Goal: Task Accomplishment & Management: Use online tool/utility

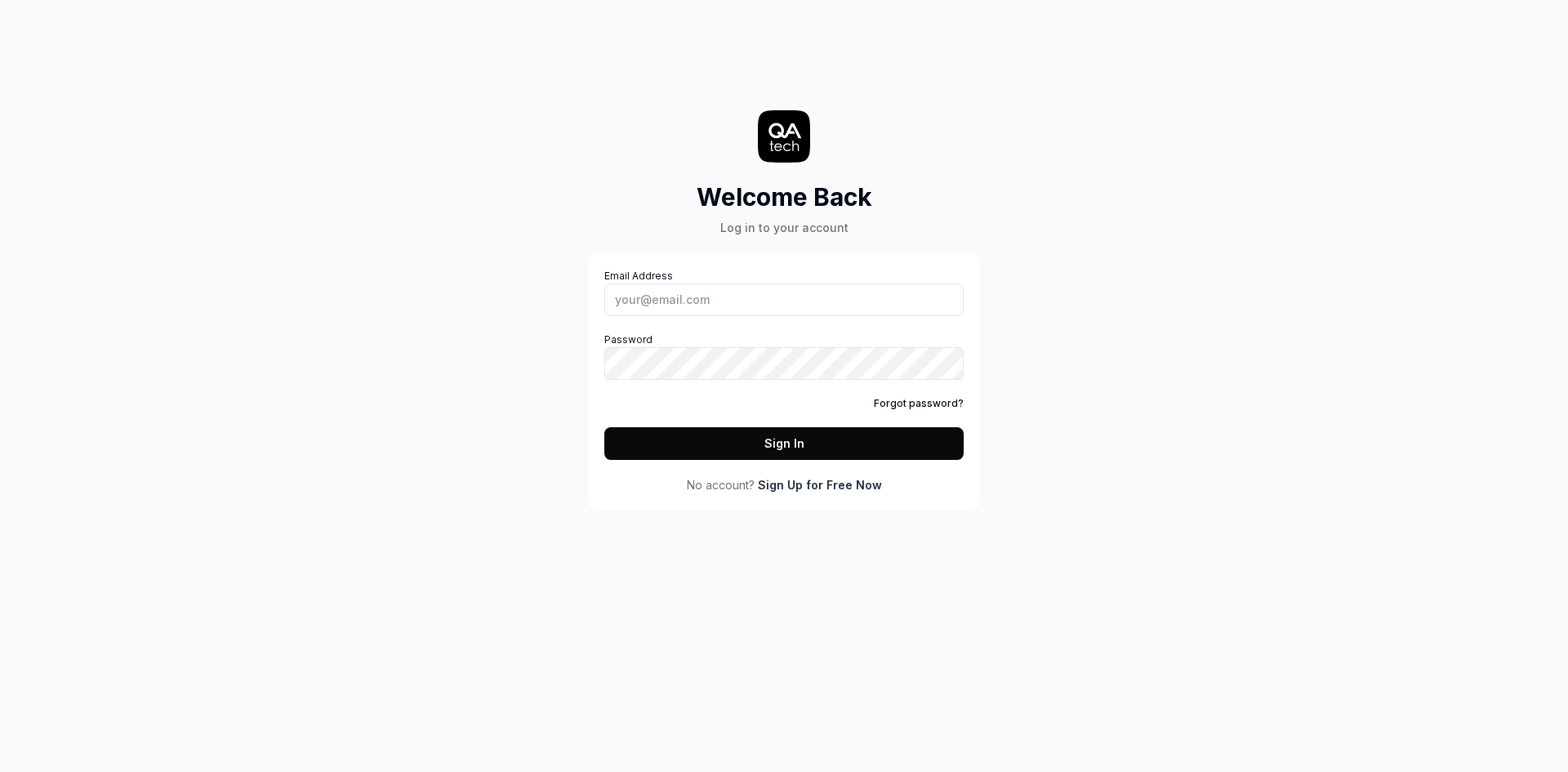
type input "y.ivashchenko@artlabseurope.com"
click at [604, 428] on button "Sign In" at bounding box center [784, 444] width 360 height 33
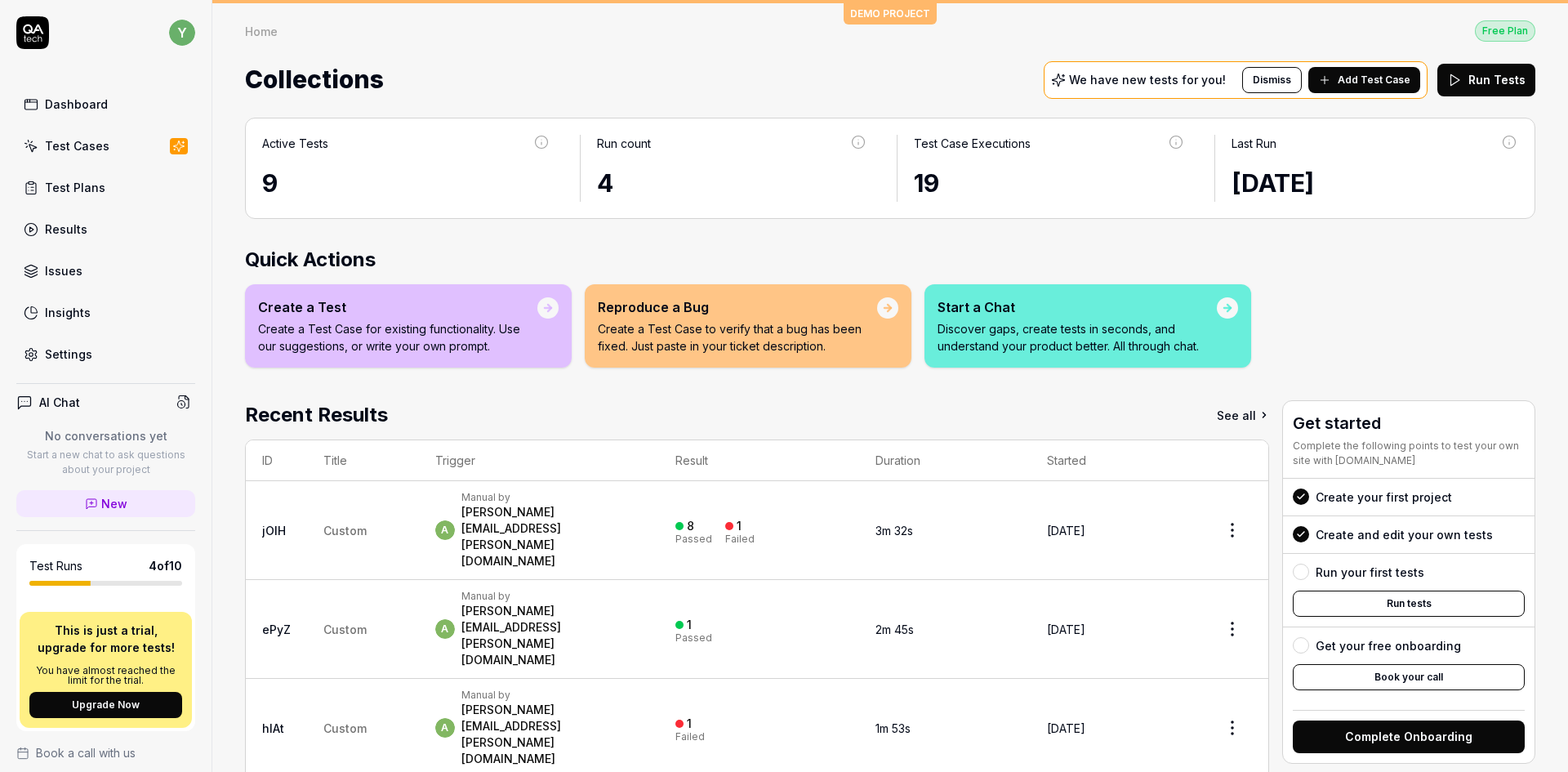
click at [83, 143] on div "Test Cases" at bounding box center [76, 146] width 64 height 17
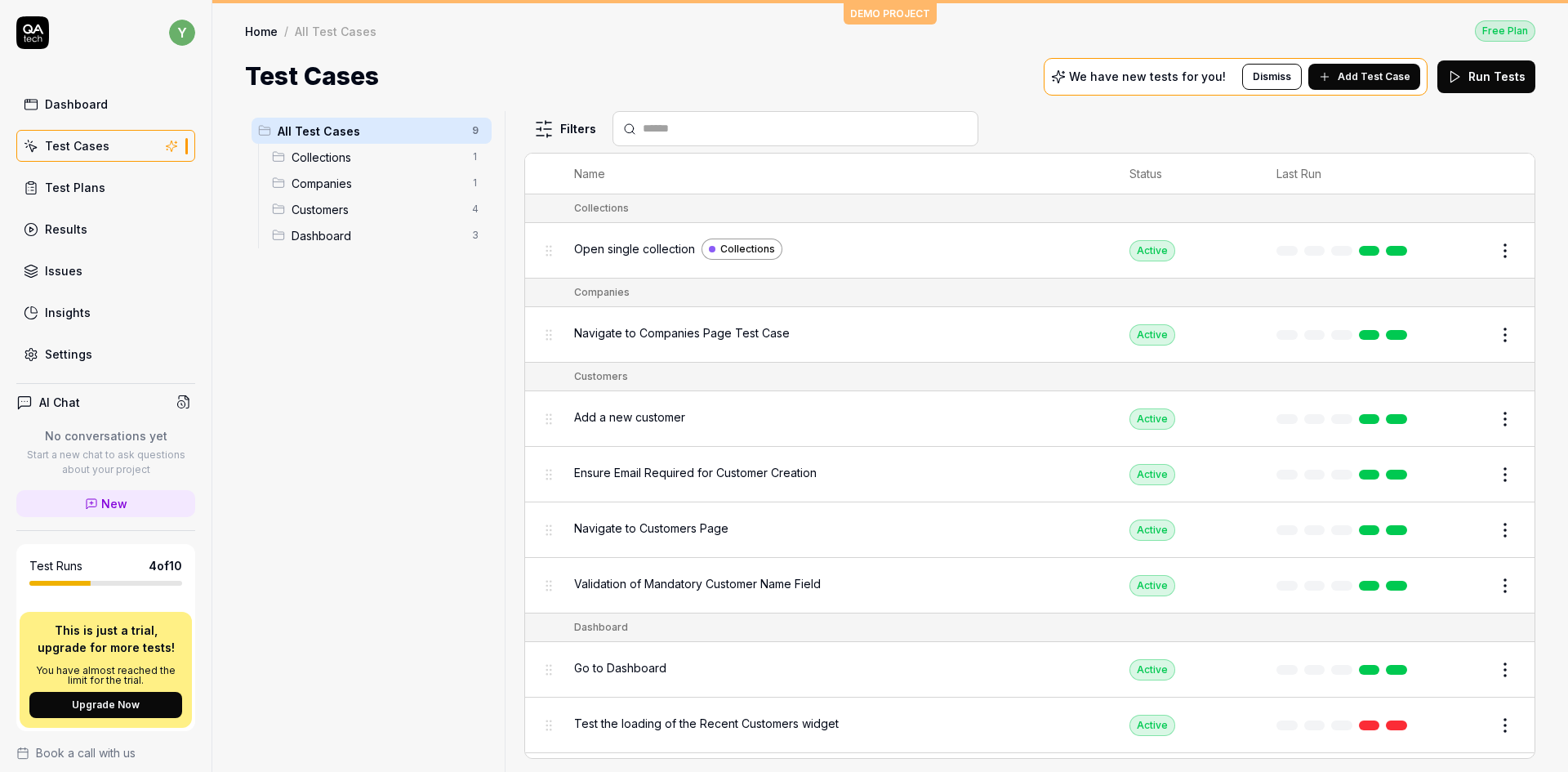
click at [323, 164] on span "Collections" at bounding box center [377, 157] width 171 height 17
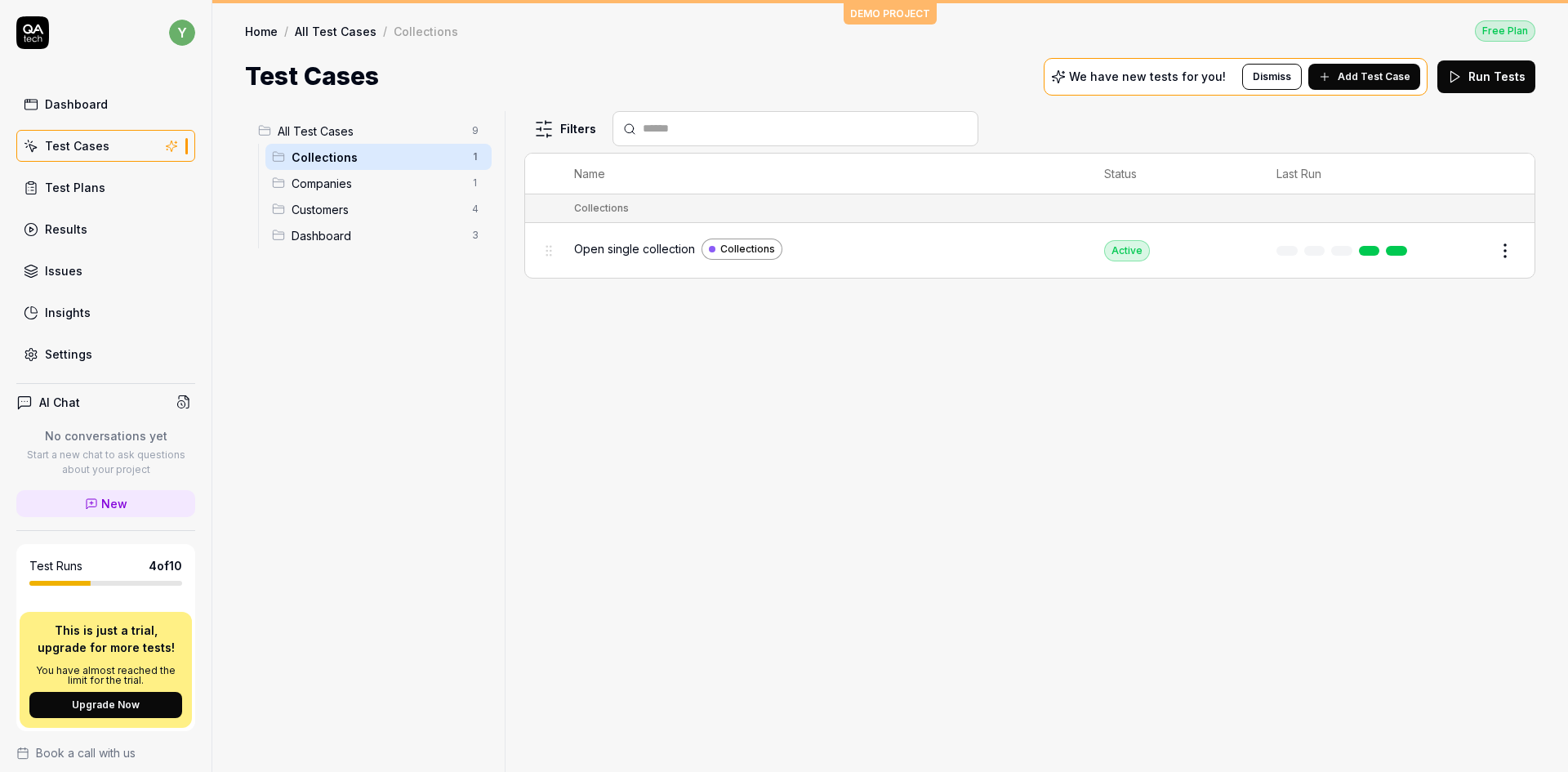
click at [339, 185] on span "Companies" at bounding box center [377, 184] width 171 height 17
click at [325, 210] on span "Customers" at bounding box center [377, 210] width 171 height 17
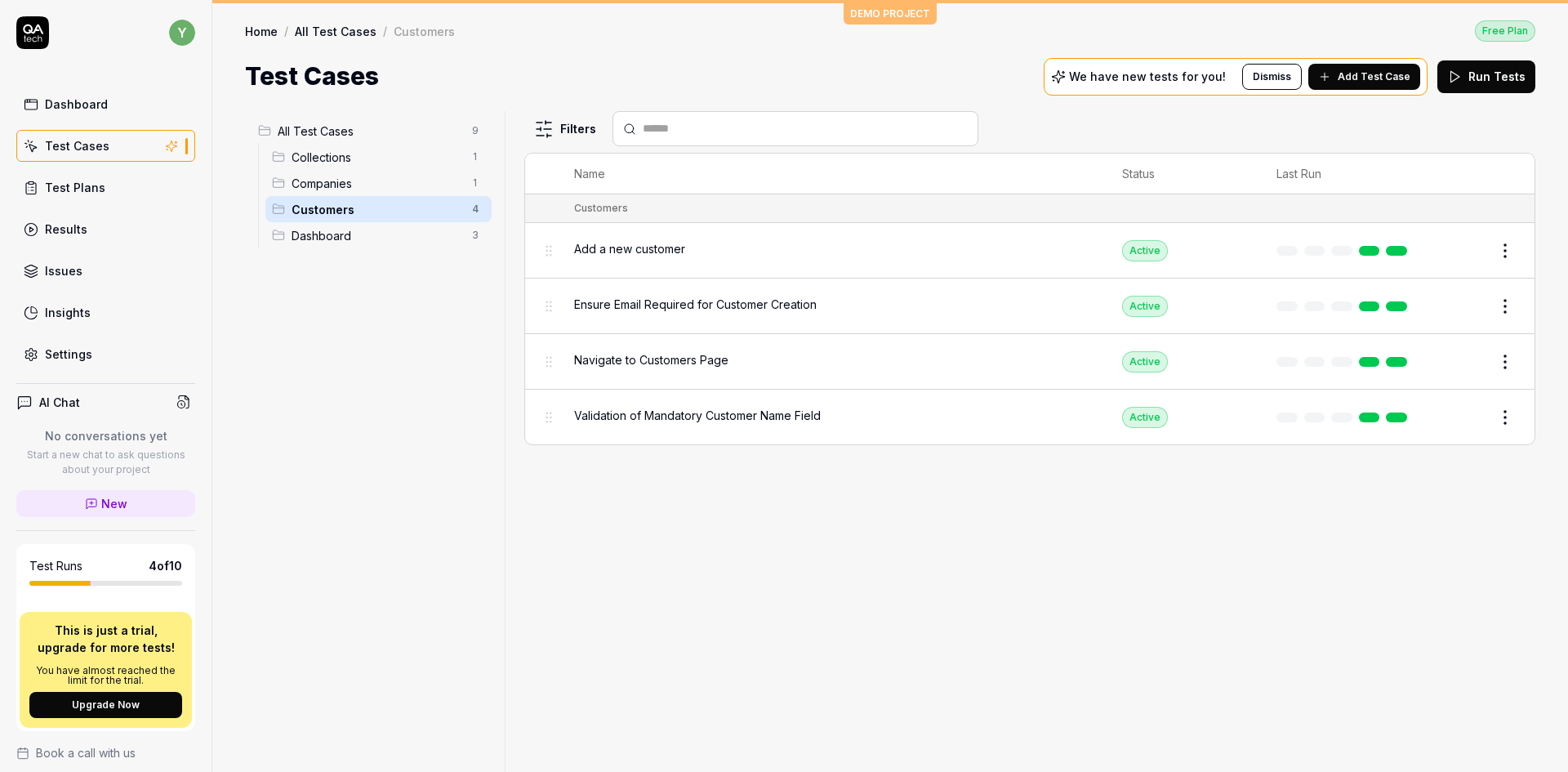
click at [318, 239] on span "Dashboard" at bounding box center [377, 236] width 171 height 17
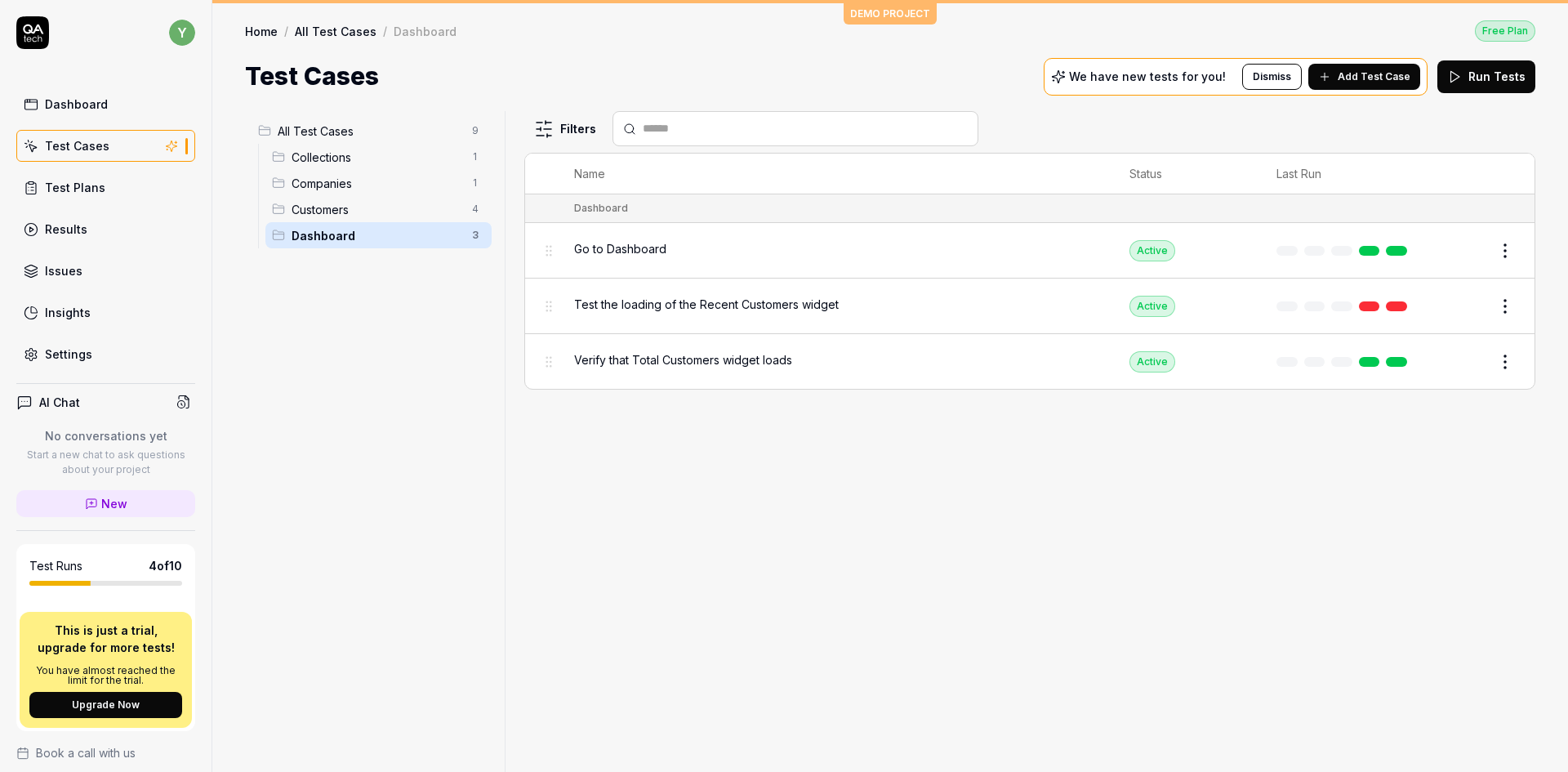
click at [314, 153] on span "Collections" at bounding box center [377, 157] width 171 height 17
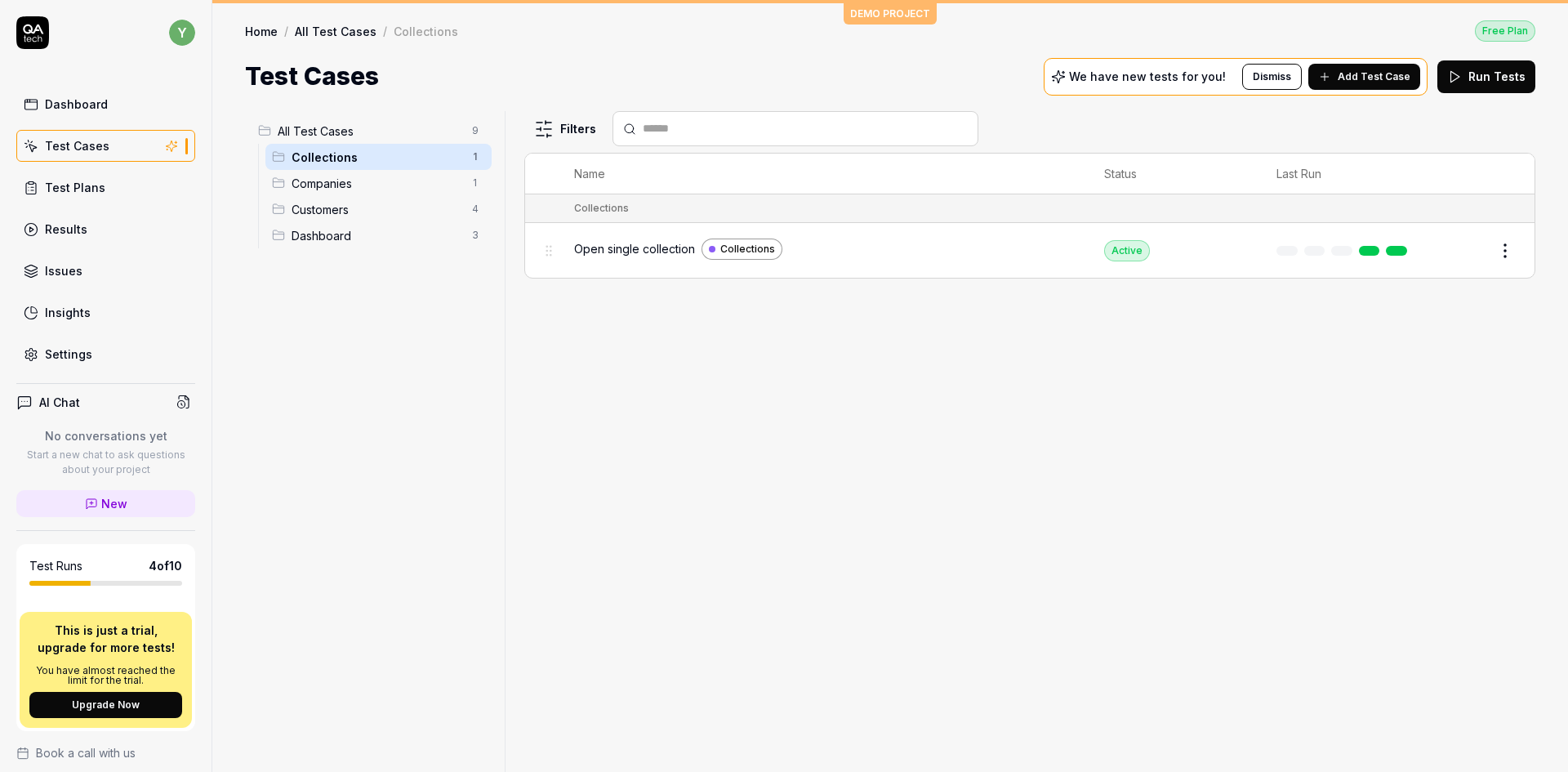
click at [1468, 253] on button "Edit" at bounding box center [1466, 251] width 39 height 26
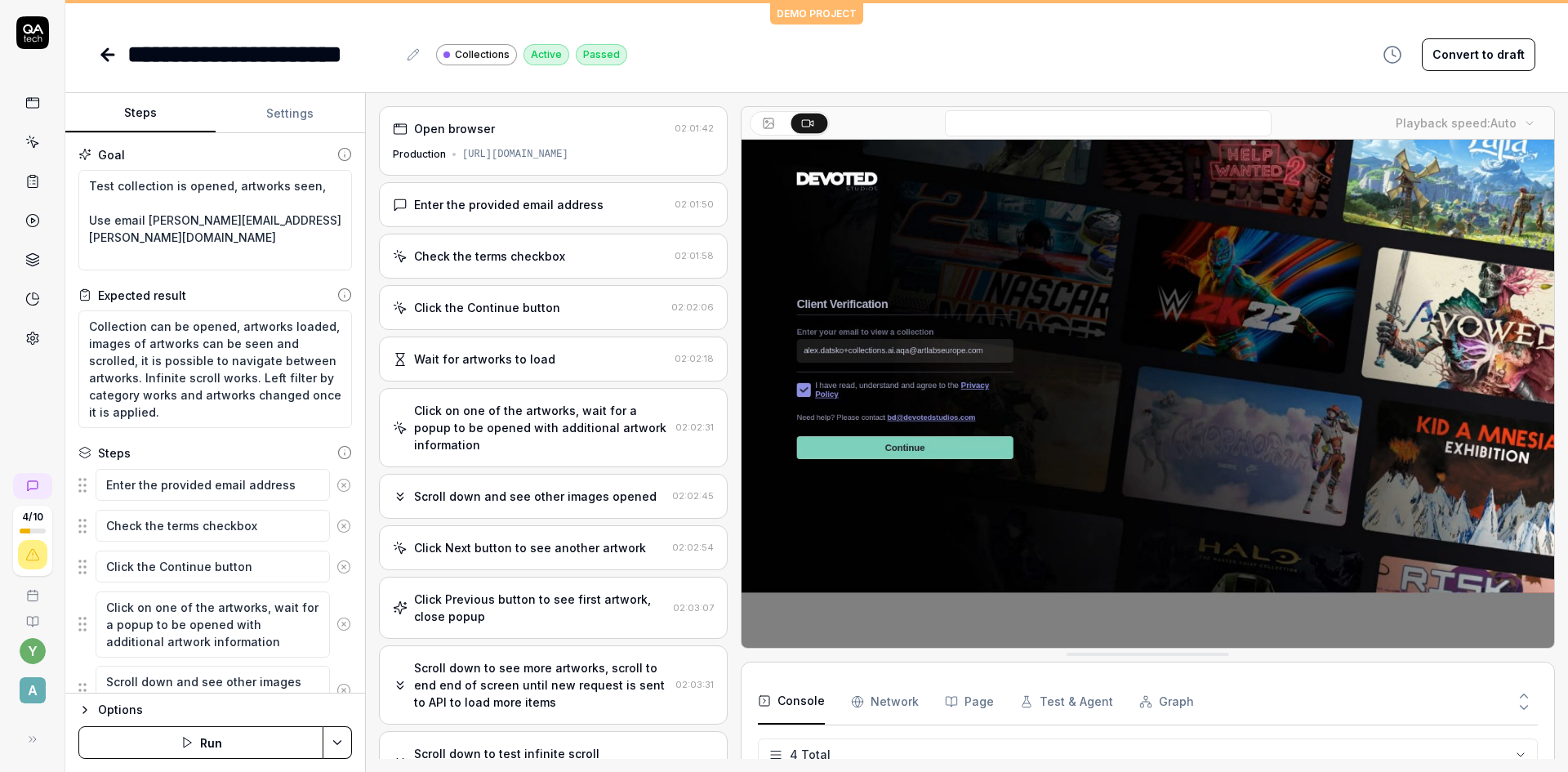
drag, startPoint x: 462, startPoint y: 162, endPoint x: 711, endPoint y: 166, distance: 249.0
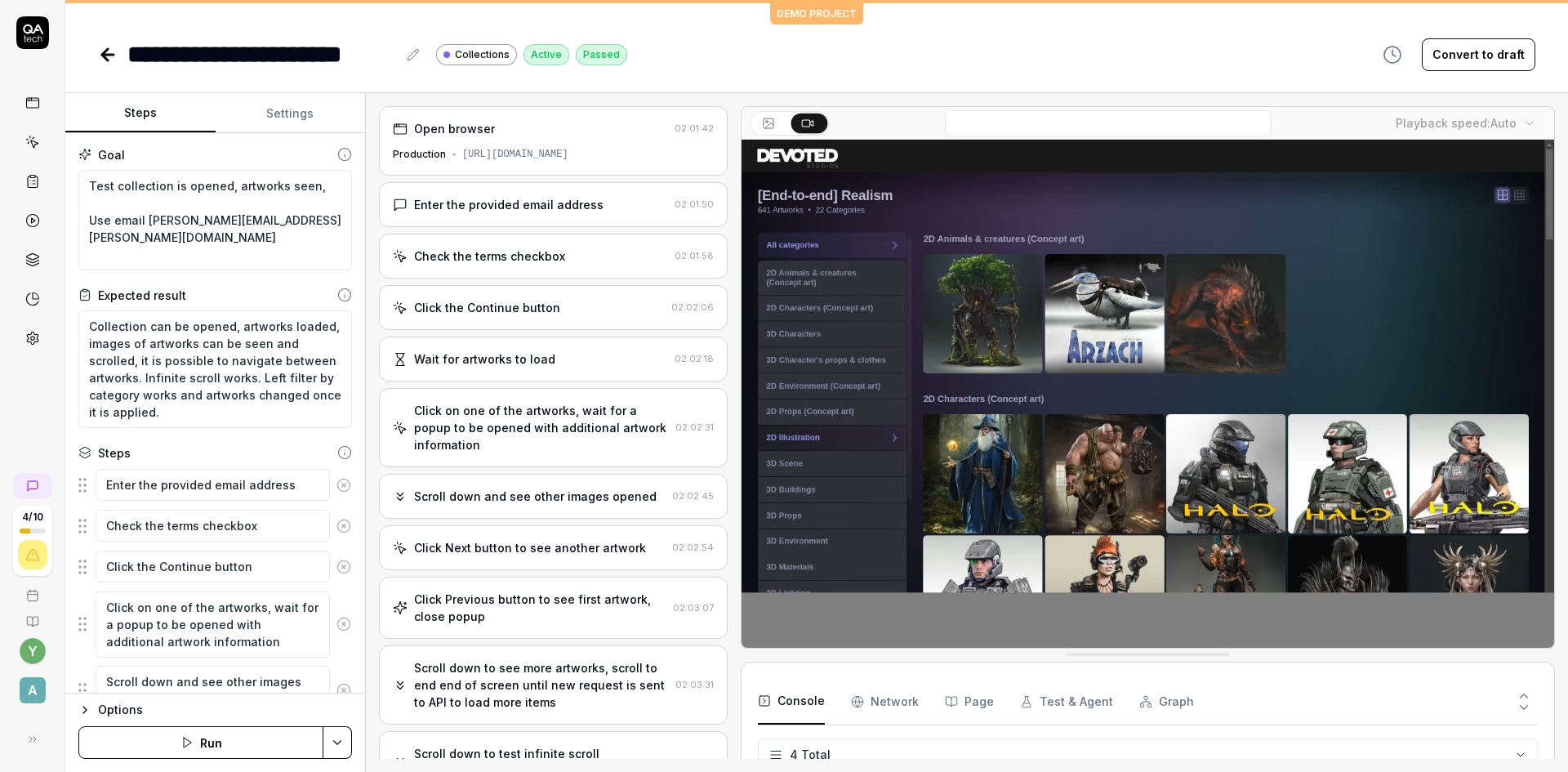
click at [711, 166] on div "Open browser 02:01:42 Production [URL][DOMAIN_NAME]" at bounding box center [554, 141] width 348 height 70
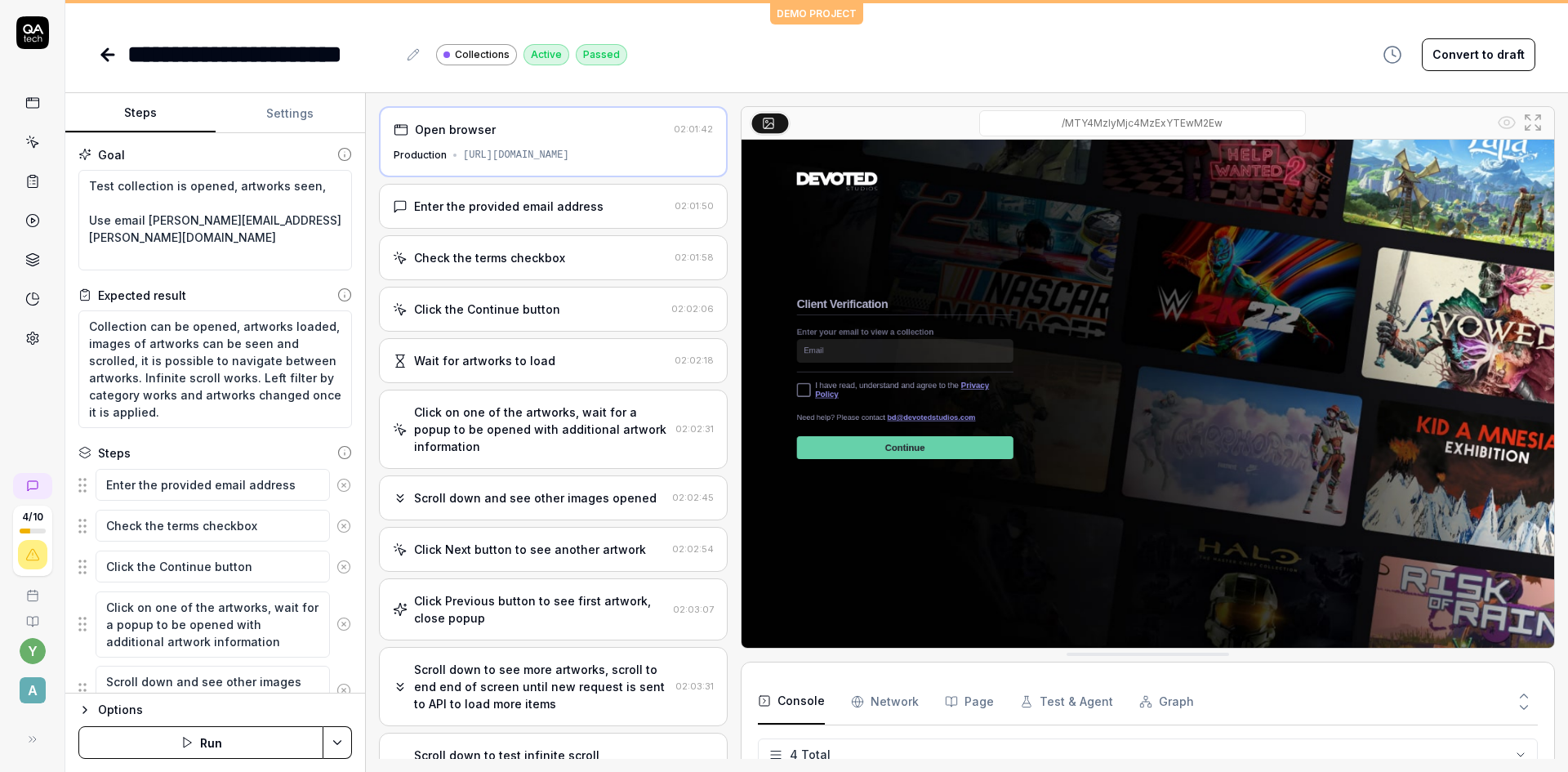
click at [638, 216] on div "Enter the provided email address 02:01:50" at bounding box center [554, 206] width 348 height 45
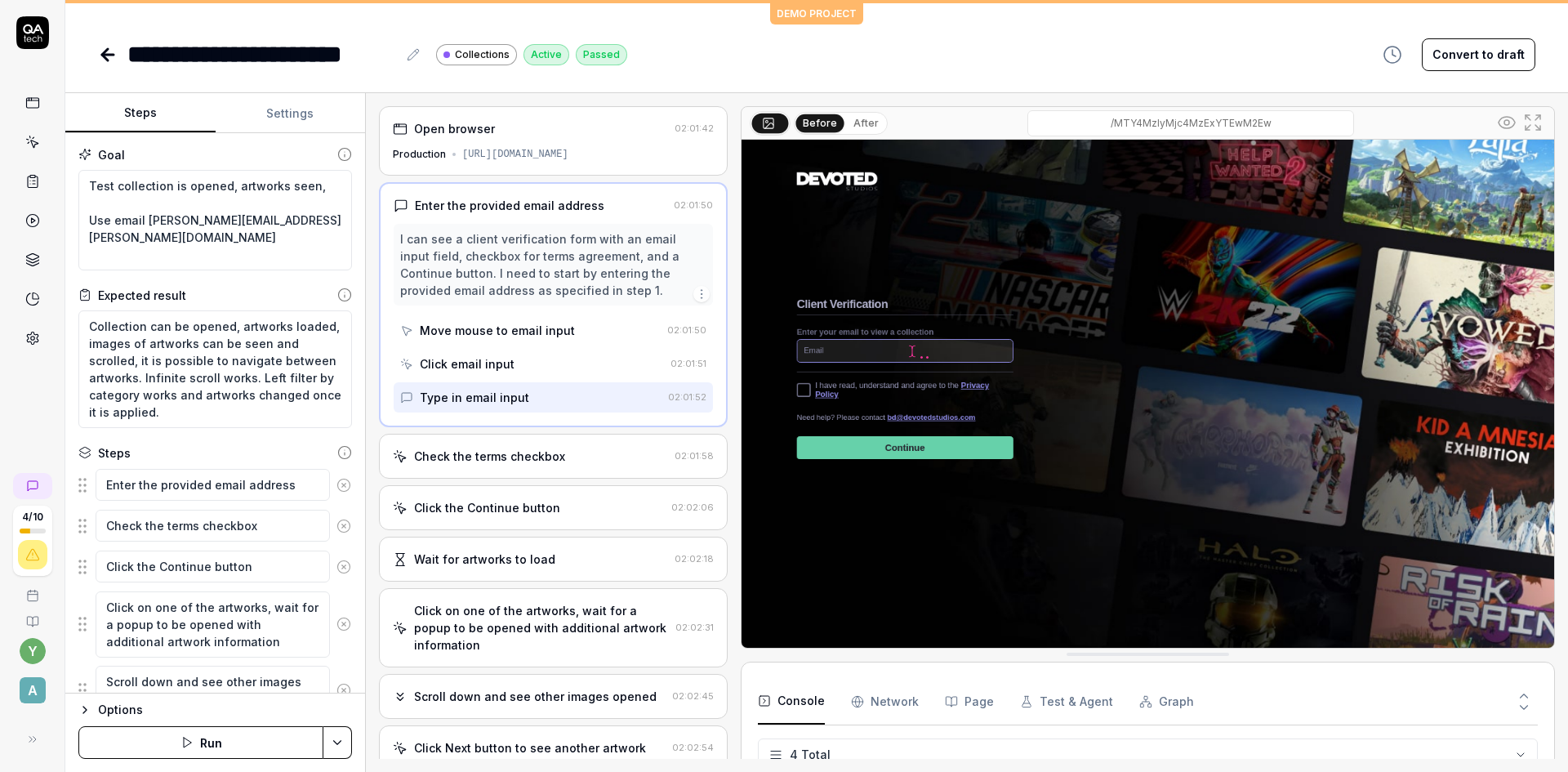
click at [548, 396] on div "Type in email input" at bounding box center [530, 397] width 261 height 30
click at [551, 365] on div "Click email input" at bounding box center [531, 363] width 263 height 30
click at [576, 333] on div "Move mouse to email input" at bounding box center [530, 330] width 261 height 30
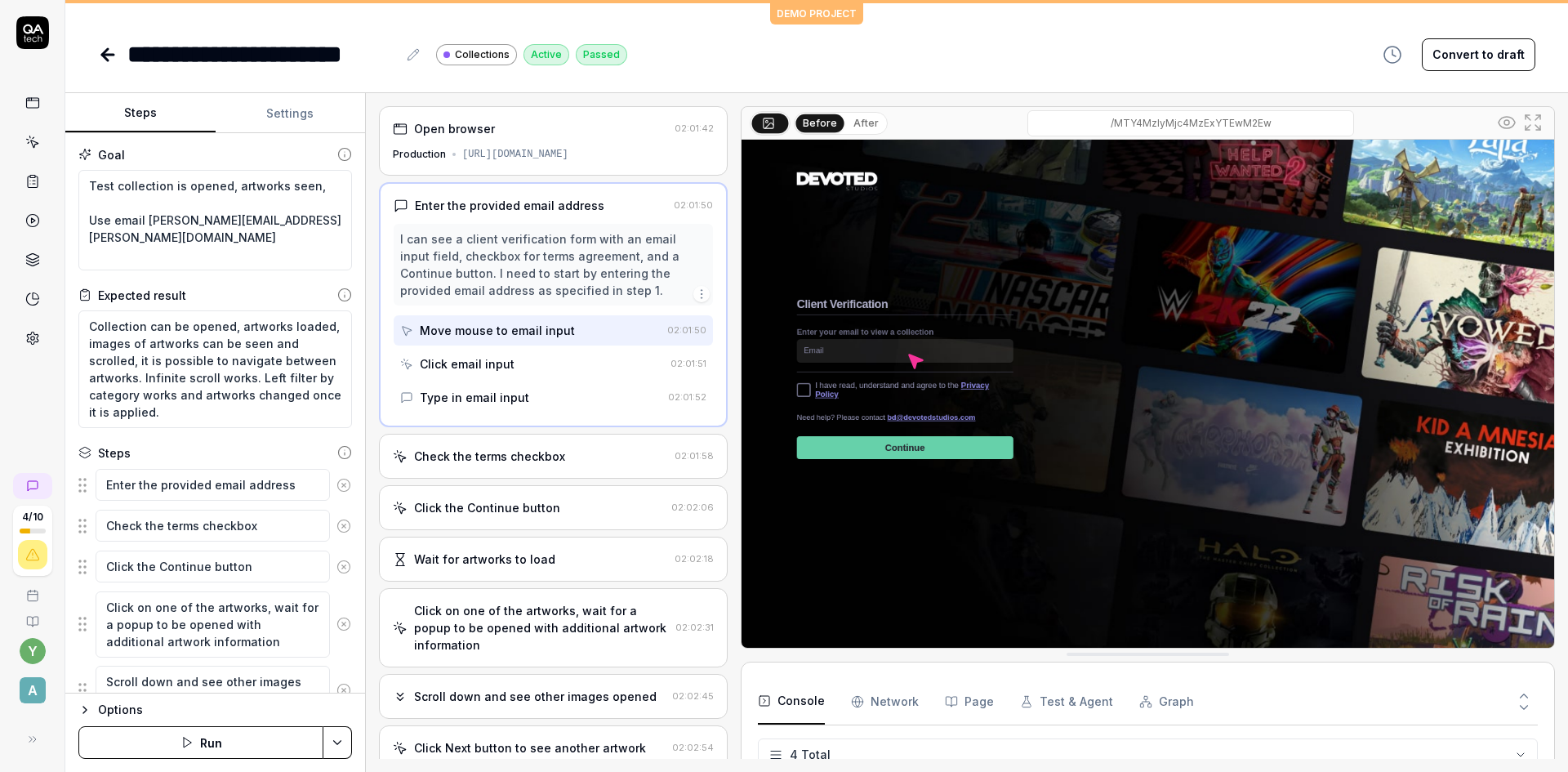
click at [578, 457] on div "Check the terms checkbox" at bounding box center [530, 456] width 275 height 17
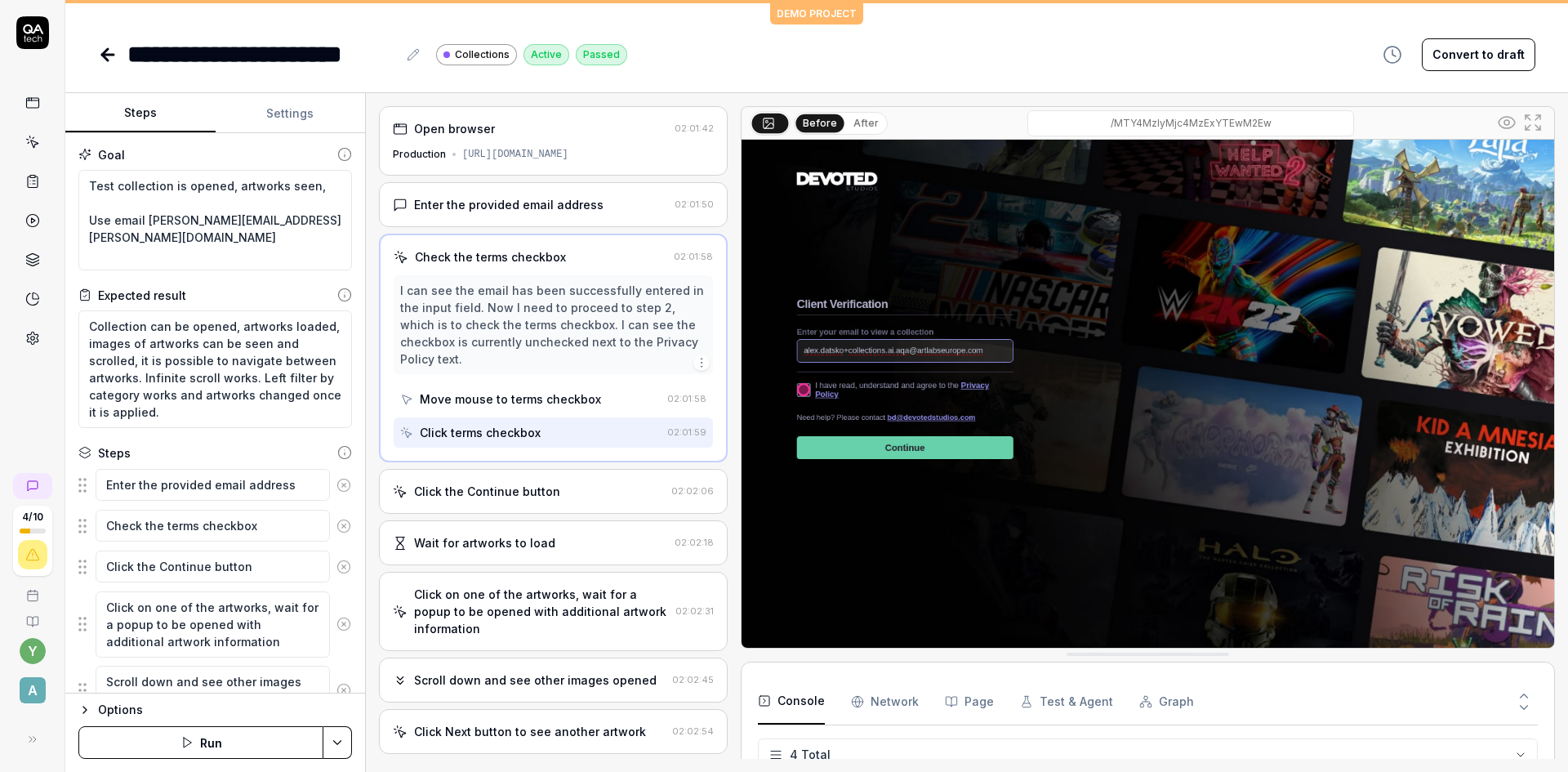
click at [596, 490] on div "Click the Continue button" at bounding box center [529, 491] width 272 height 17
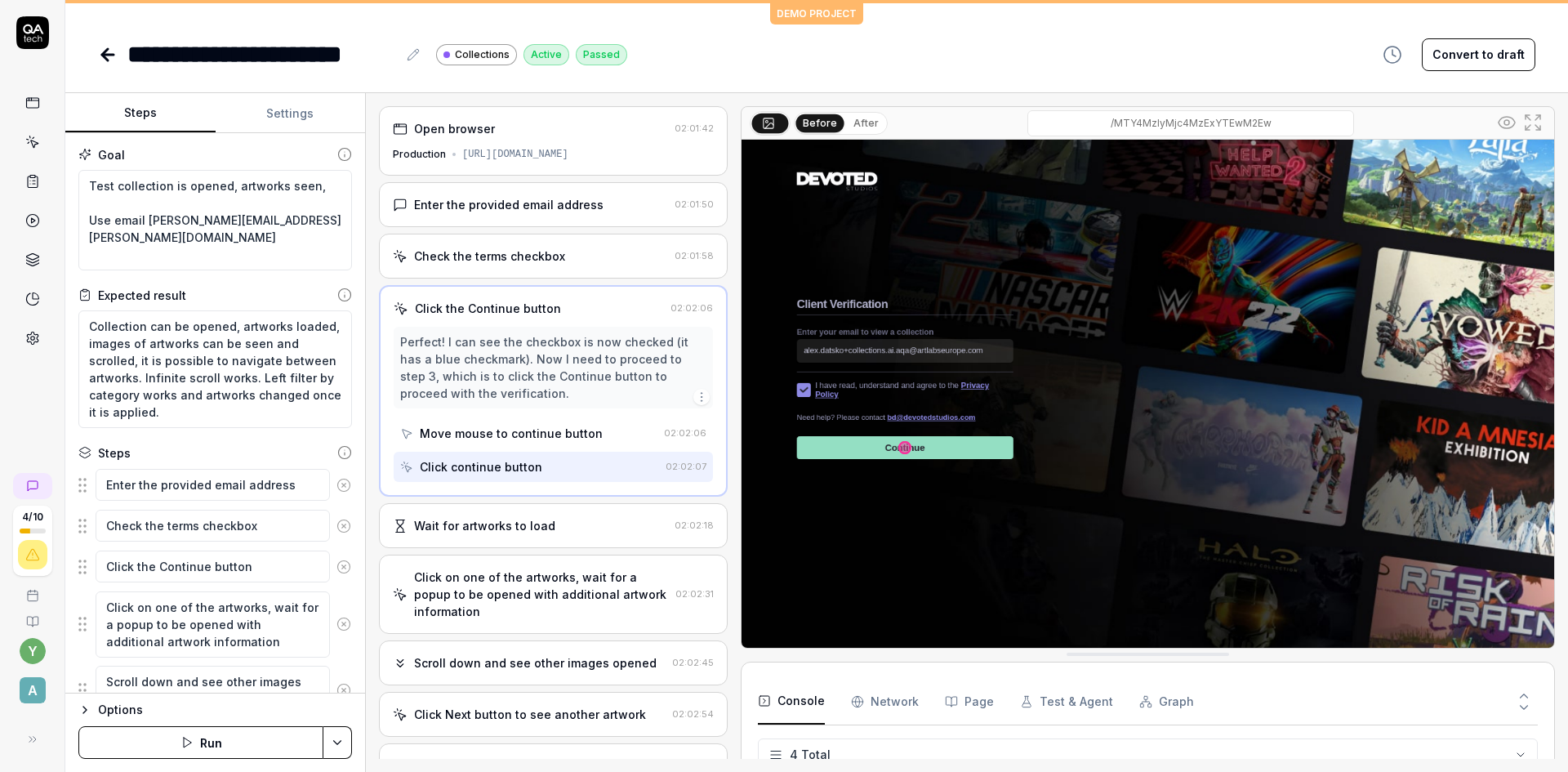
click at [571, 527] on div "Wait for artworks to load" at bounding box center [530, 526] width 275 height 17
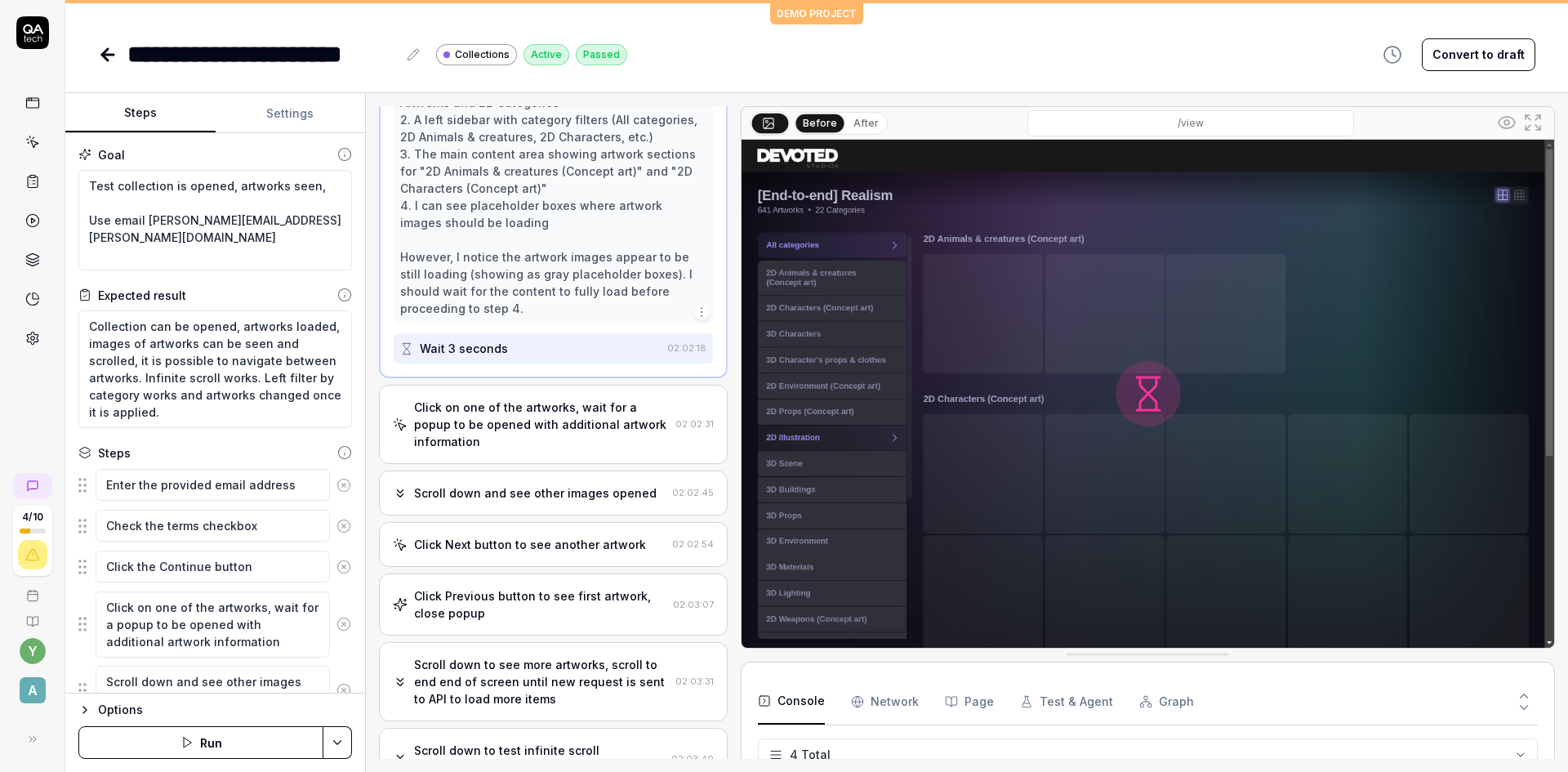
scroll to position [409, 0]
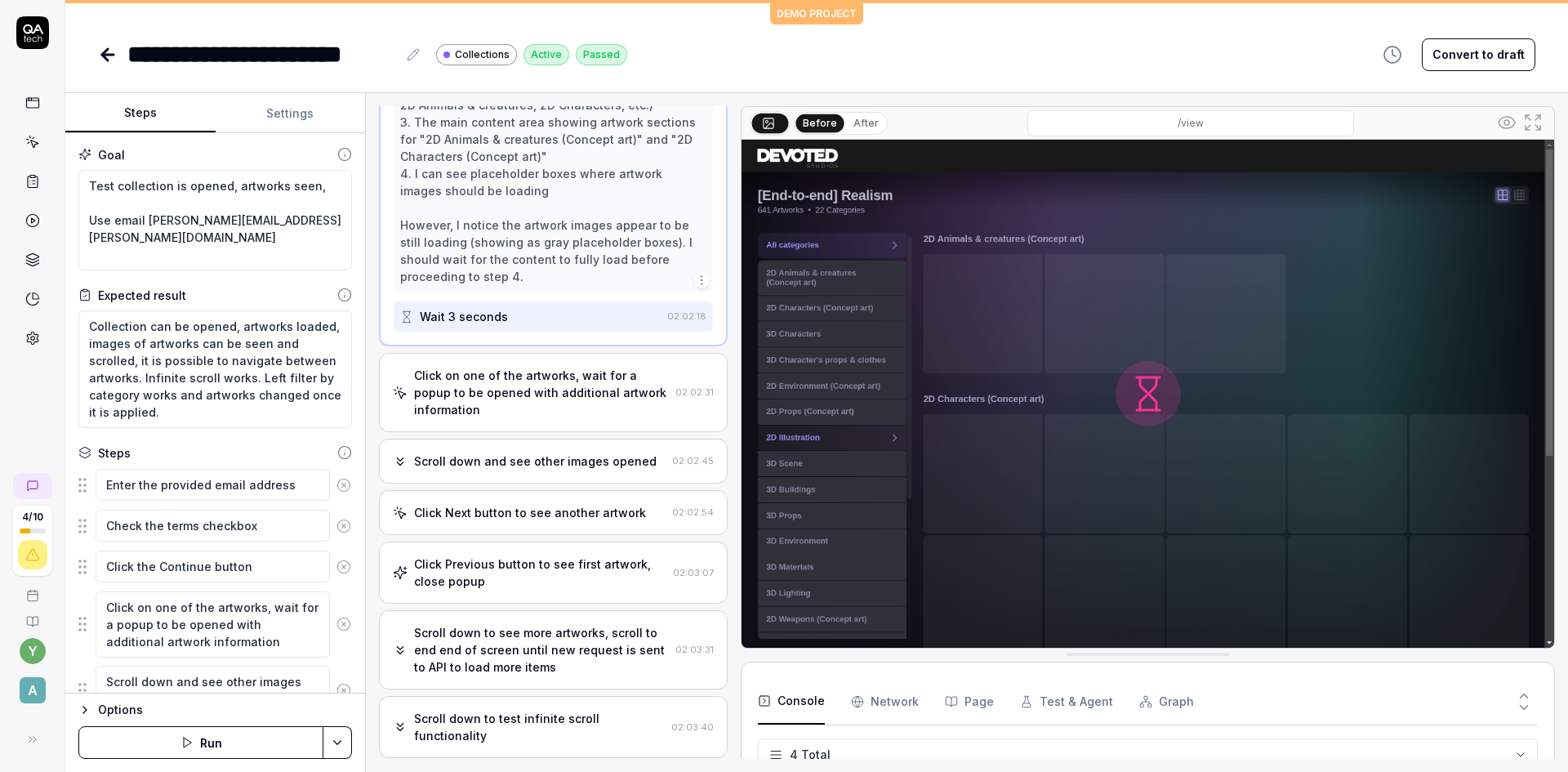
click at [490, 457] on div "Scroll down and see other images opened 02:02:45" at bounding box center [554, 461] width 348 height 45
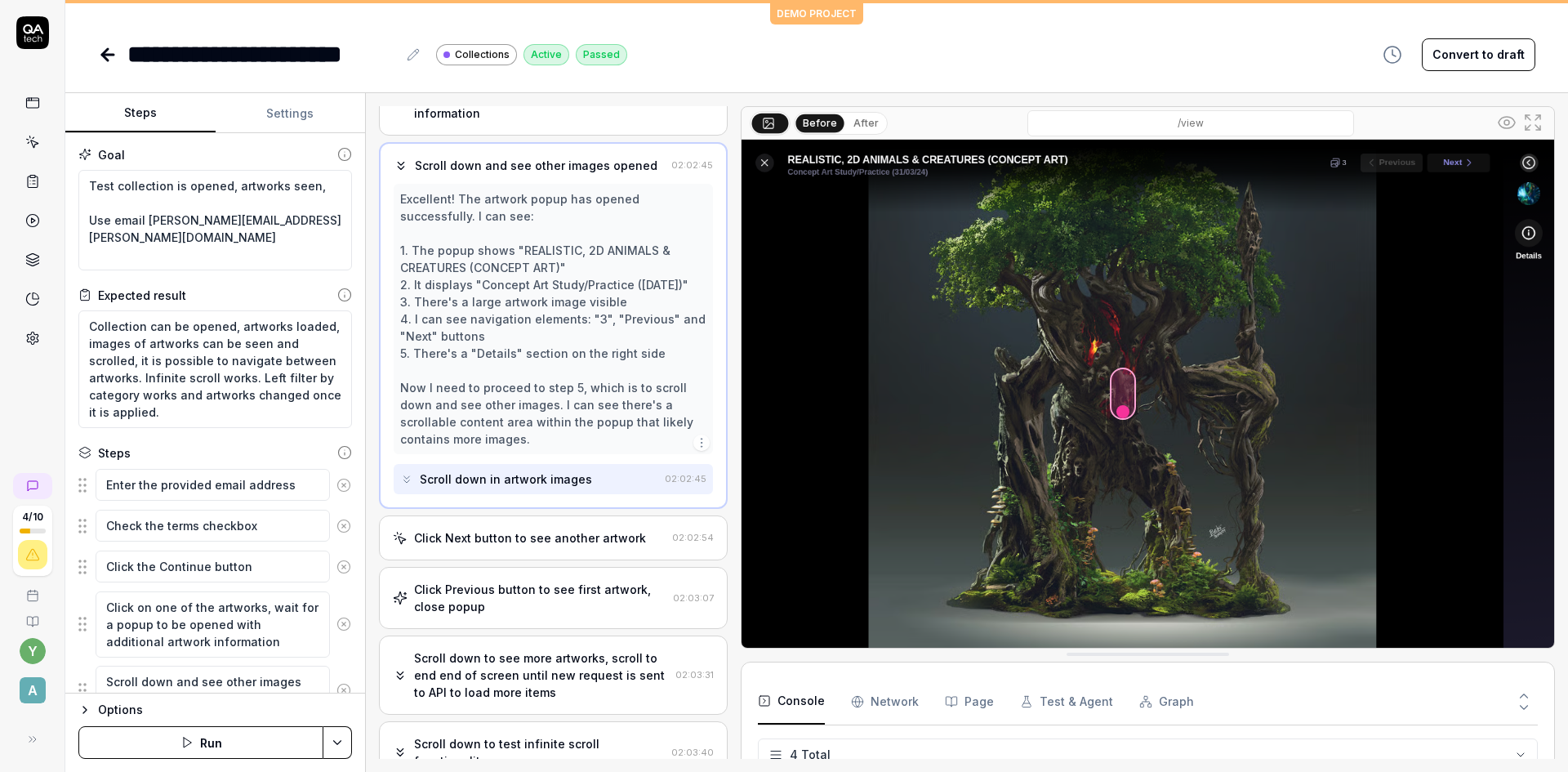
scroll to position [240, 0]
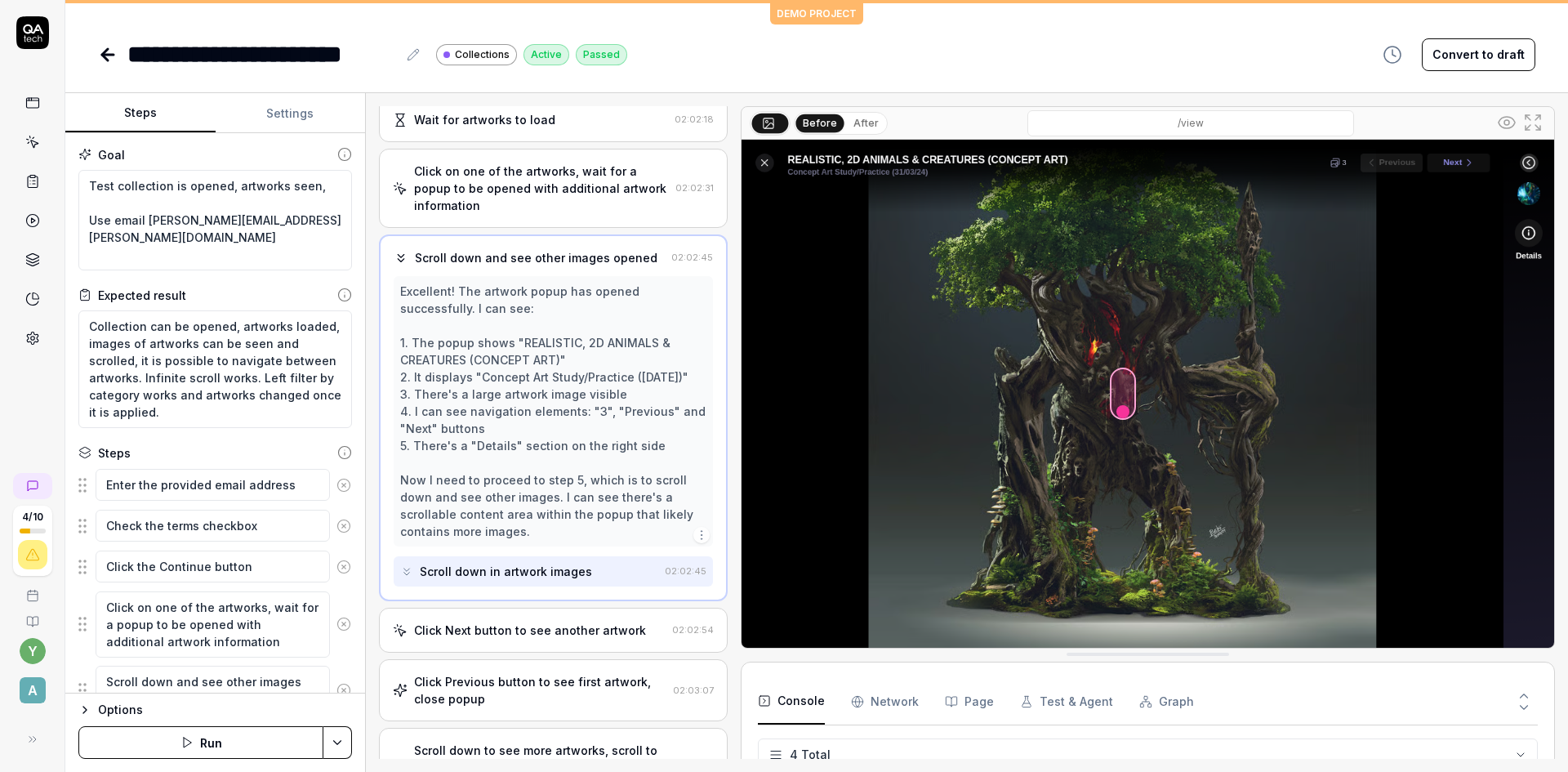
click at [271, 113] on button "Settings" at bounding box center [290, 113] width 150 height 40
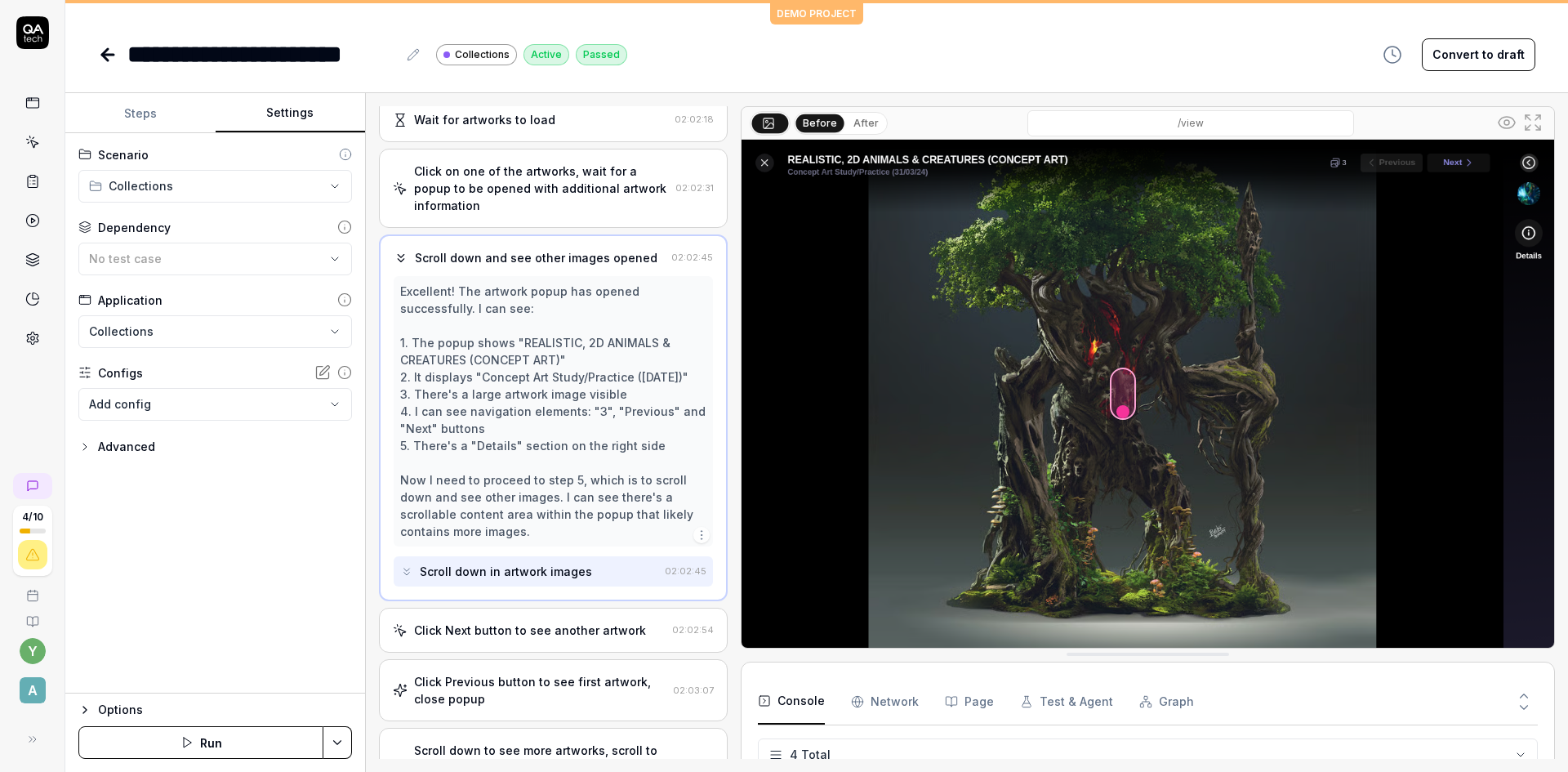
click at [173, 189] on html "**********" at bounding box center [784, 386] width 1568 height 772
click at [166, 238] on span "1 test case" at bounding box center [148, 234] width 76 height 15
click at [190, 194] on html "**********" at bounding box center [784, 386] width 1568 height 772
click at [172, 256] on span "Companies" at bounding box center [156, 253] width 93 height 17
click at [108, 46] on icon at bounding box center [107, 54] width 20 height 20
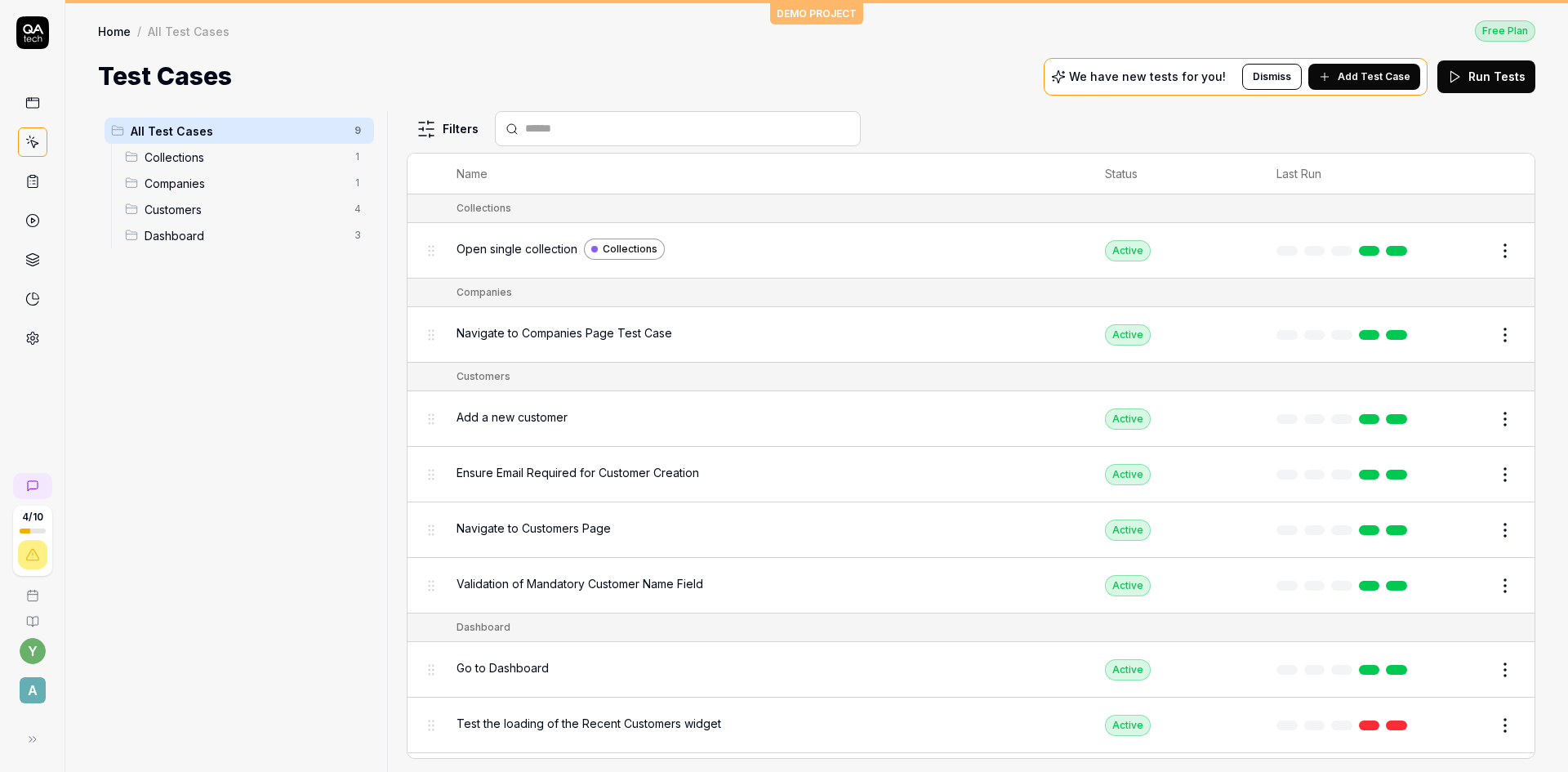
click at [186, 155] on span "Collections" at bounding box center [244, 157] width 200 height 17
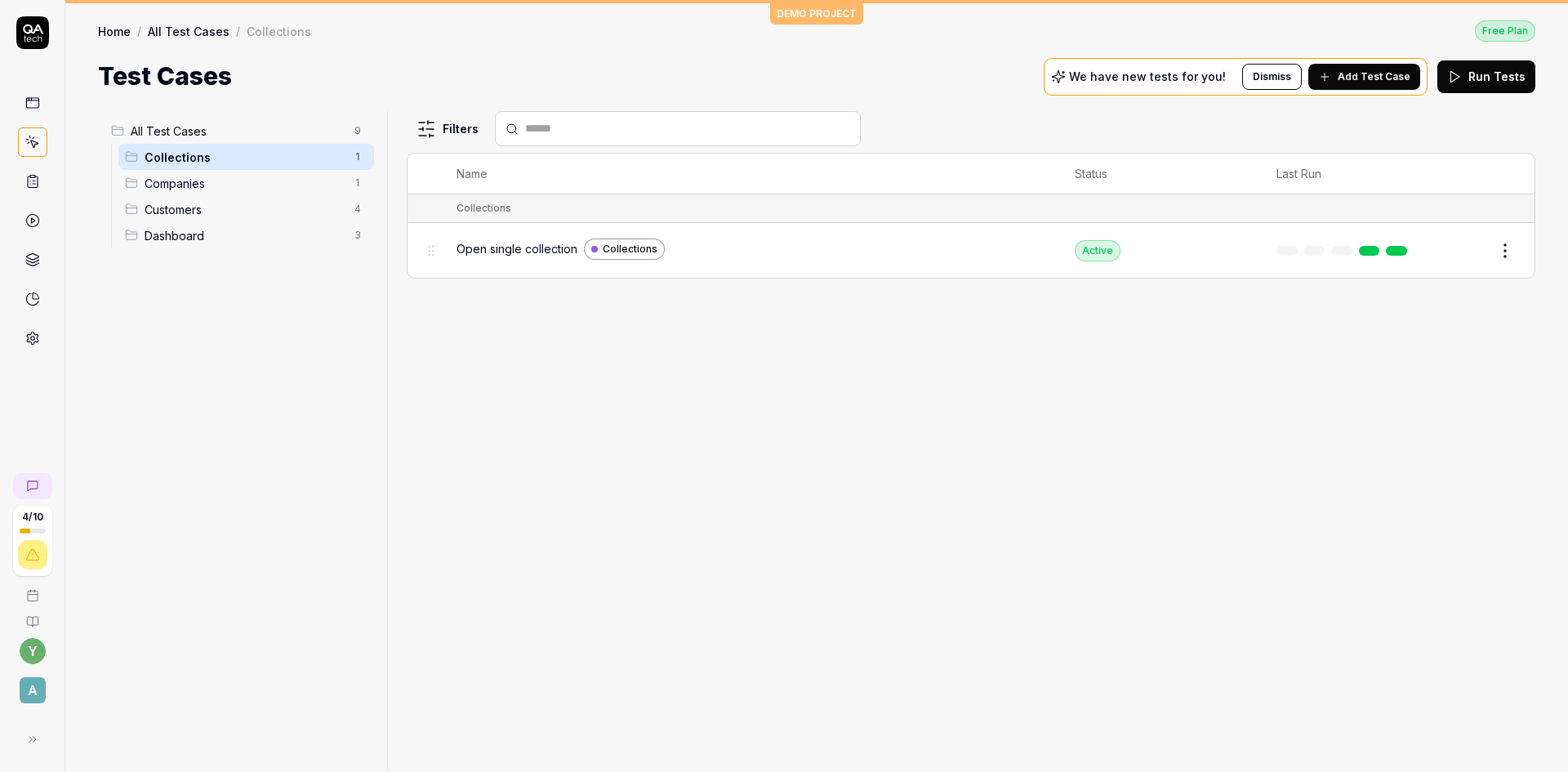
click at [110, 31] on link "Home" at bounding box center [114, 31] width 33 height 16
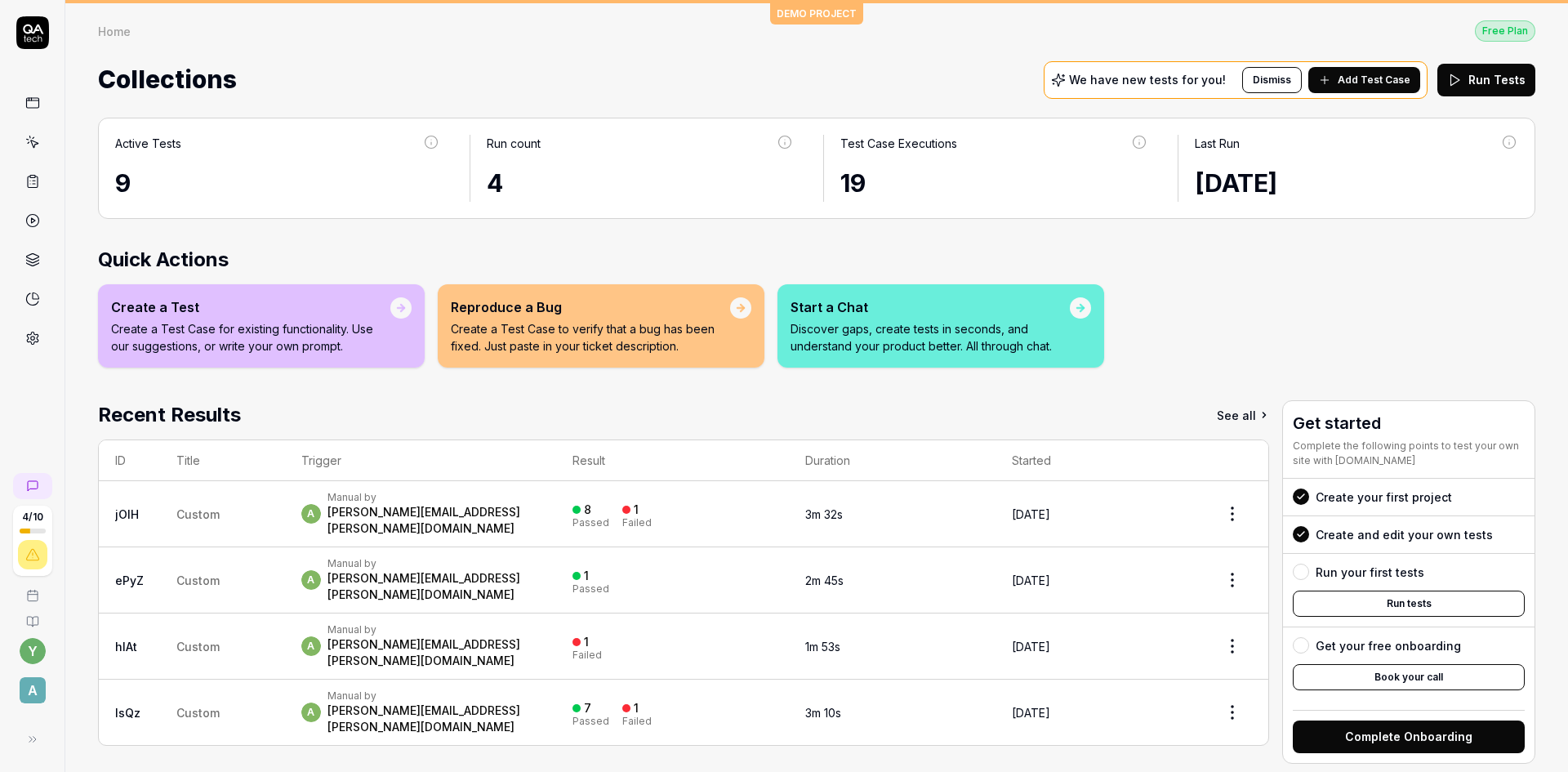
click at [802, 9] on div "Home Free Plan Home Free Plan Collections We have new tests for you! Dismiss Ad…" at bounding box center [816, 52] width 1503 height 98
click at [32, 100] on icon at bounding box center [32, 102] width 15 height 15
click at [30, 143] on icon at bounding box center [32, 142] width 15 height 15
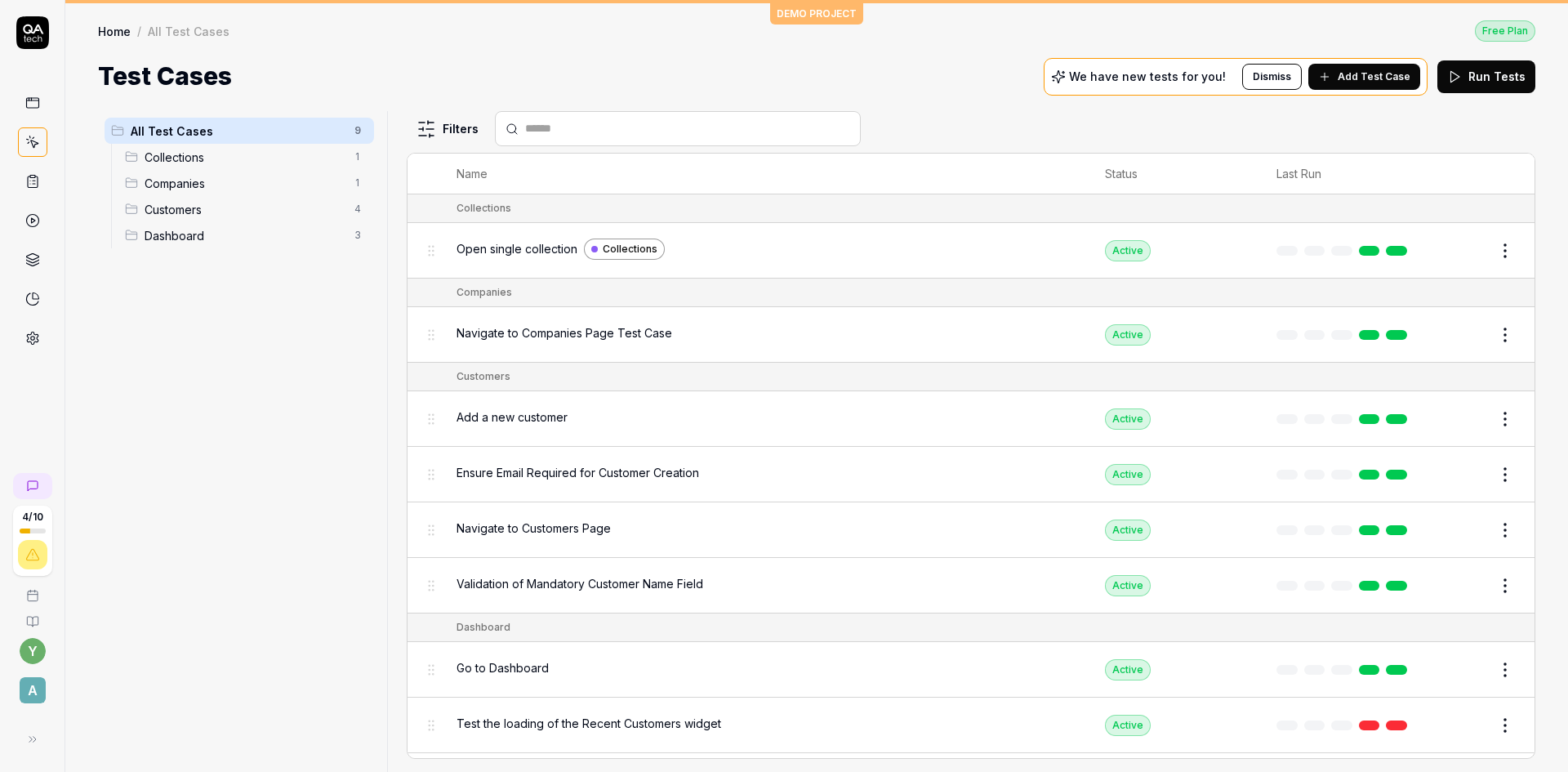
click at [197, 162] on span "Collections" at bounding box center [244, 157] width 200 height 17
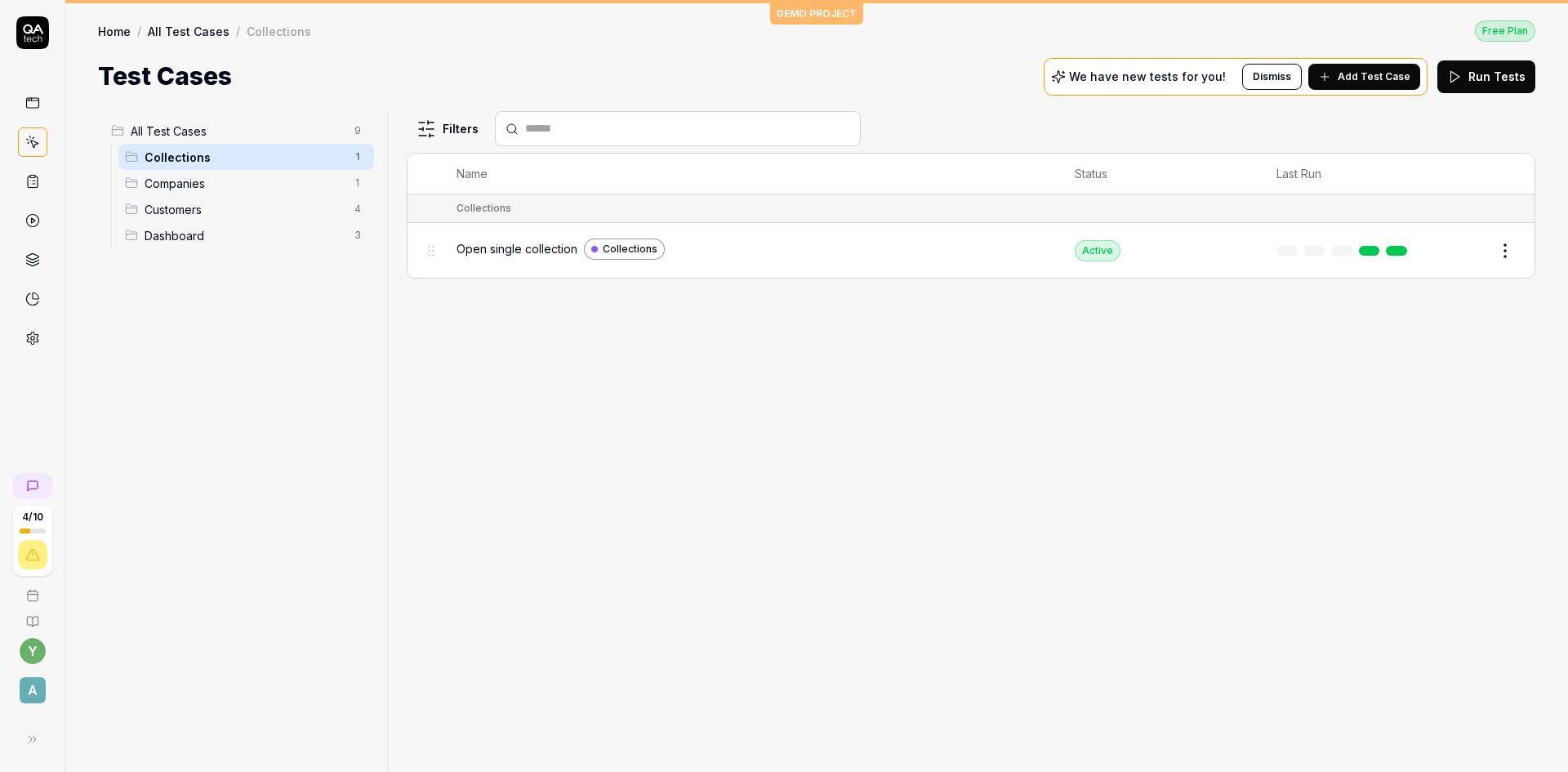
click at [166, 176] on span "Companies" at bounding box center [244, 184] width 200 height 17
click at [493, 253] on span "Navigate to Companies Page Test Case" at bounding box center [564, 249] width 215 height 17
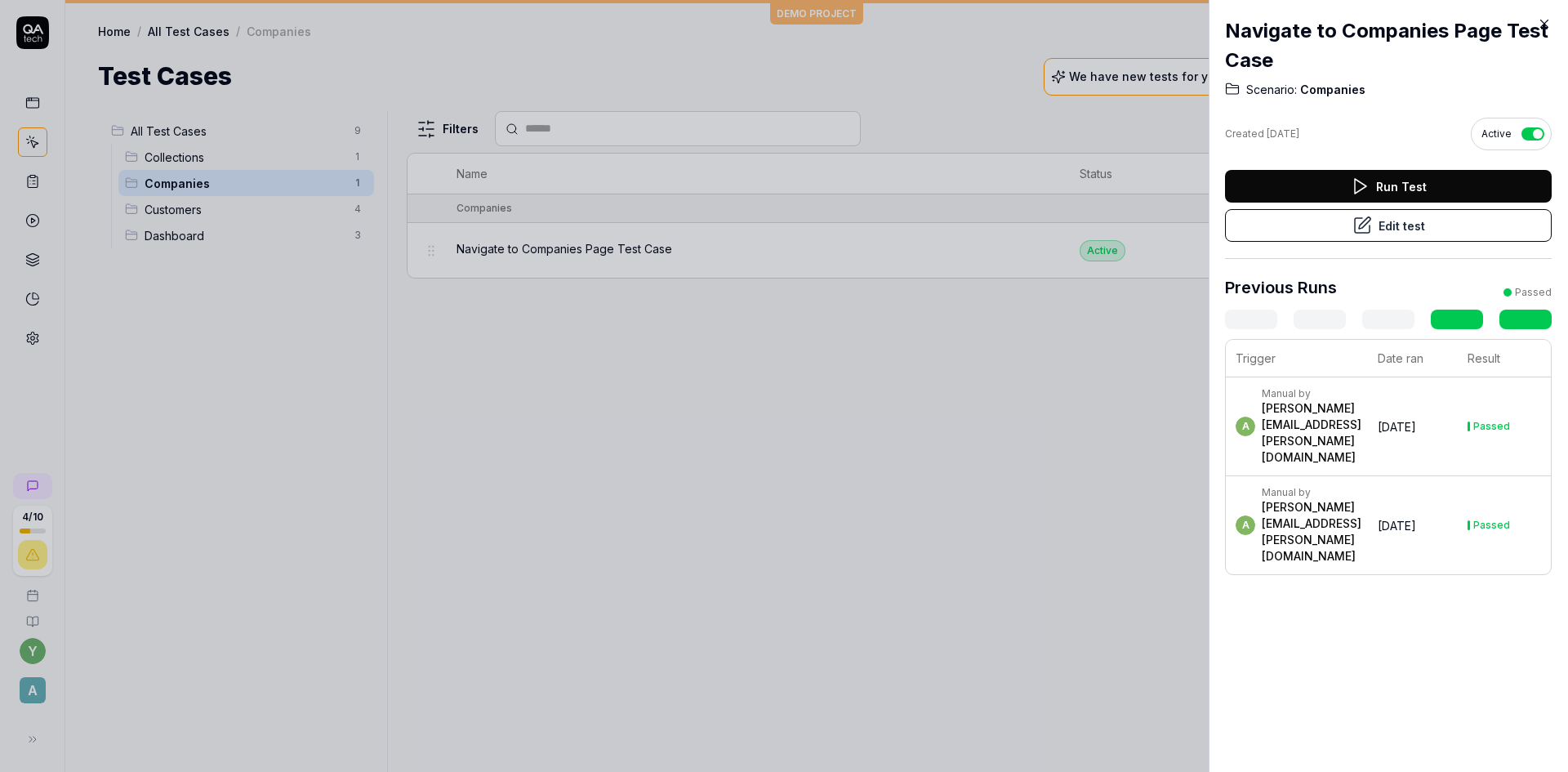
click at [1548, 24] on icon at bounding box center [1544, 23] width 15 height 15
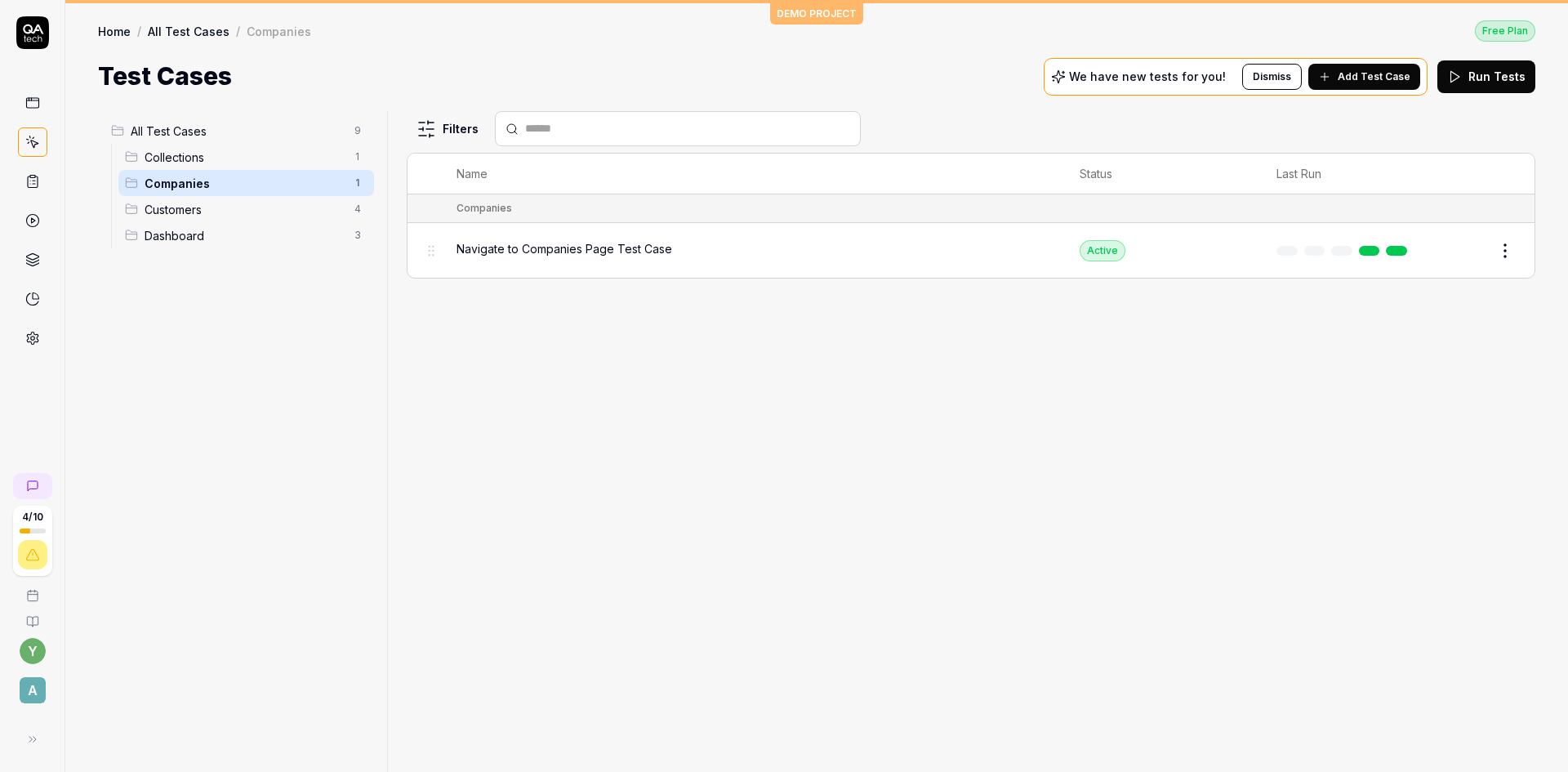
click at [216, 161] on span "Collections" at bounding box center [244, 157] width 200 height 17
click at [617, 249] on span "Collections" at bounding box center [630, 249] width 55 height 15
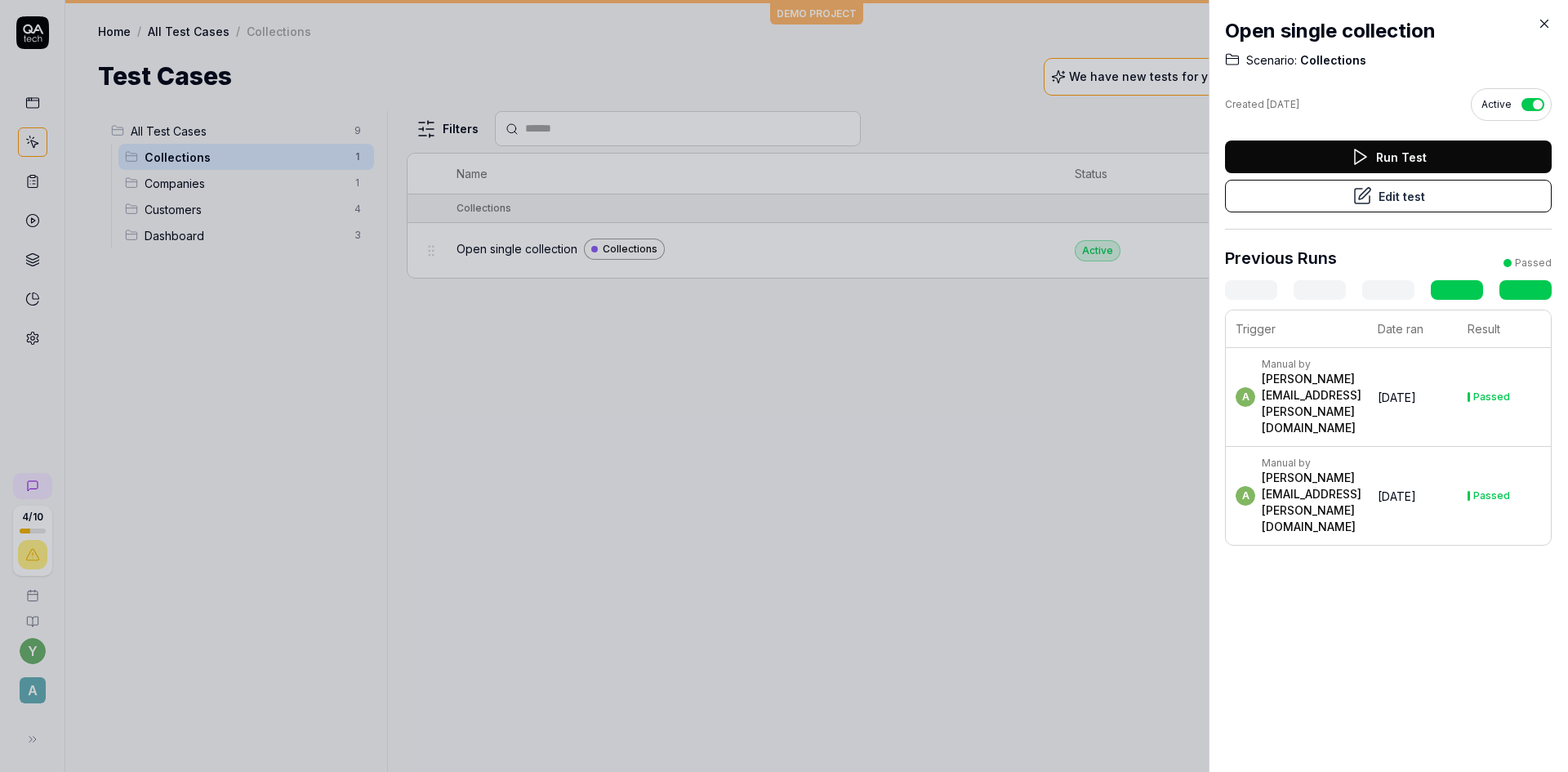
click at [1545, 24] on icon at bounding box center [1544, 23] width 15 height 15
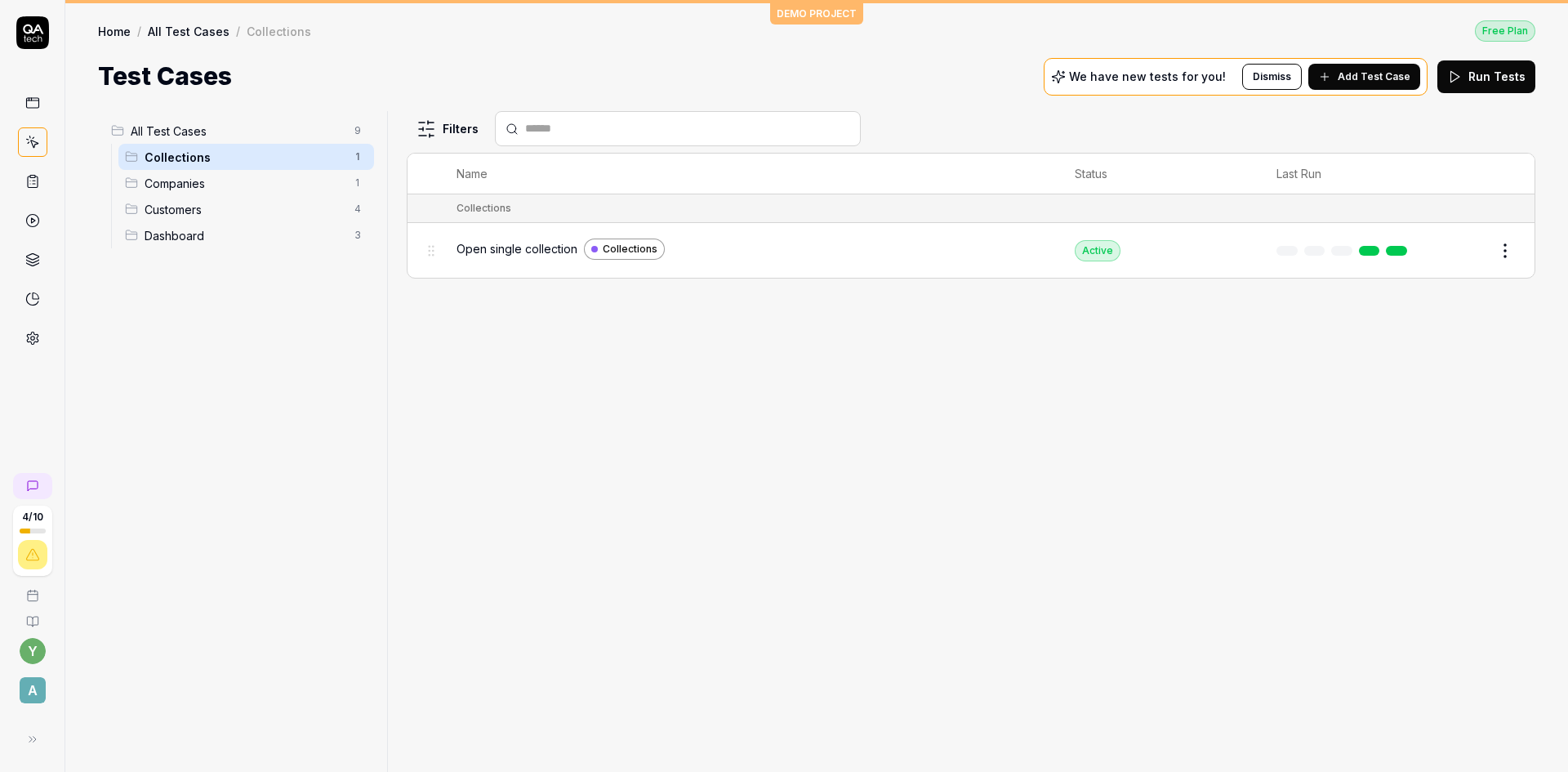
click at [1471, 249] on button "Edit" at bounding box center [1466, 251] width 39 height 26
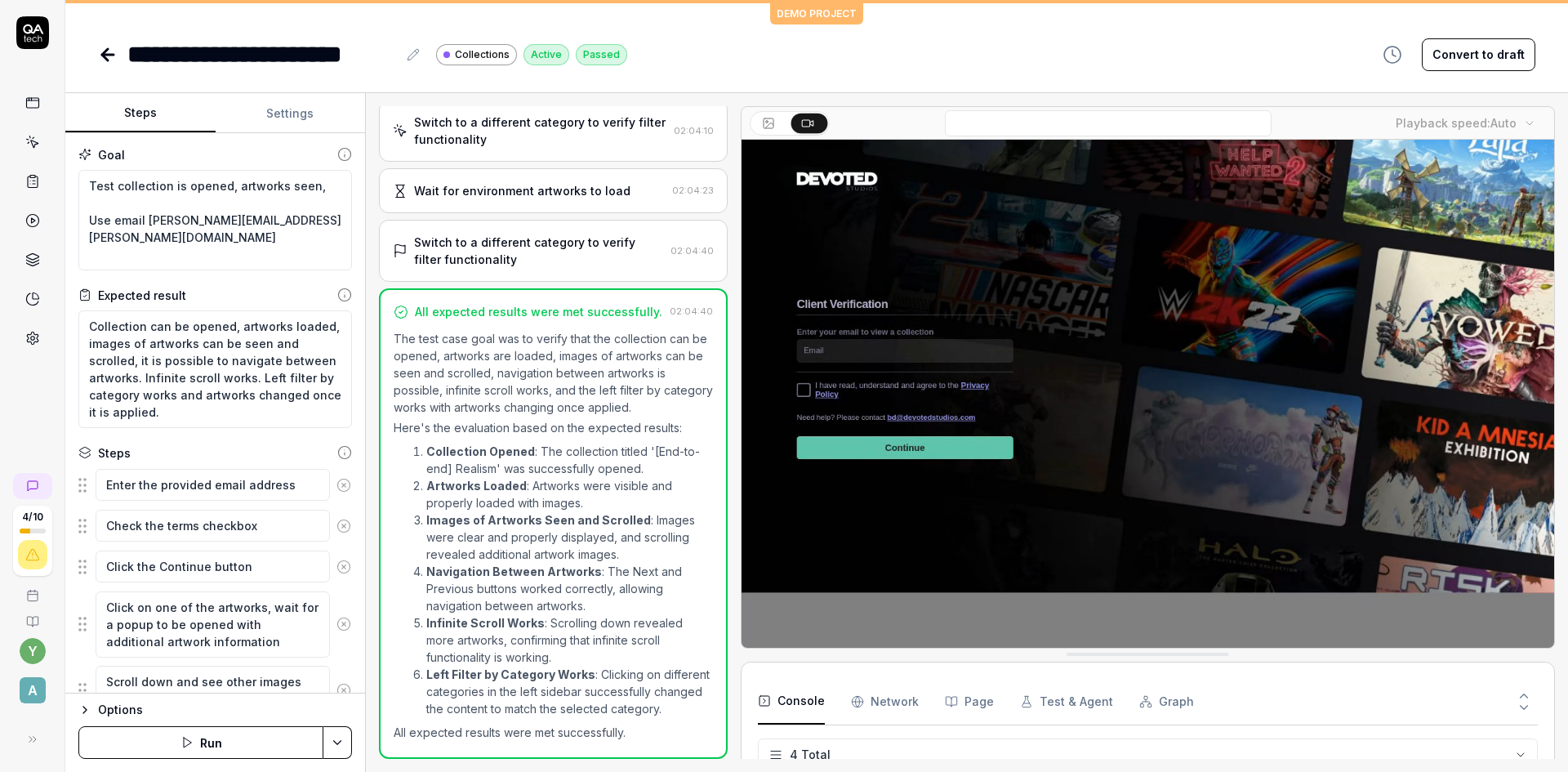
scroll to position [769, 0]
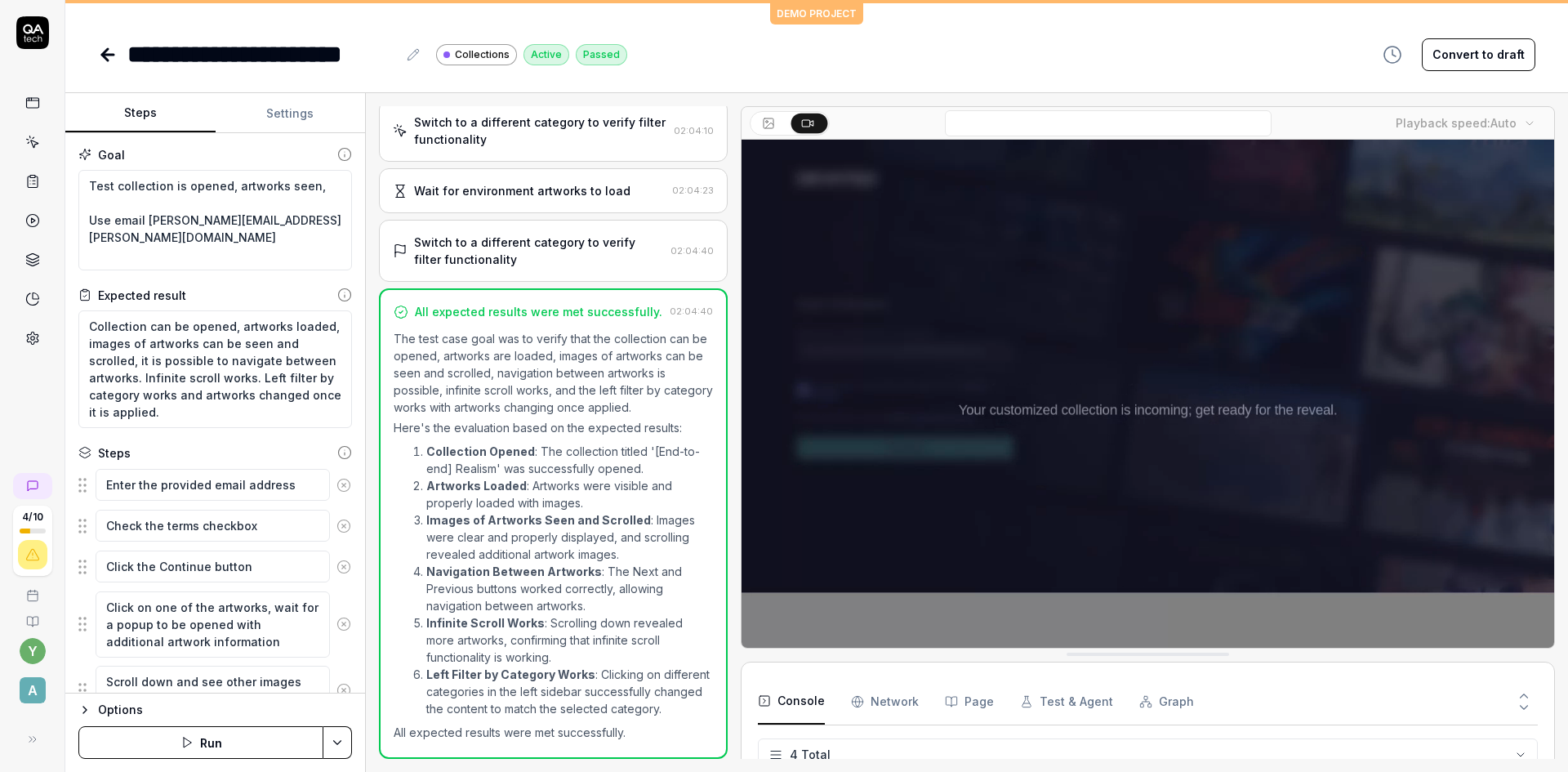
type textarea "*"
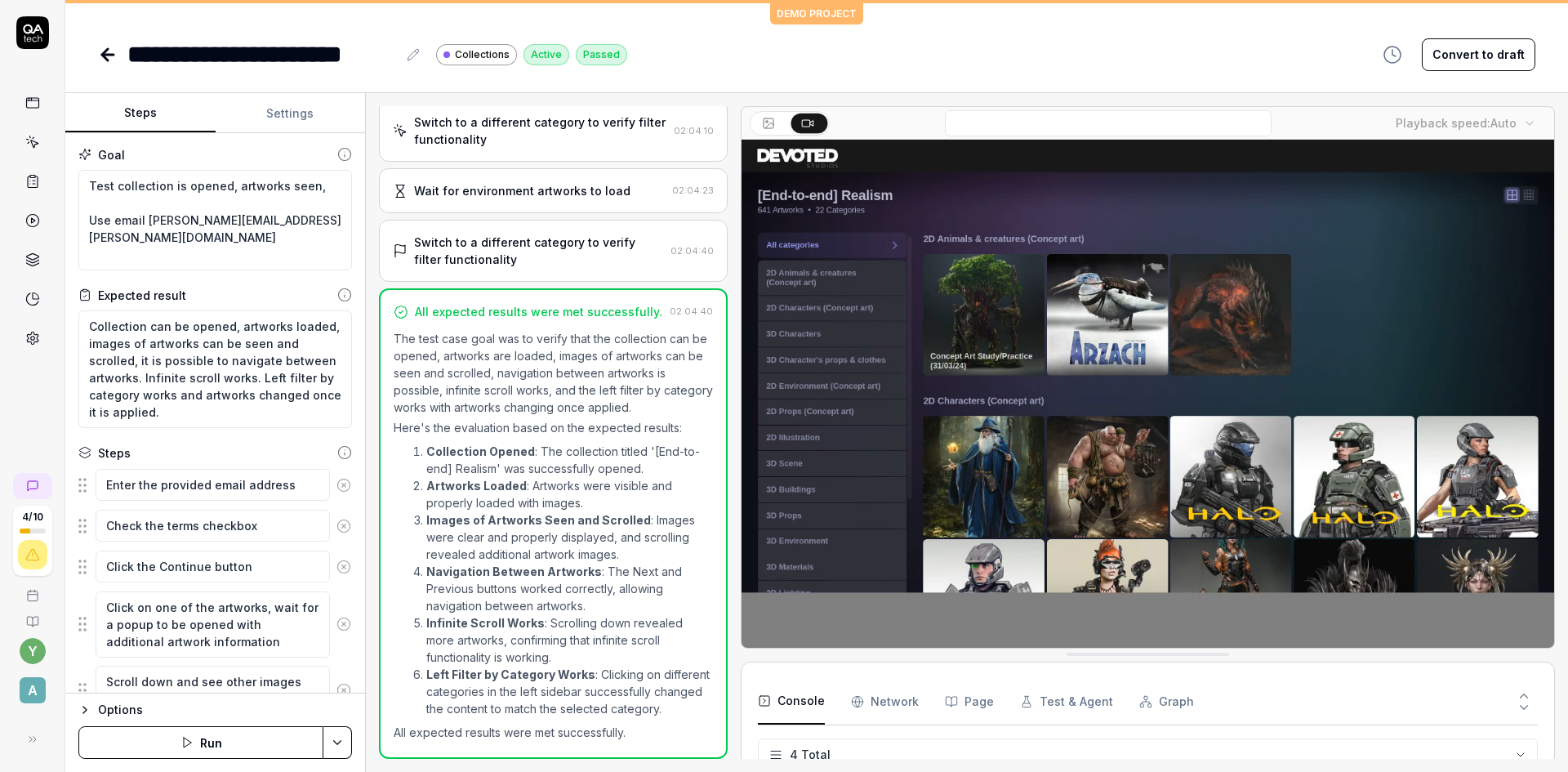
click at [282, 119] on button "Settings" at bounding box center [290, 113] width 150 height 40
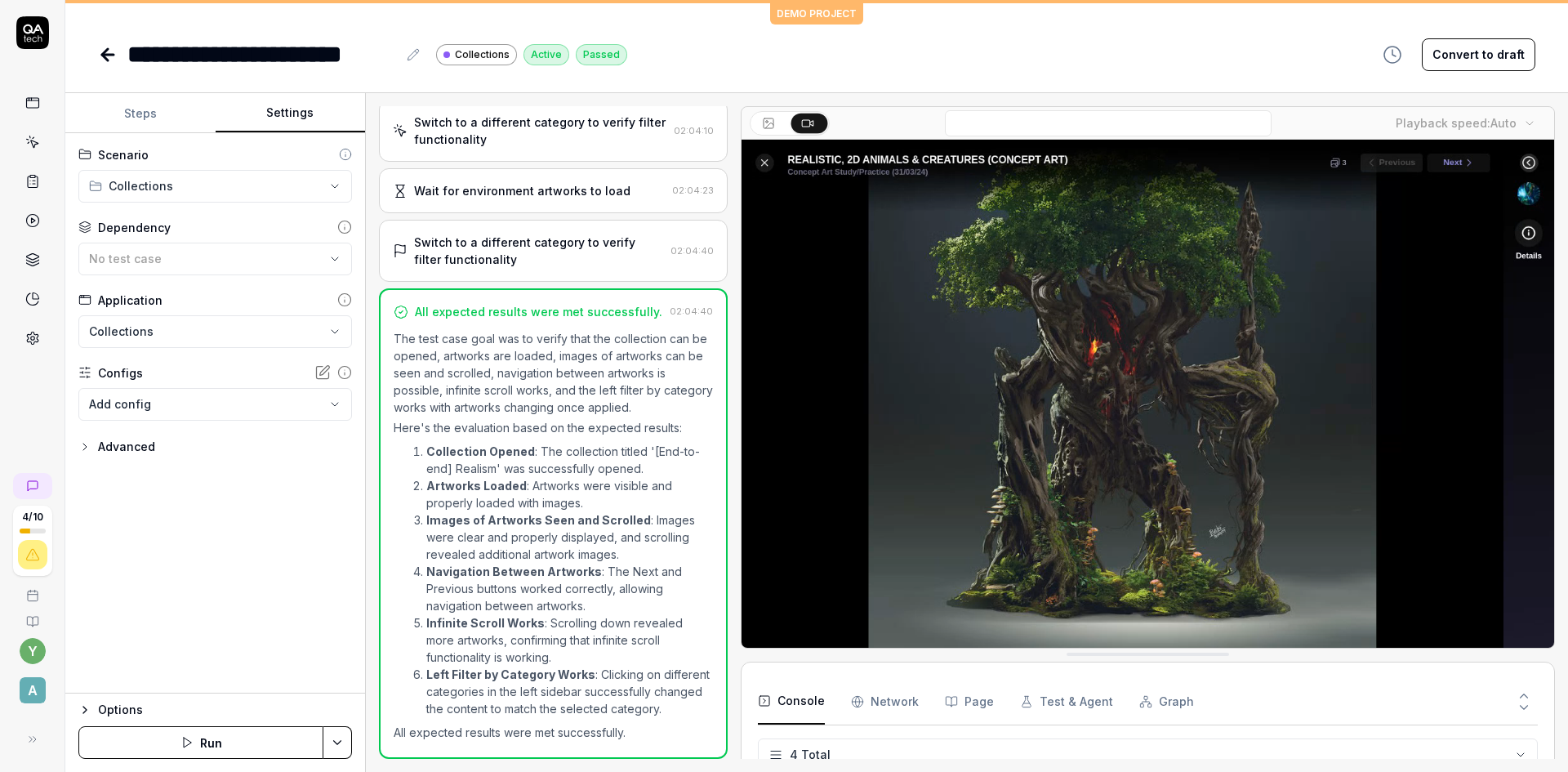
click at [331, 189] on html "**********" at bounding box center [784, 386] width 1568 height 772
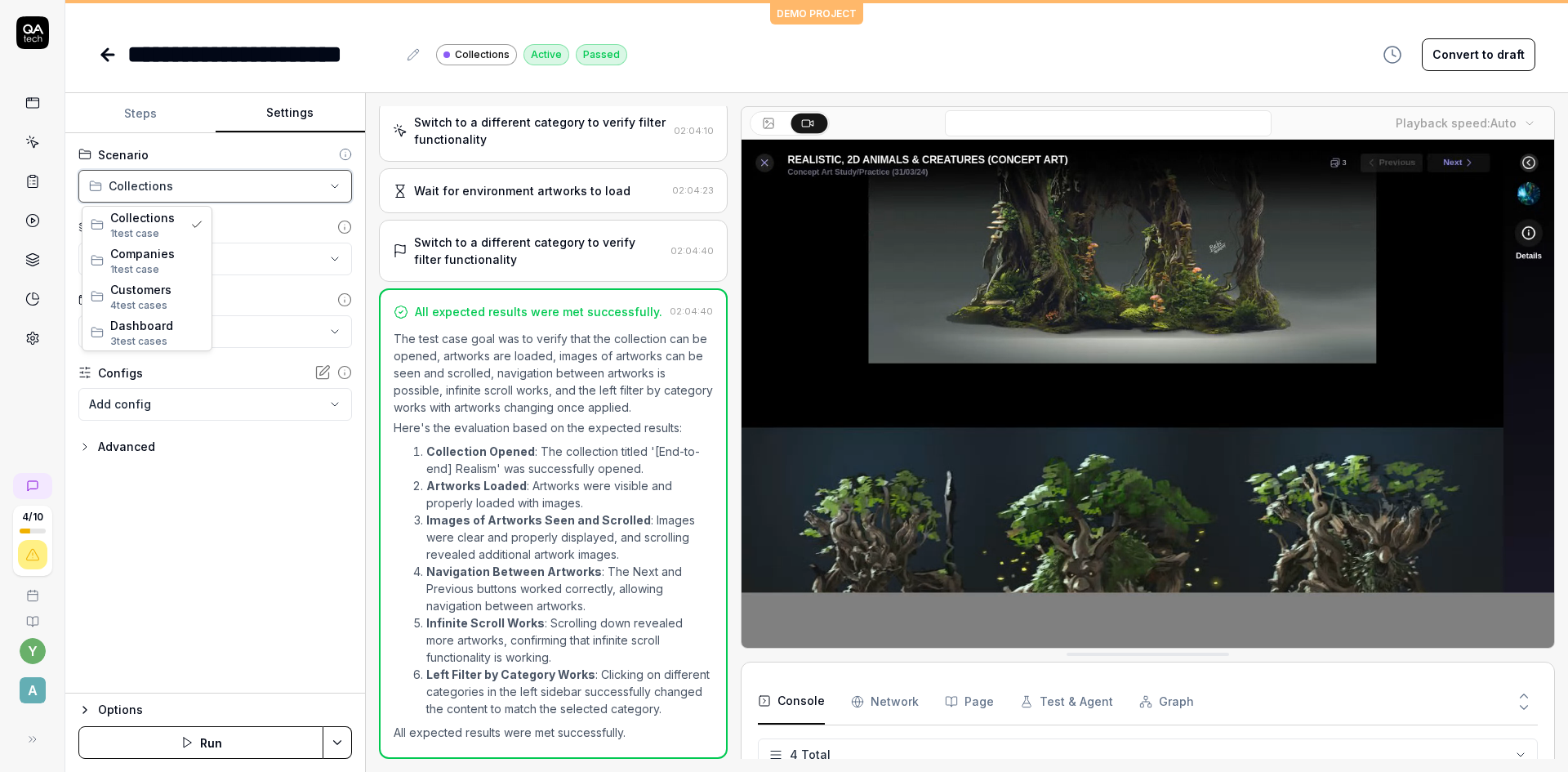
click at [240, 526] on html "**********" at bounding box center [784, 386] width 1568 height 772
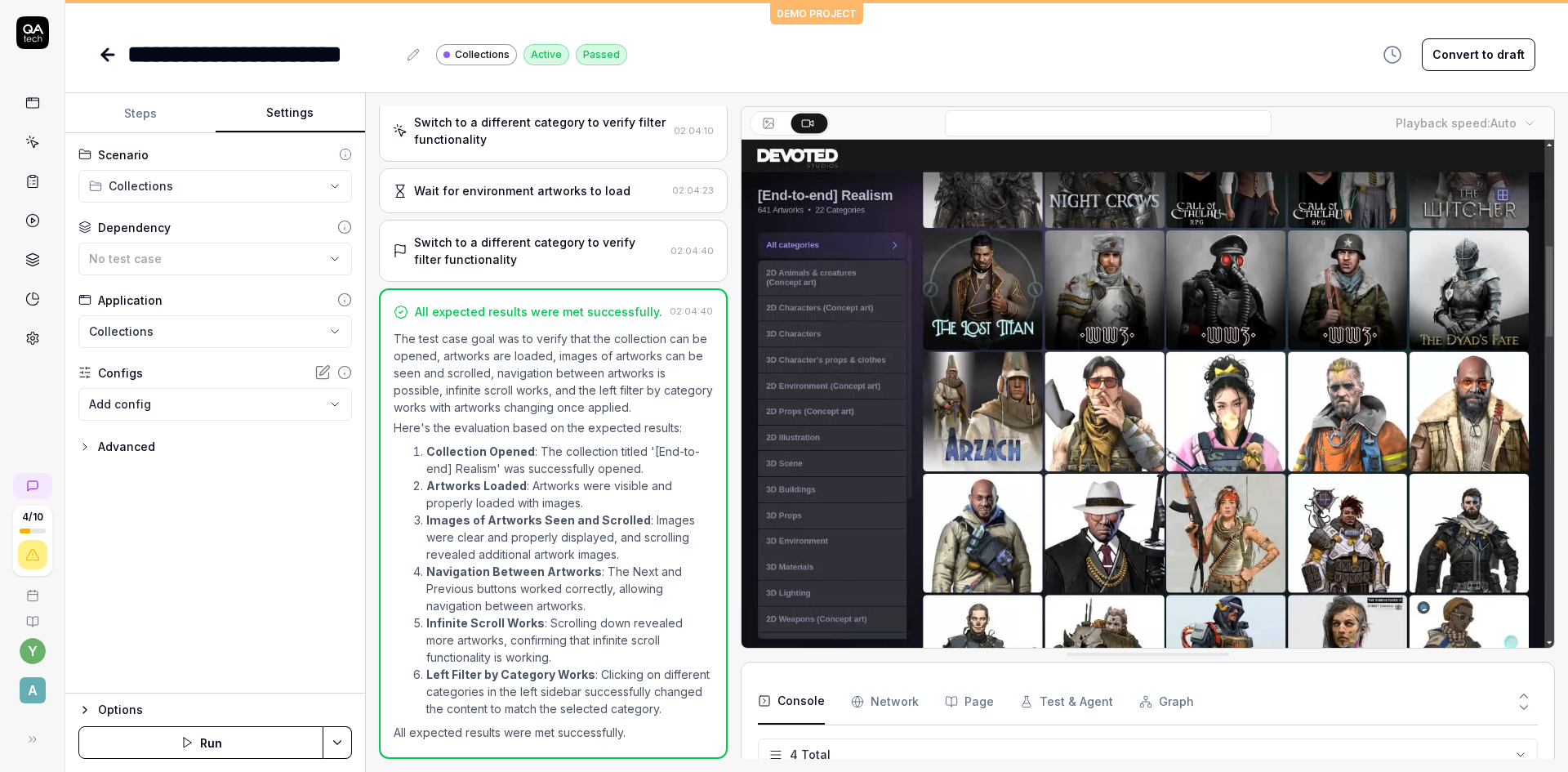
click at [90, 447] on icon "button" at bounding box center [84, 447] width 13 height 13
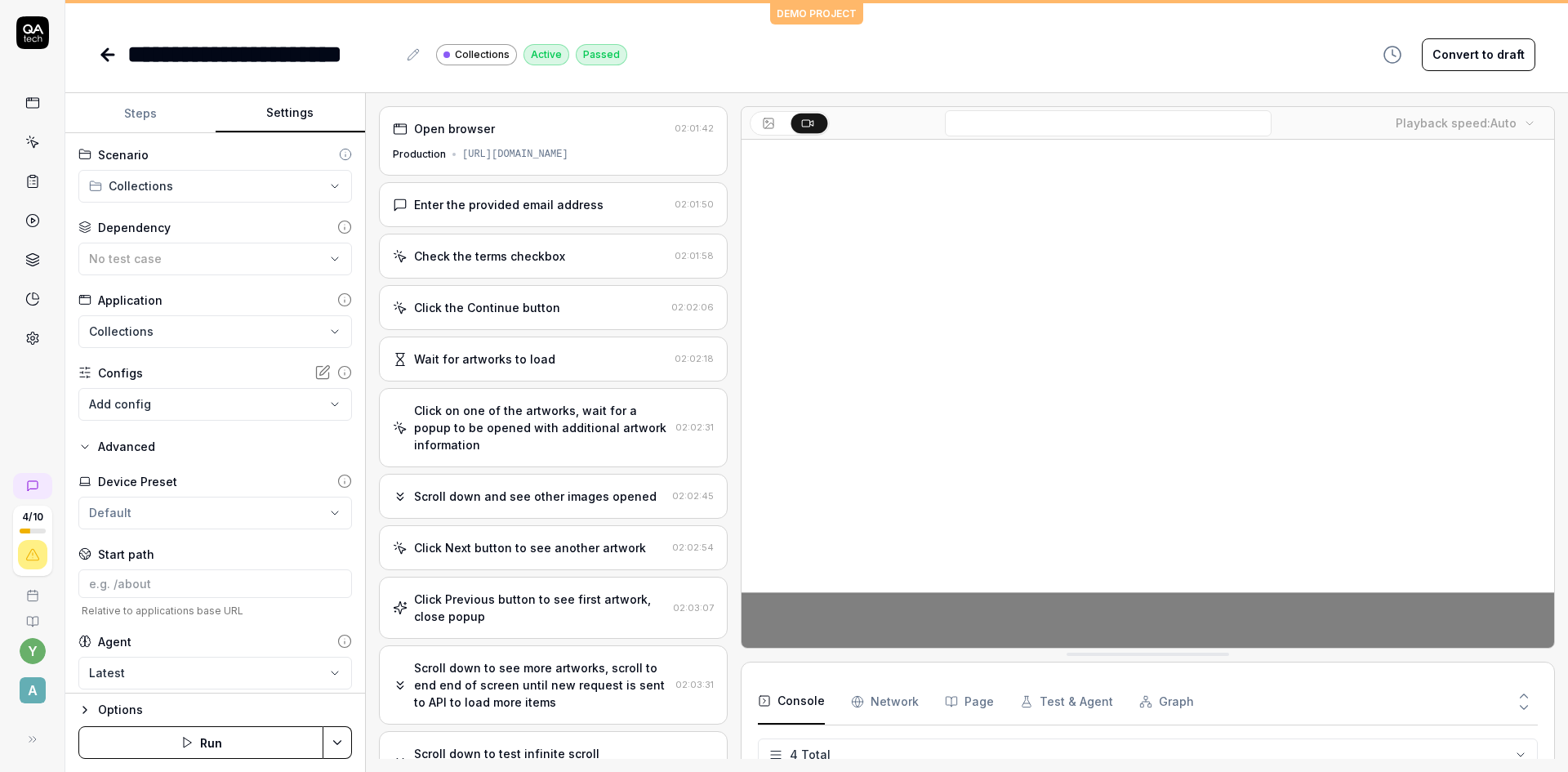
click at [520, 132] on div "Open browser" at bounding box center [530, 129] width 275 height 17
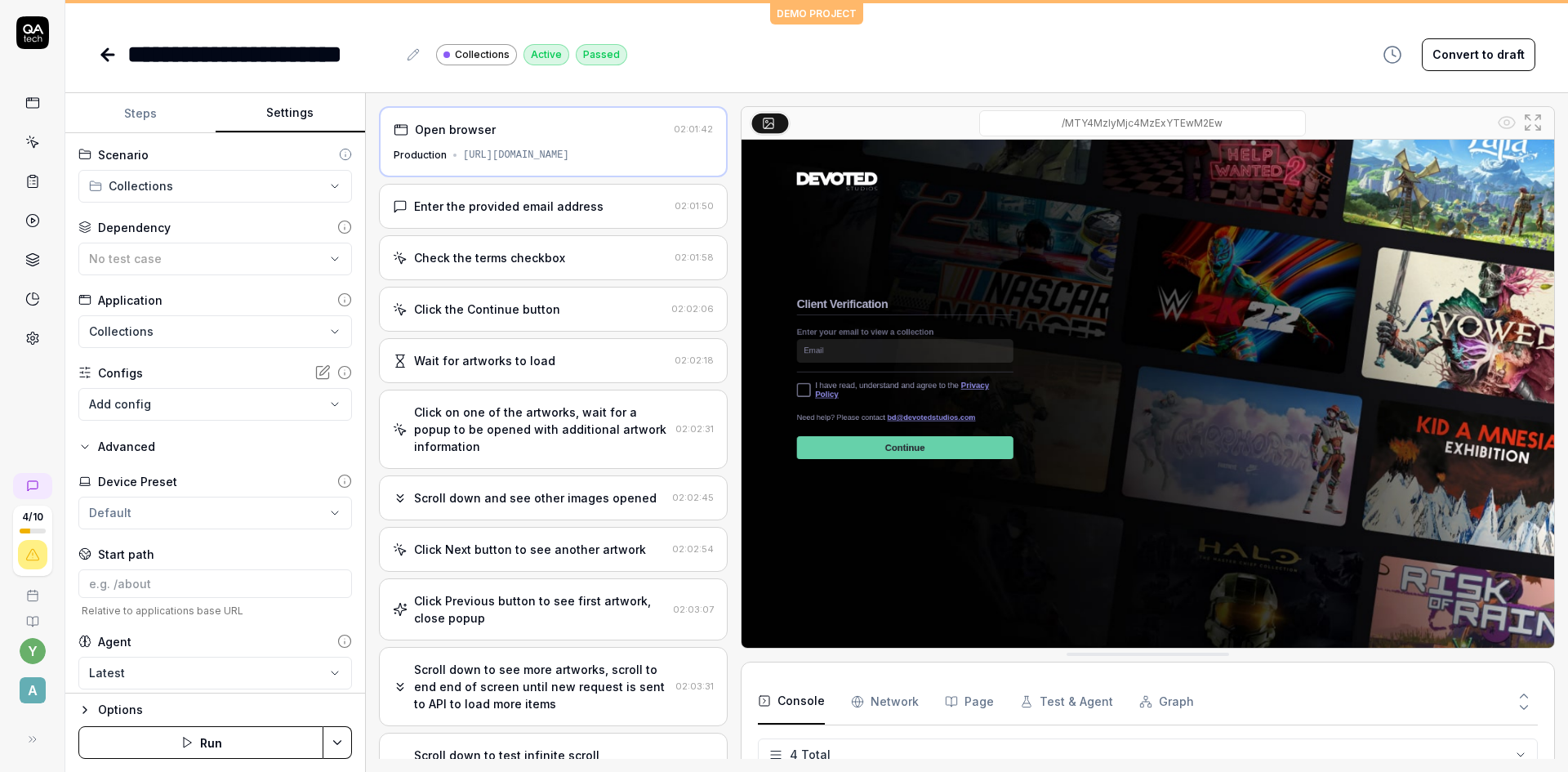
click at [624, 210] on div "Enter the provided email address" at bounding box center [530, 206] width 275 height 17
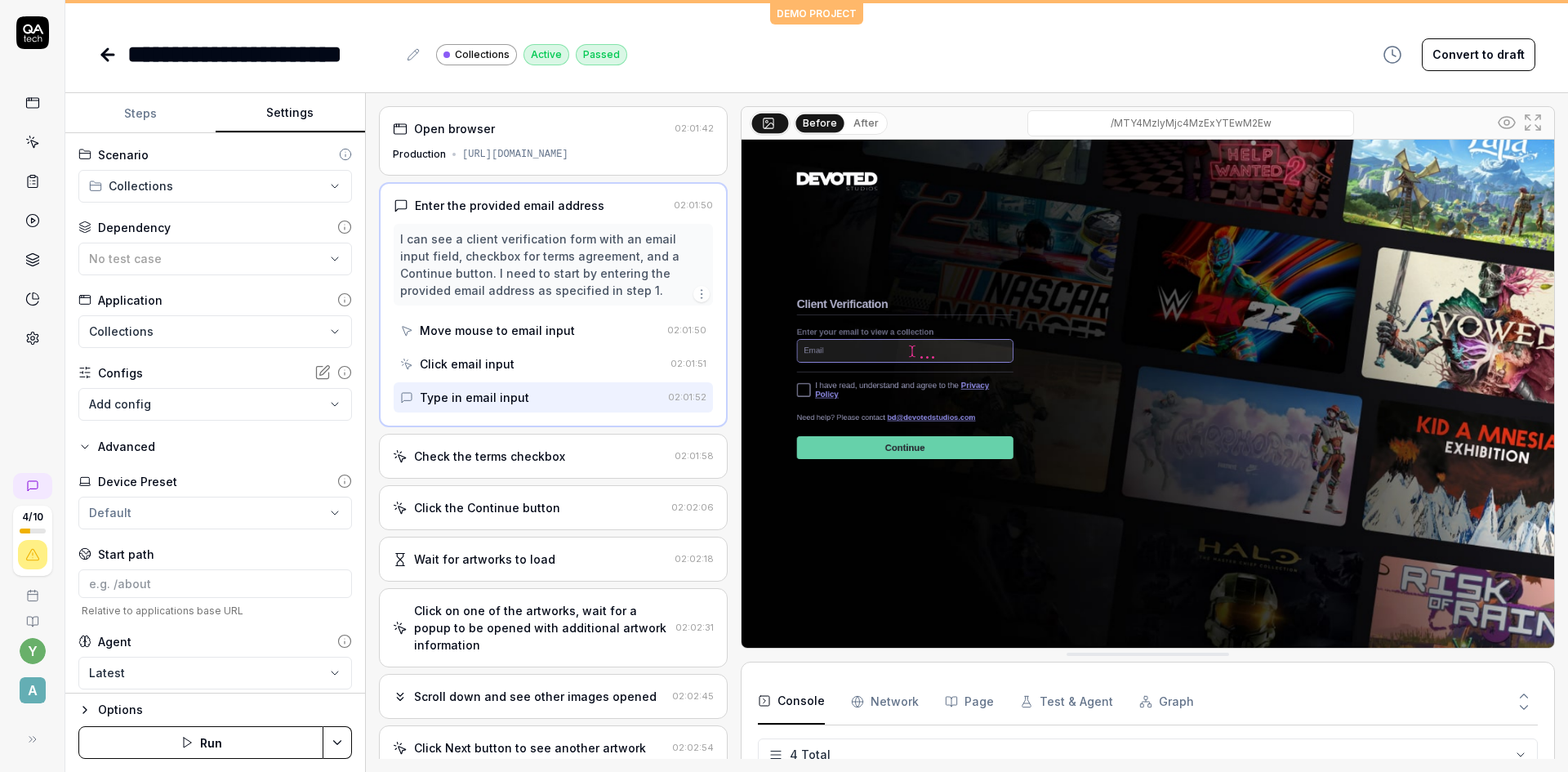
click at [864, 121] on button "After" at bounding box center [866, 123] width 39 height 18
click at [565, 463] on div "Check the terms checkbox" at bounding box center [530, 456] width 275 height 17
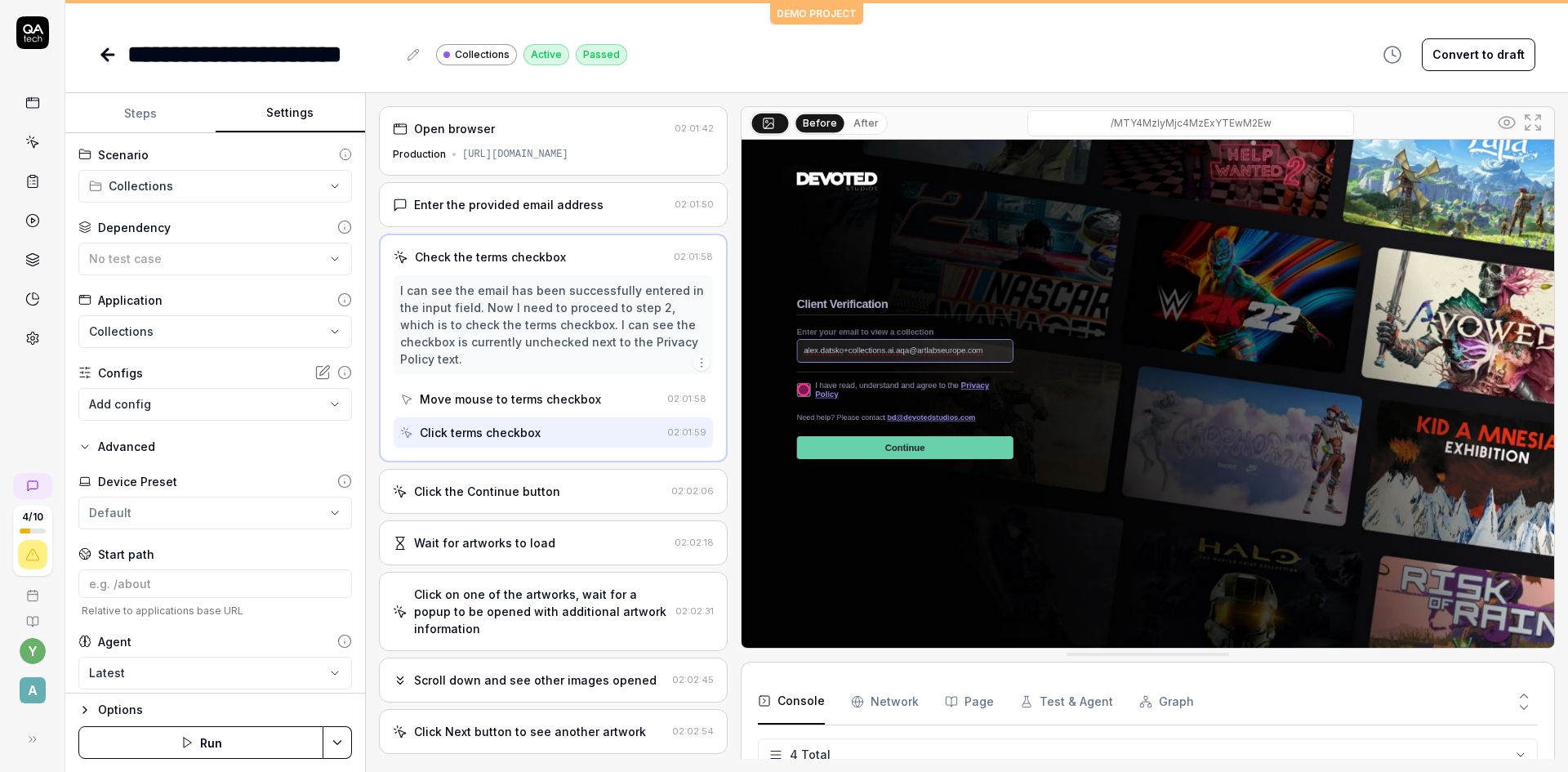
click at [581, 501] on div "Click the Continue button 02:02:06" at bounding box center [554, 491] width 348 height 45
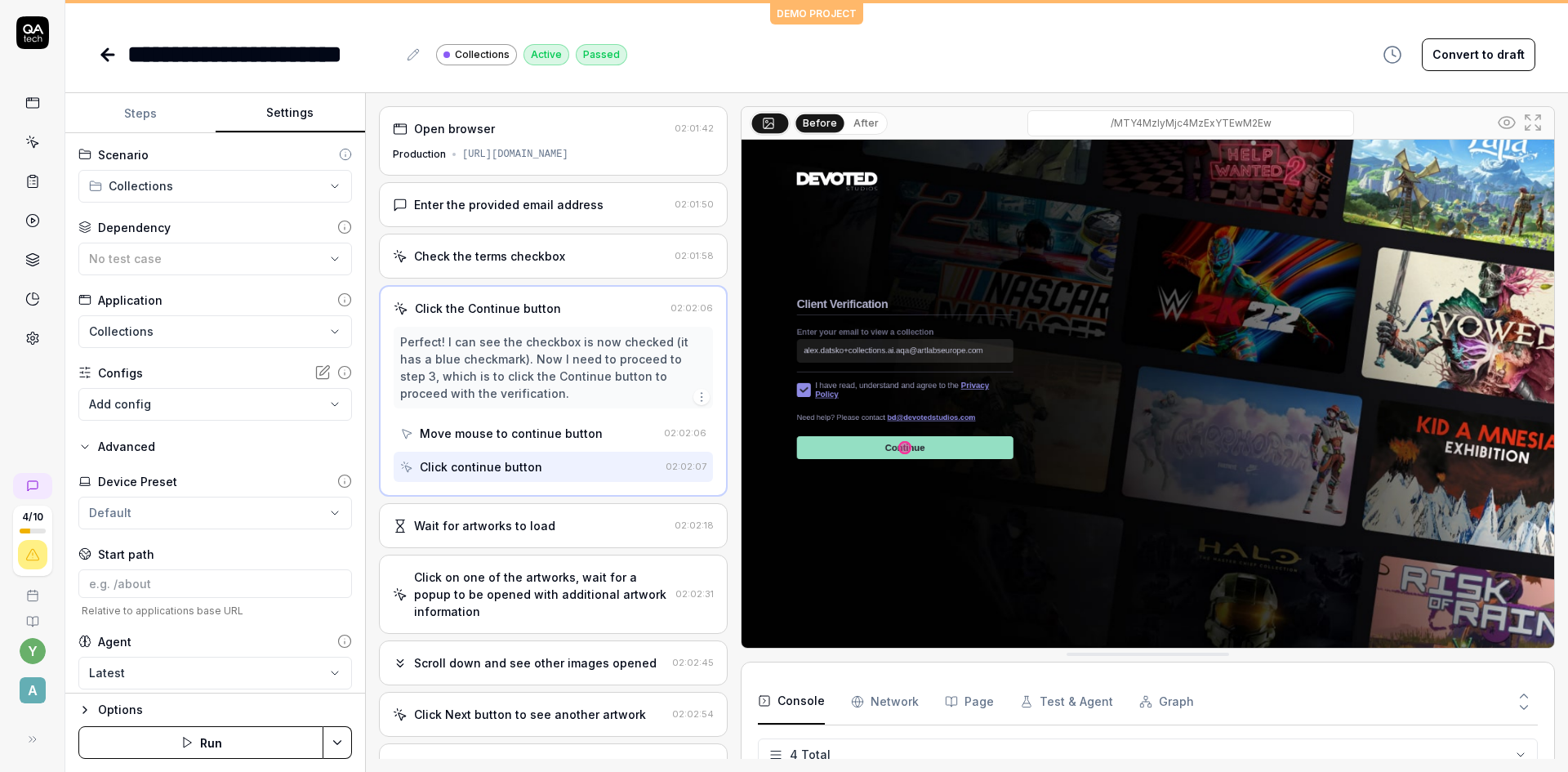
click at [584, 528] on div "Wait for artworks to load" at bounding box center [530, 526] width 275 height 17
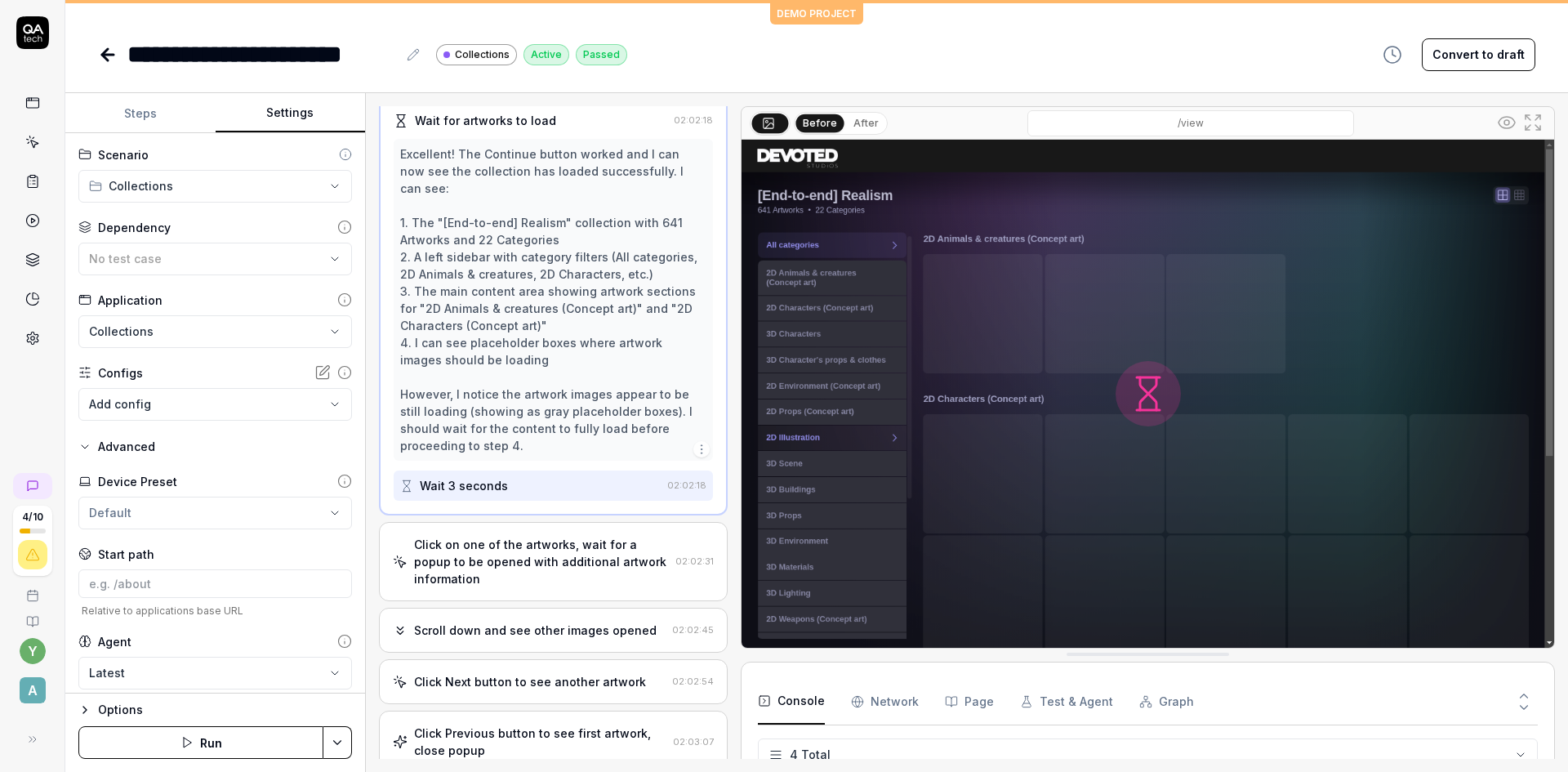
scroll to position [245, 0]
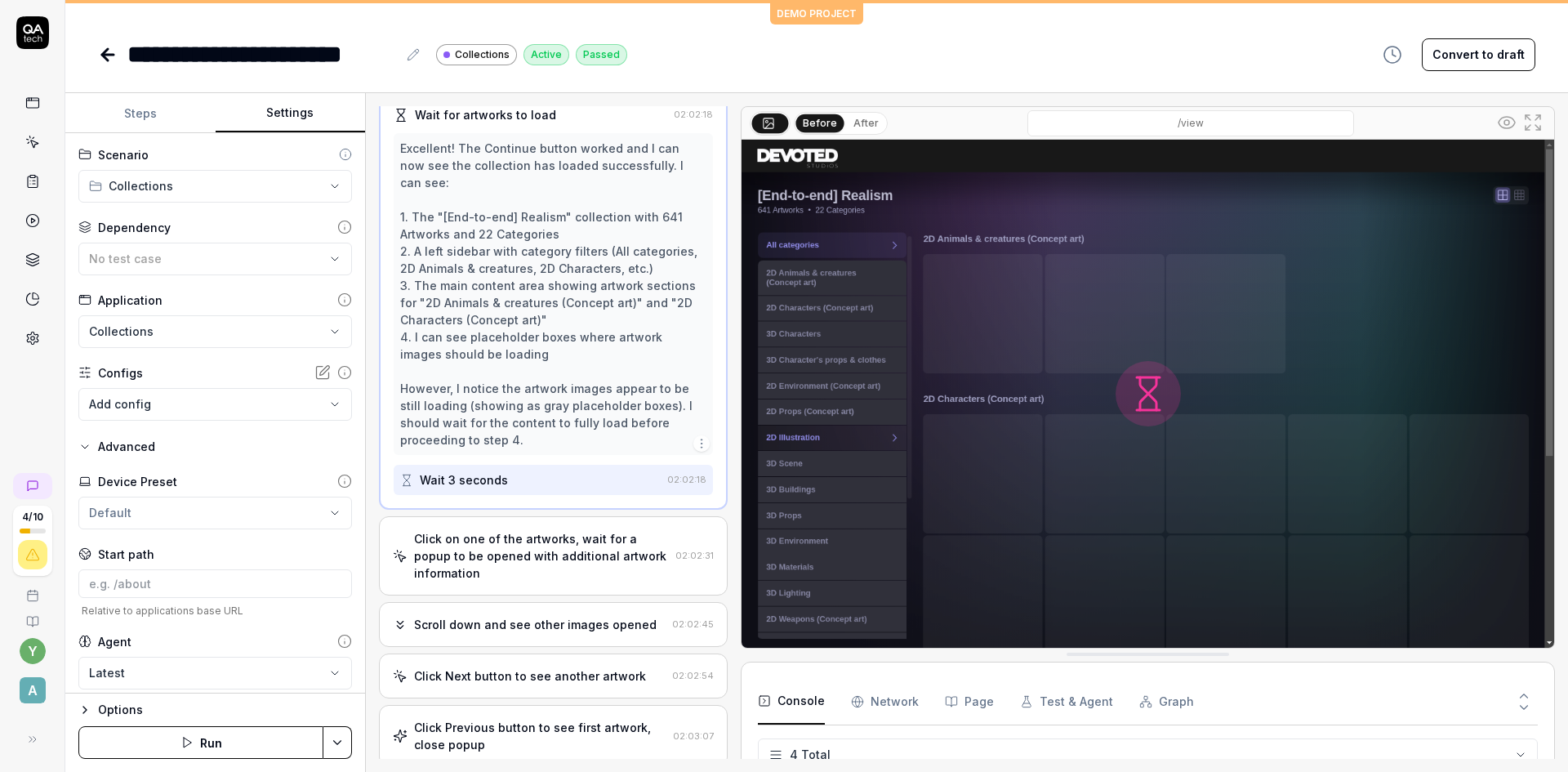
click at [516, 556] on div "Click on one of the artworks, wait for a popup to be opened with additional art…" at bounding box center [541, 556] width 255 height 52
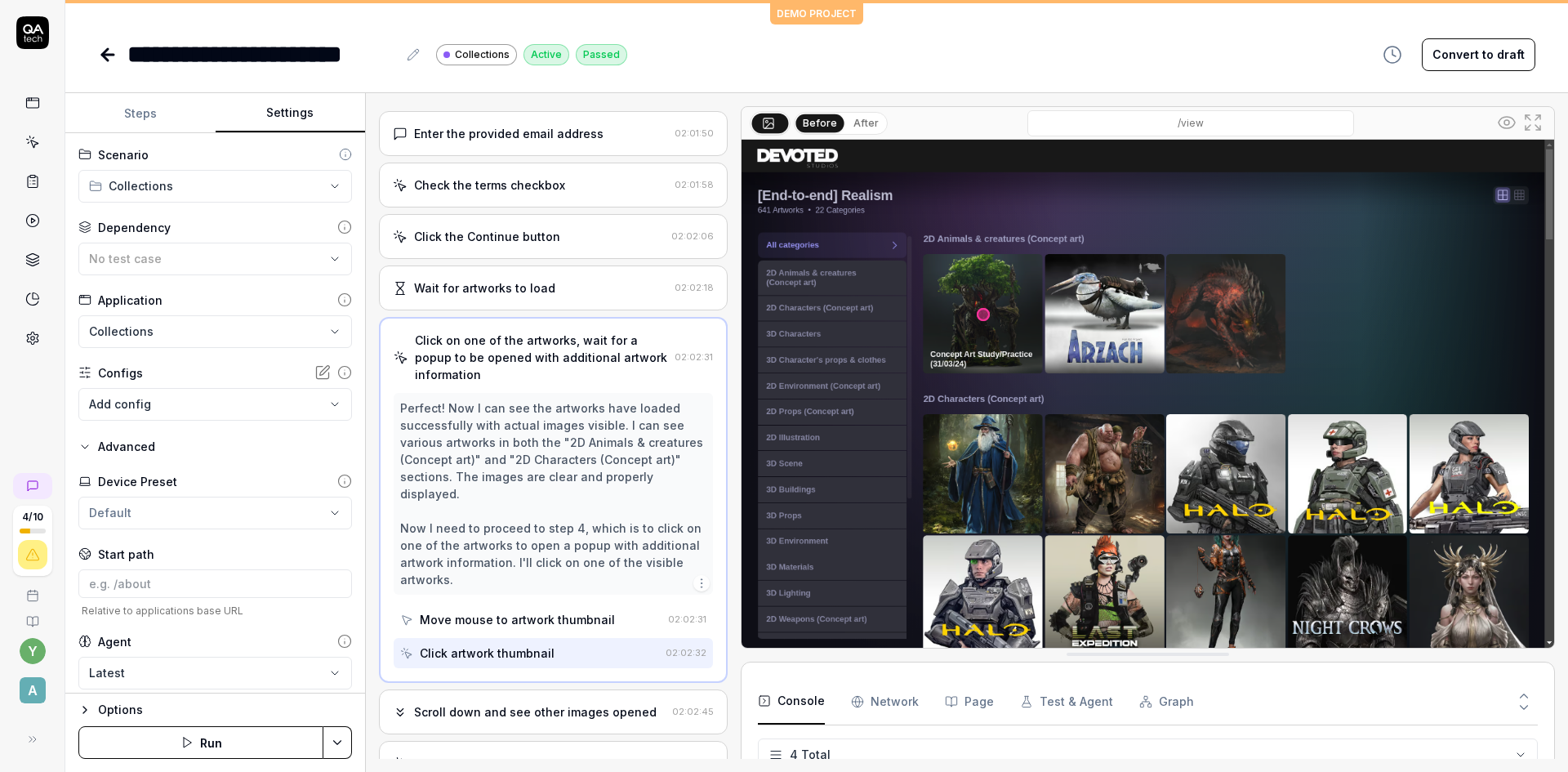
scroll to position [82, 0]
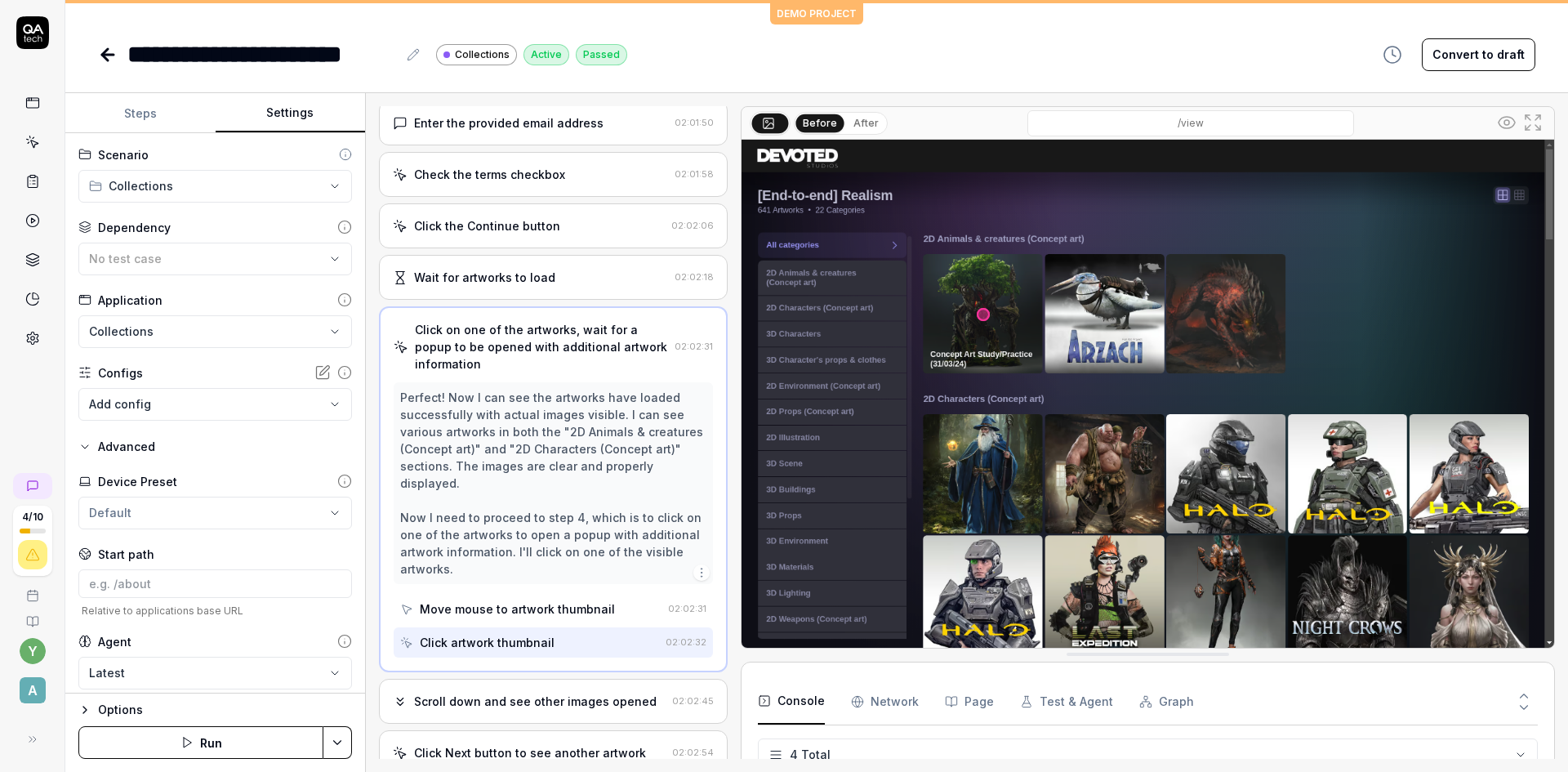
click at [864, 126] on button "After" at bounding box center [866, 123] width 39 height 18
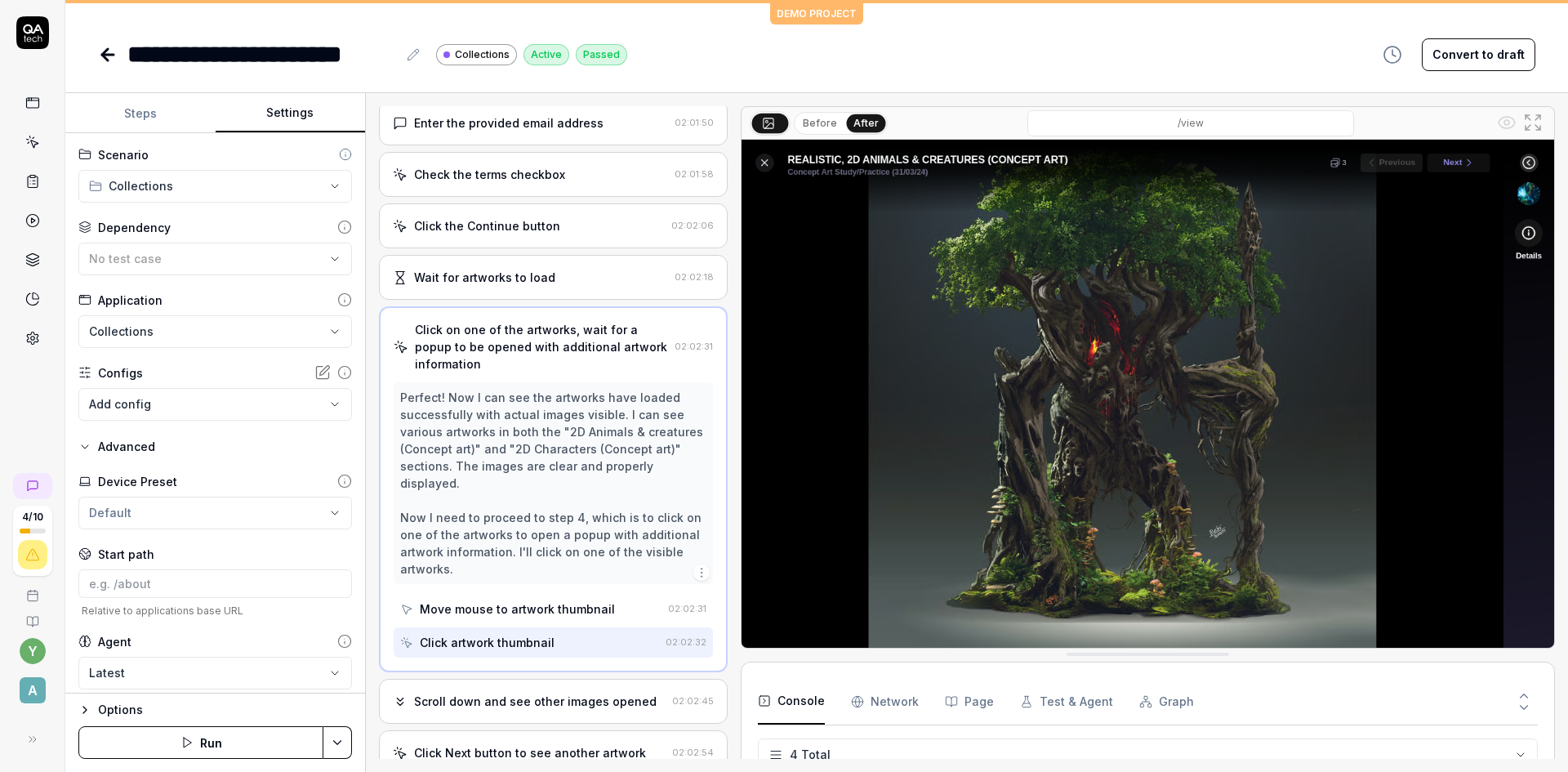
click at [821, 114] on button "Before" at bounding box center [820, 123] width 47 height 18
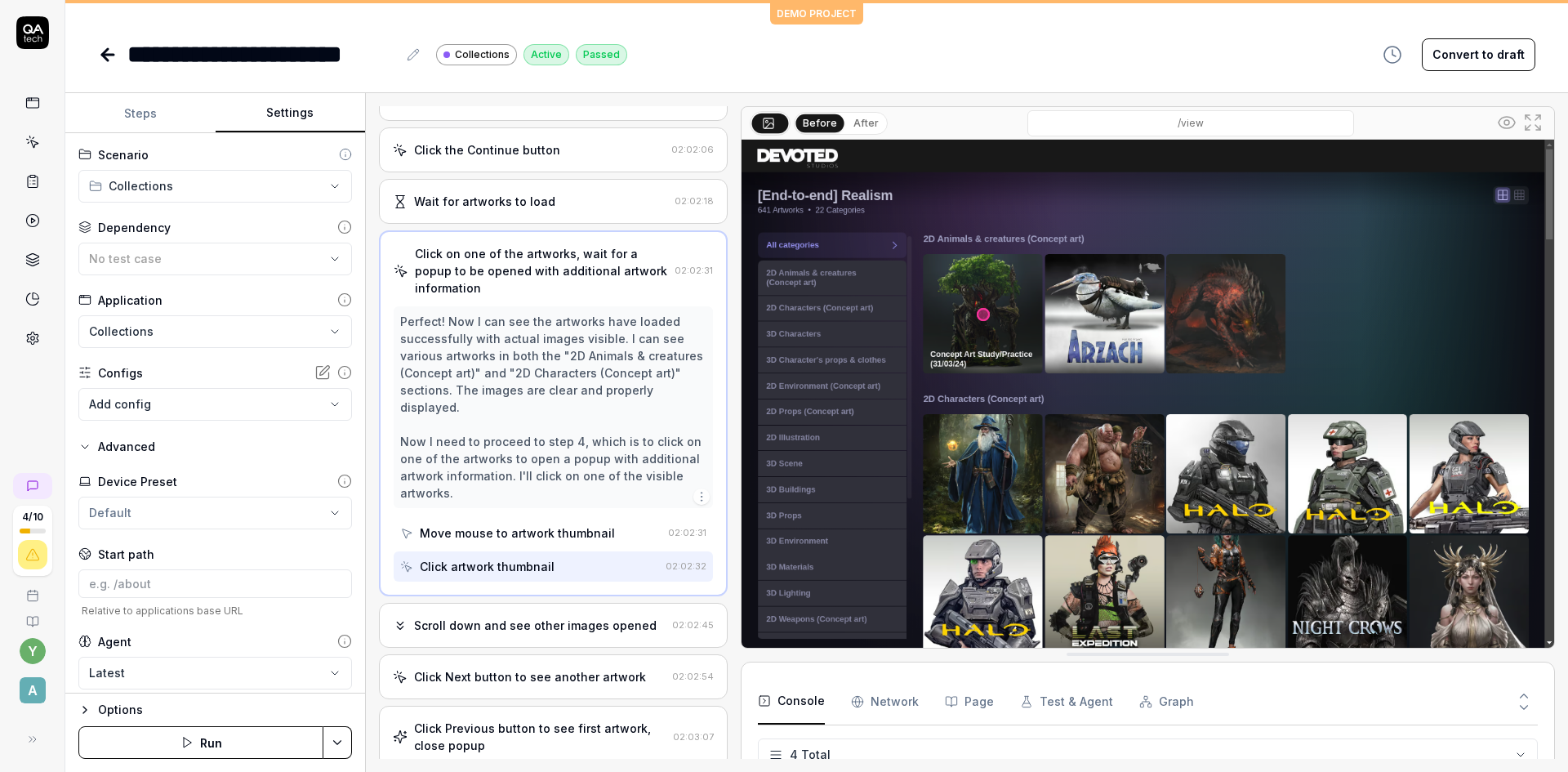
scroll to position [163, 0]
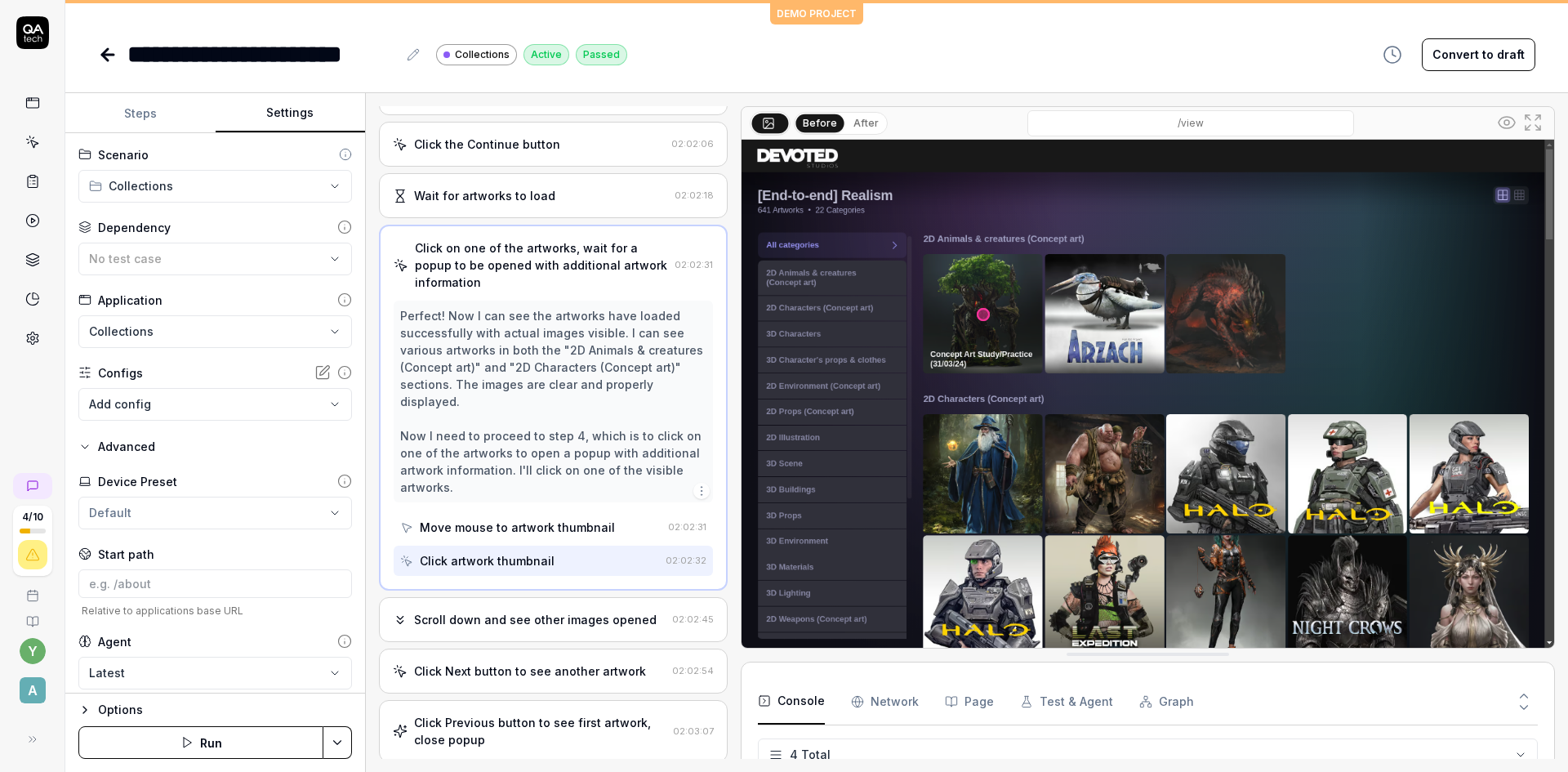
click at [554, 530] on div "Move mouse to artwork thumbnail" at bounding box center [517, 527] width 195 height 17
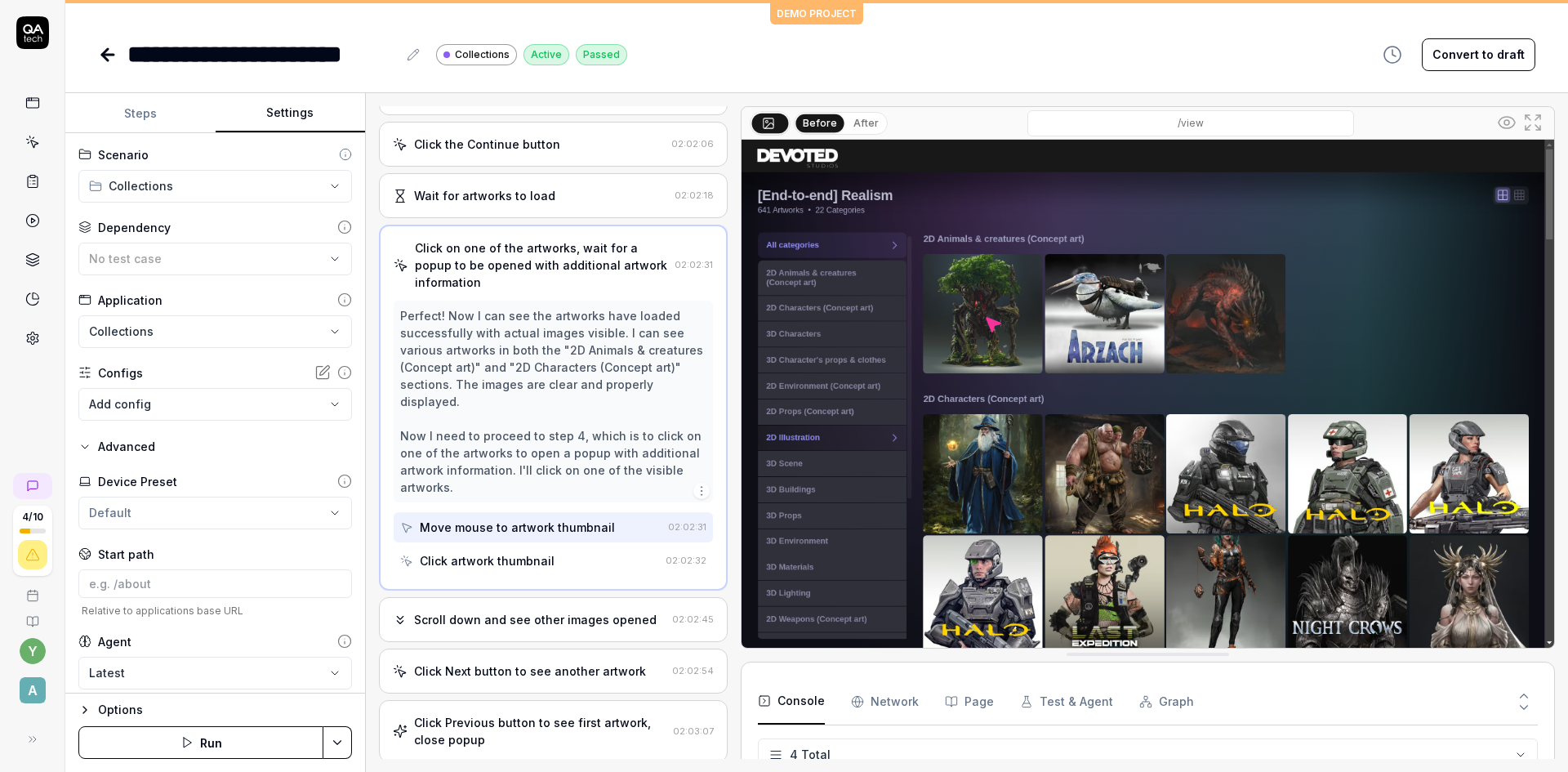
click at [555, 561] on div "Click artwork thumbnail" at bounding box center [530, 561] width 259 height 30
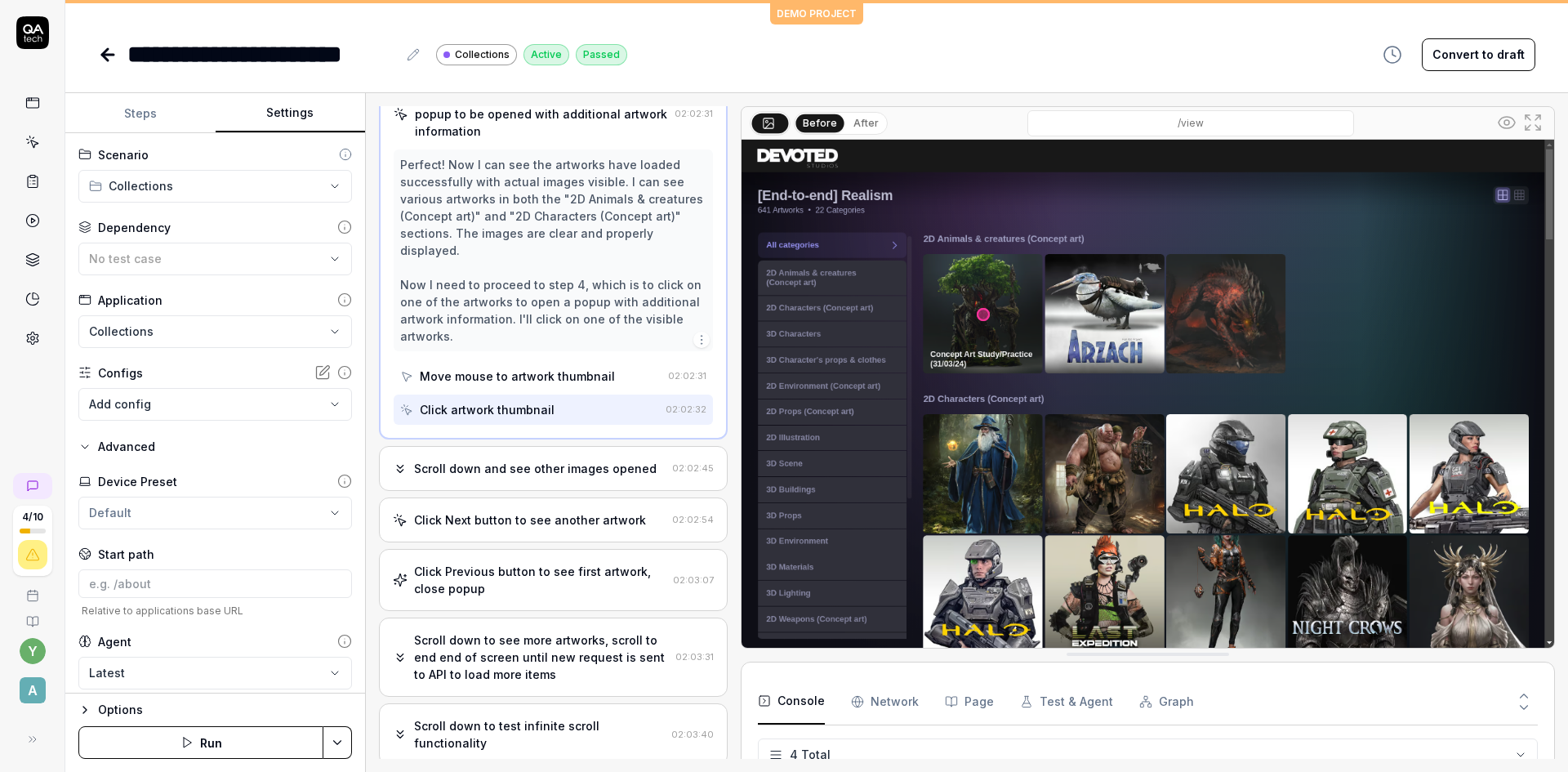
scroll to position [327, 0]
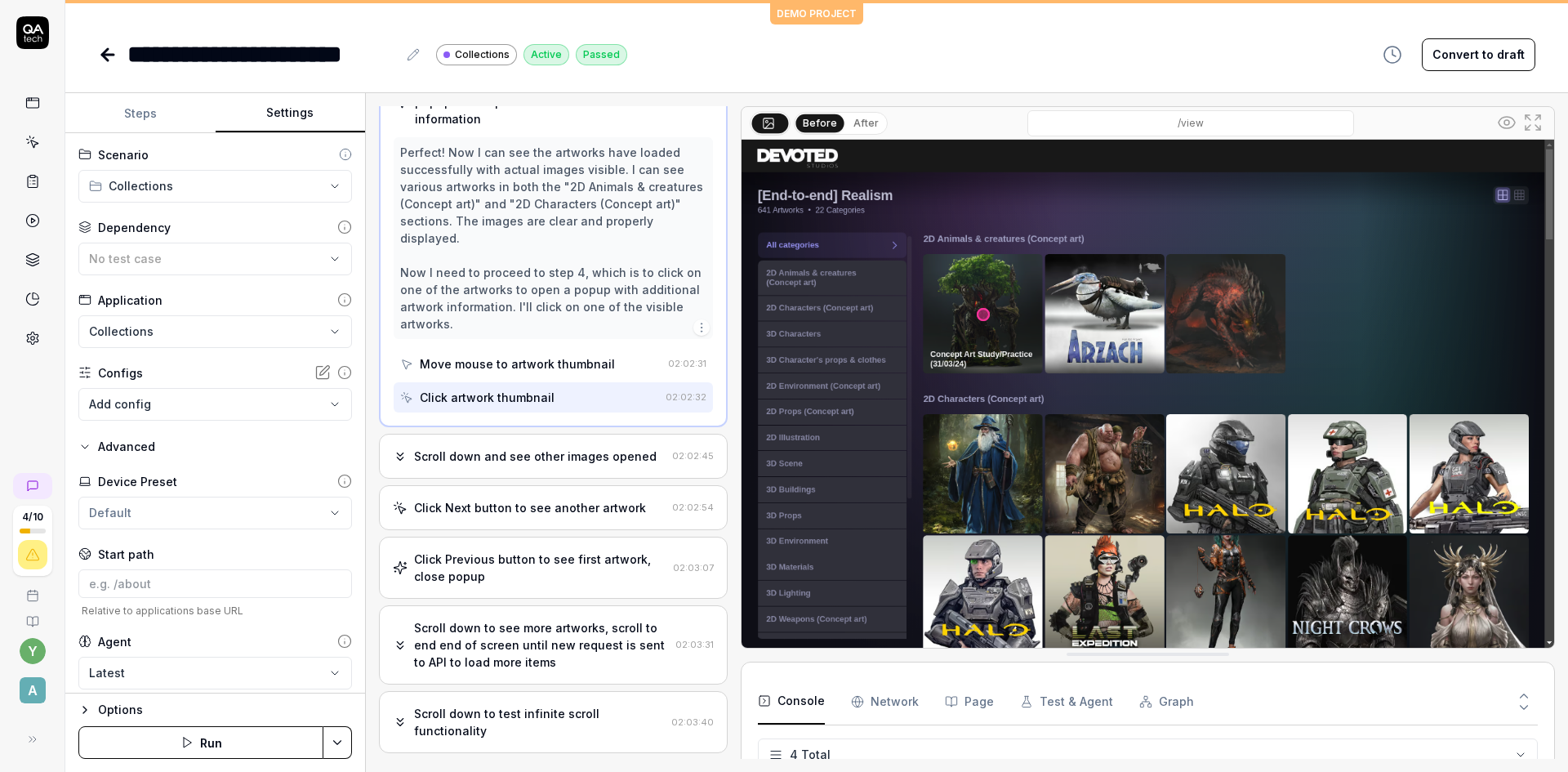
click at [468, 455] on div "Scroll down and see other images opened" at bounding box center [535, 456] width 243 height 17
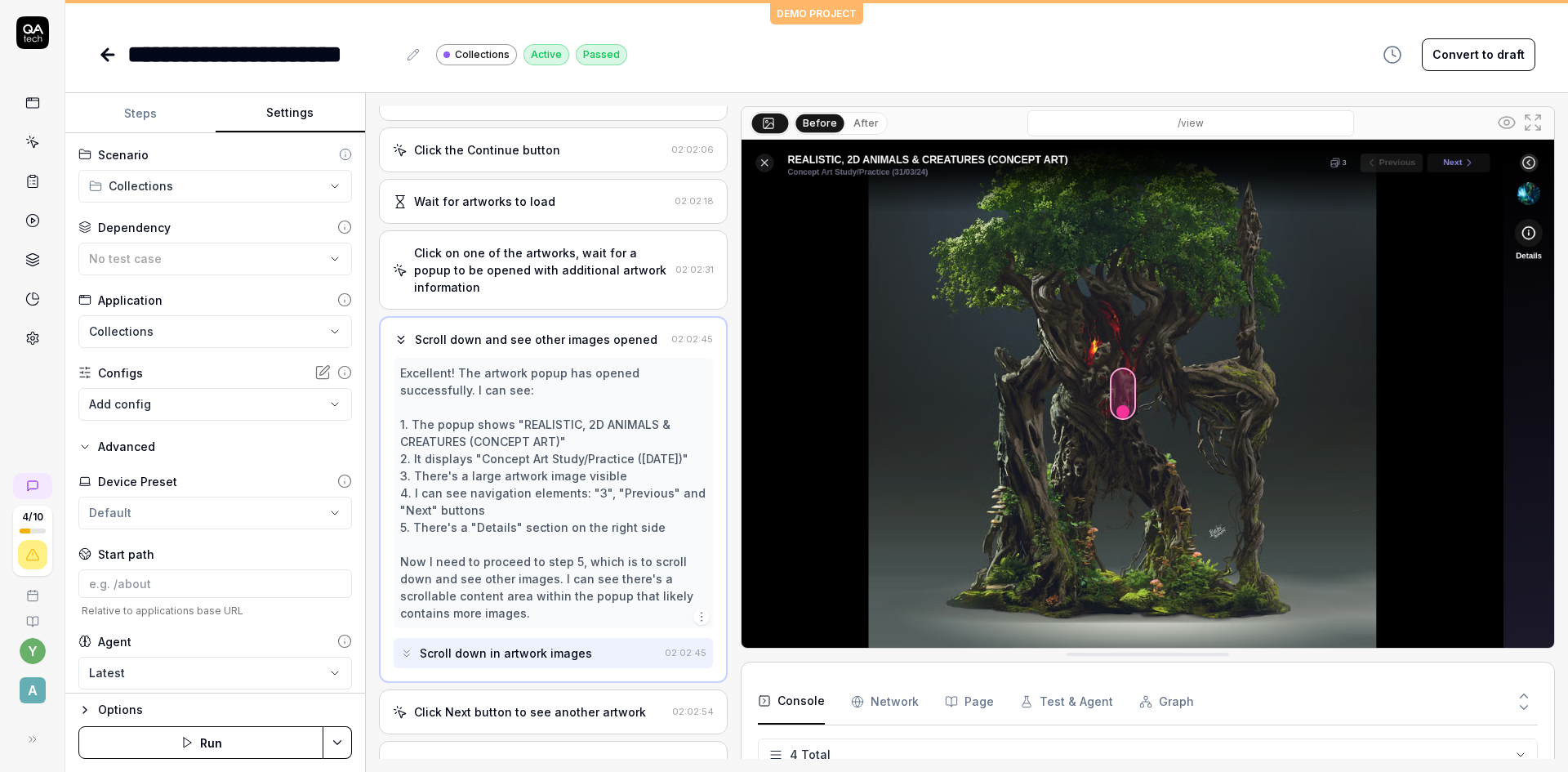
scroll to position [163, 0]
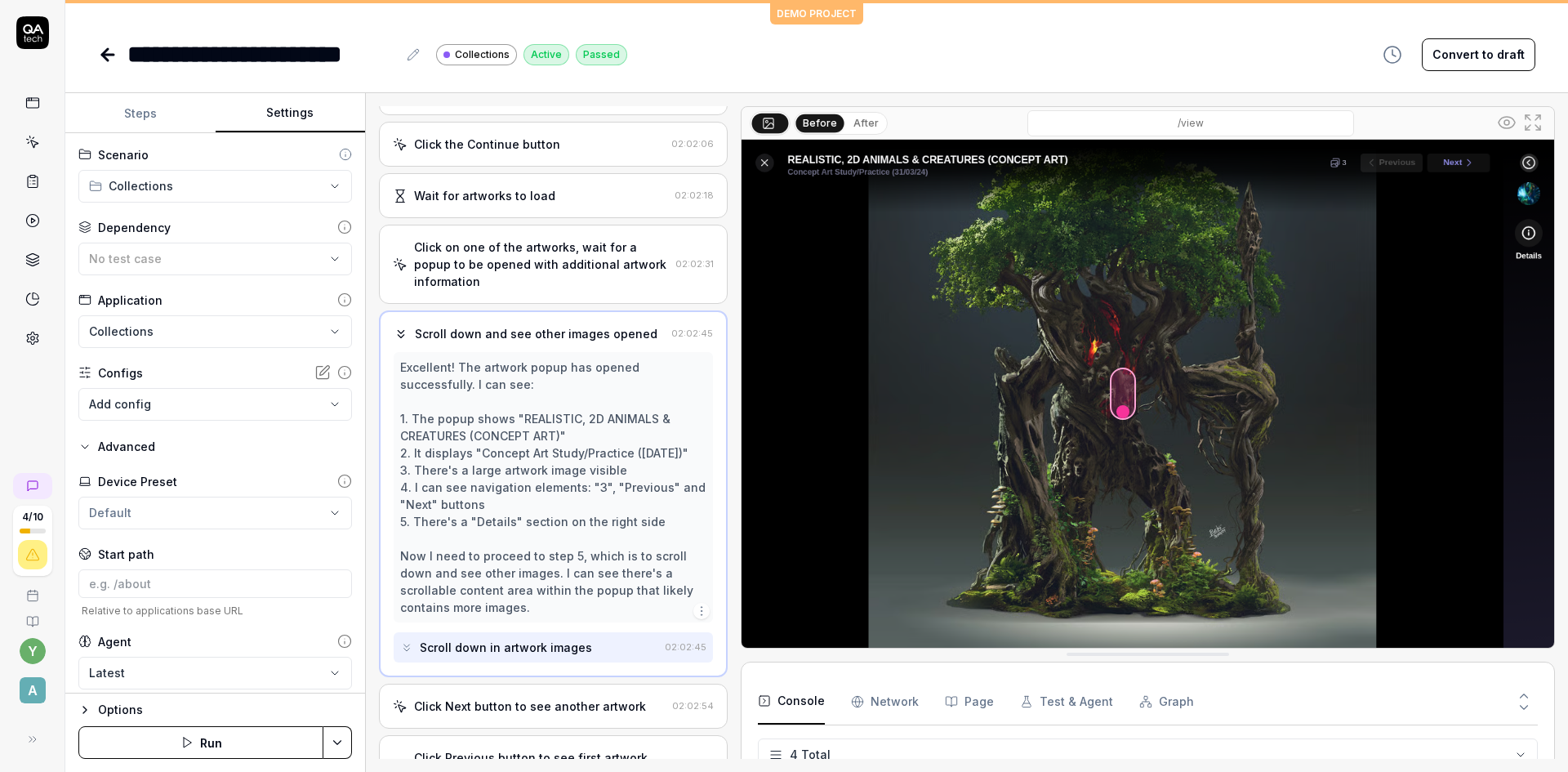
click at [522, 651] on div "Scroll down in artwork images" at bounding box center [506, 647] width 173 height 17
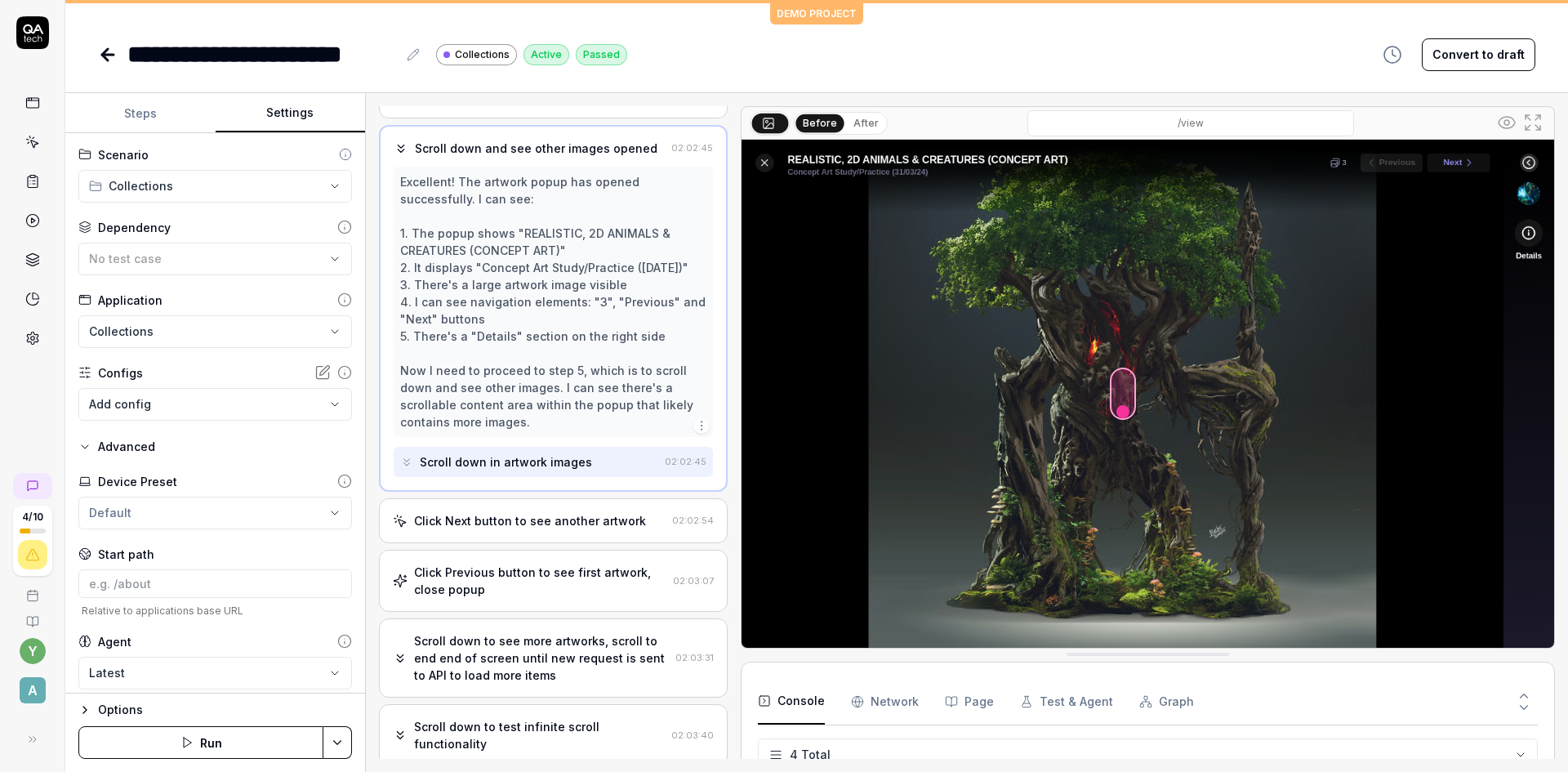
scroll to position [409, 0]
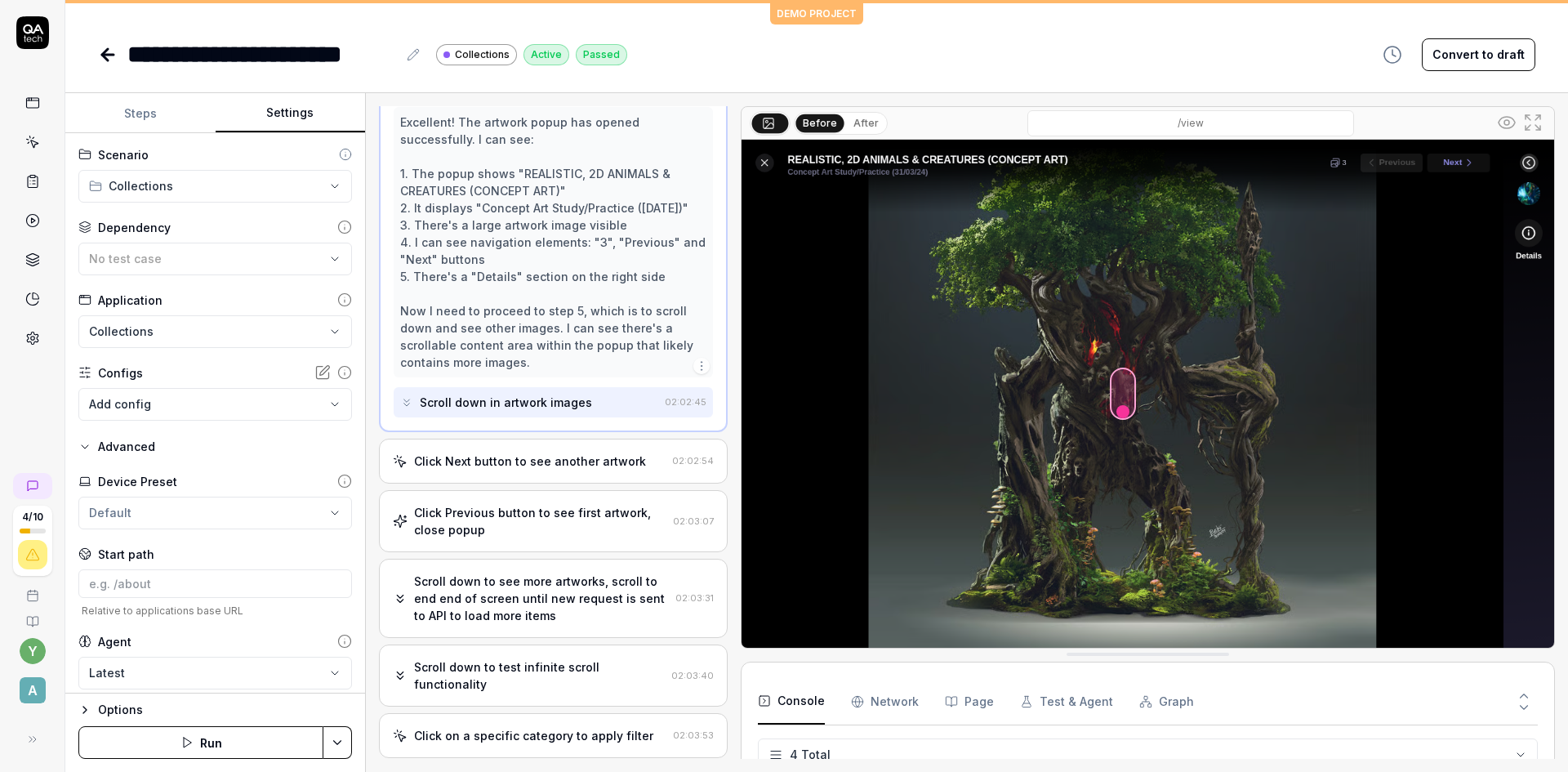
click at [487, 400] on div "Scroll down in artwork images" at bounding box center [506, 403] width 173 height 17
click at [472, 464] on div "Click Next button to see another artwork" at bounding box center [530, 461] width 232 height 17
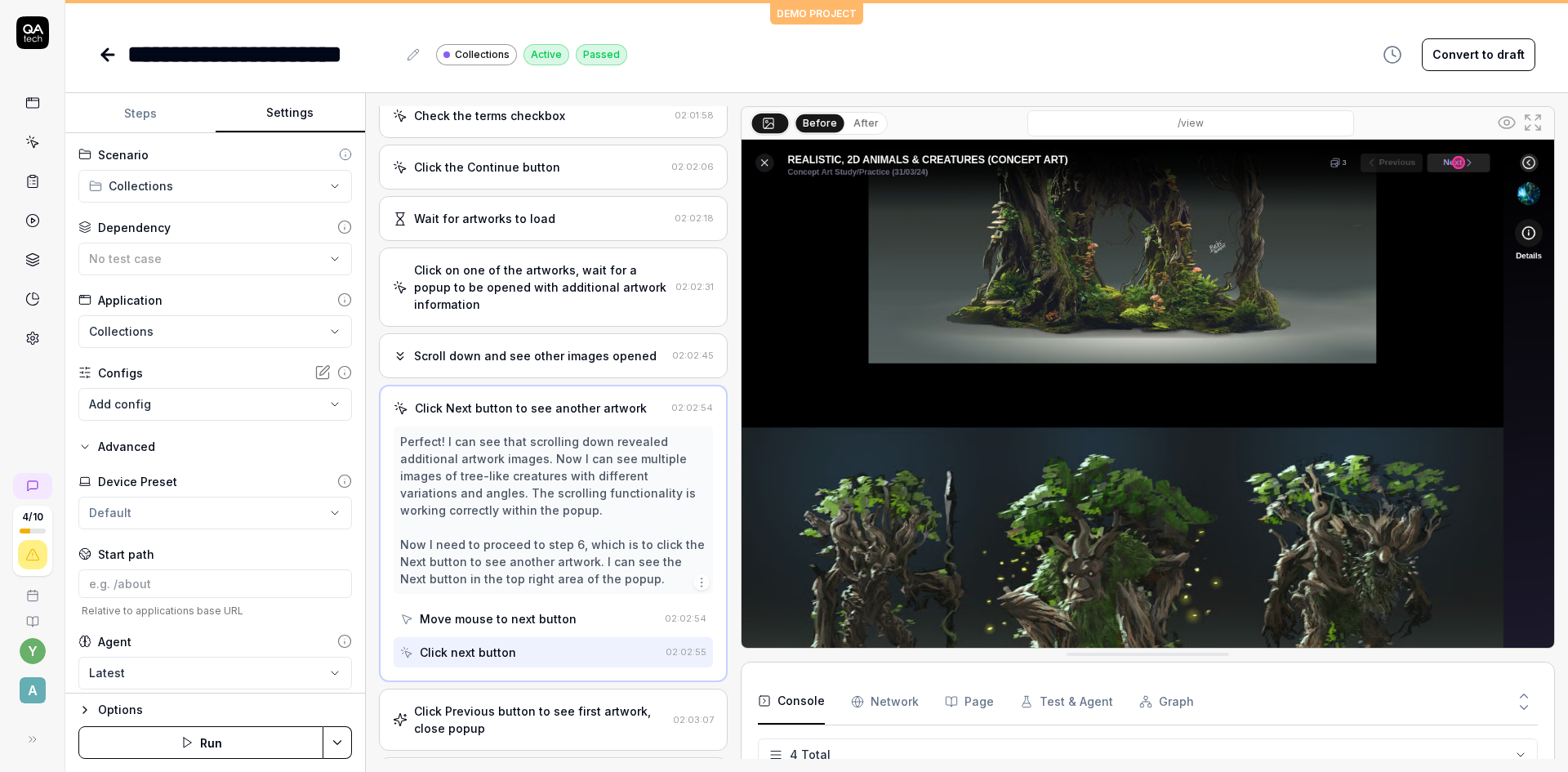
scroll to position [145, 0]
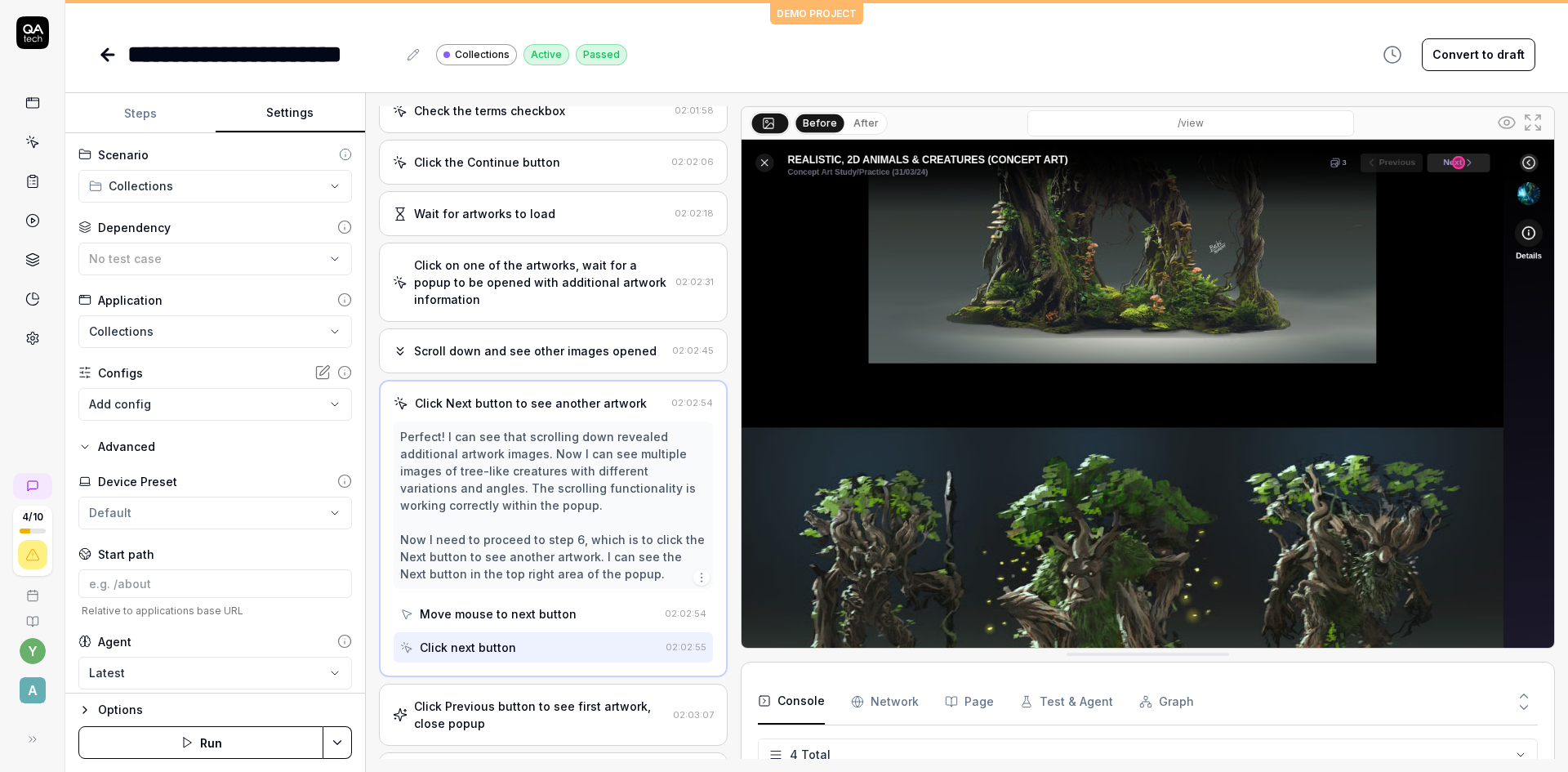
click at [487, 612] on div "Move mouse to next button" at bounding box center [498, 614] width 157 height 17
click at [480, 647] on div "Click next button" at bounding box center [468, 647] width 96 height 17
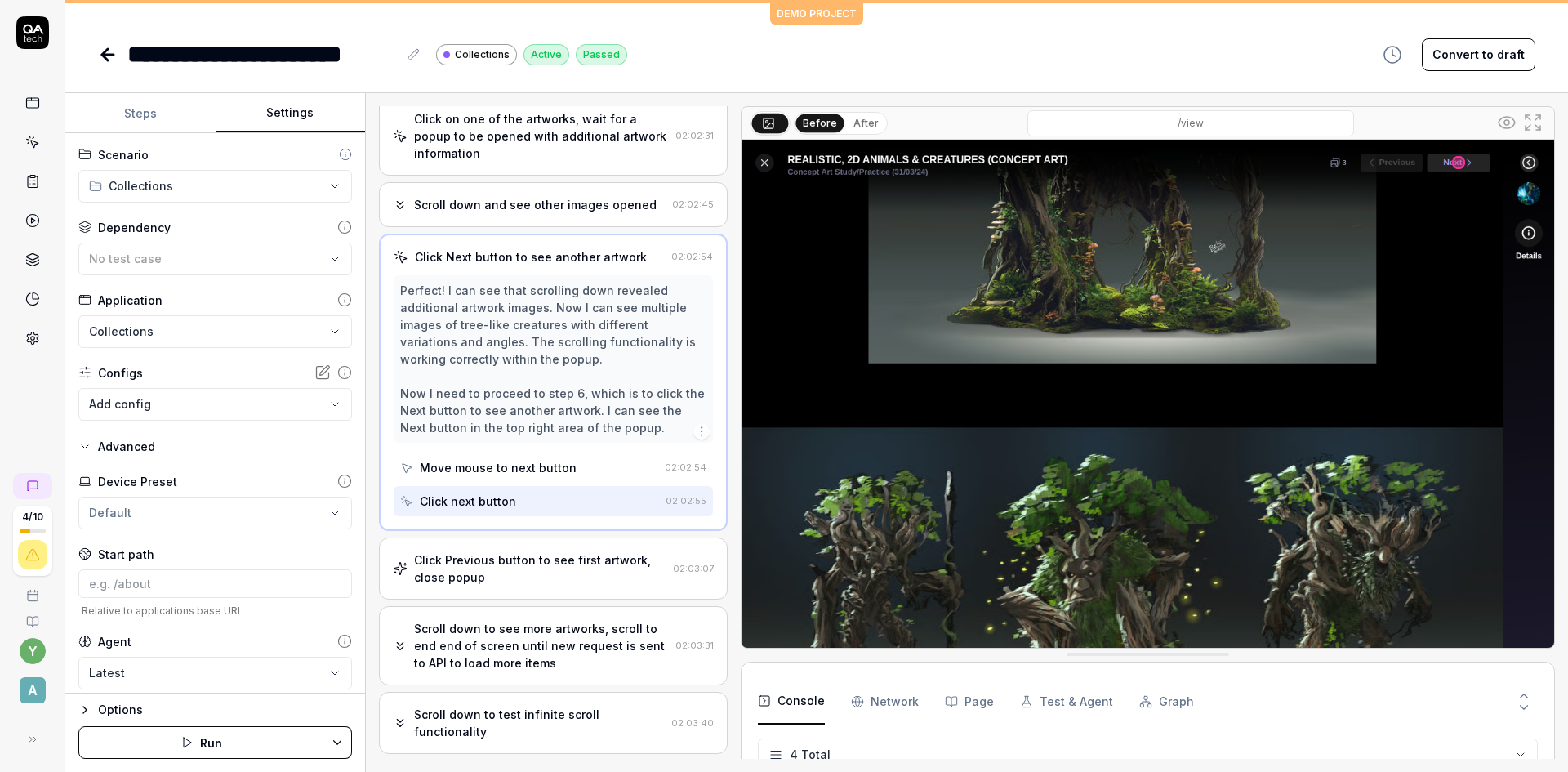
scroll to position [309, 0]
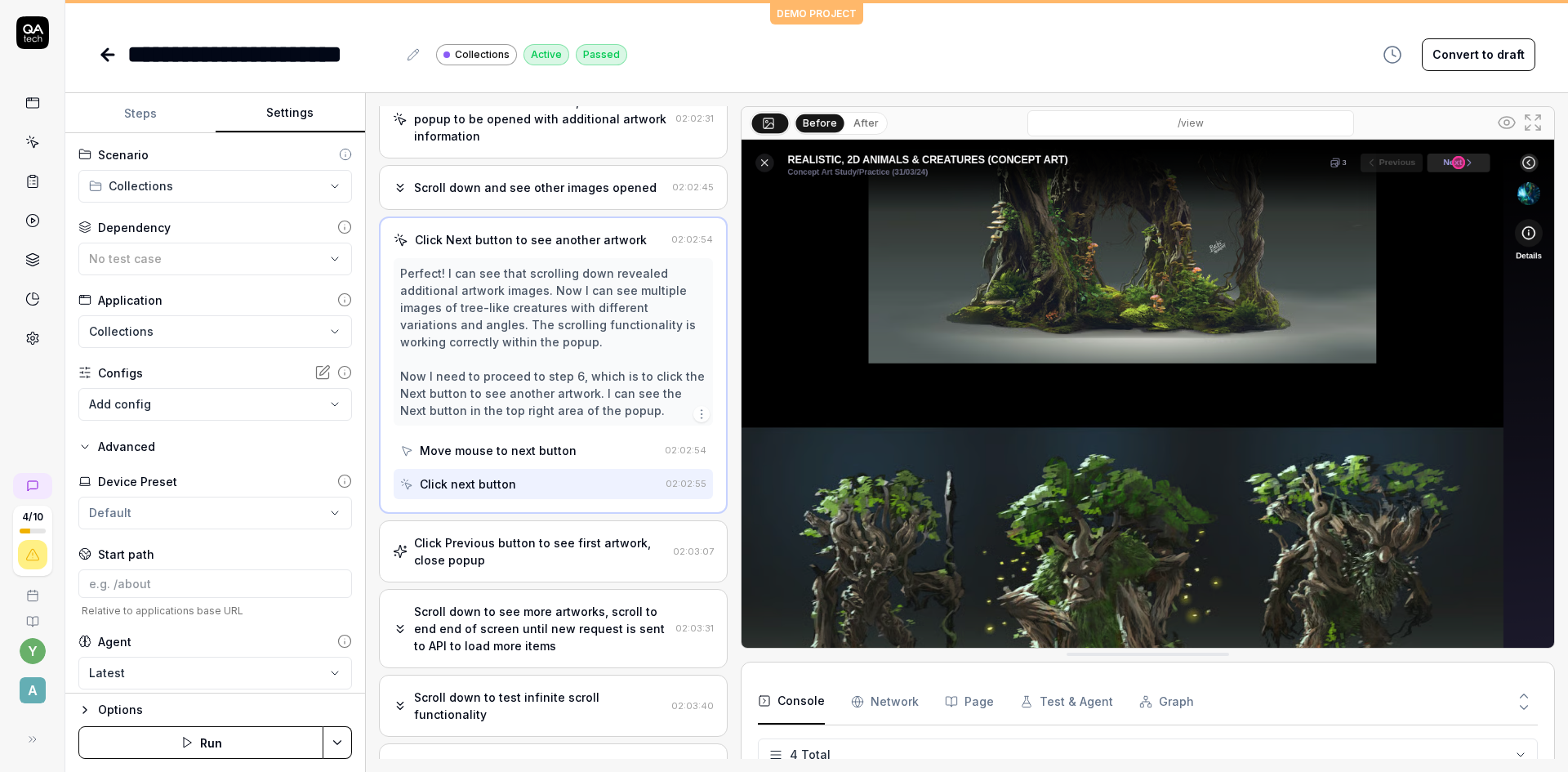
click at [501, 559] on div "Click Previous button to see first artwork, close popup" at bounding box center [540, 551] width 252 height 34
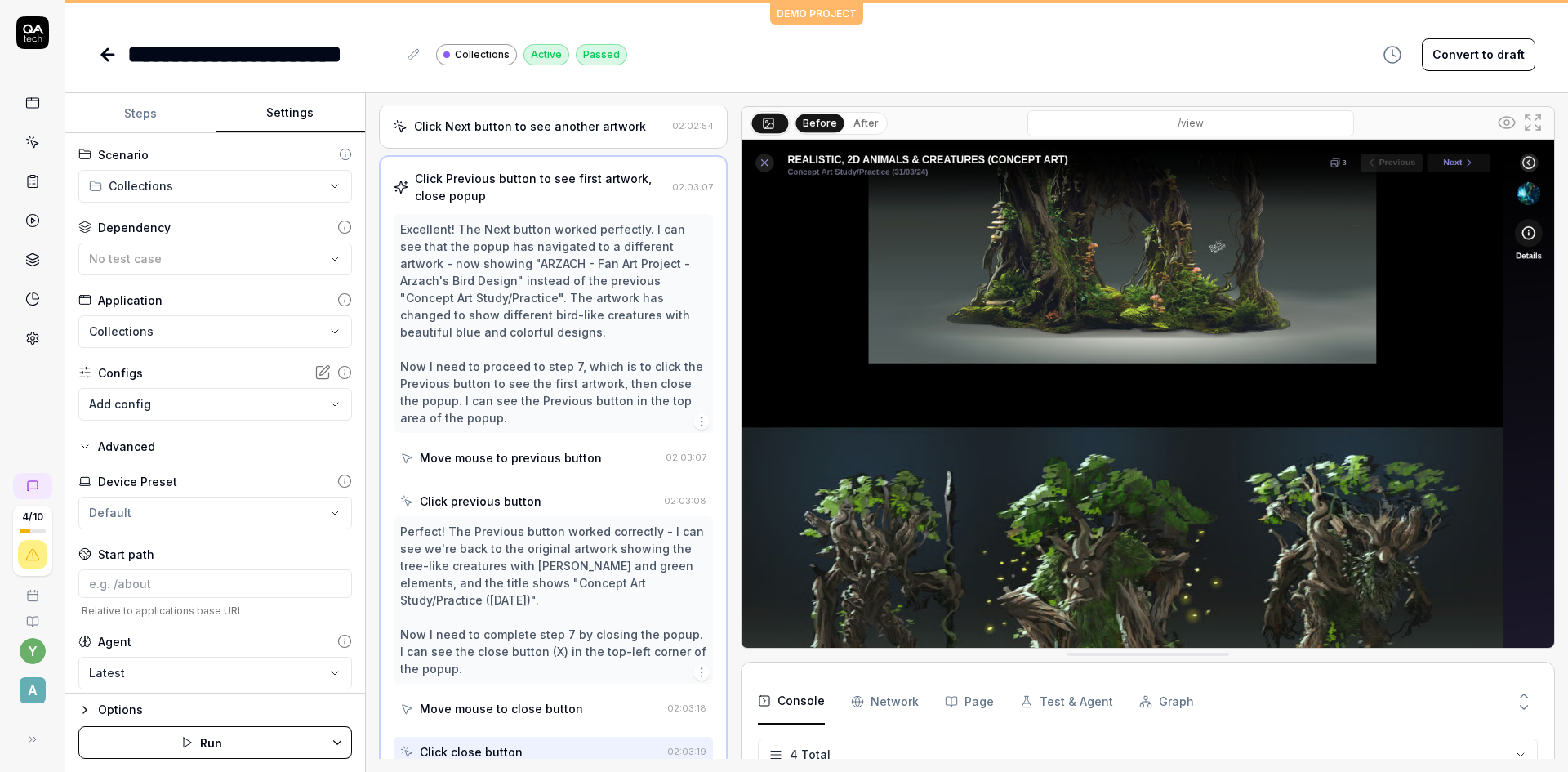
scroll to position [435, 0]
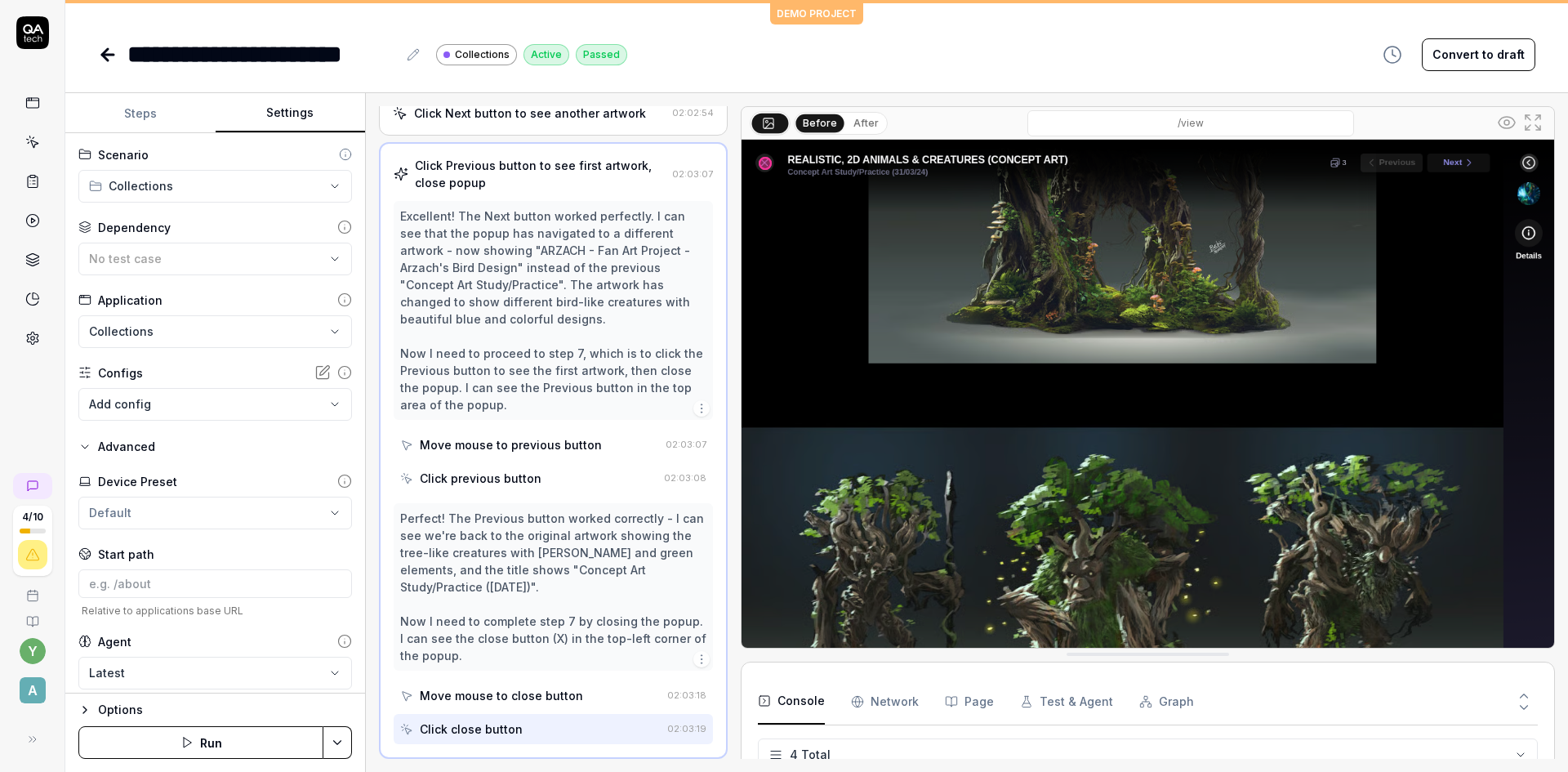
click at [852, 121] on button "After" at bounding box center [866, 123] width 39 height 18
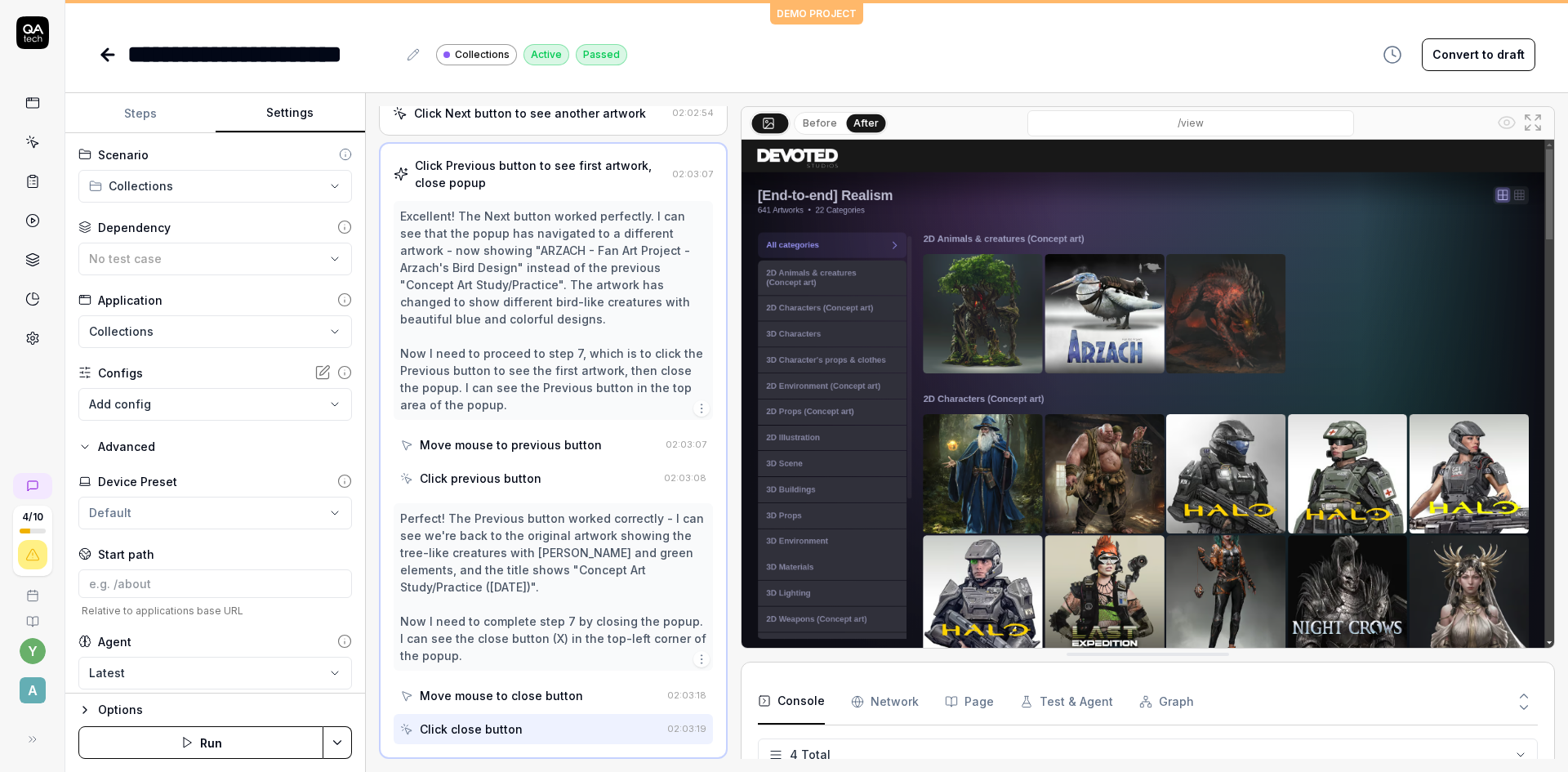
click at [516, 450] on div "Move mouse to previous button" at bounding box center [511, 445] width 182 height 17
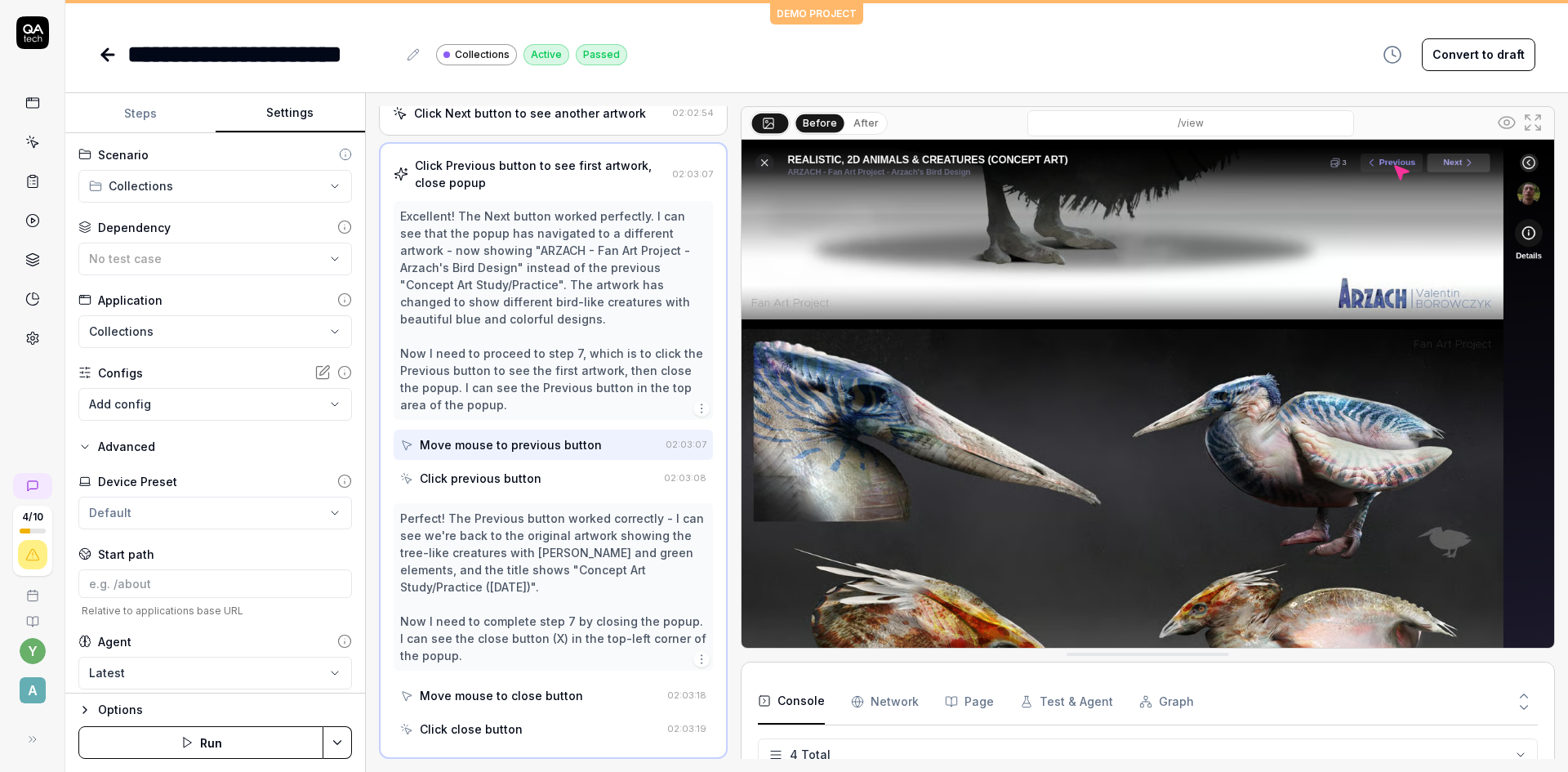
click at [862, 120] on button "After" at bounding box center [866, 123] width 39 height 18
click at [816, 119] on button "Before" at bounding box center [820, 123] width 47 height 18
click at [862, 119] on button "After" at bounding box center [866, 123] width 39 height 18
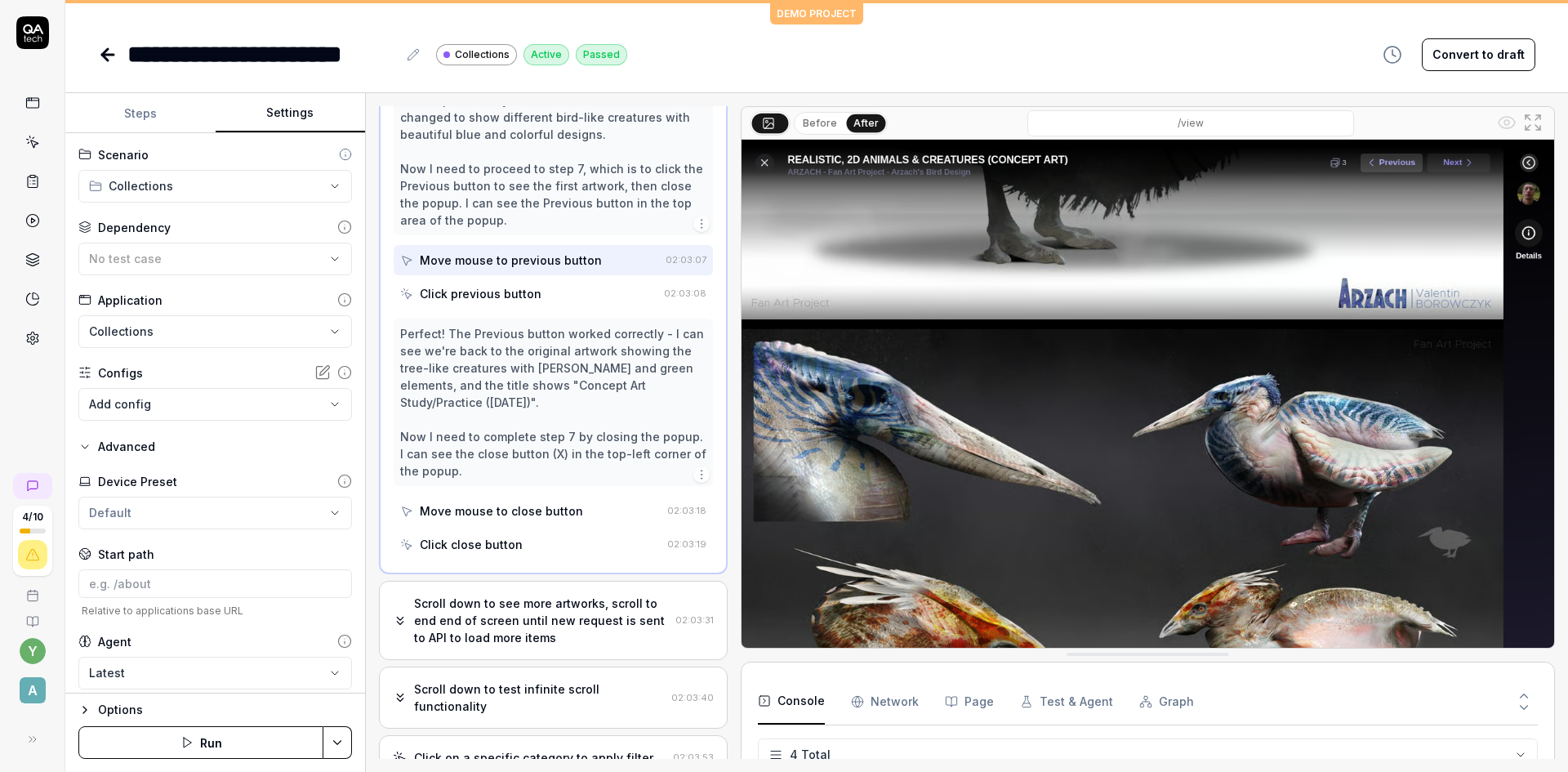
scroll to position [680, 0]
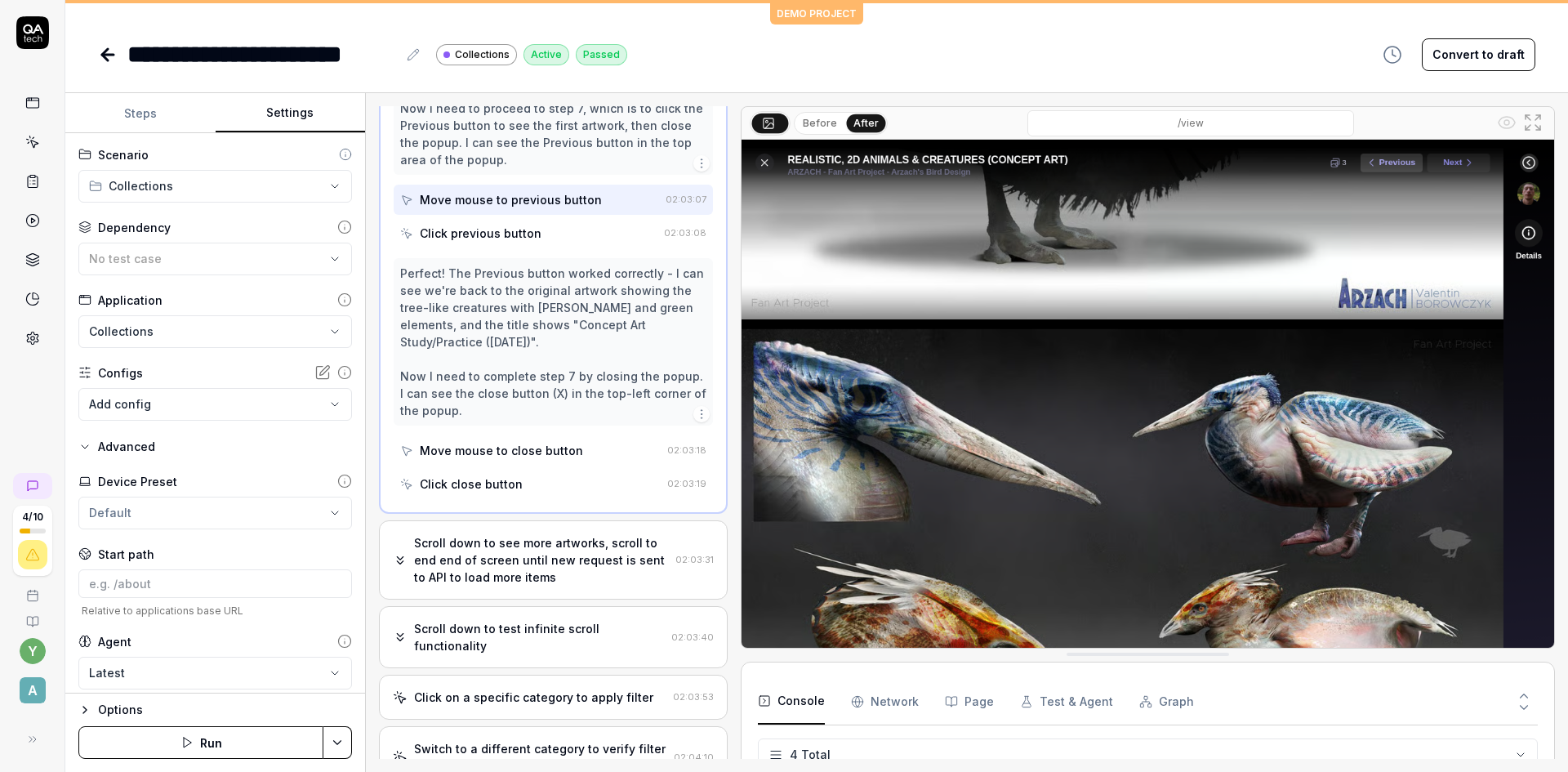
click at [578, 583] on div "Scroll down to see more artworks, scroll to end end of screen until new request…" at bounding box center [541, 560] width 255 height 52
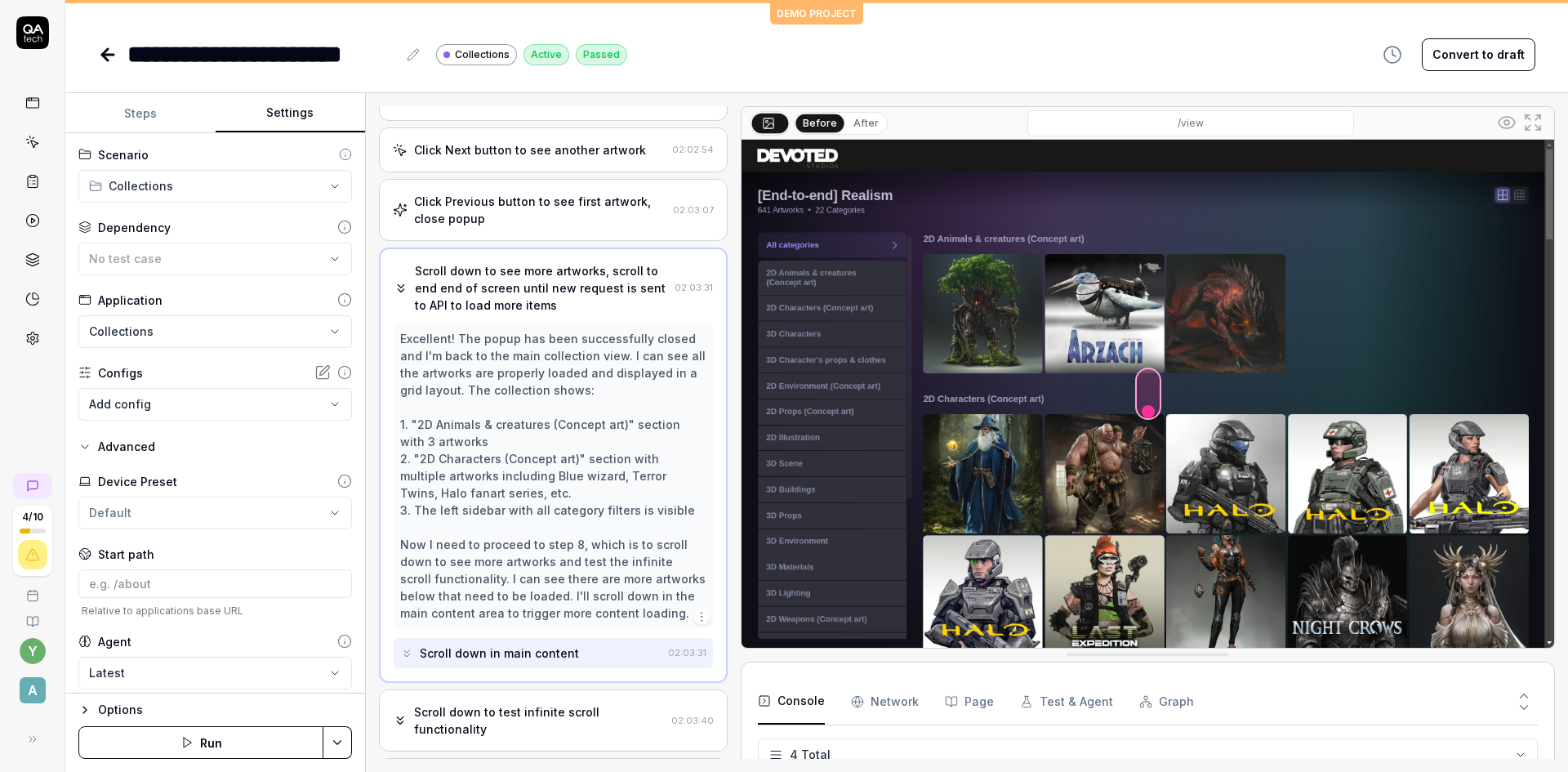
scroll to position [404, 0]
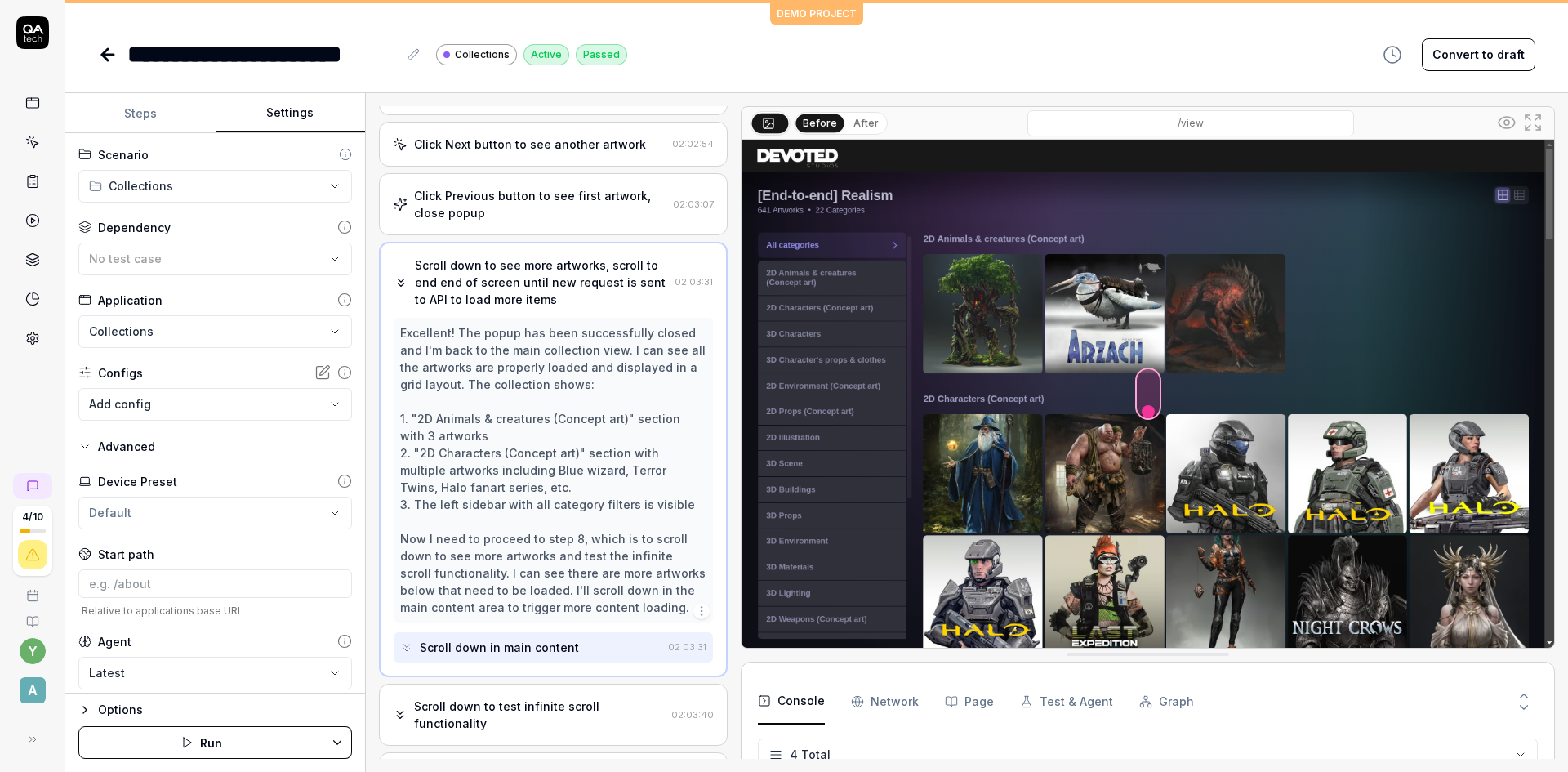
click at [558, 647] on div "Scroll down in main content" at bounding box center [499, 647] width 160 height 17
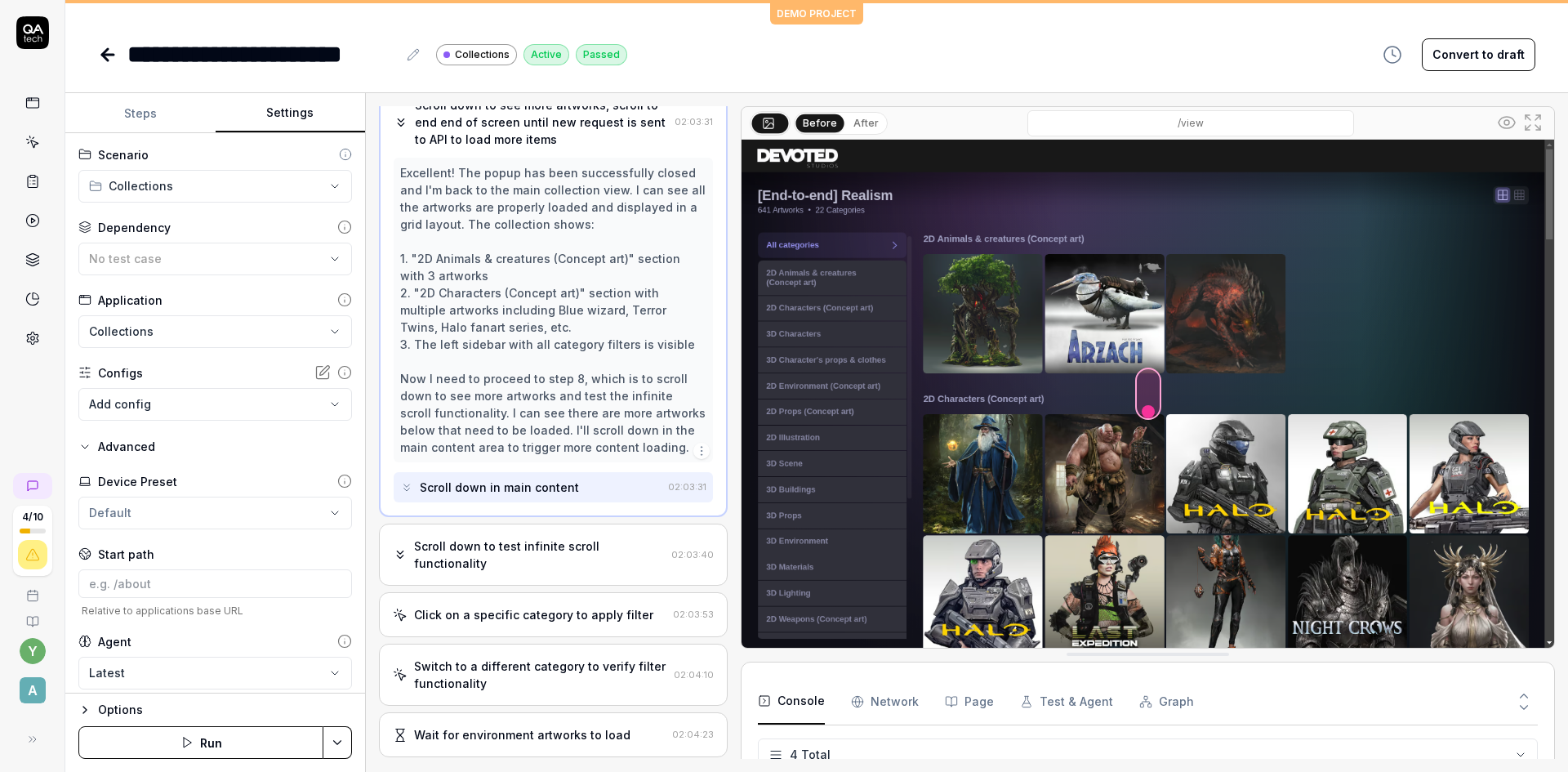
scroll to position [567, 0]
click at [559, 562] on div "Scroll down to test infinite scroll functionality" at bounding box center [539, 551] width 251 height 34
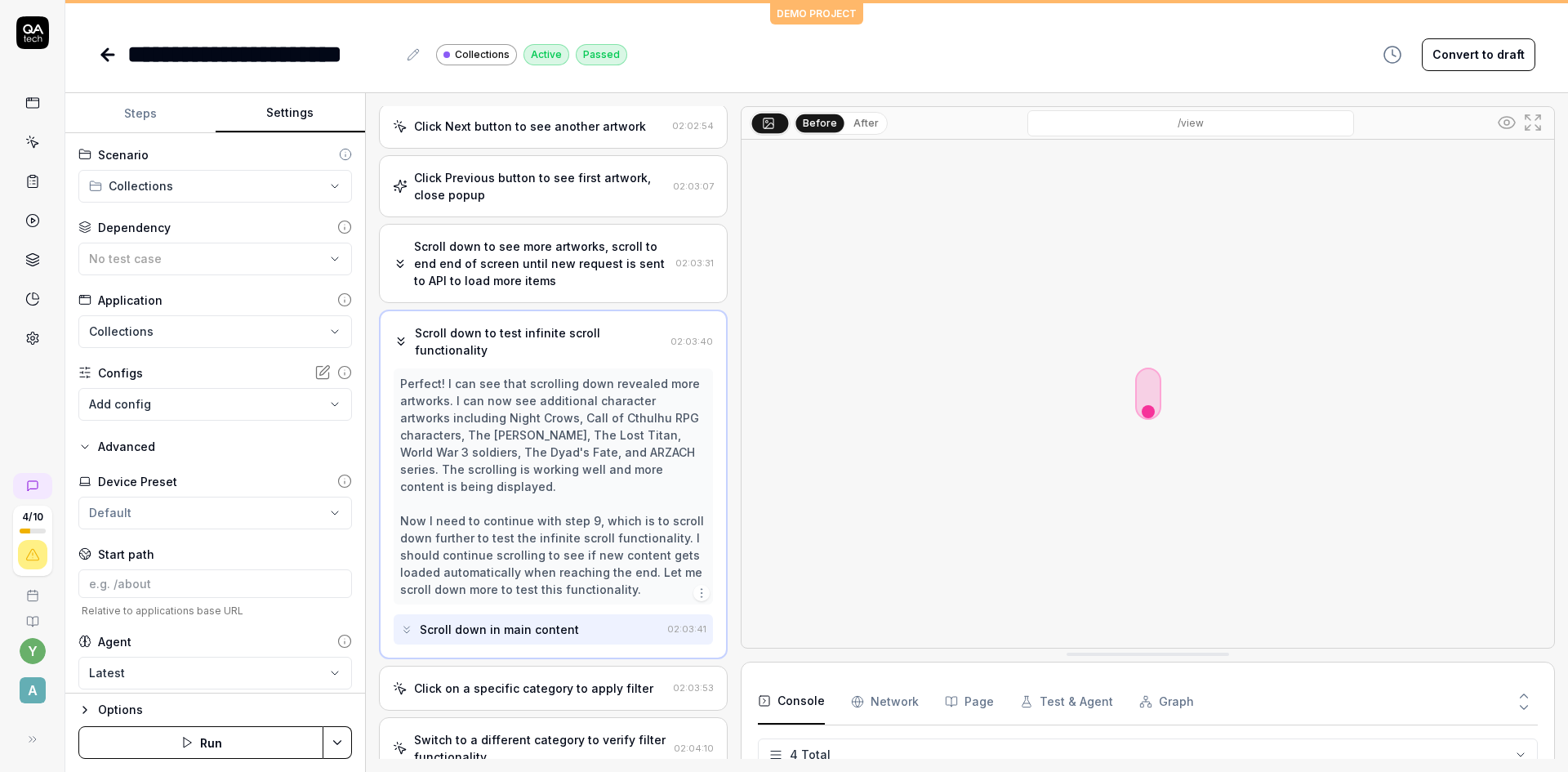
scroll to position [485, 0]
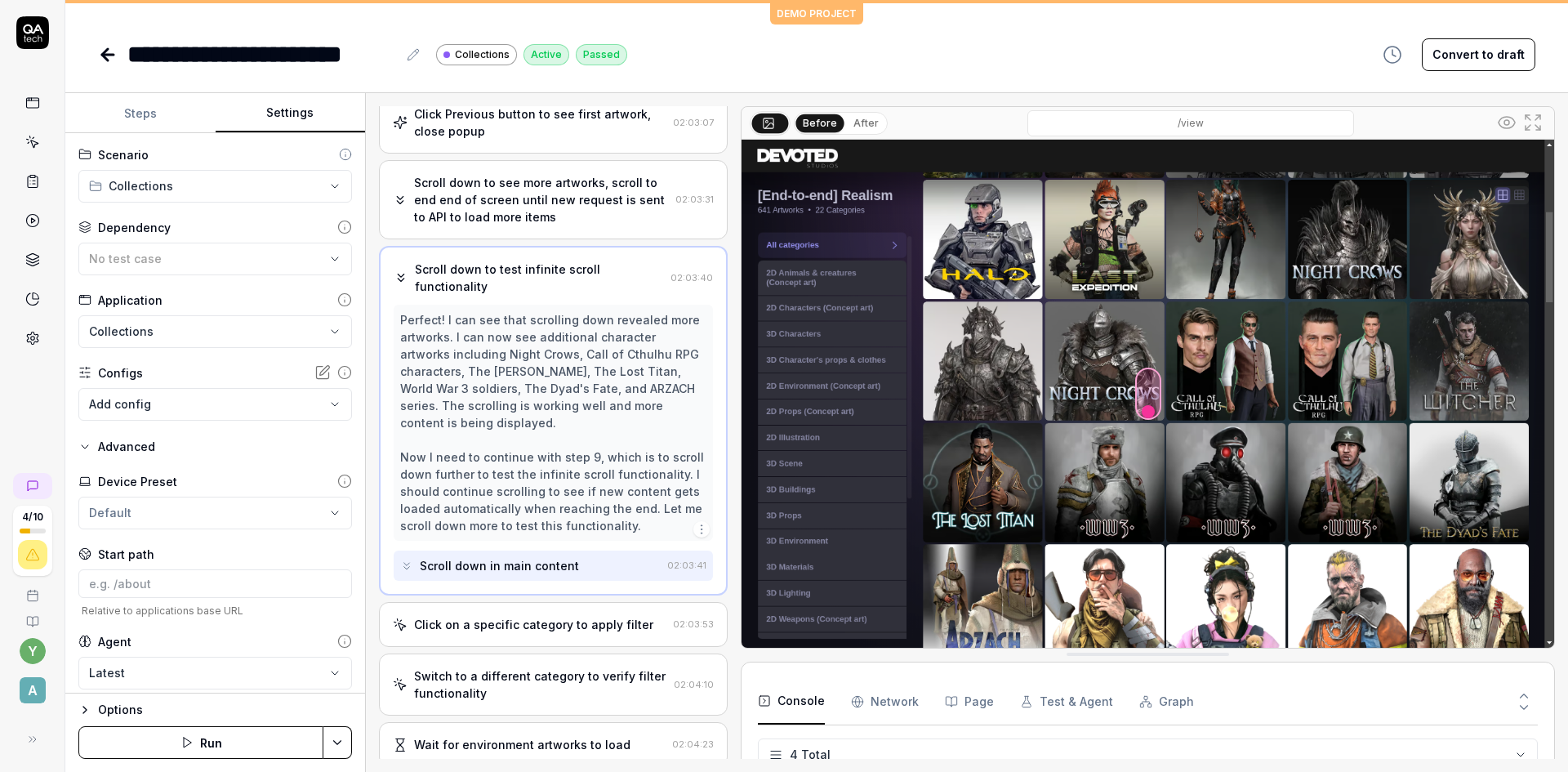
click at [576, 223] on div "Scroll down to see more artworks, scroll to end end of screen until new request…" at bounding box center [541, 200] width 255 height 52
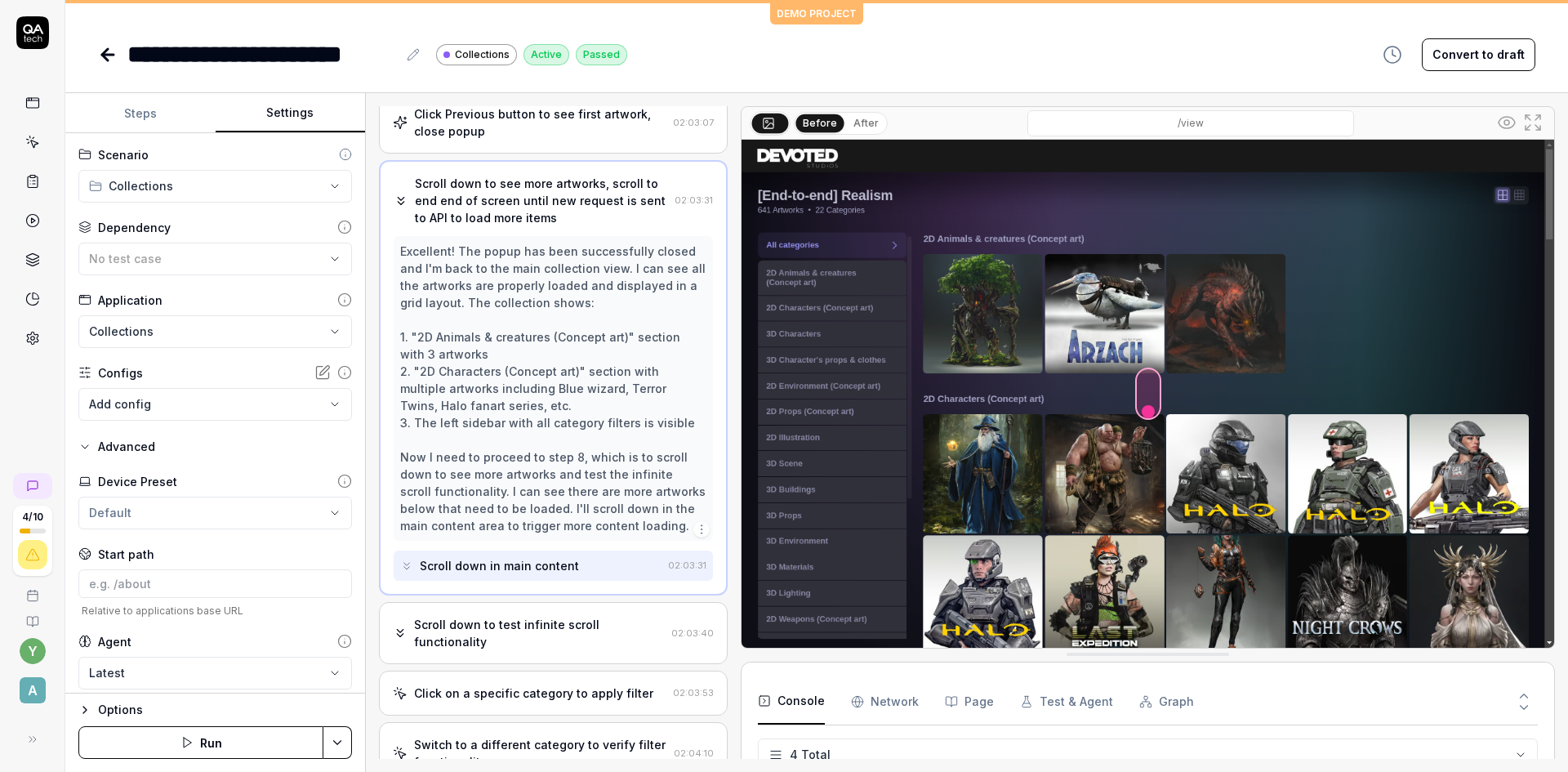
click at [495, 562] on div "Scroll down in main content" at bounding box center [499, 566] width 160 height 17
click at [504, 637] on div "Scroll down to test infinite scroll functionality" at bounding box center [539, 633] width 251 height 34
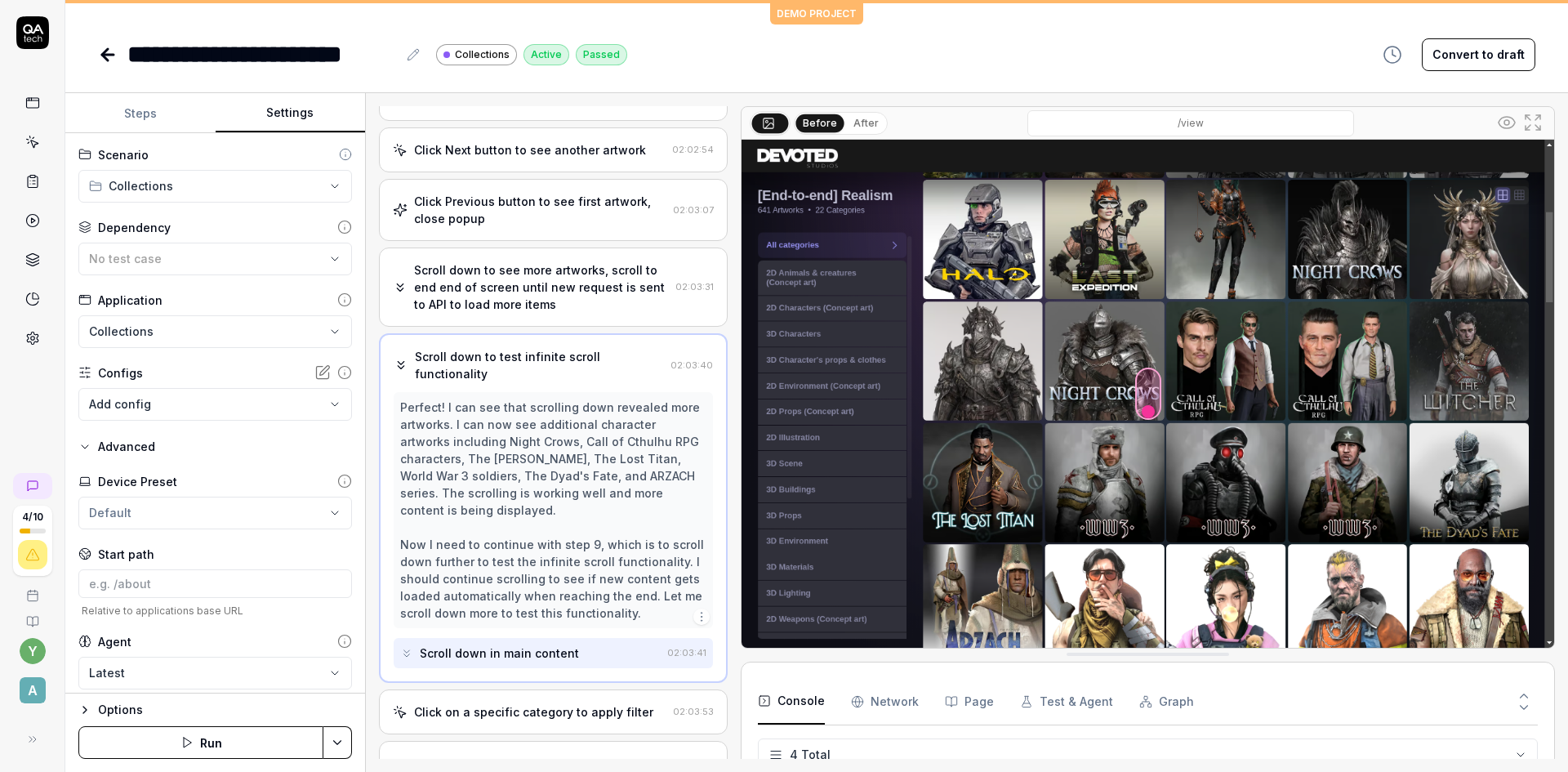
scroll to position [404, 0]
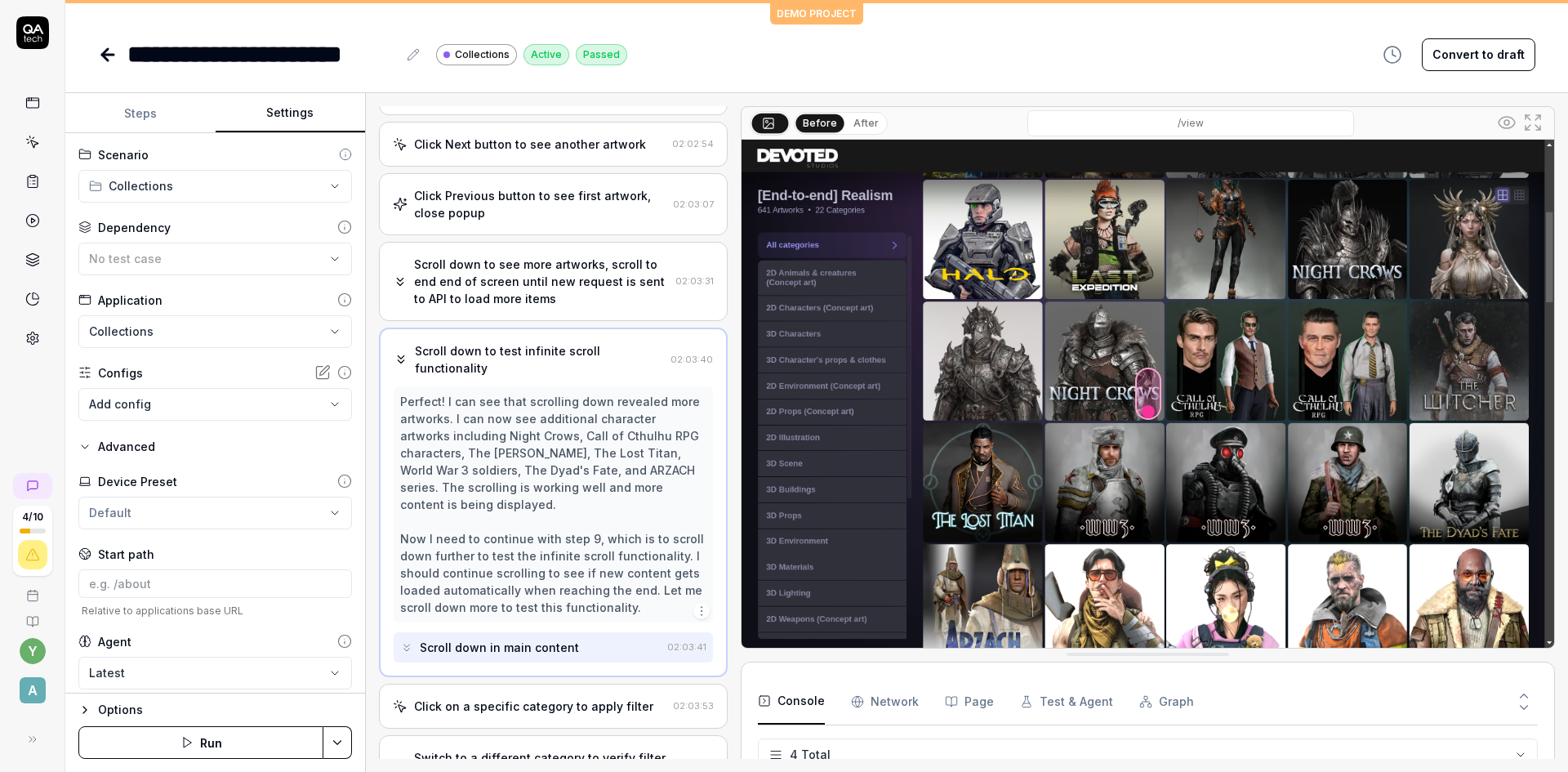
click at [544, 647] on div "Scroll down in main content" at bounding box center [499, 647] width 160 height 17
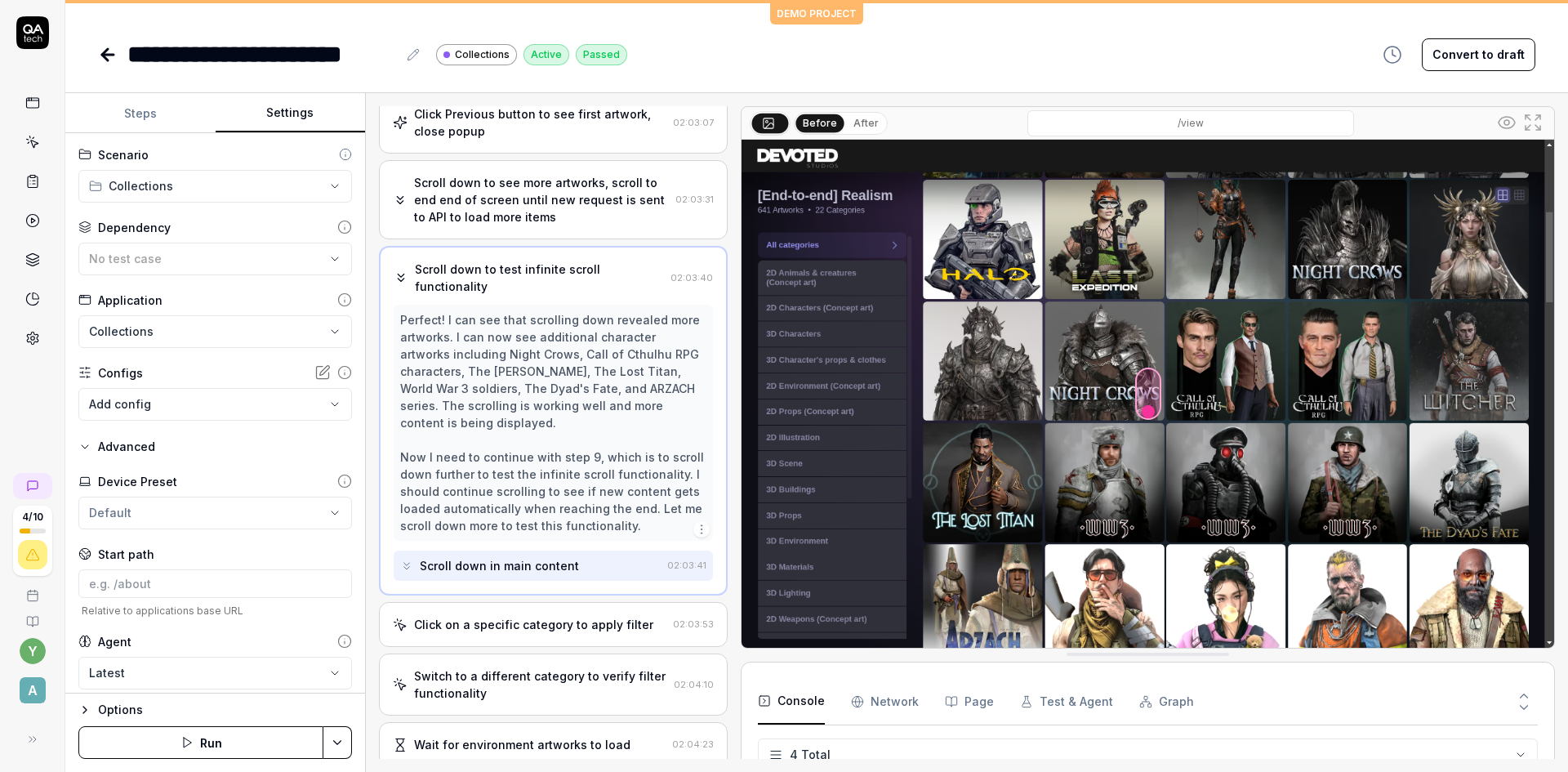
click at [508, 622] on div "Click on a specific category to apply filter" at bounding box center [533, 624] width 239 height 17
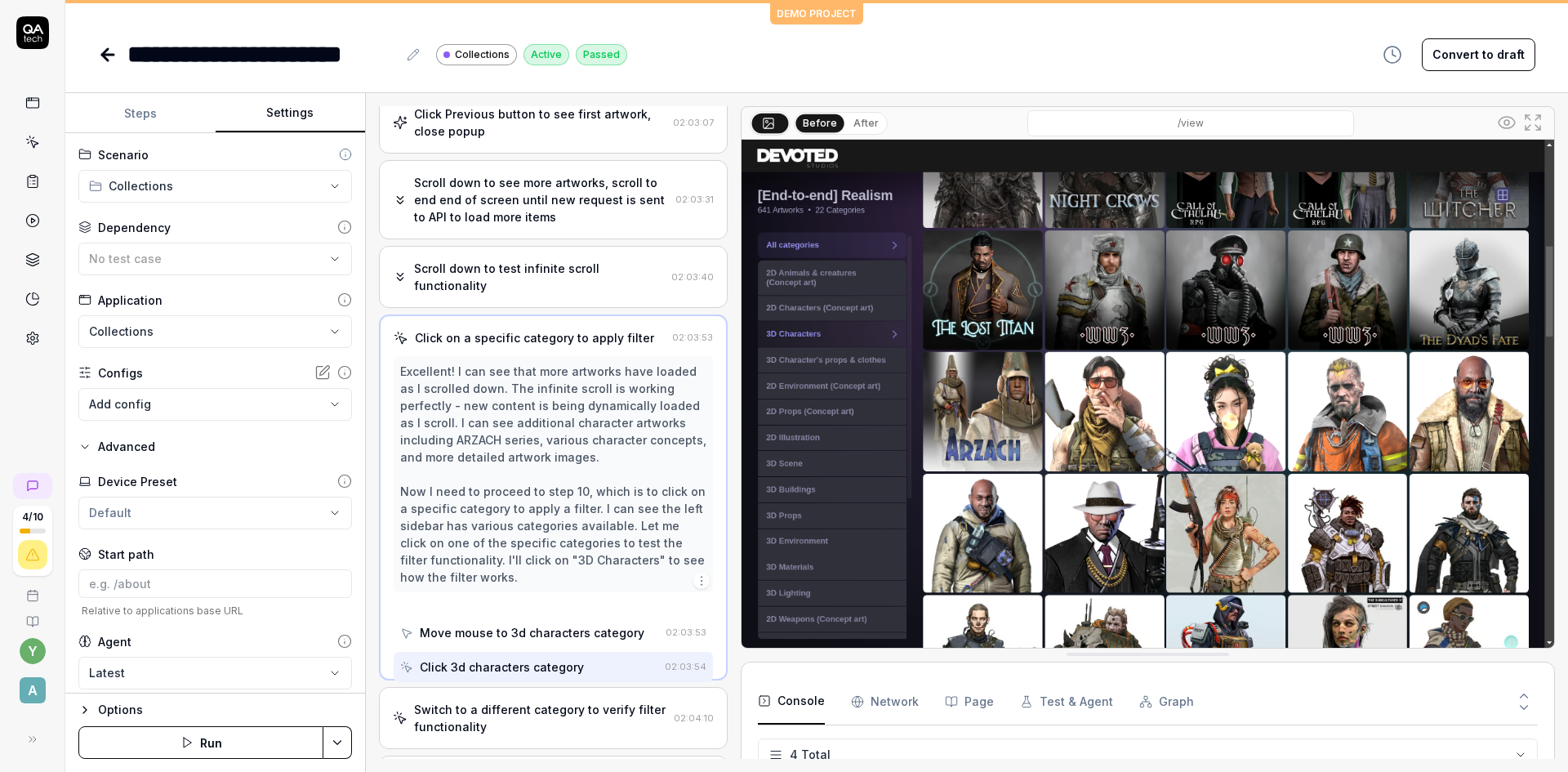
scroll to position [407, 0]
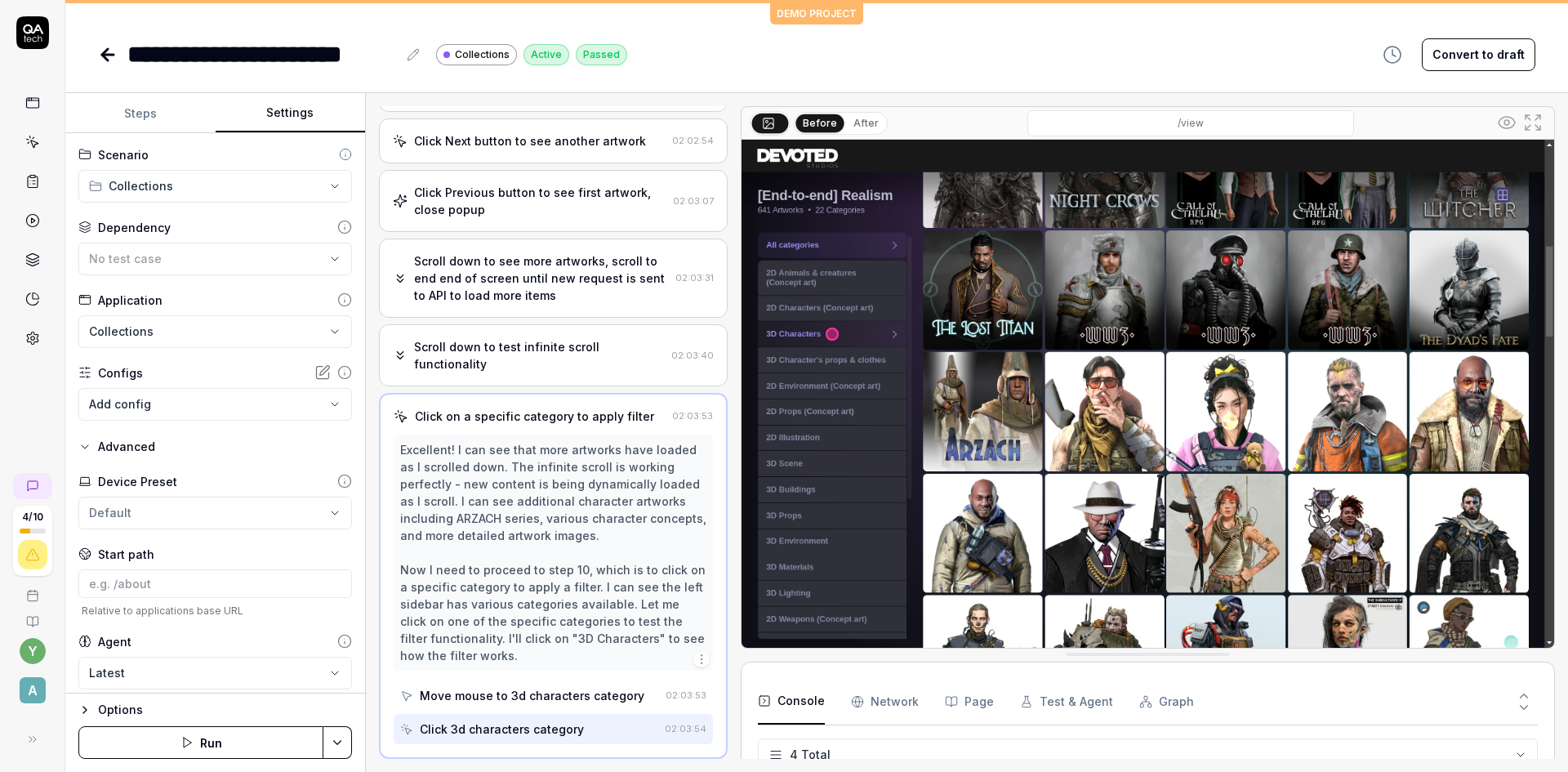
click at [567, 698] on div "Move mouse to 3d characters category" at bounding box center [532, 696] width 225 height 17
click at [550, 731] on div "Click 3d characters category" at bounding box center [501, 729] width 164 height 17
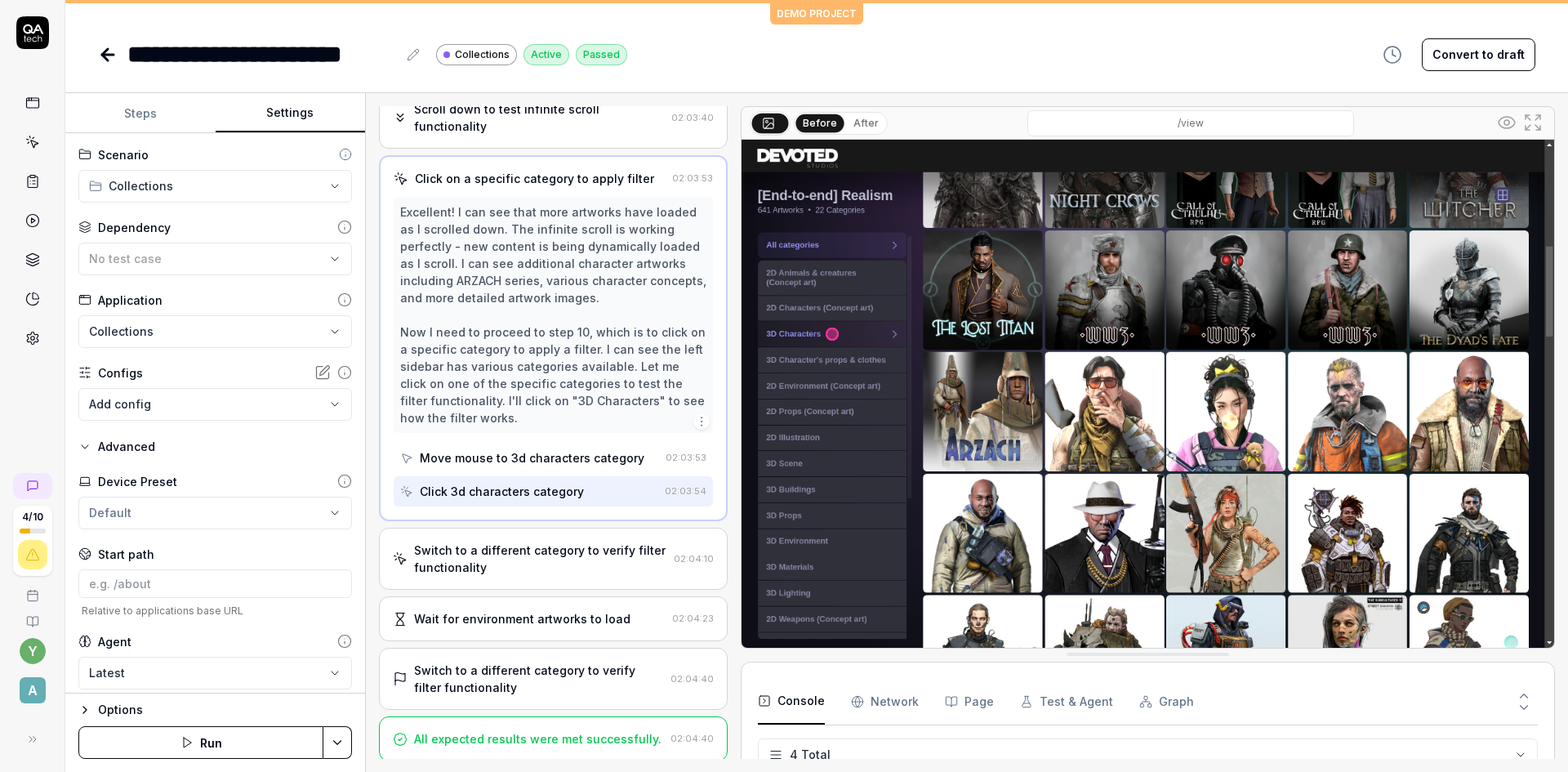
scroll to position [647, 0]
click at [550, 557] on div "Switch to a different category to verify filter functionality" at bounding box center [540, 556] width 253 height 34
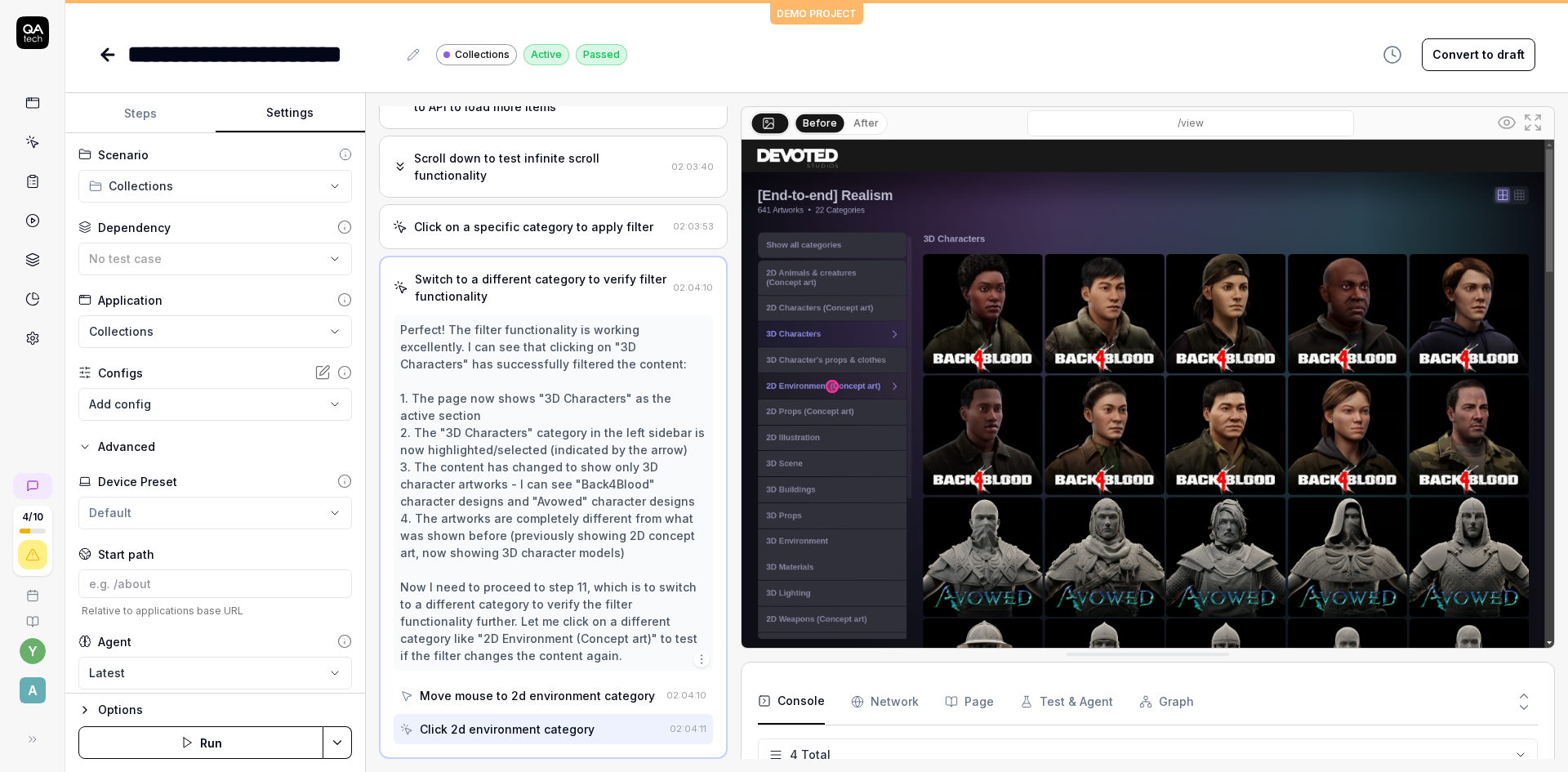
scroll to position [759, 0]
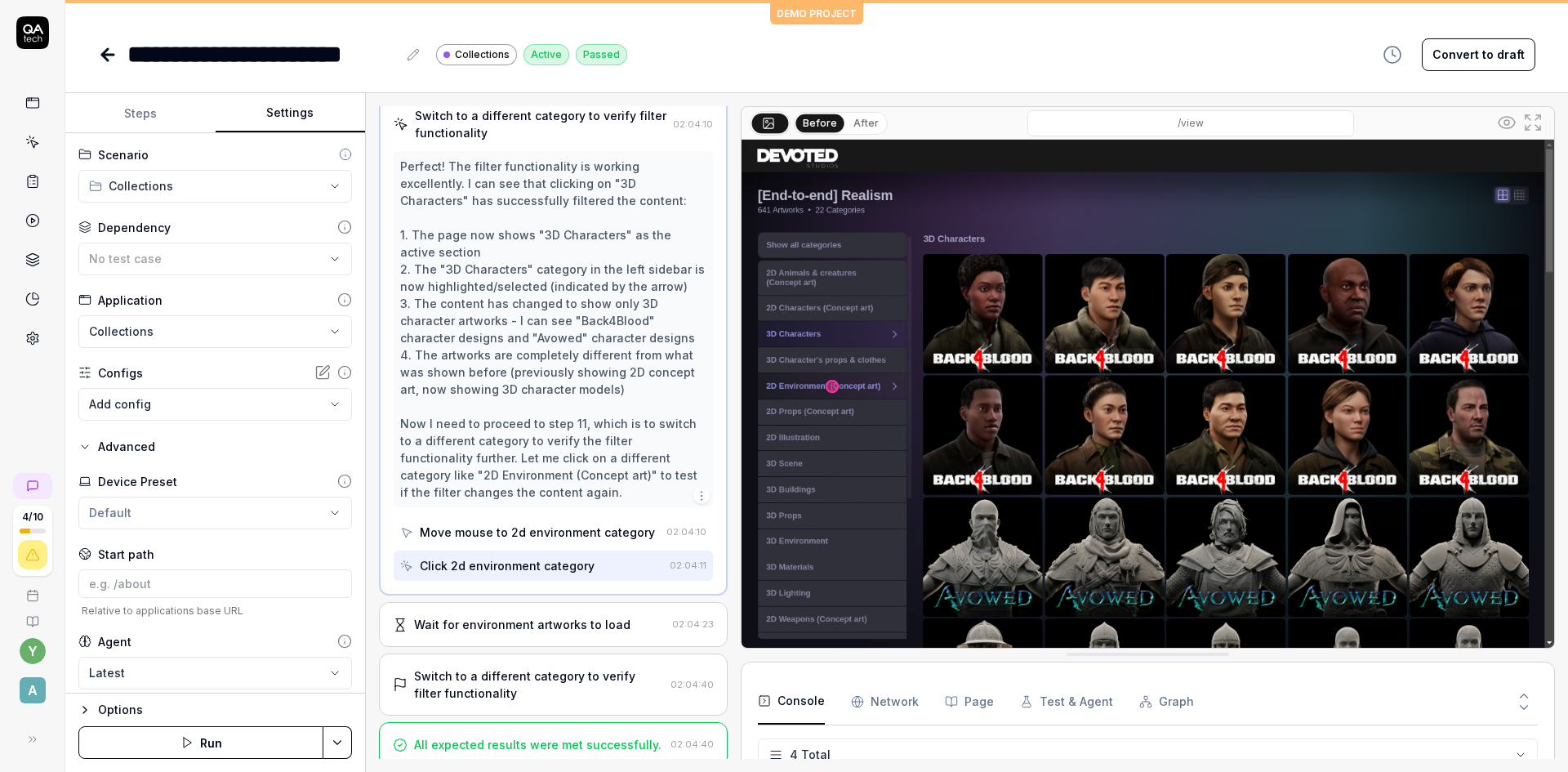
click at [533, 631] on div "Wait for environment artworks to load" at bounding box center [522, 624] width 216 height 17
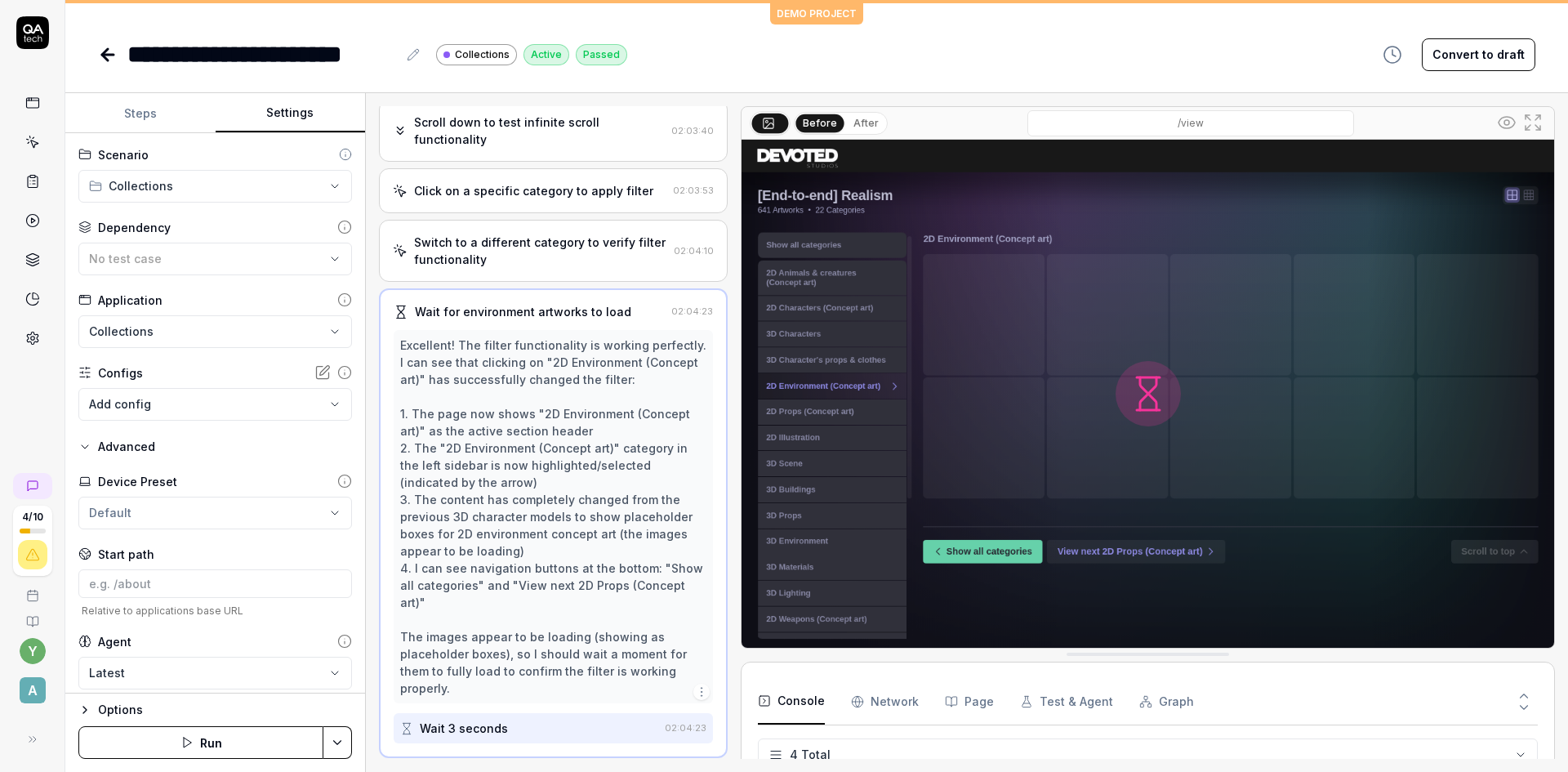
scroll to position [631, 0]
click at [520, 260] on div "Switch to a different category to verify filter functionality" at bounding box center [540, 252] width 253 height 34
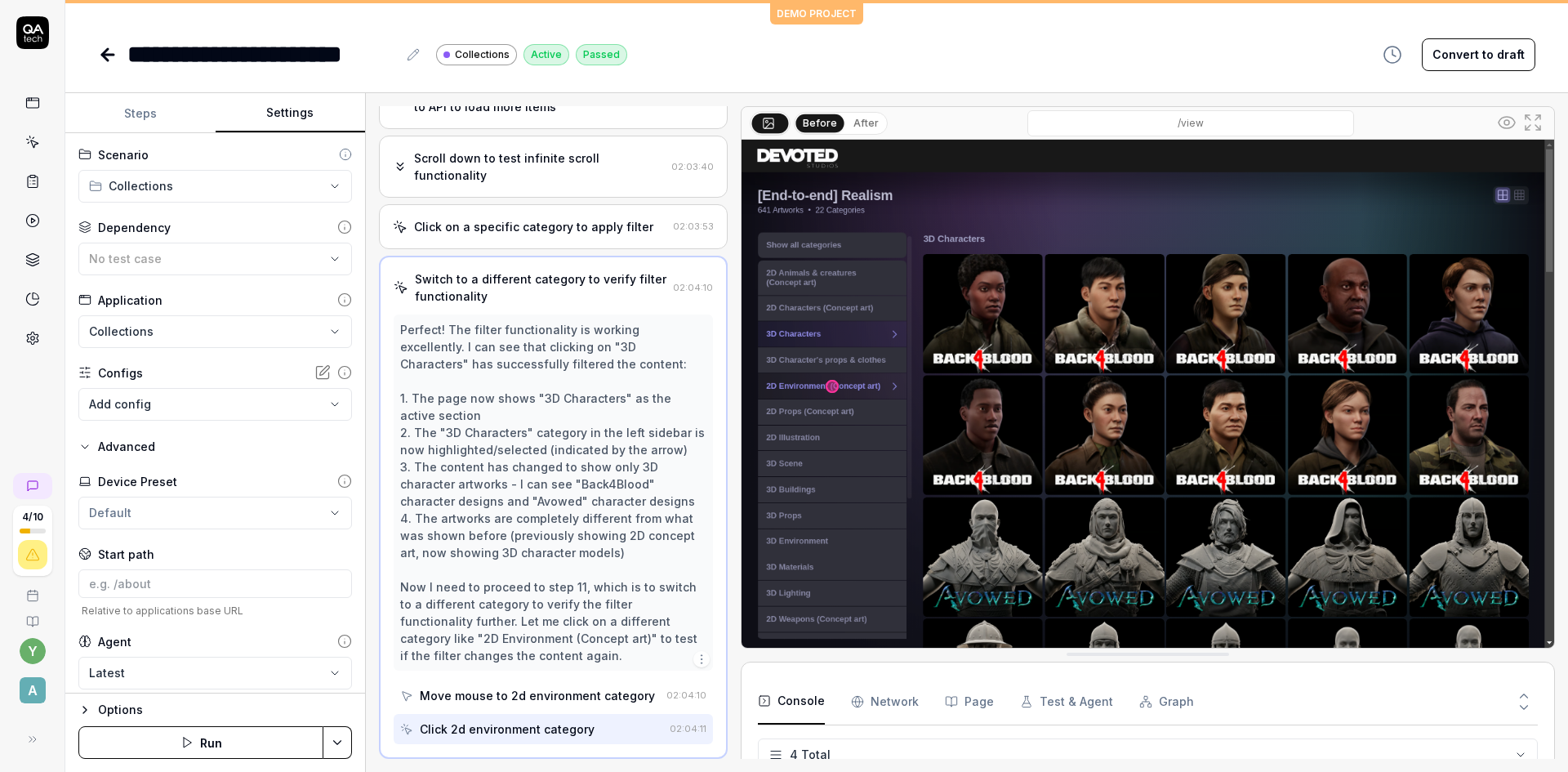
click at [495, 233] on div "Click on a specific category to apply filter" at bounding box center [533, 227] width 239 height 17
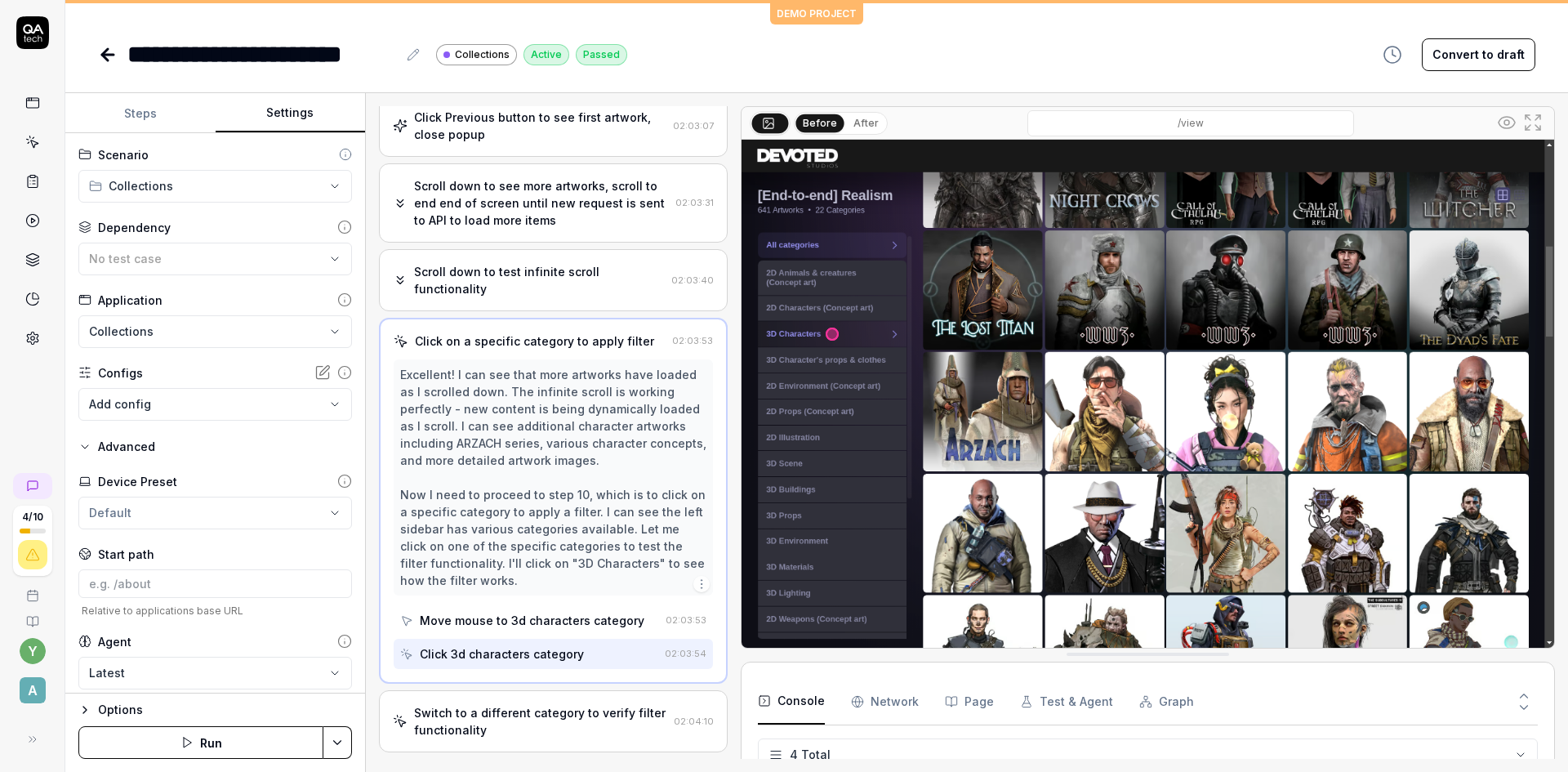
scroll to position [489, 0]
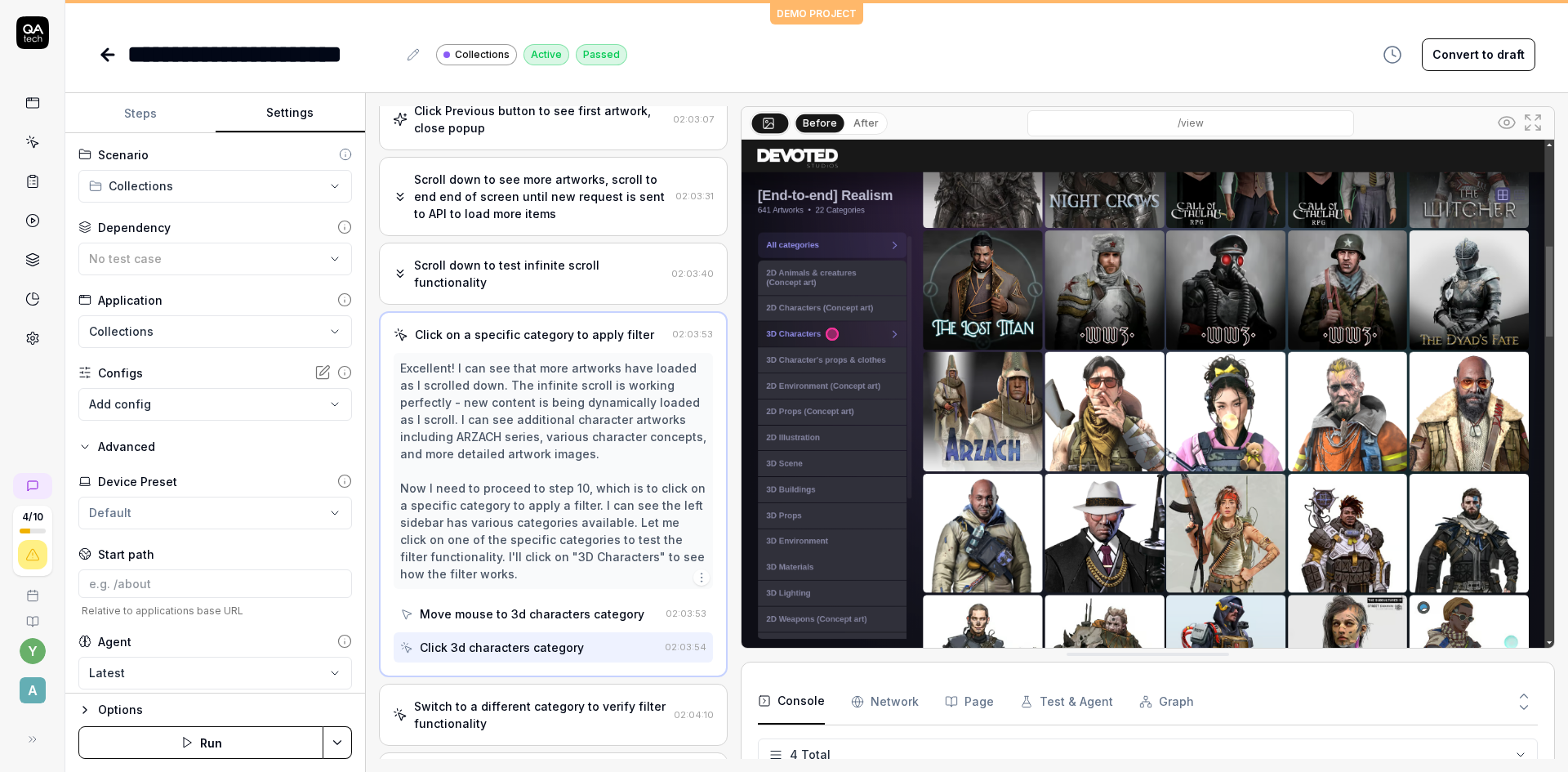
click at [499, 620] on div "Move mouse to 3d characters category" at bounding box center [532, 614] width 225 height 17
click at [500, 648] on div "Click 3d characters category" at bounding box center [501, 647] width 164 height 17
click at [499, 710] on div "Switch to a different category to verify filter functionality" at bounding box center [540, 715] width 253 height 34
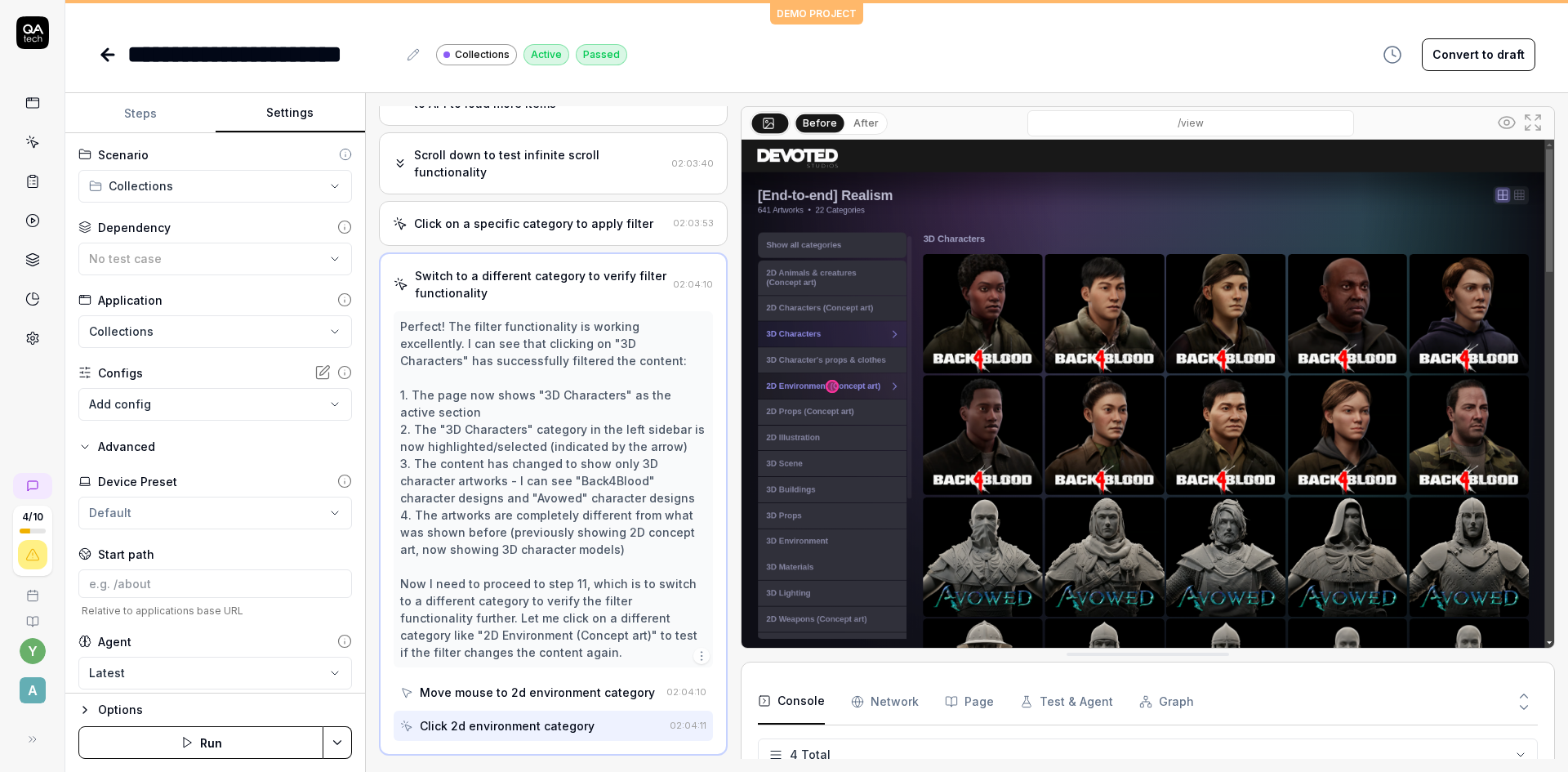
scroll to position [596, 0]
click at [529, 701] on div "Move mouse to 2d environment category" at bounding box center [537, 696] width 235 height 17
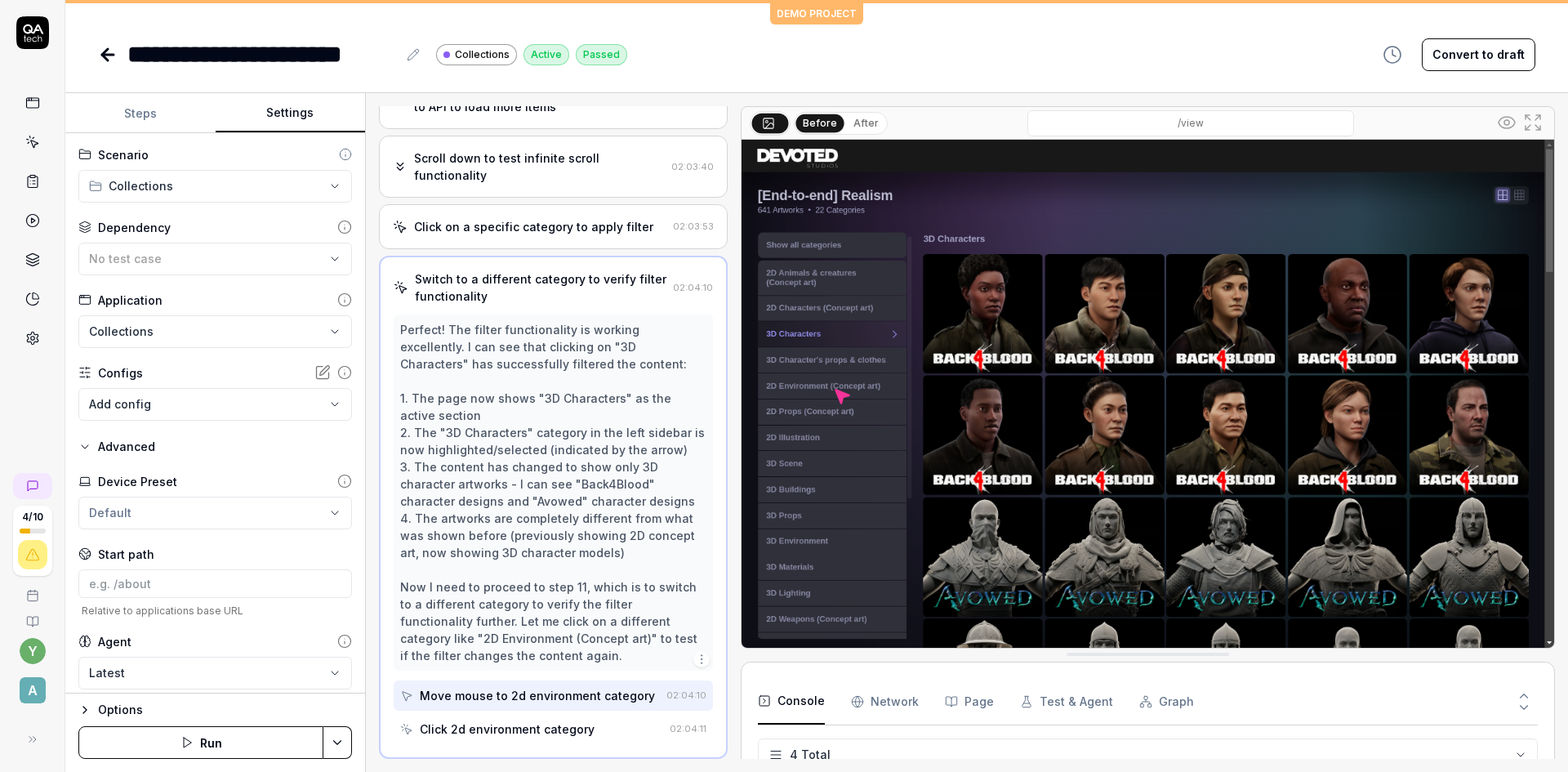
click at [525, 726] on div "Click 2d environment category" at bounding box center [507, 729] width 175 height 17
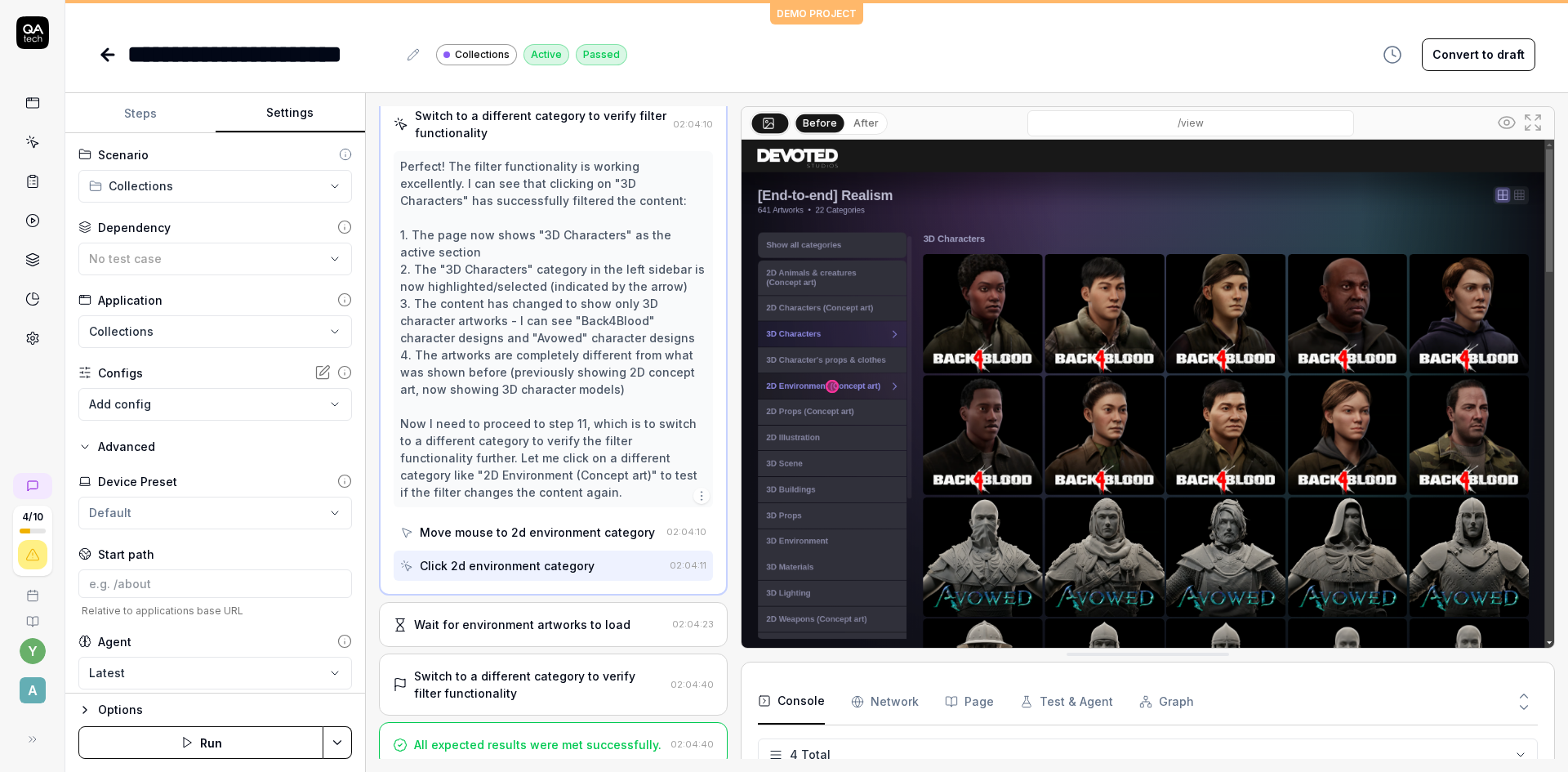
click at [506, 627] on div "Wait for environment artworks to load" at bounding box center [522, 624] width 216 height 17
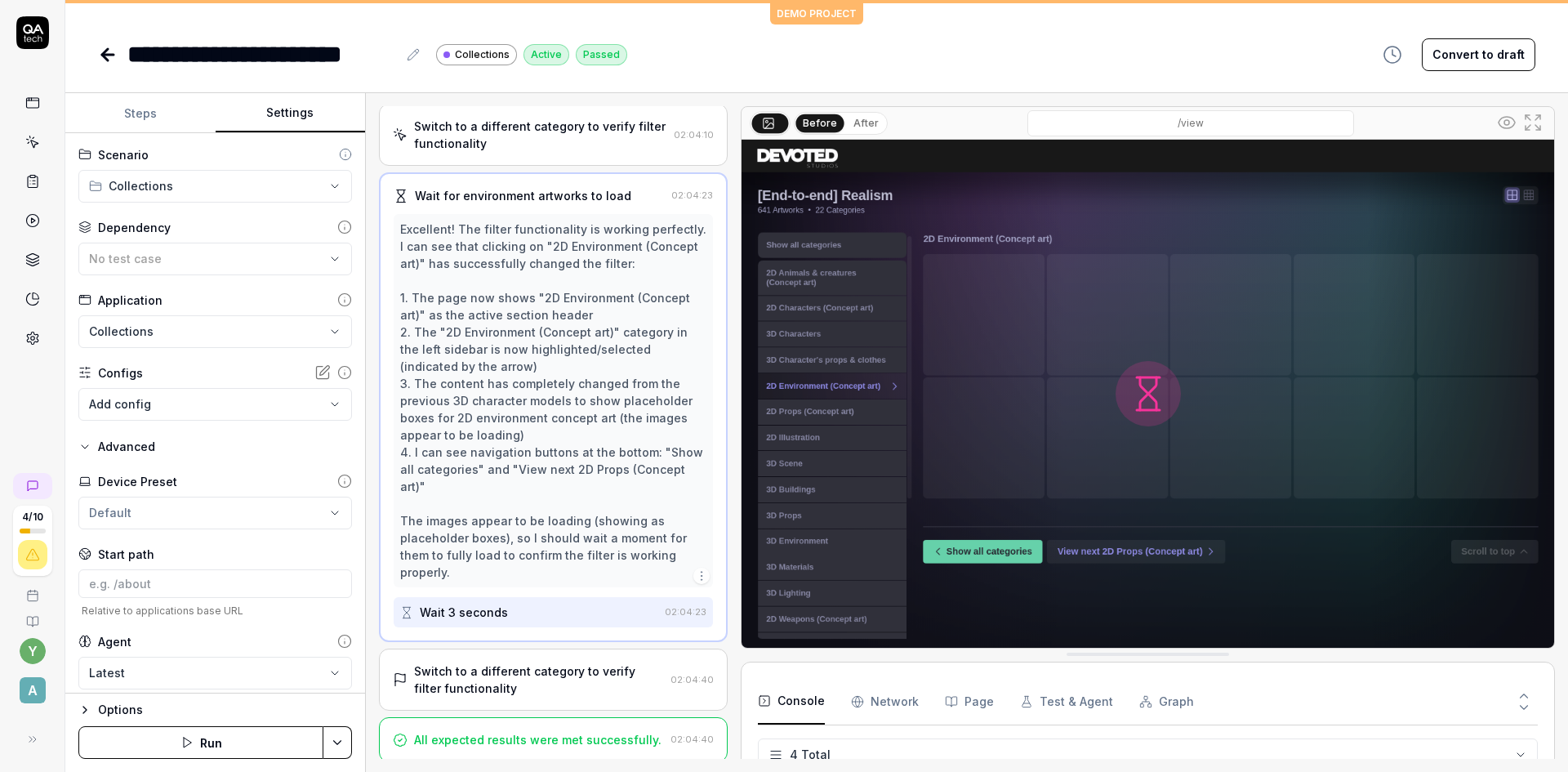
scroll to position [751, 0]
click at [483, 616] on div "Wait 3 seconds" at bounding box center [463, 609] width 88 height 17
click at [496, 683] on div "Switch to a different category to verify filter functionality" at bounding box center [538, 677] width 250 height 34
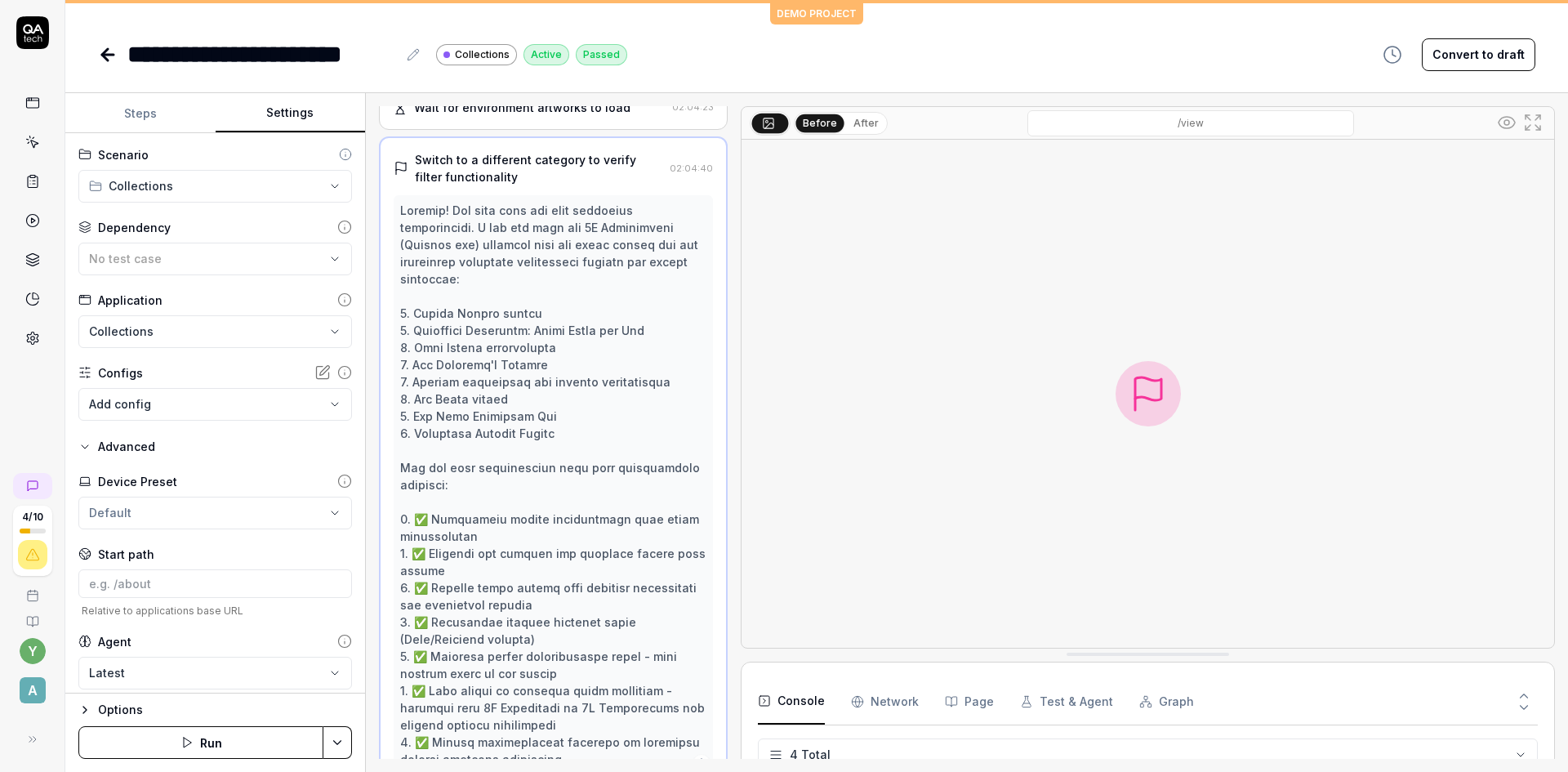
scroll to position [824, 0]
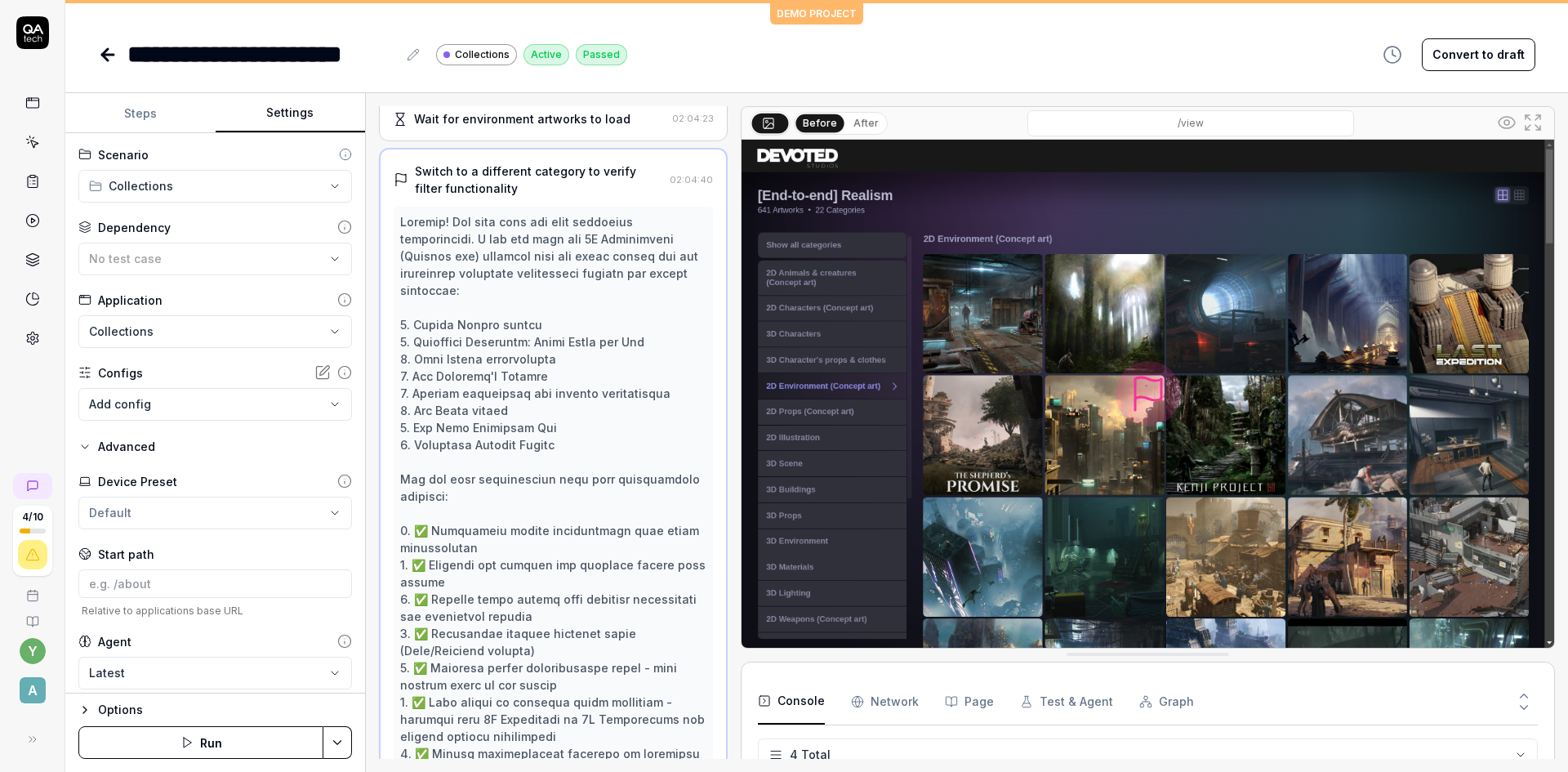
click at [861, 122] on button "After" at bounding box center [866, 123] width 39 height 18
click at [556, 355] on div at bounding box center [553, 495] width 306 height 566
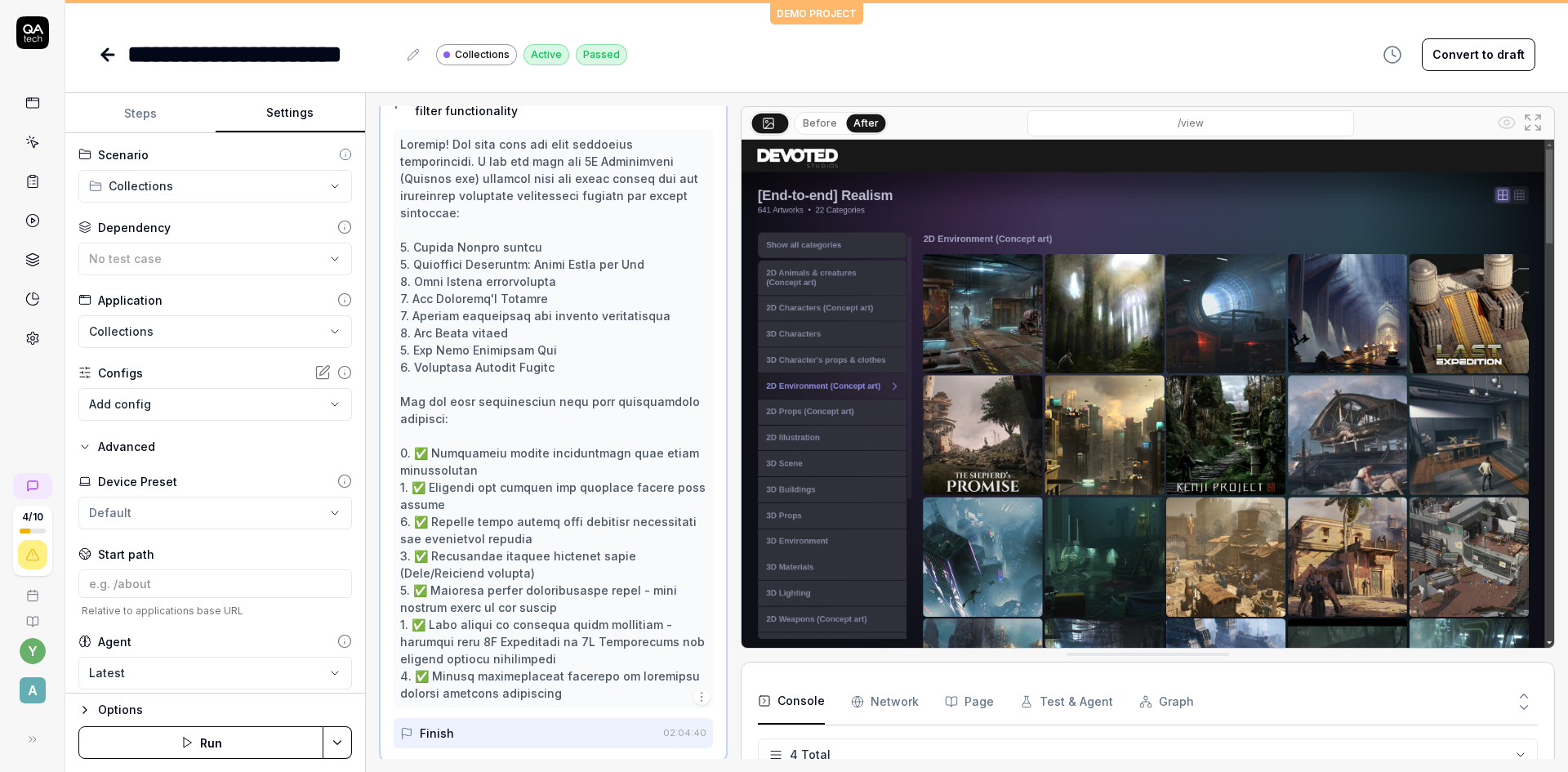
scroll to position [905, 0]
click at [826, 126] on button "Before" at bounding box center [820, 123] width 47 height 18
click at [868, 122] on button "After" at bounding box center [866, 123] width 39 height 18
click at [808, 126] on button "Before" at bounding box center [820, 123] width 47 height 18
click at [863, 129] on button "After" at bounding box center [866, 123] width 39 height 18
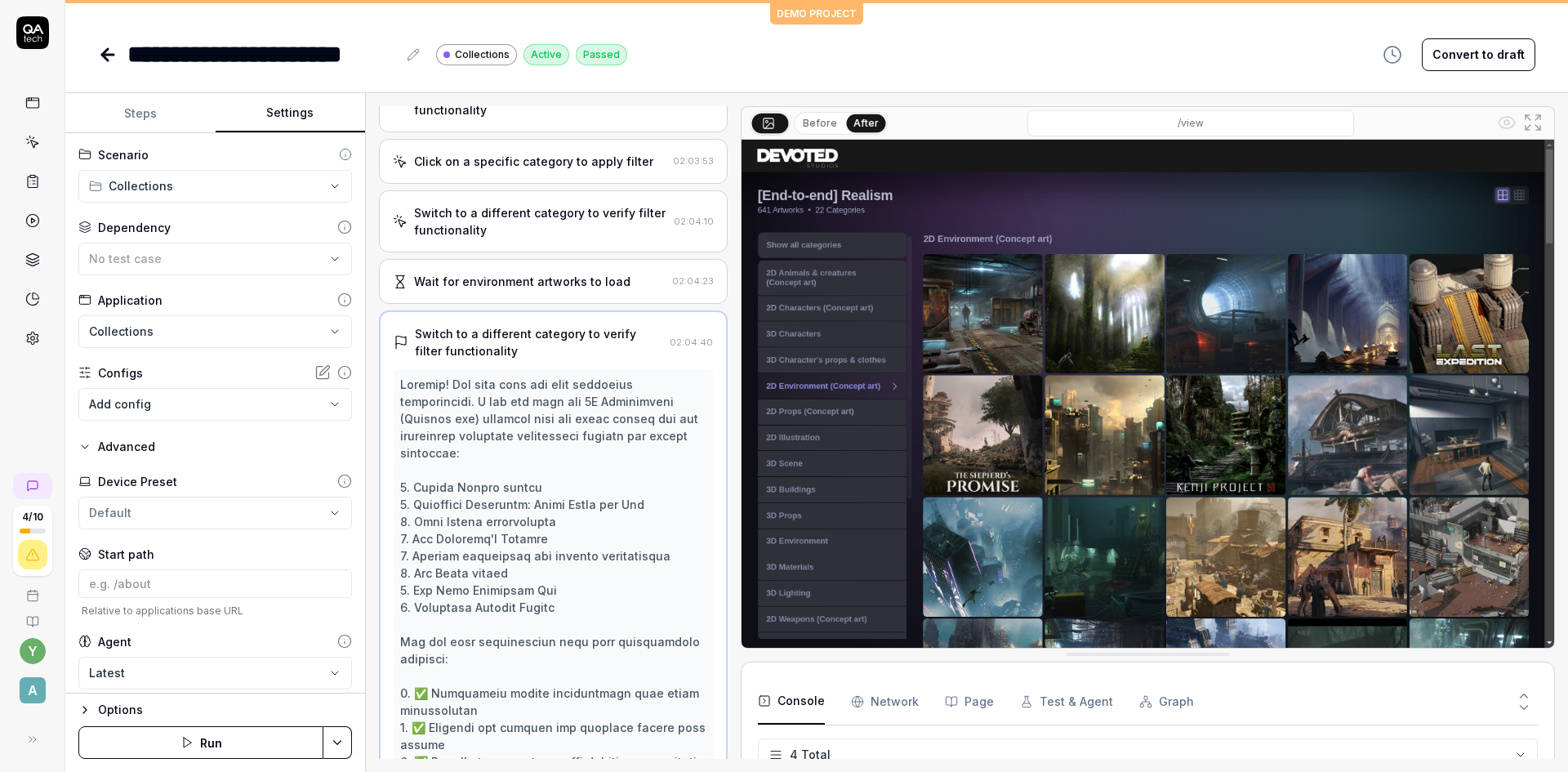
scroll to position [630, 0]
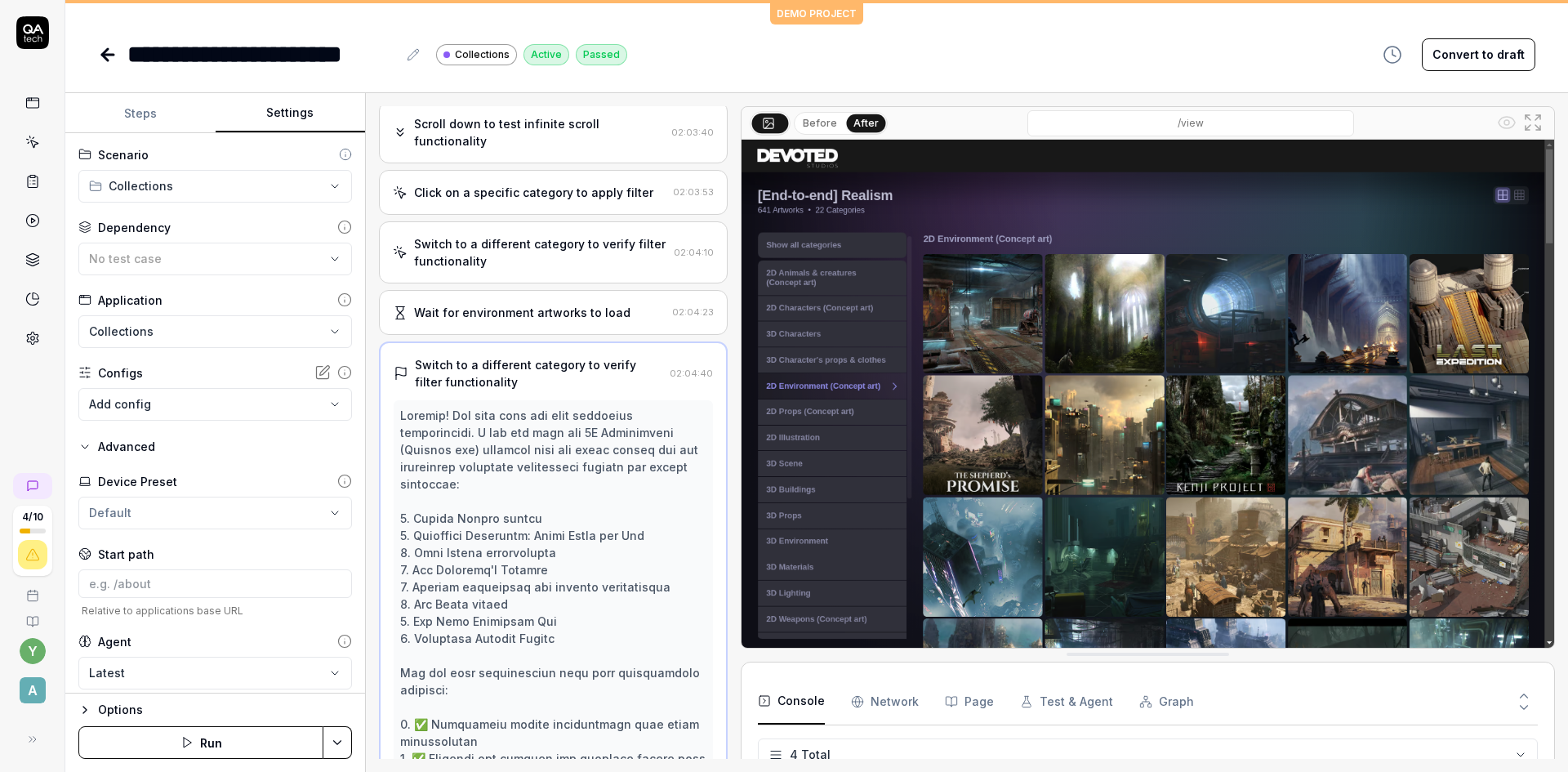
click at [474, 319] on div "Wait for environment artworks to load" at bounding box center [522, 313] width 216 height 17
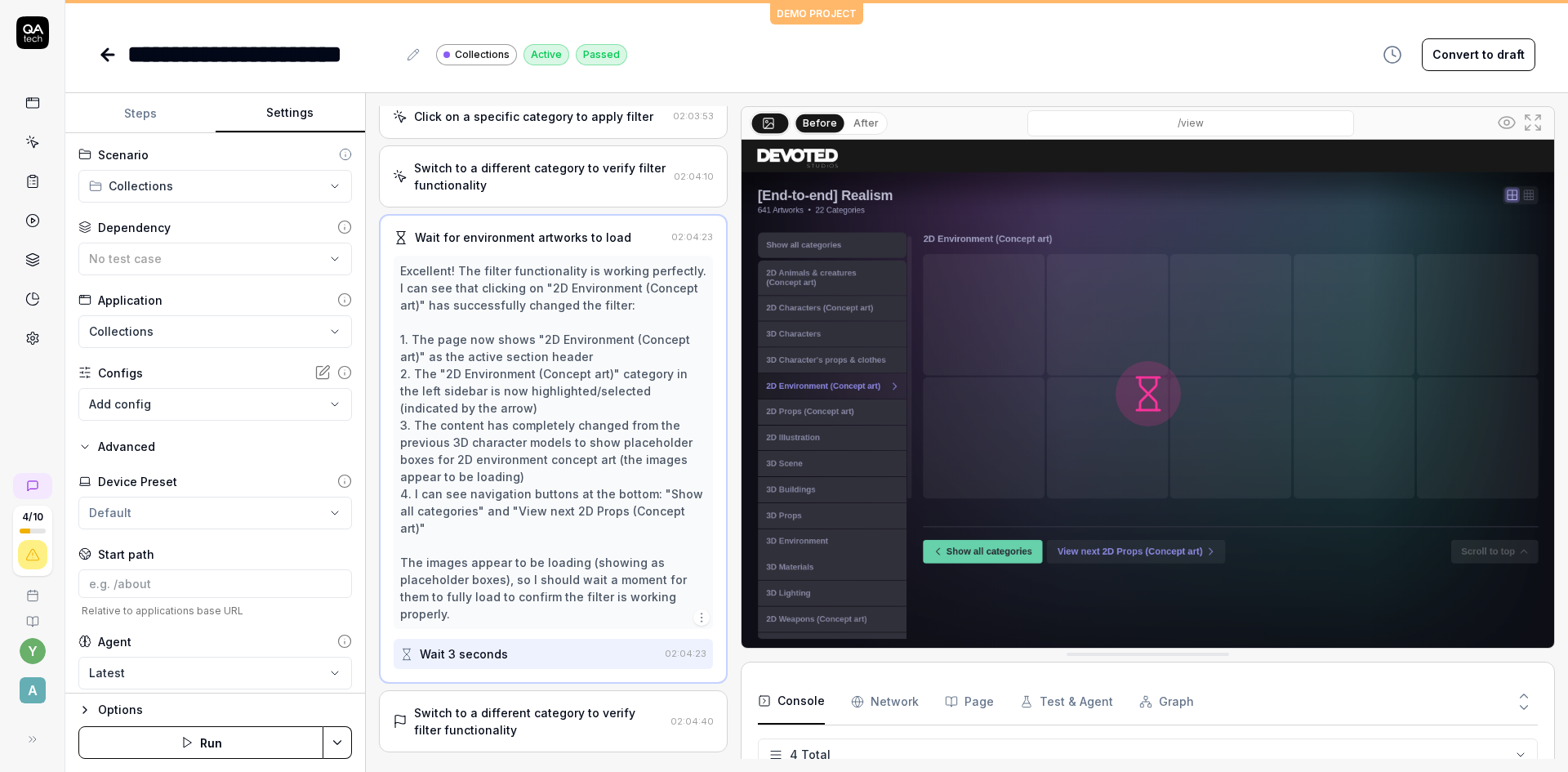
scroll to position [713, 0]
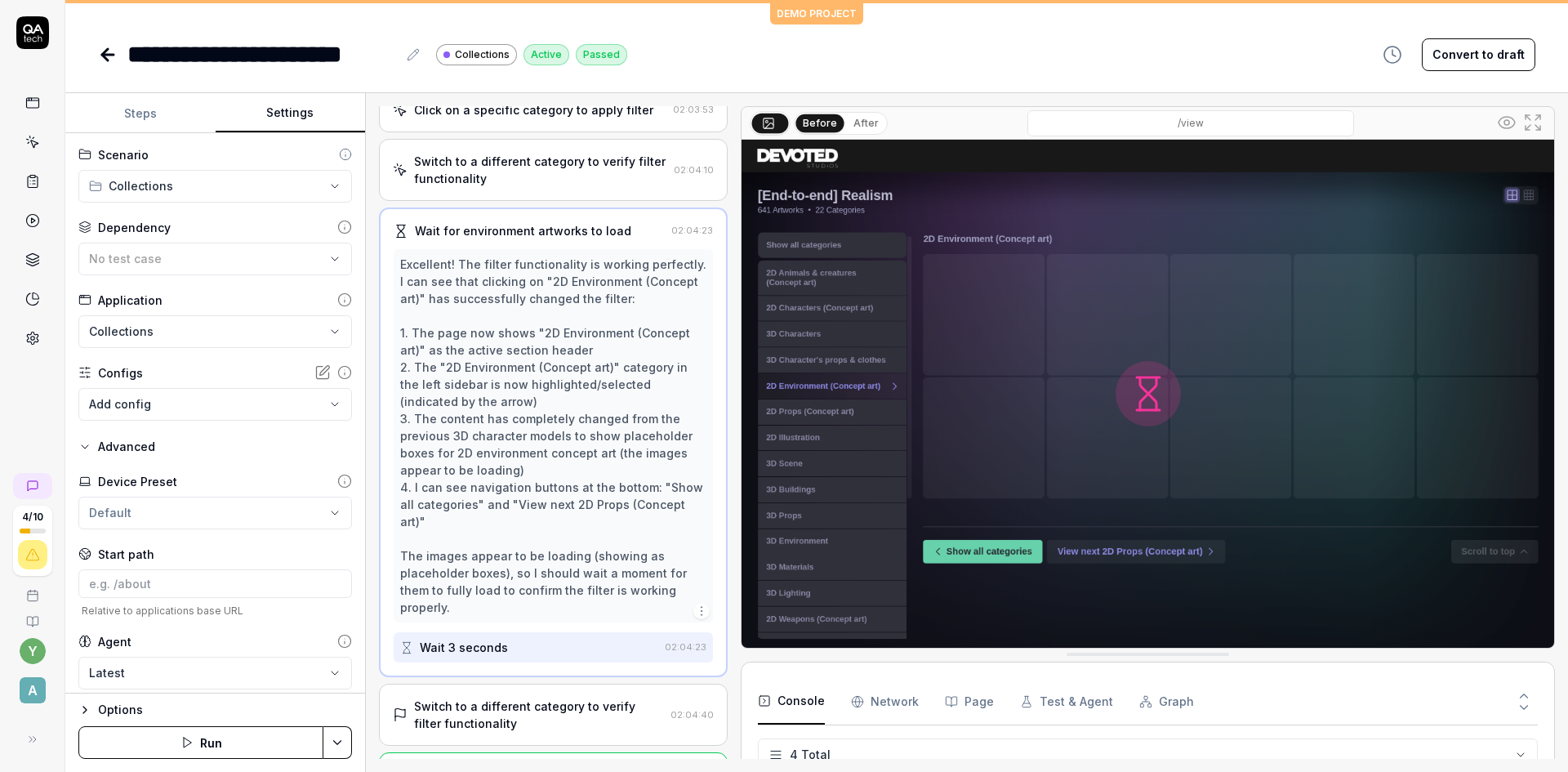
click at [532, 712] on div "Switch to a different category to verify filter functionality" at bounding box center [538, 715] width 250 height 34
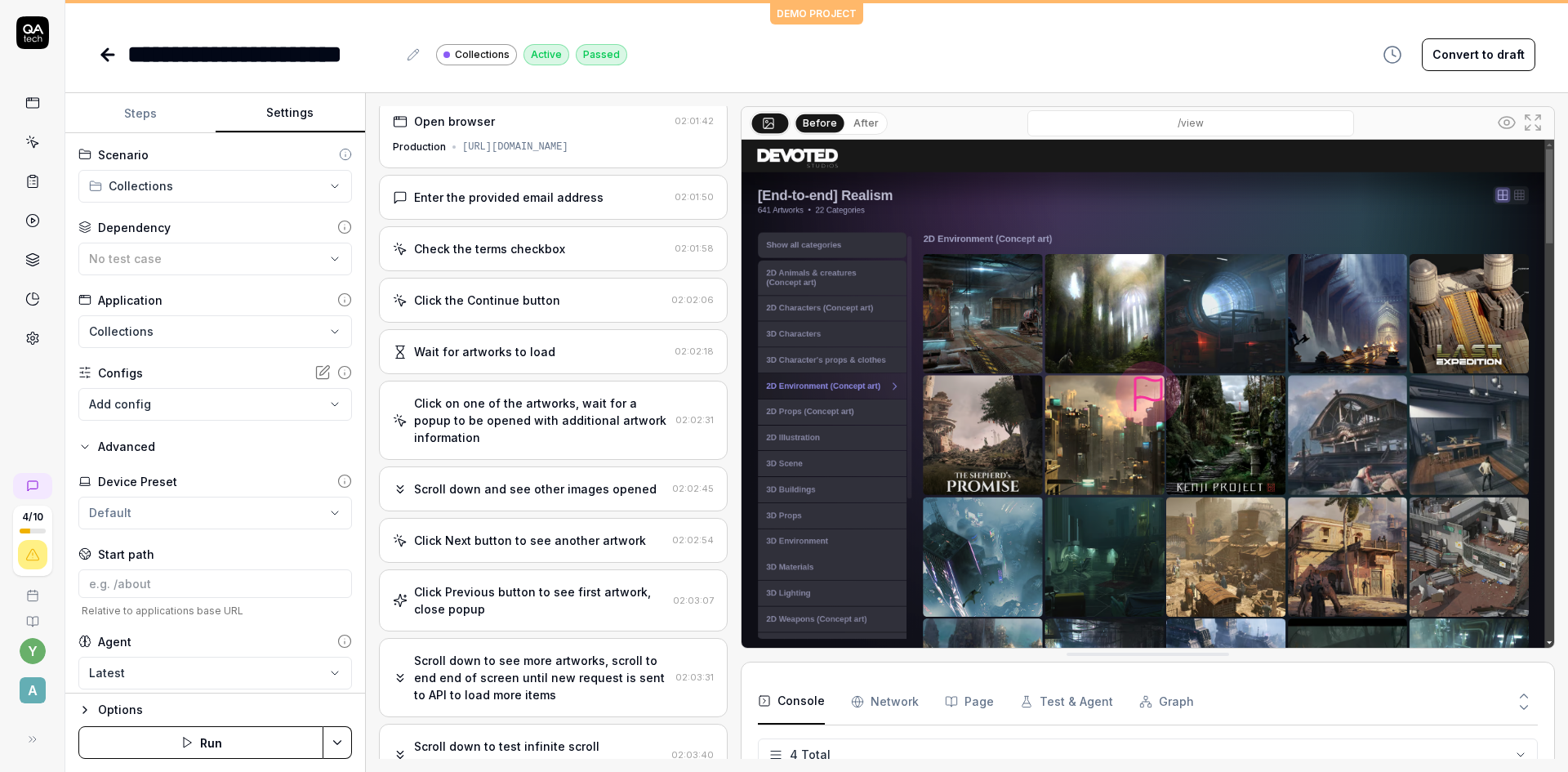
scroll to position [0, 0]
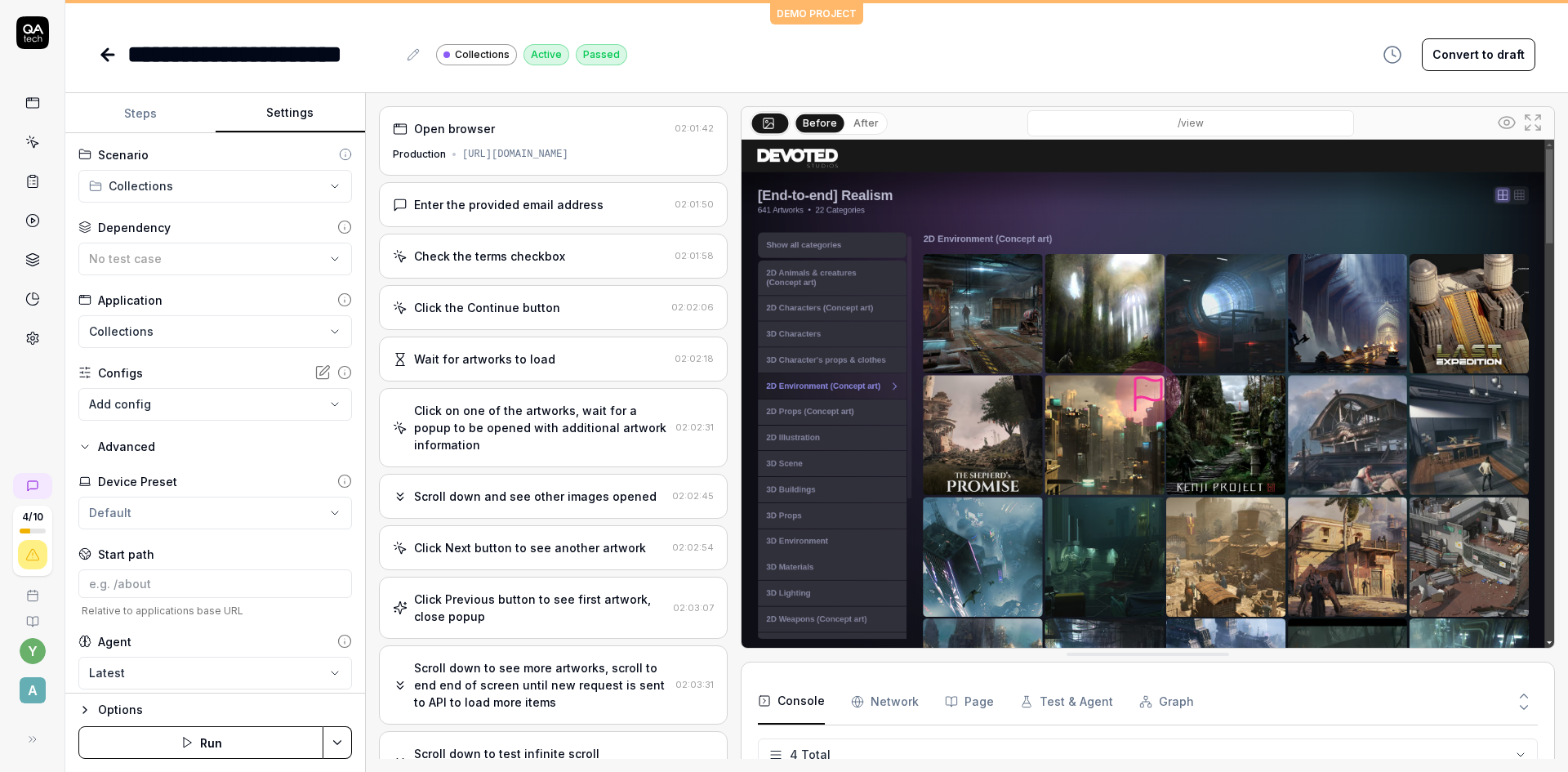
click at [144, 186] on html "**********" at bounding box center [784, 386] width 1568 height 772
click at [100, 151] on html "**********" at bounding box center [784, 386] width 1568 height 772
click at [82, 152] on icon at bounding box center [84, 154] width 13 height 13
click at [142, 179] on html "**********" at bounding box center [784, 386] width 1568 height 772
click at [143, 257] on span "Companies" at bounding box center [156, 253] width 93 height 17
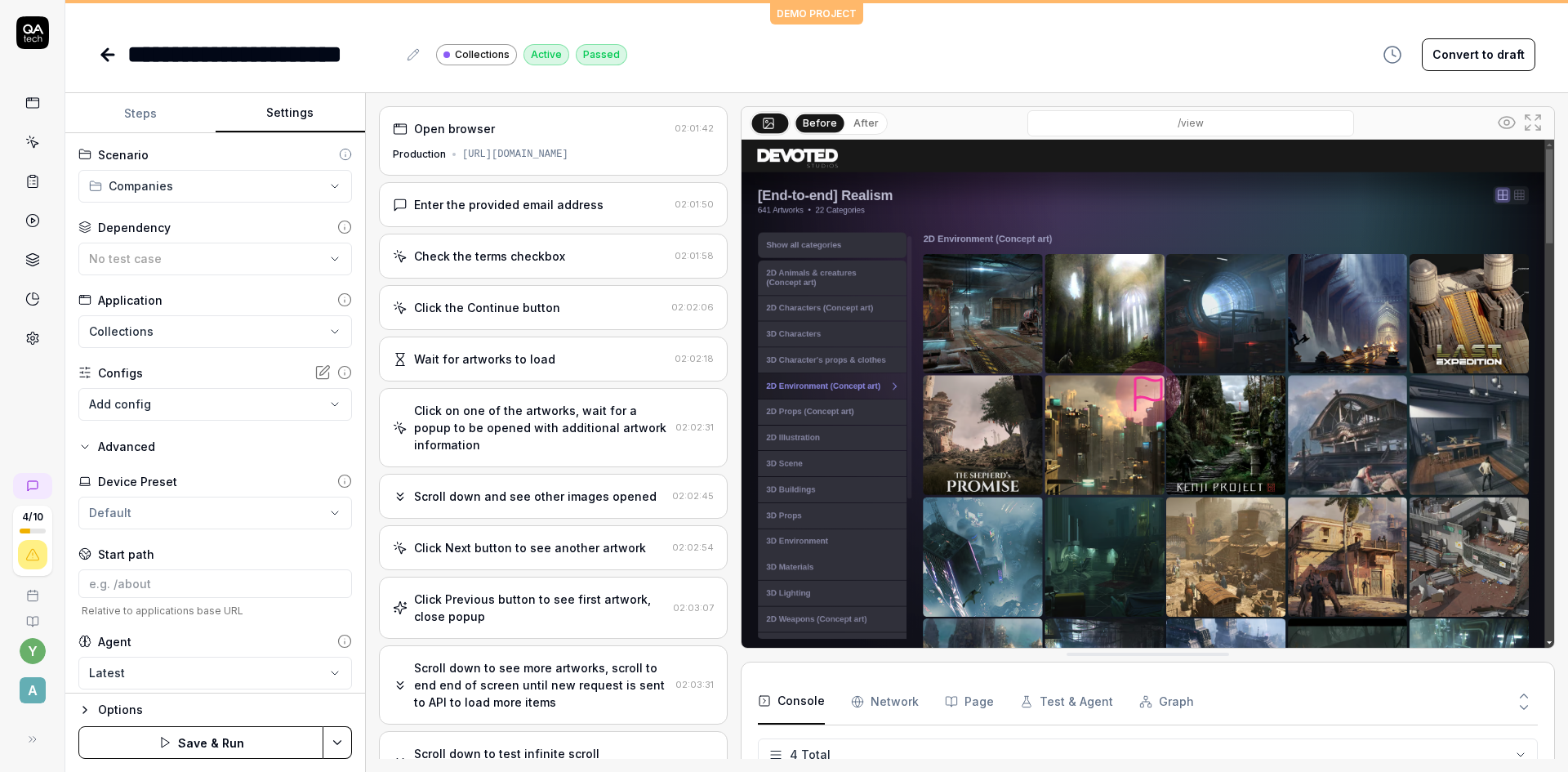
click at [150, 185] on html "**********" at bounding box center [784, 386] width 1568 height 772
click at [143, 214] on span "Collections" at bounding box center [156, 218] width 93 height 17
click at [106, 55] on icon at bounding box center [107, 55] width 11 height 0
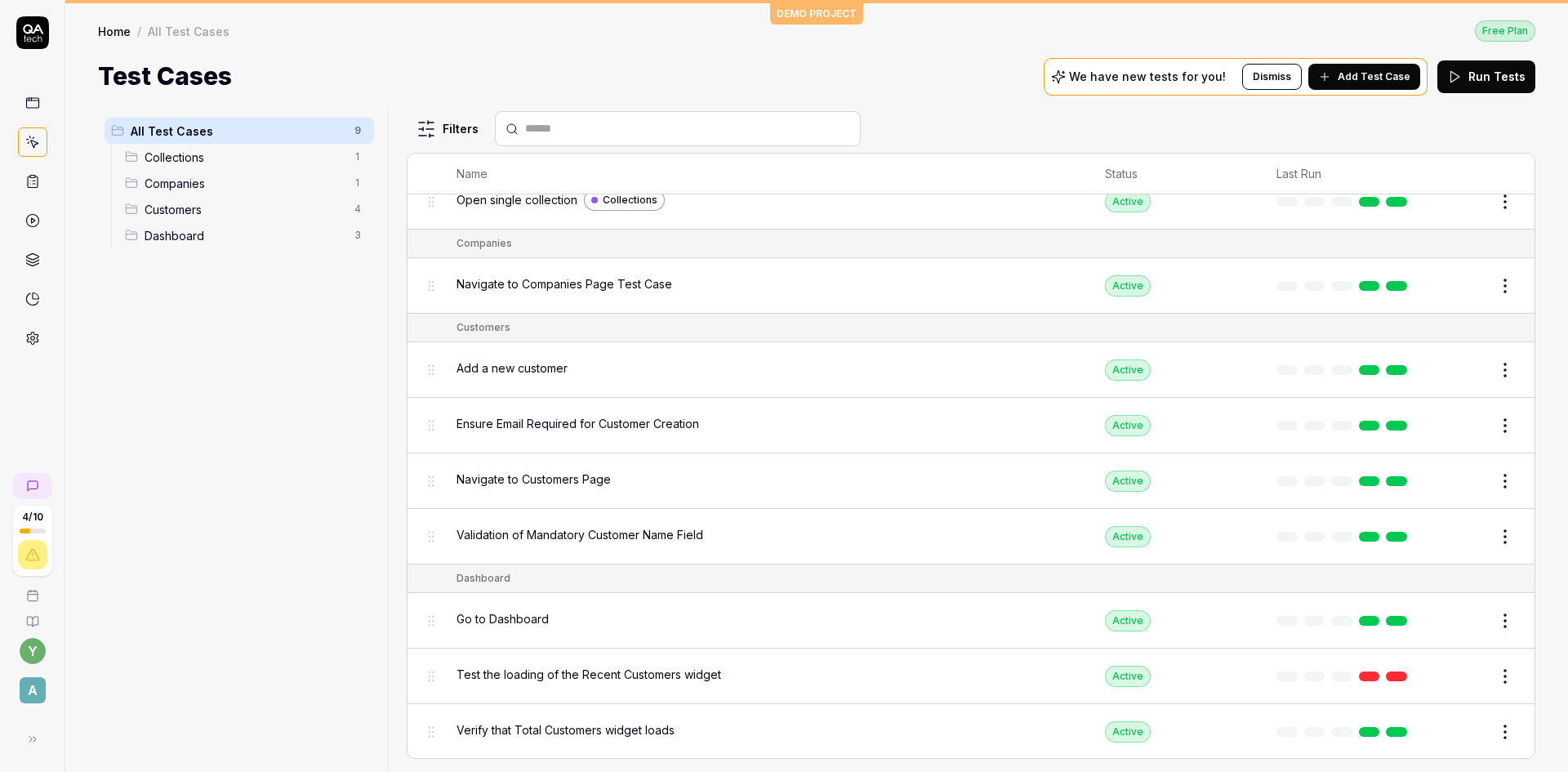
scroll to position [50, 0]
click at [575, 680] on span "Test the loading of the Recent Customers widget" at bounding box center [589, 674] width 264 height 17
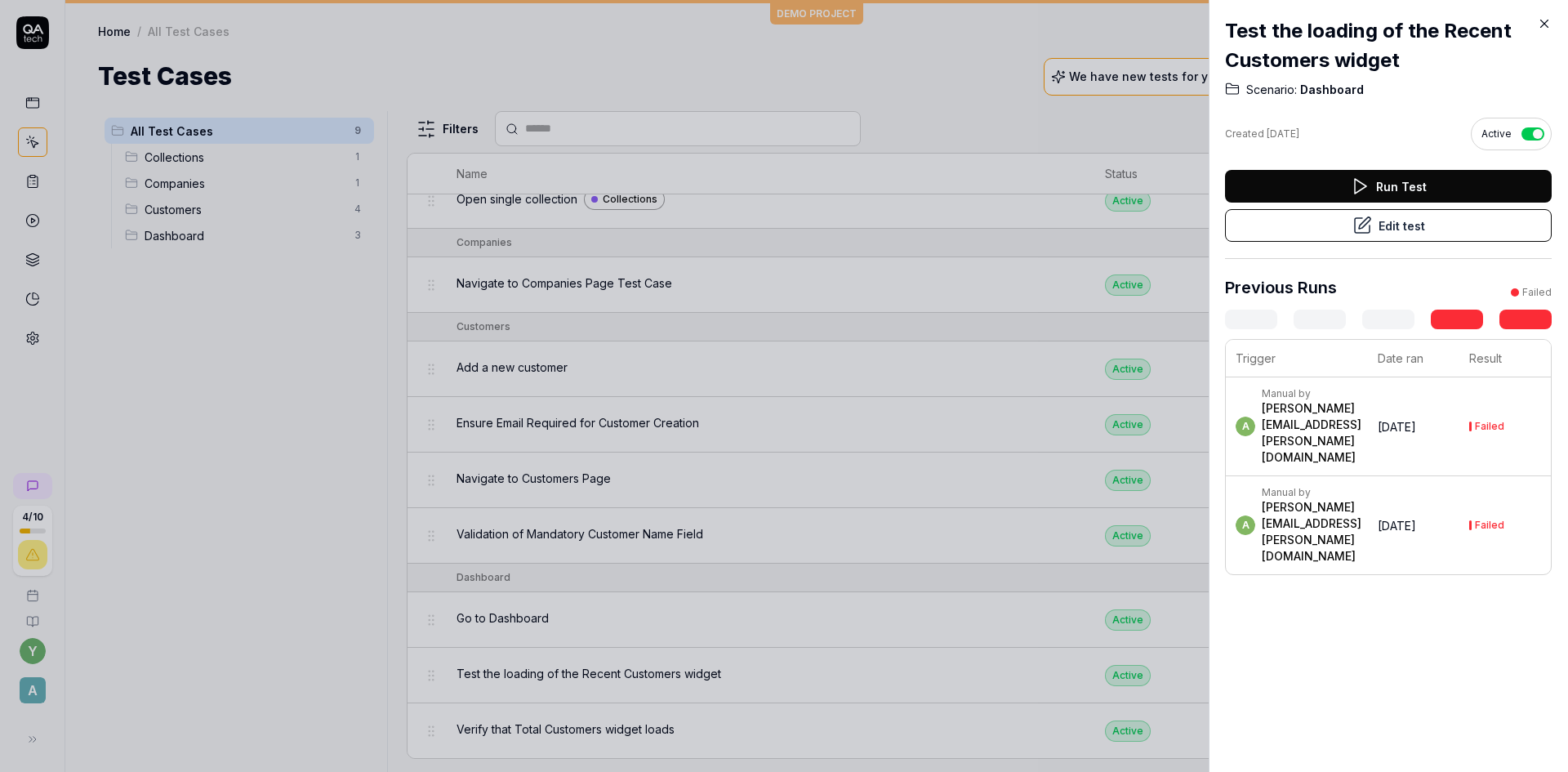
scroll to position [0, 29]
click at [1361, 408] on div "[PERSON_NAME][EMAIL_ADDRESS][PERSON_NAME][DOMAIN_NAME]" at bounding box center [1311, 433] width 100 height 65
click at [1504, 422] on div "Failed" at bounding box center [1489, 426] width 29 height 9
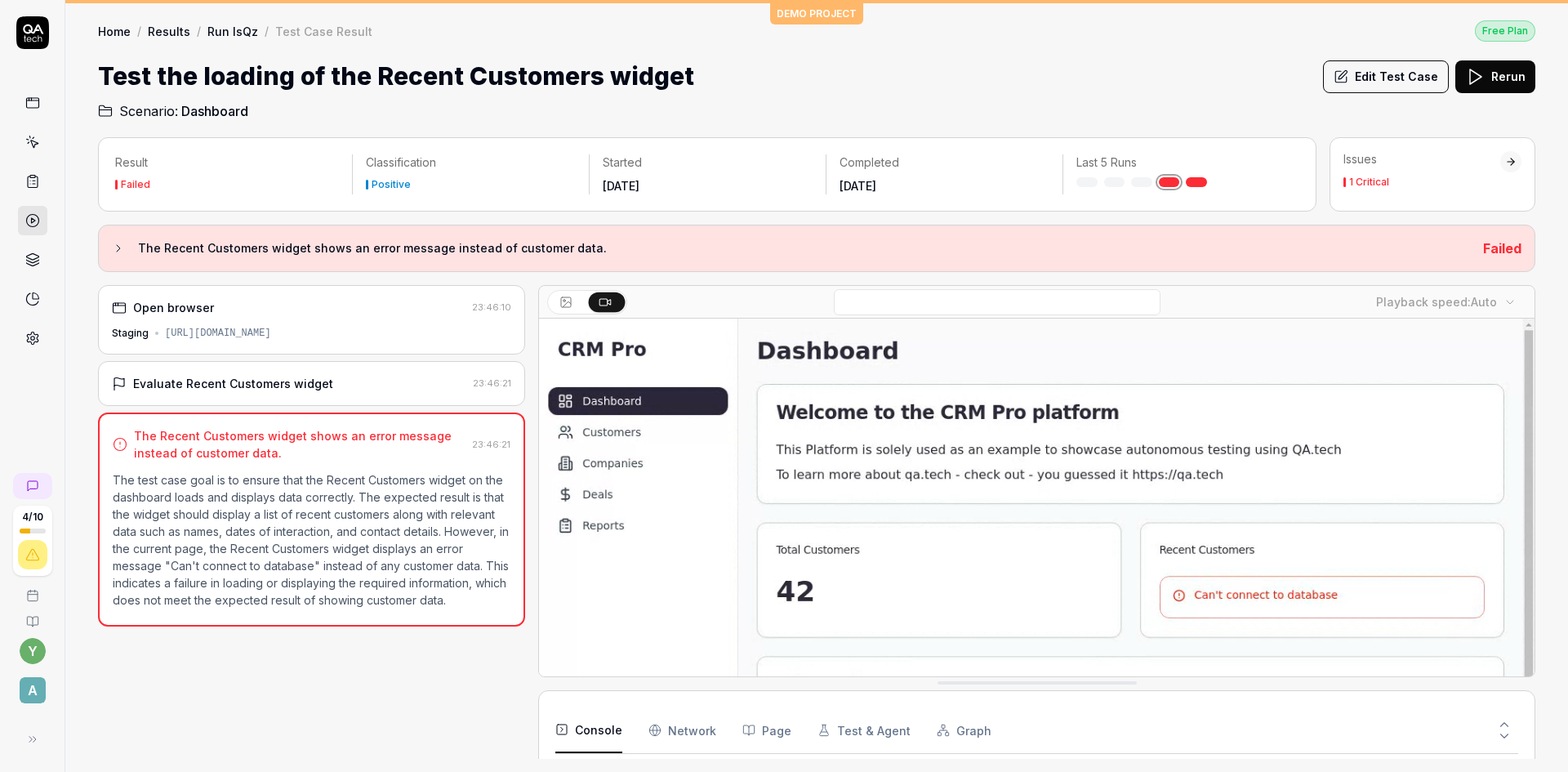
click at [232, 529] on p "The test case goal is to ensure that the Recent Customers widget on the dashboa…" at bounding box center [311, 540] width 397 height 137
click at [114, 249] on icon at bounding box center [118, 248] width 13 height 13
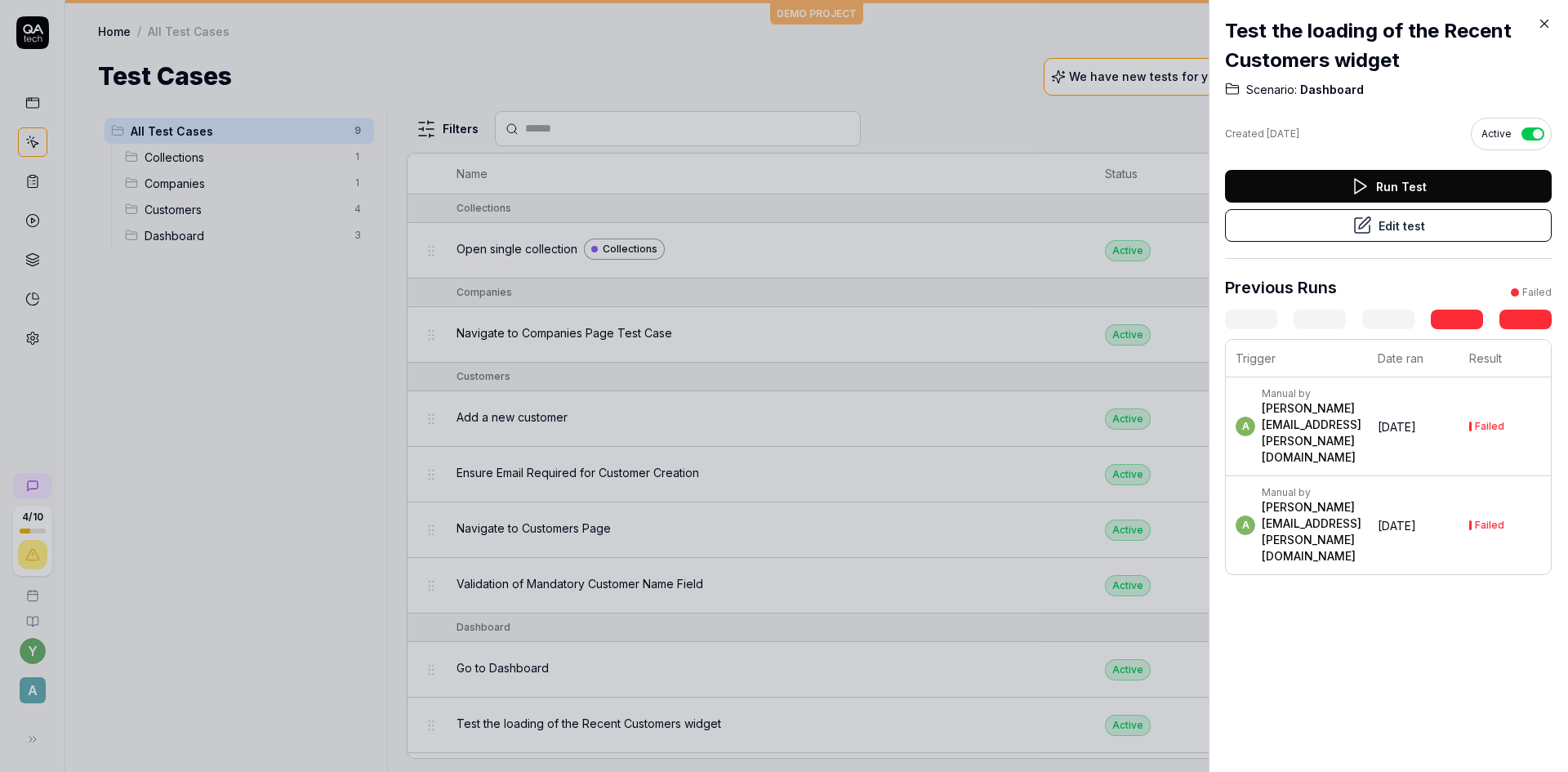
click at [1264, 550] on div "Test the loading of the Recent Customers widget Scenario: Dashboard Created [DA…" at bounding box center [1388, 386] width 360 height 772
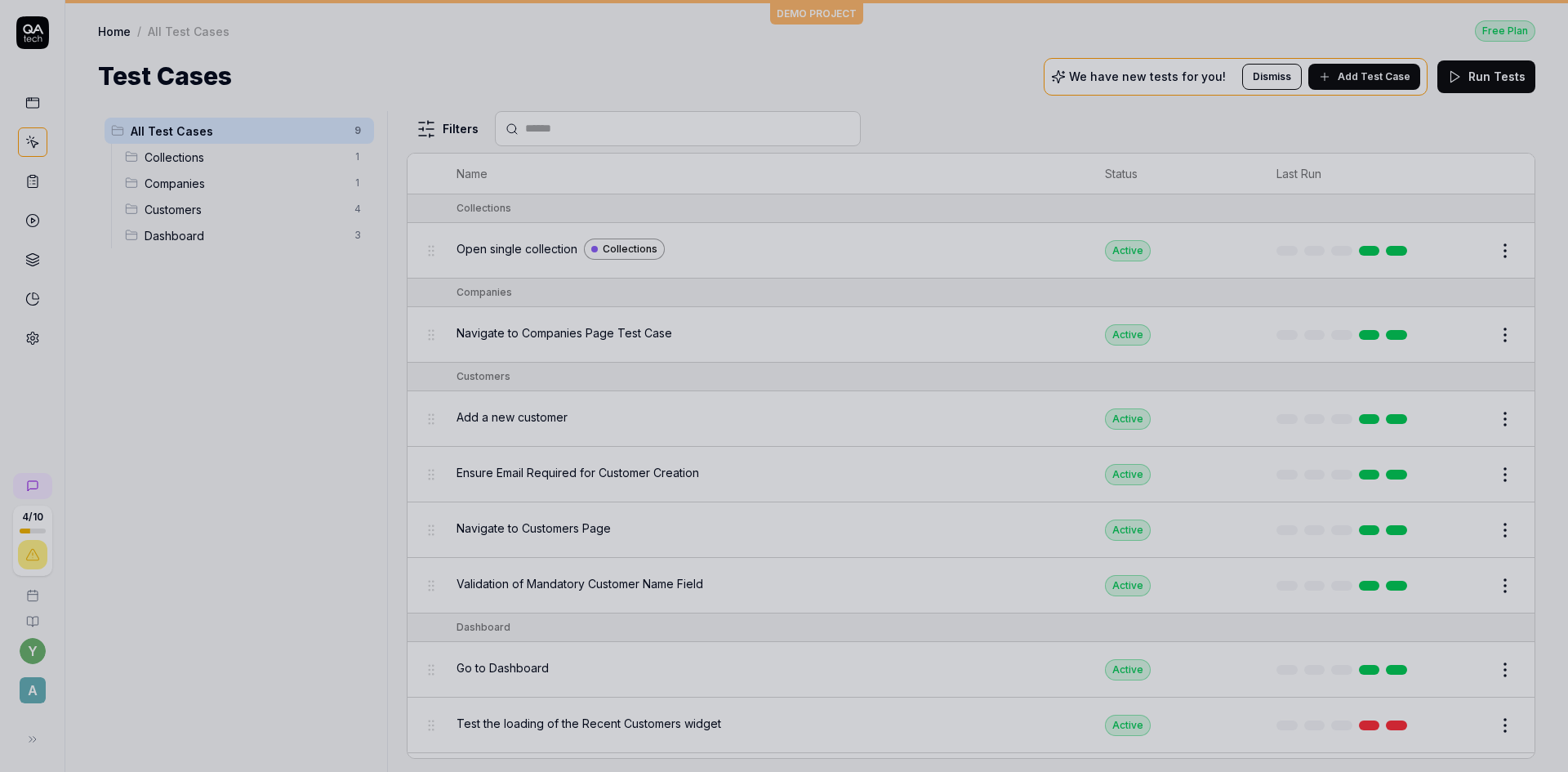
click at [194, 493] on div at bounding box center [784, 386] width 1568 height 772
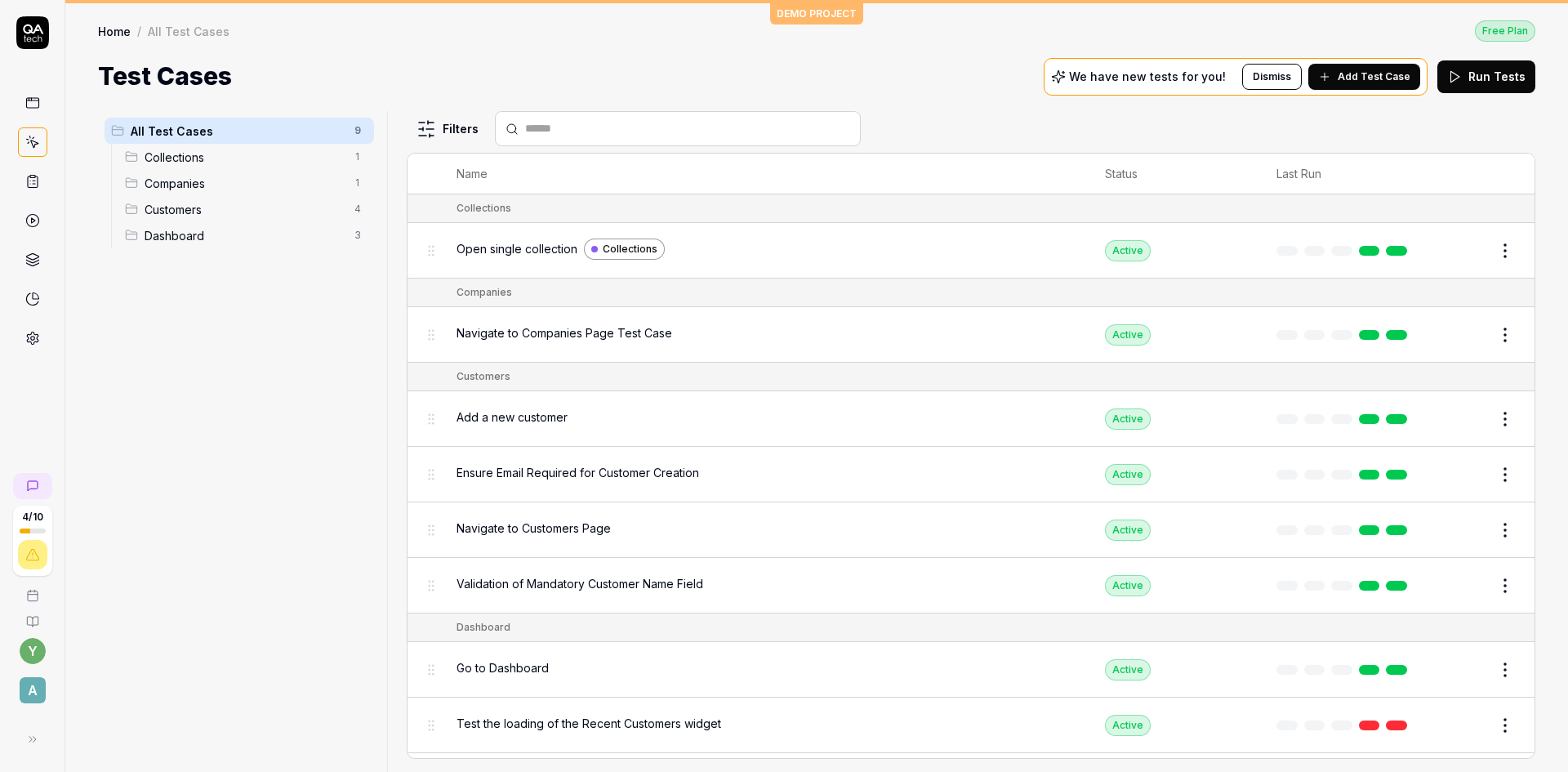
click at [556, 730] on span "Test the loading of the Recent Customers widget" at bounding box center [589, 724] width 264 height 17
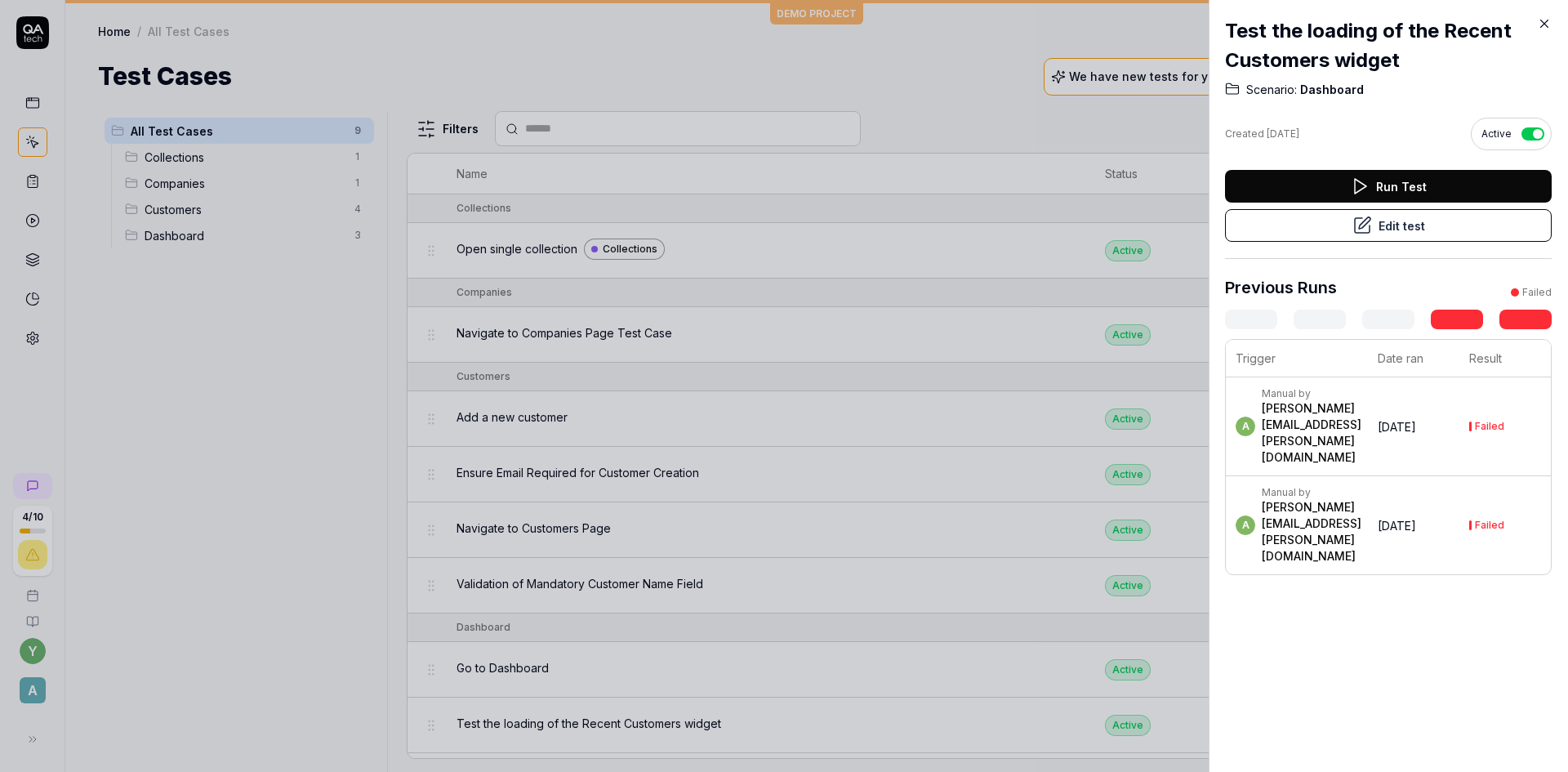
click at [1301, 227] on button "Edit test" at bounding box center [1388, 226] width 327 height 33
click at [193, 155] on div at bounding box center [784, 386] width 1568 height 772
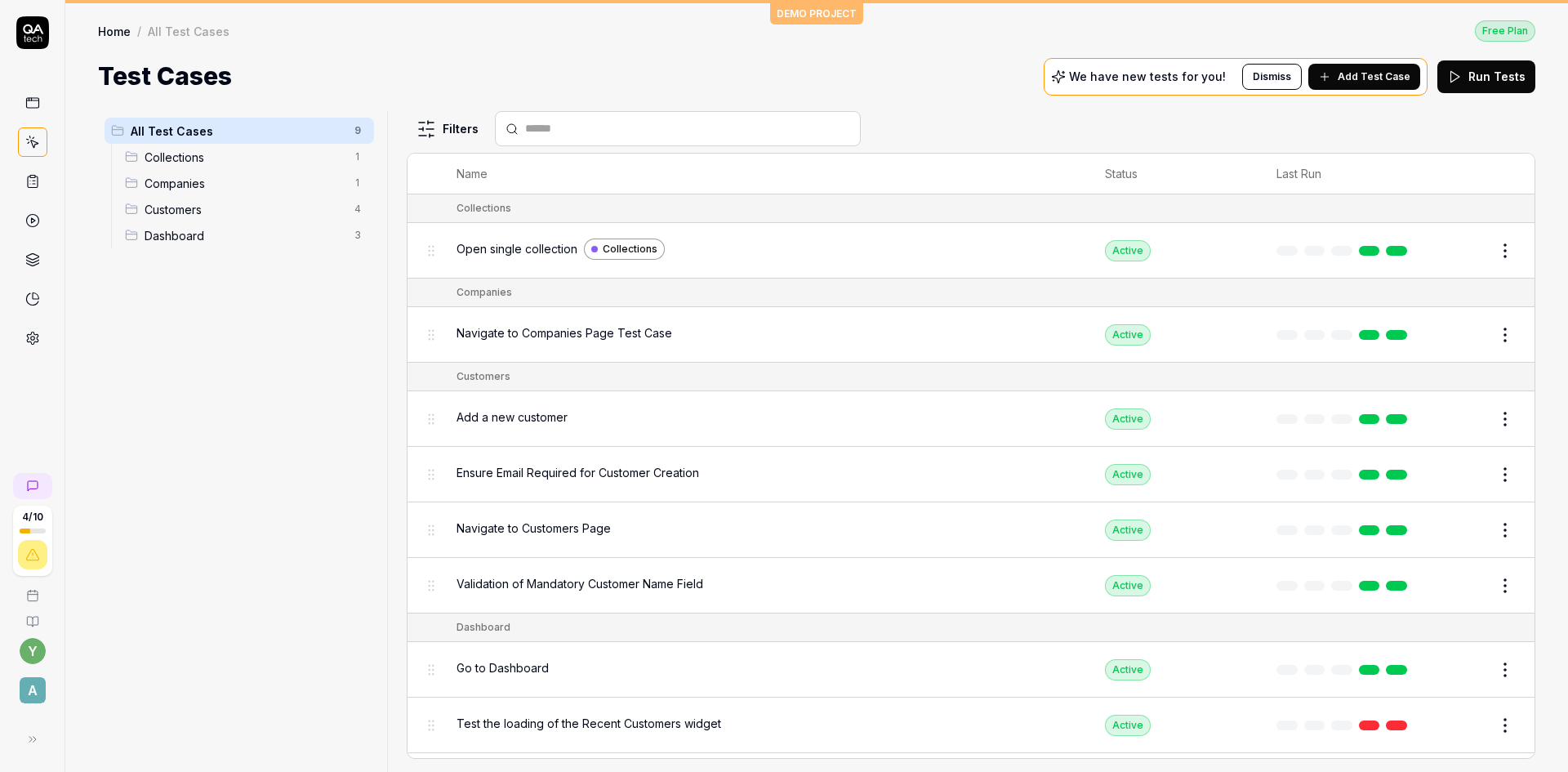
click at [196, 160] on span "Collections" at bounding box center [244, 157] width 200 height 17
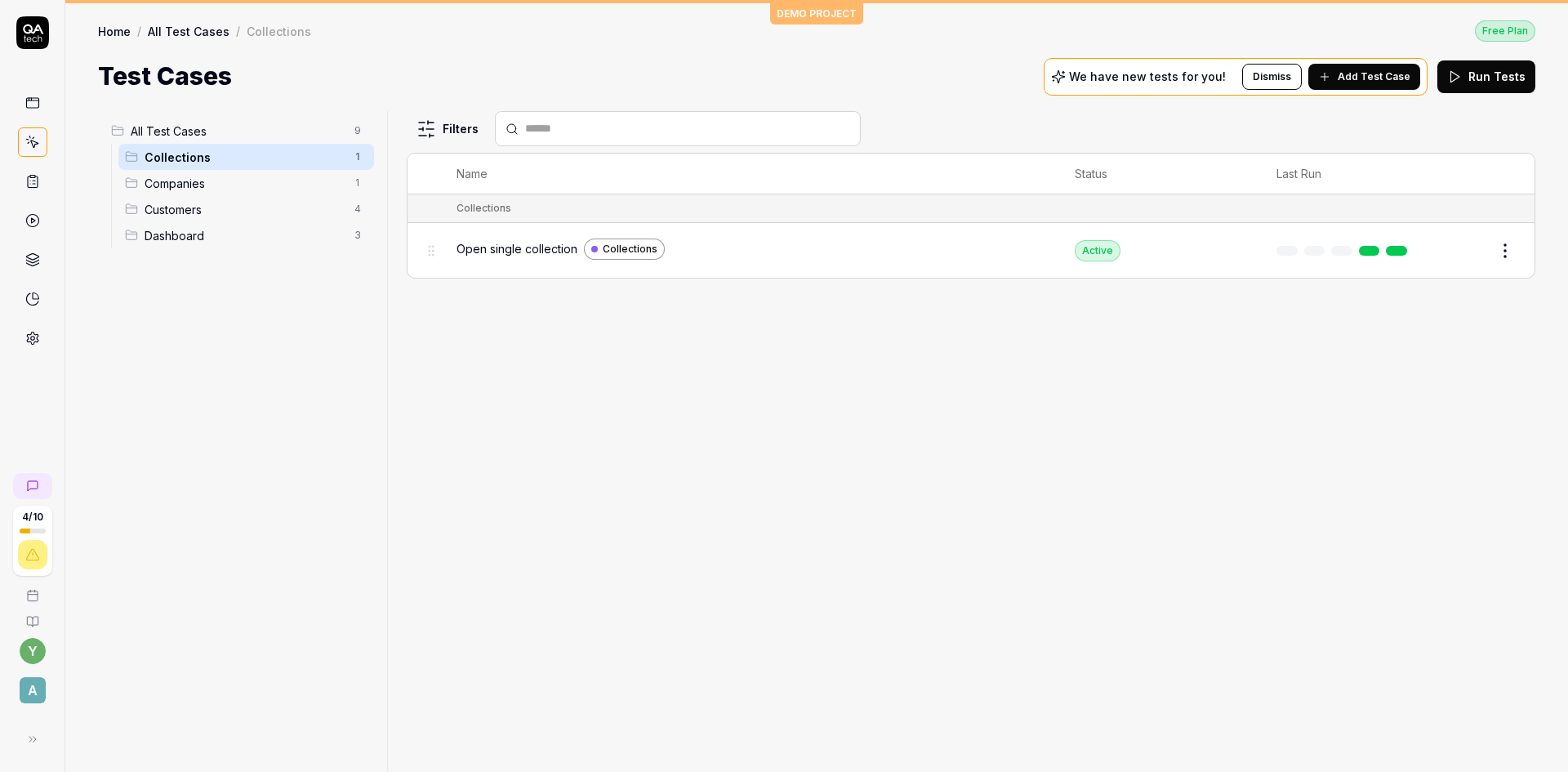
click at [487, 263] on div "Open single collection Collections" at bounding box center [749, 250] width 586 height 35
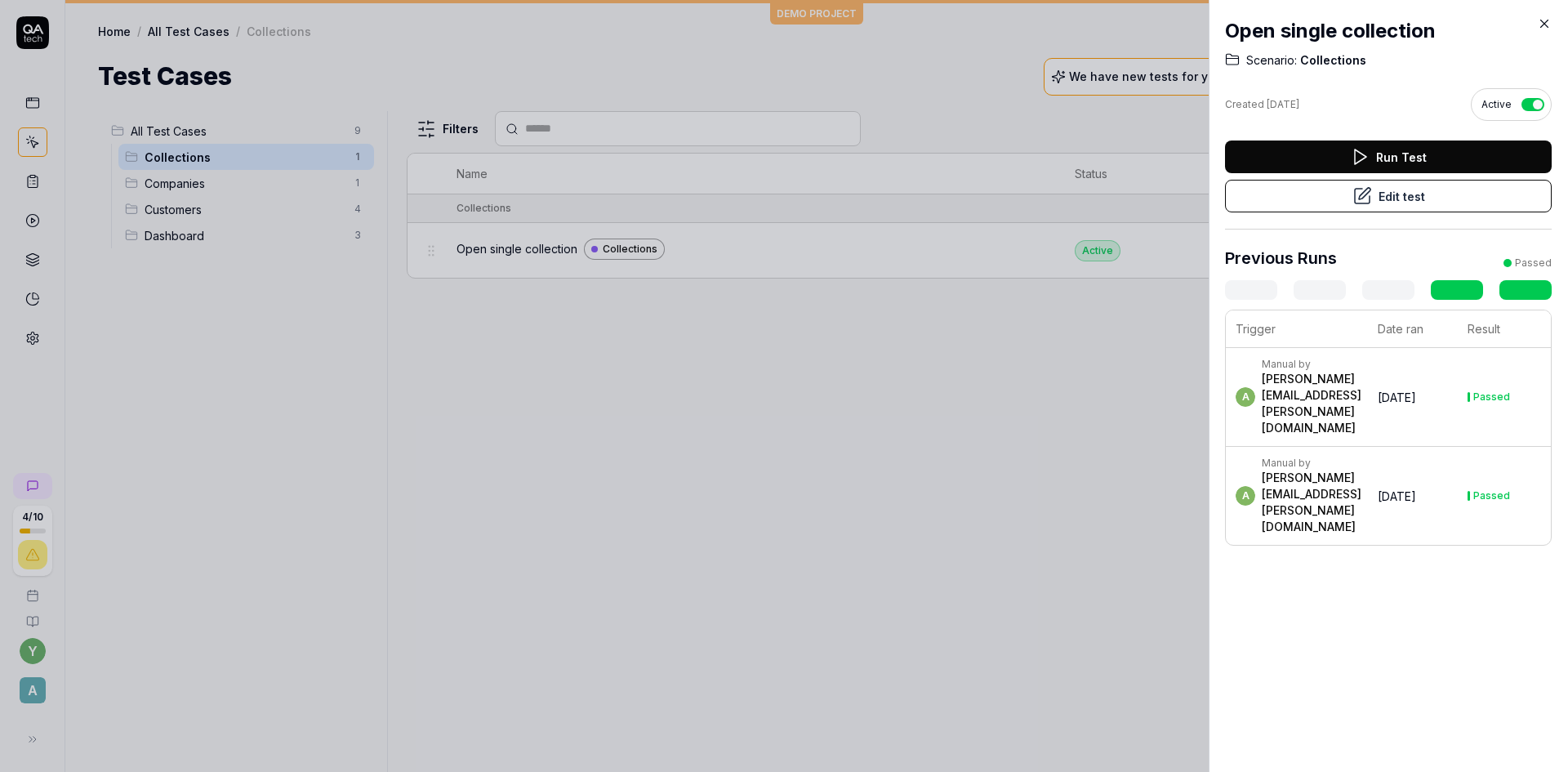
click at [162, 182] on div at bounding box center [784, 386] width 1568 height 772
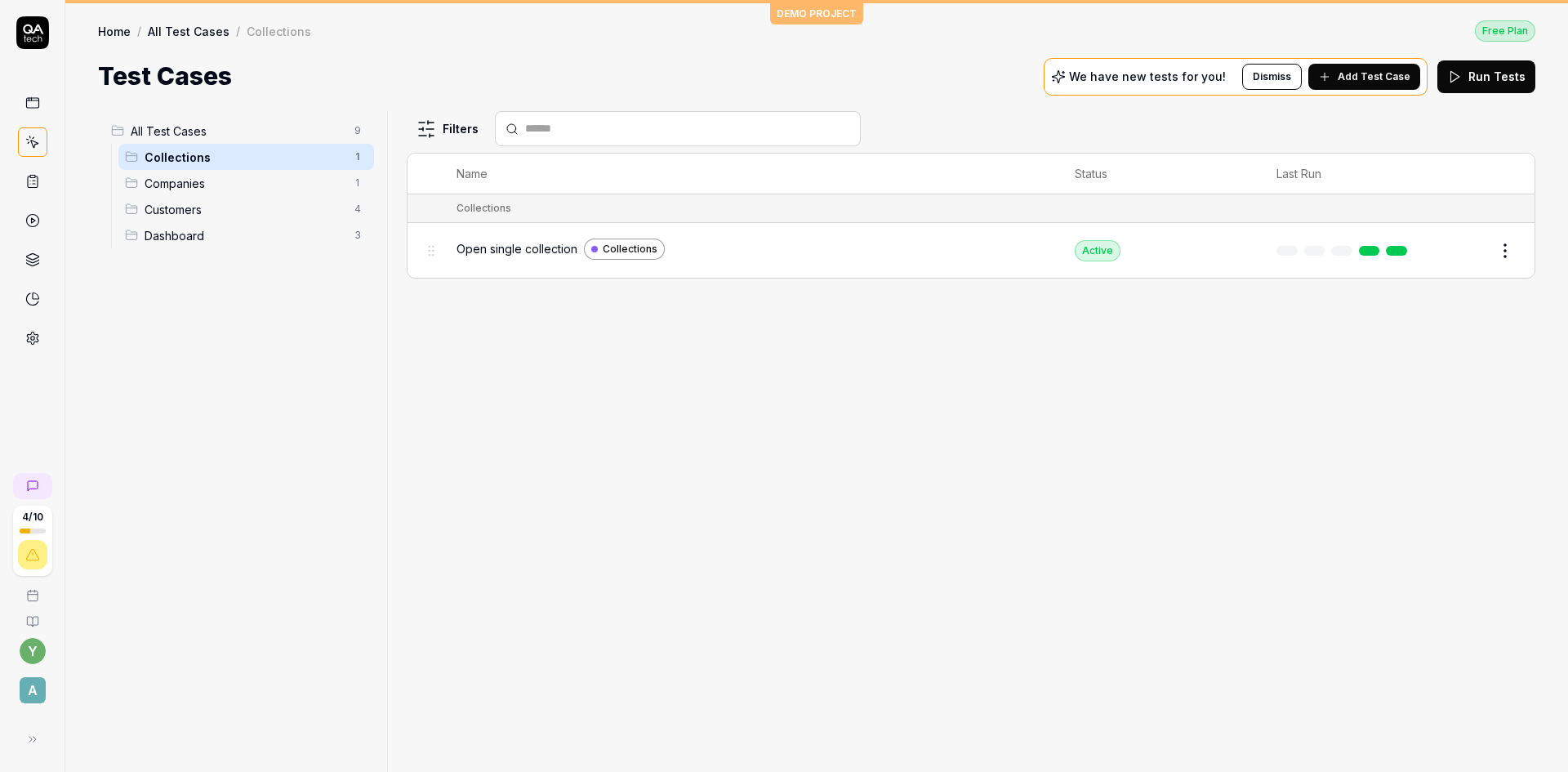
click at [162, 182] on span "Companies" at bounding box center [244, 184] width 200 height 17
click at [512, 255] on span "Navigate to Companies Page Test Case" at bounding box center [564, 249] width 215 height 17
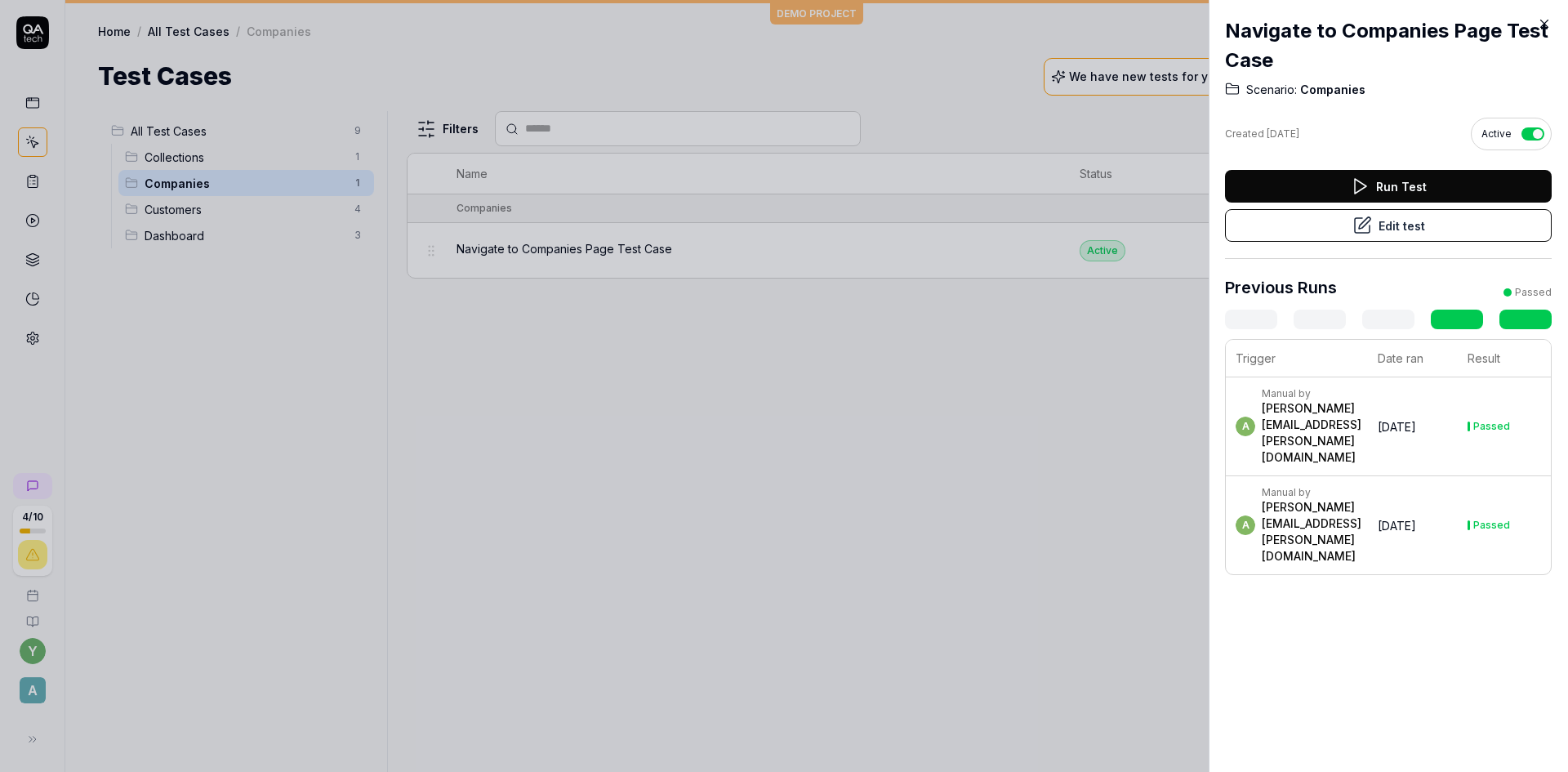
click at [1305, 235] on button "Edit test" at bounding box center [1388, 226] width 327 height 33
click at [179, 211] on div at bounding box center [784, 386] width 1568 height 772
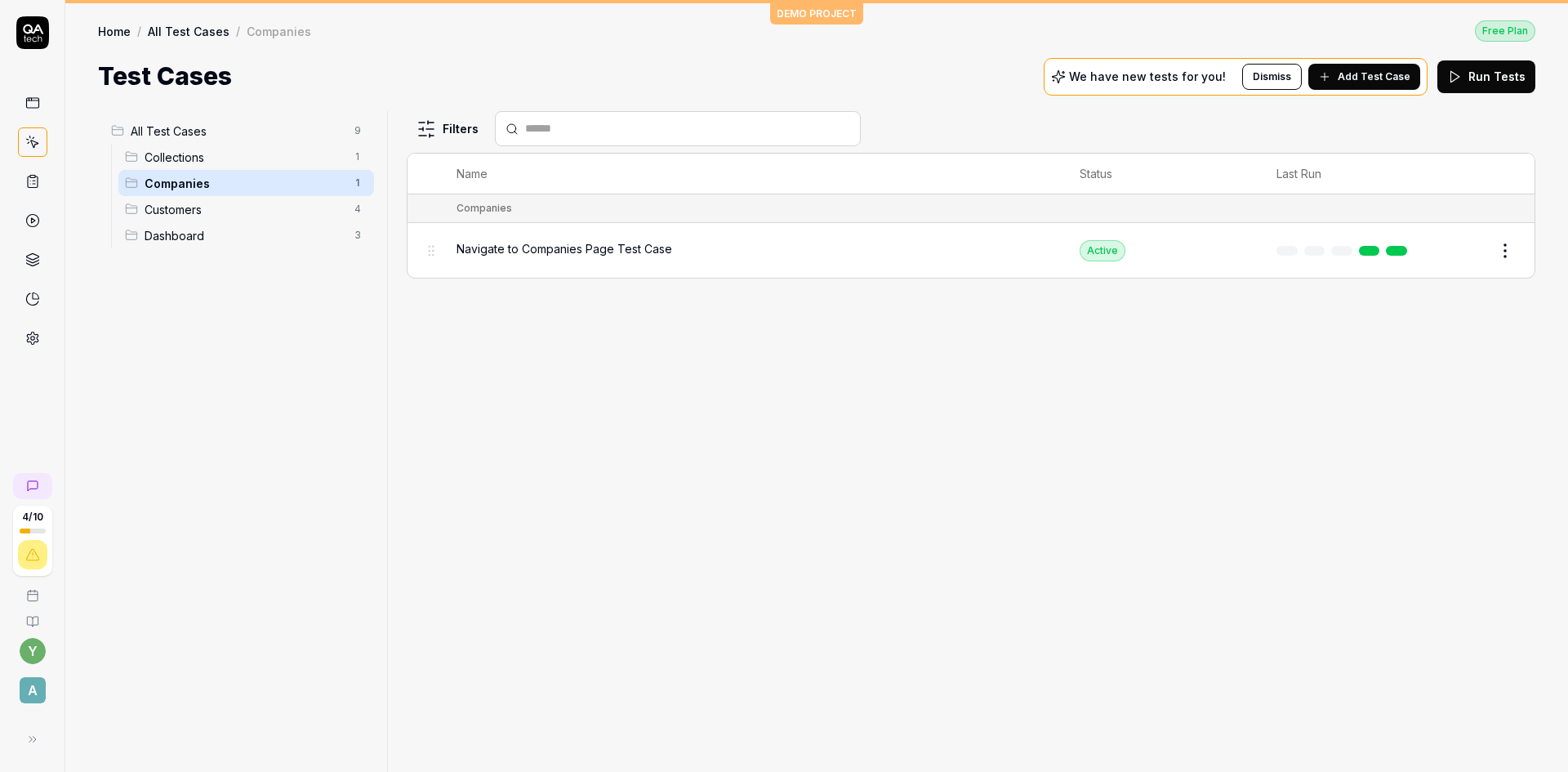
click at [179, 211] on span "Customers" at bounding box center [244, 210] width 200 height 17
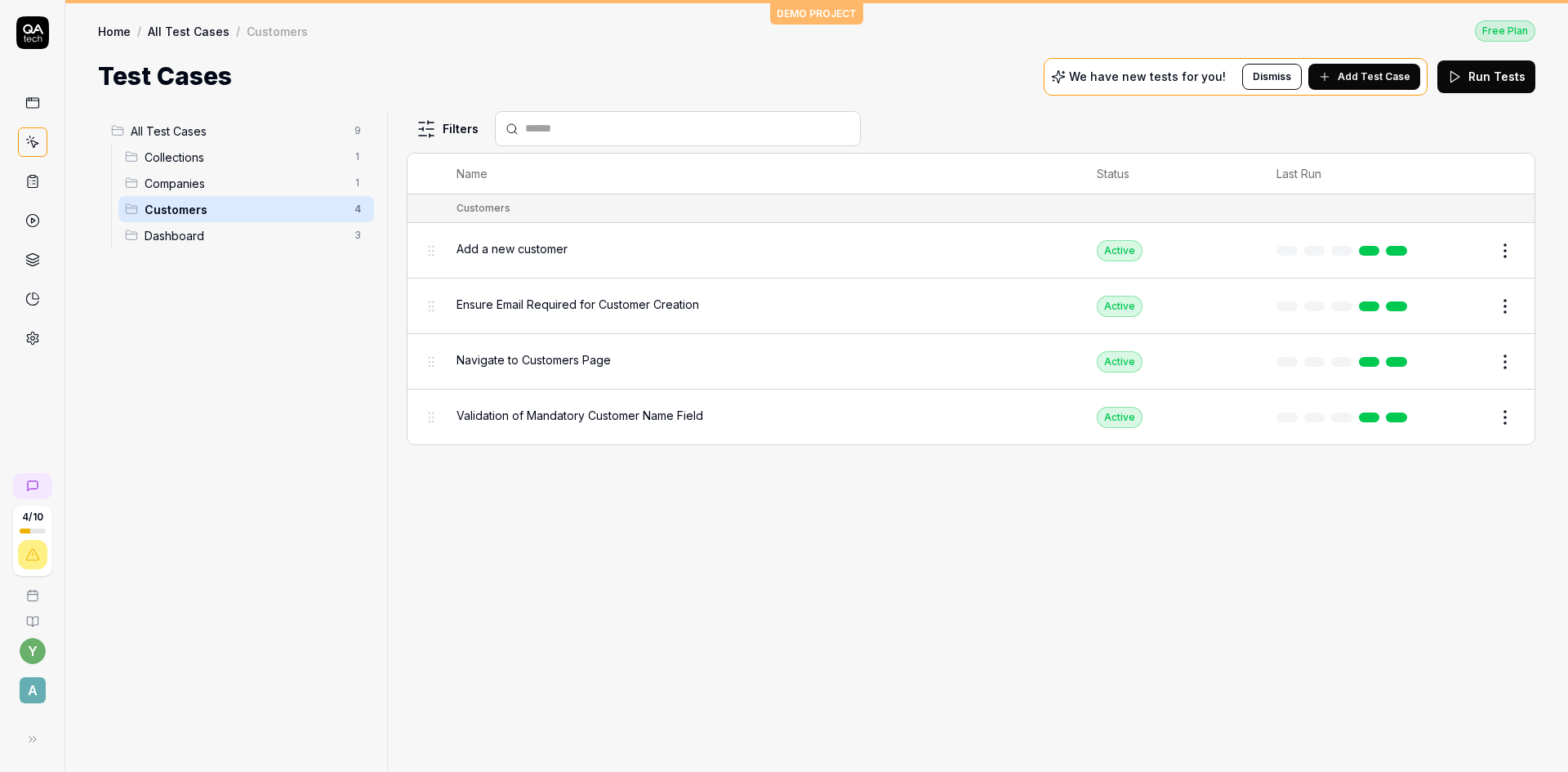
click at [510, 249] on span "Add a new customer" at bounding box center [512, 249] width 111 height 17
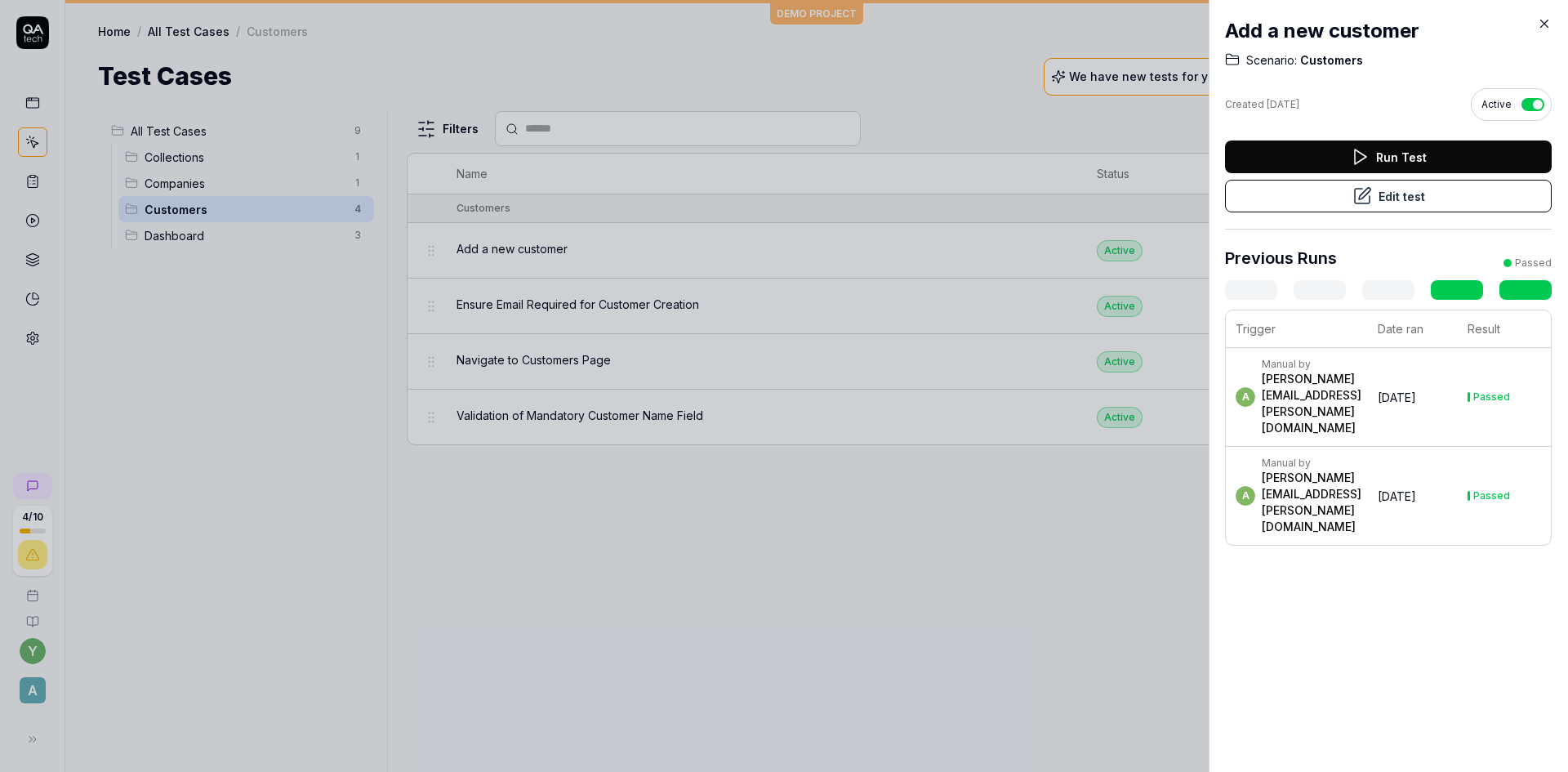
click at [1298, 198] on button "Edit test" at bounding box center [1388, 196] width 327 height 33
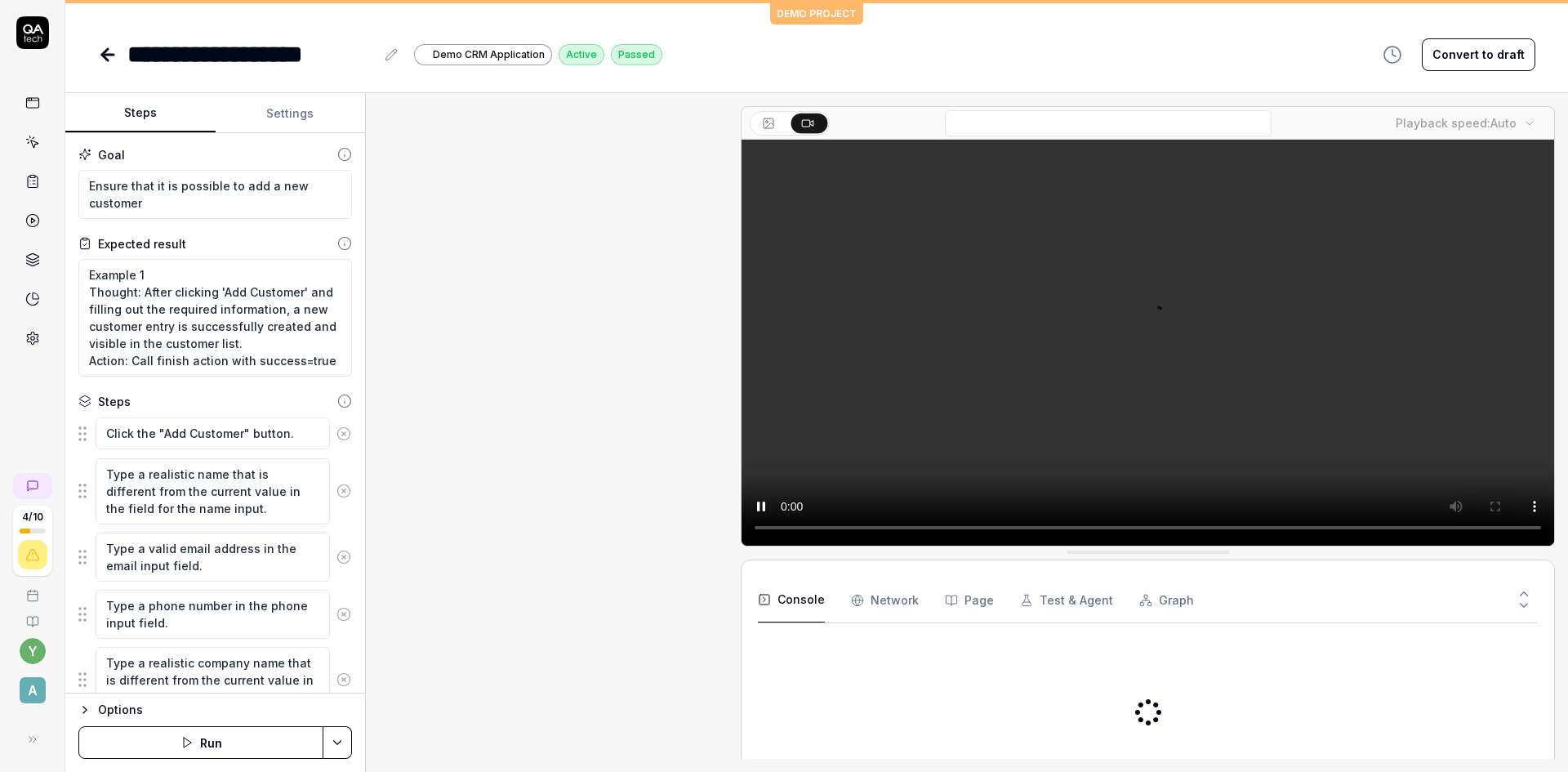
scroll to position [737, 0]
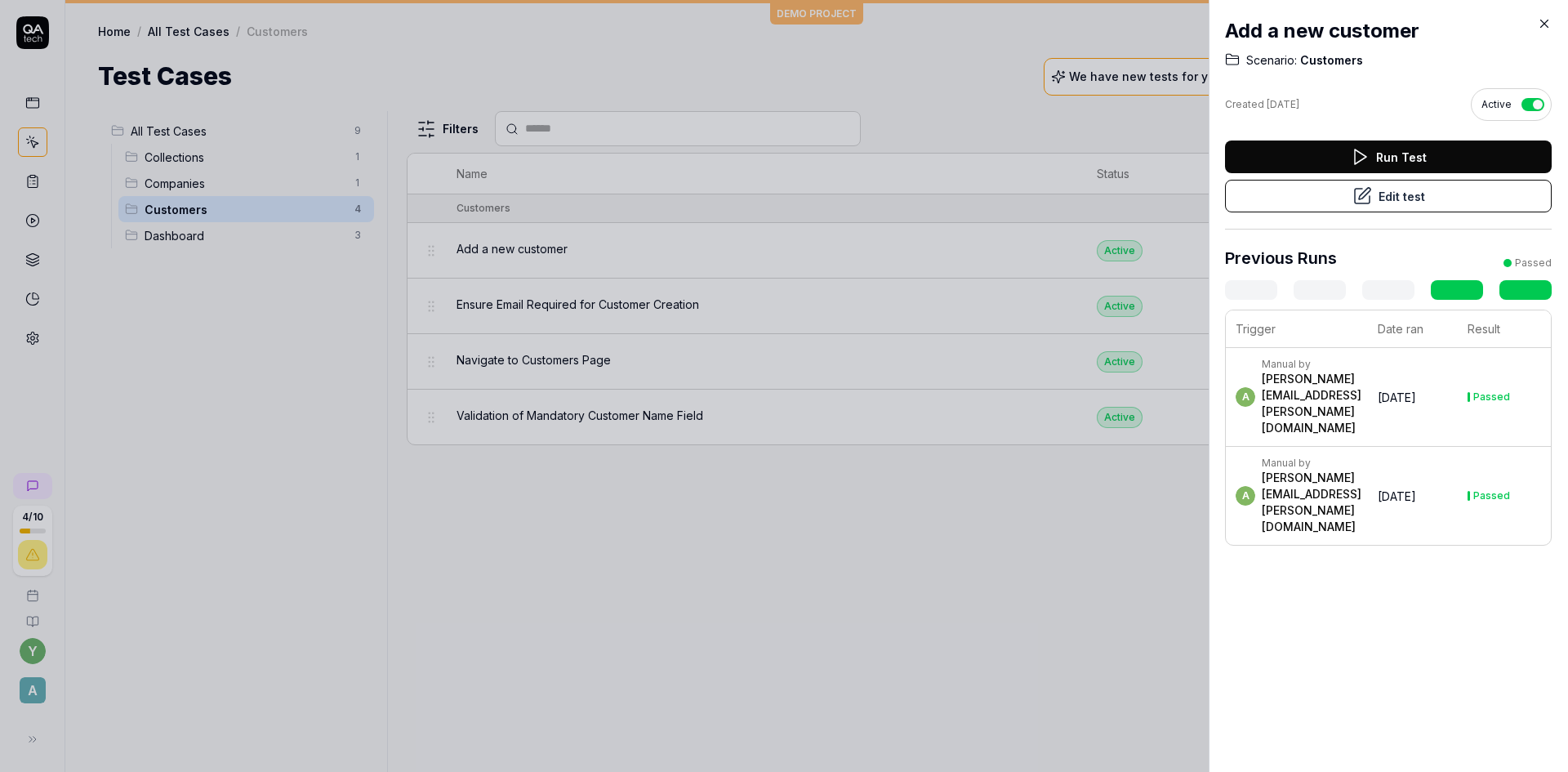
click at [196, 238] on div at bounding box center [784, 386] width 1568 height 772
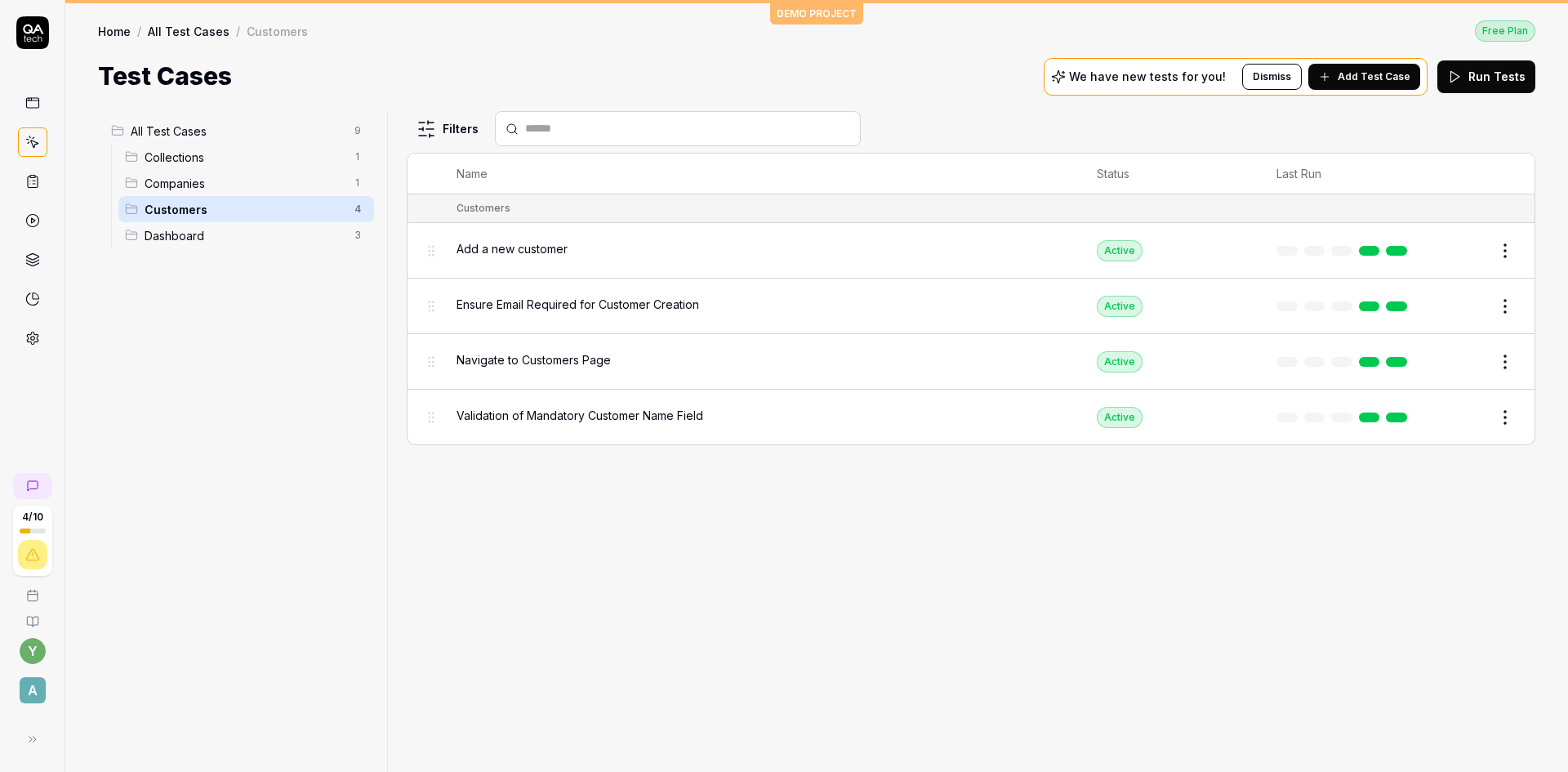
click at [196, 238] on span "Dashboard" at bounding box center [244, 236] width 200 height 17
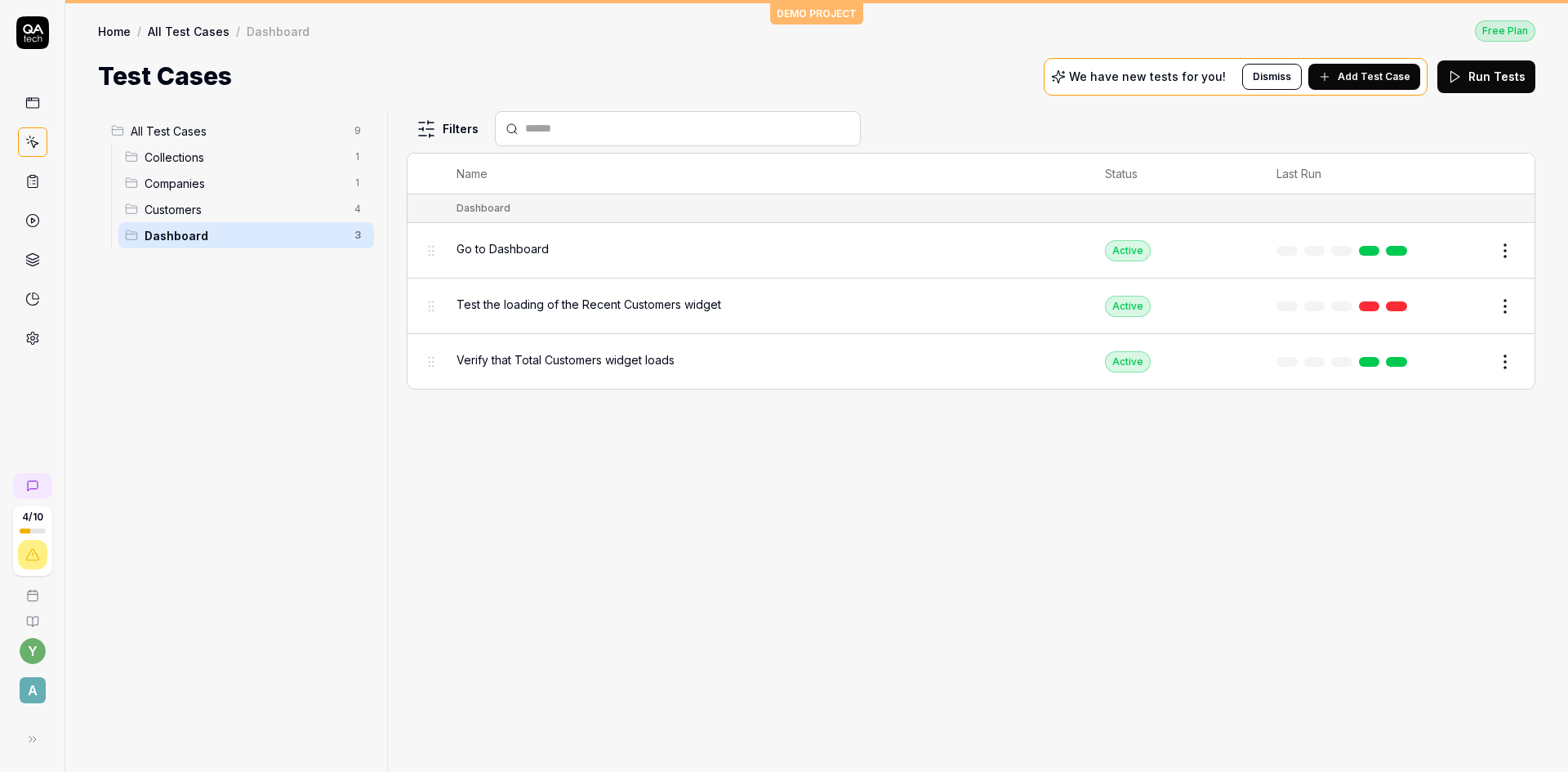
click at [167, 160] on span "Collections" at bounding box center [244, 157] width 200 height 17
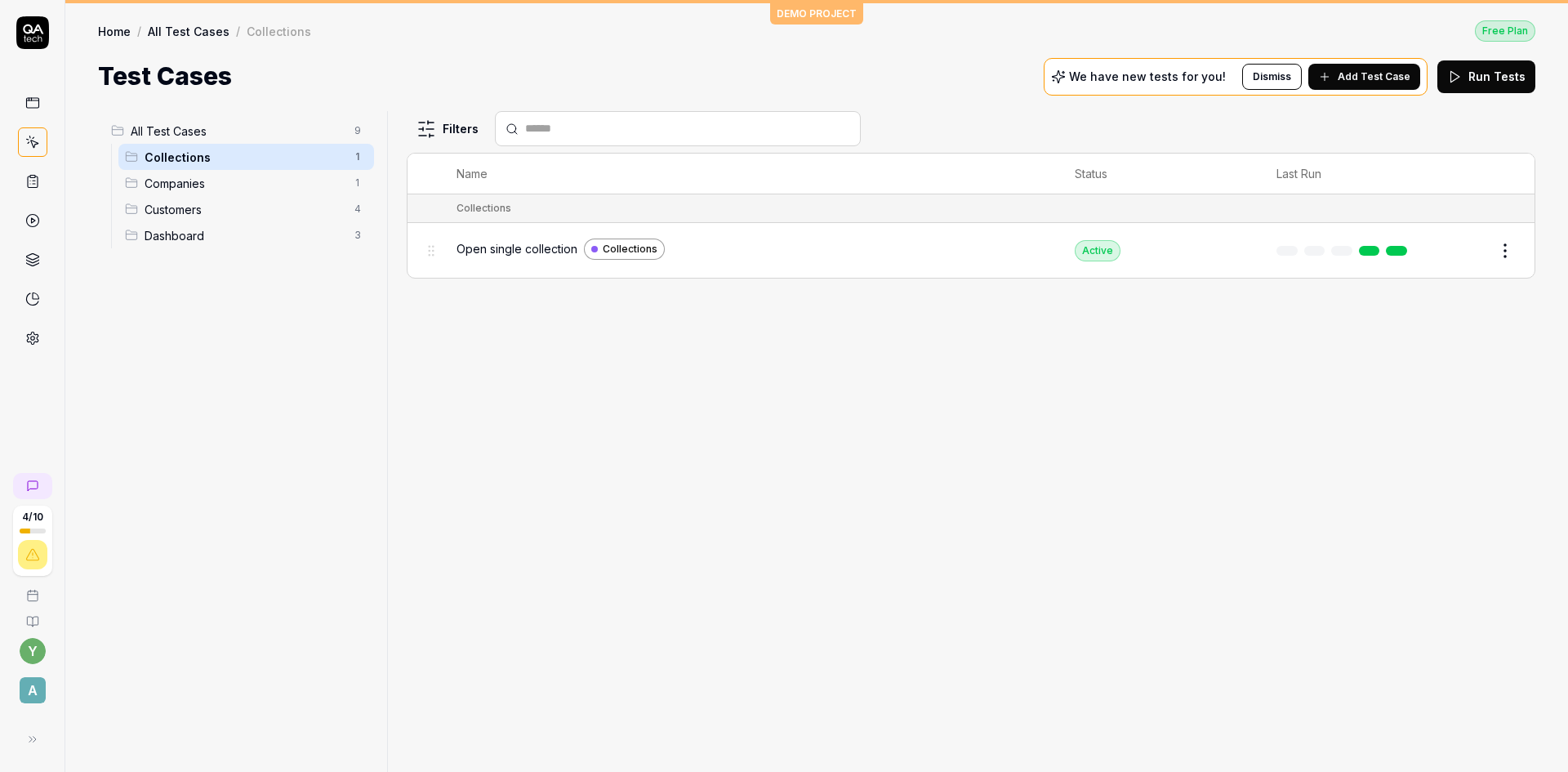
click at [514, 252] on span "Open single collection" at bounding box center [517, 249] width 121 height 17
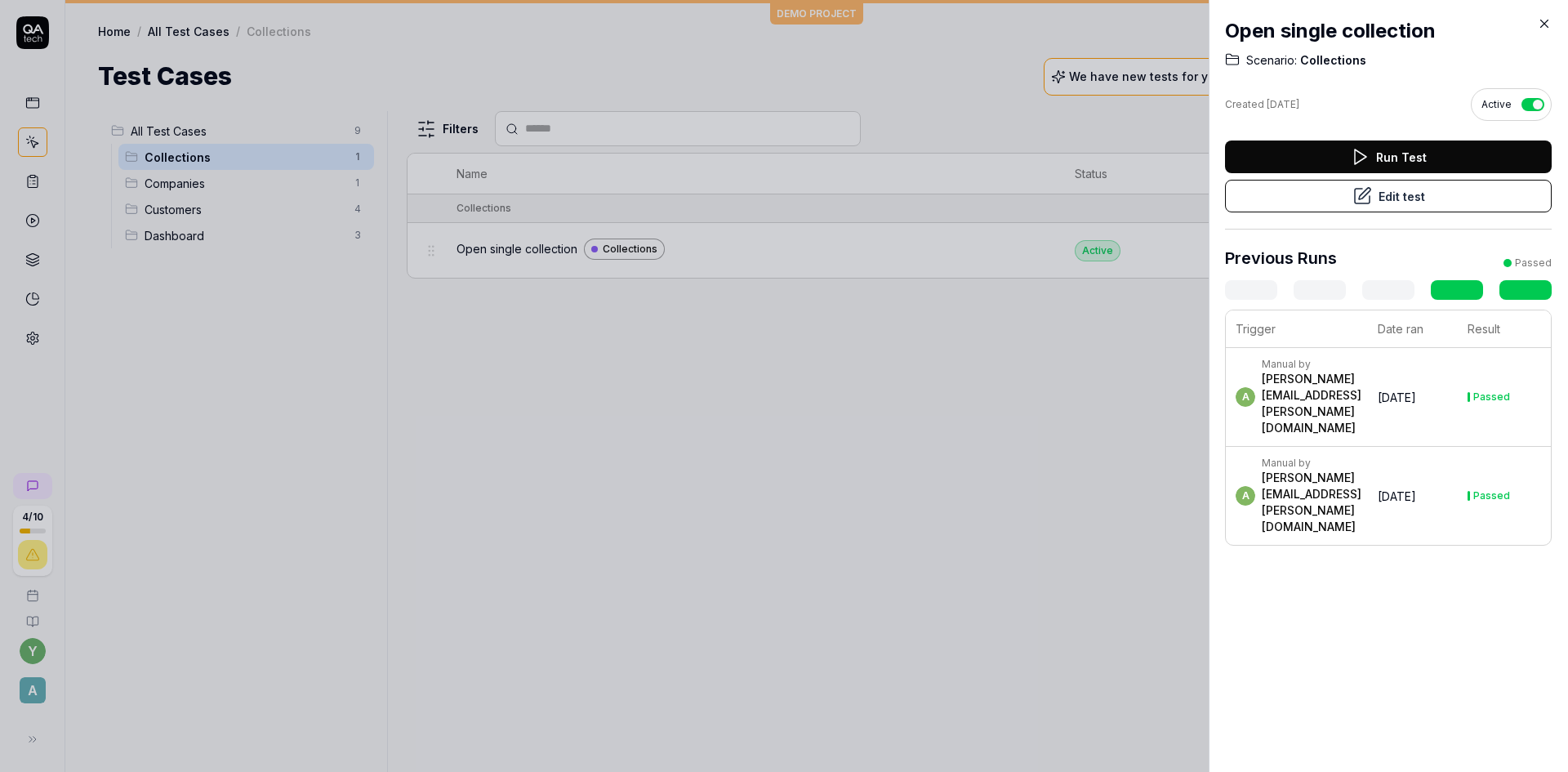
click at [1252, 200] on button "Edit test" at bounding box center [1388, 196] width 327 height 33
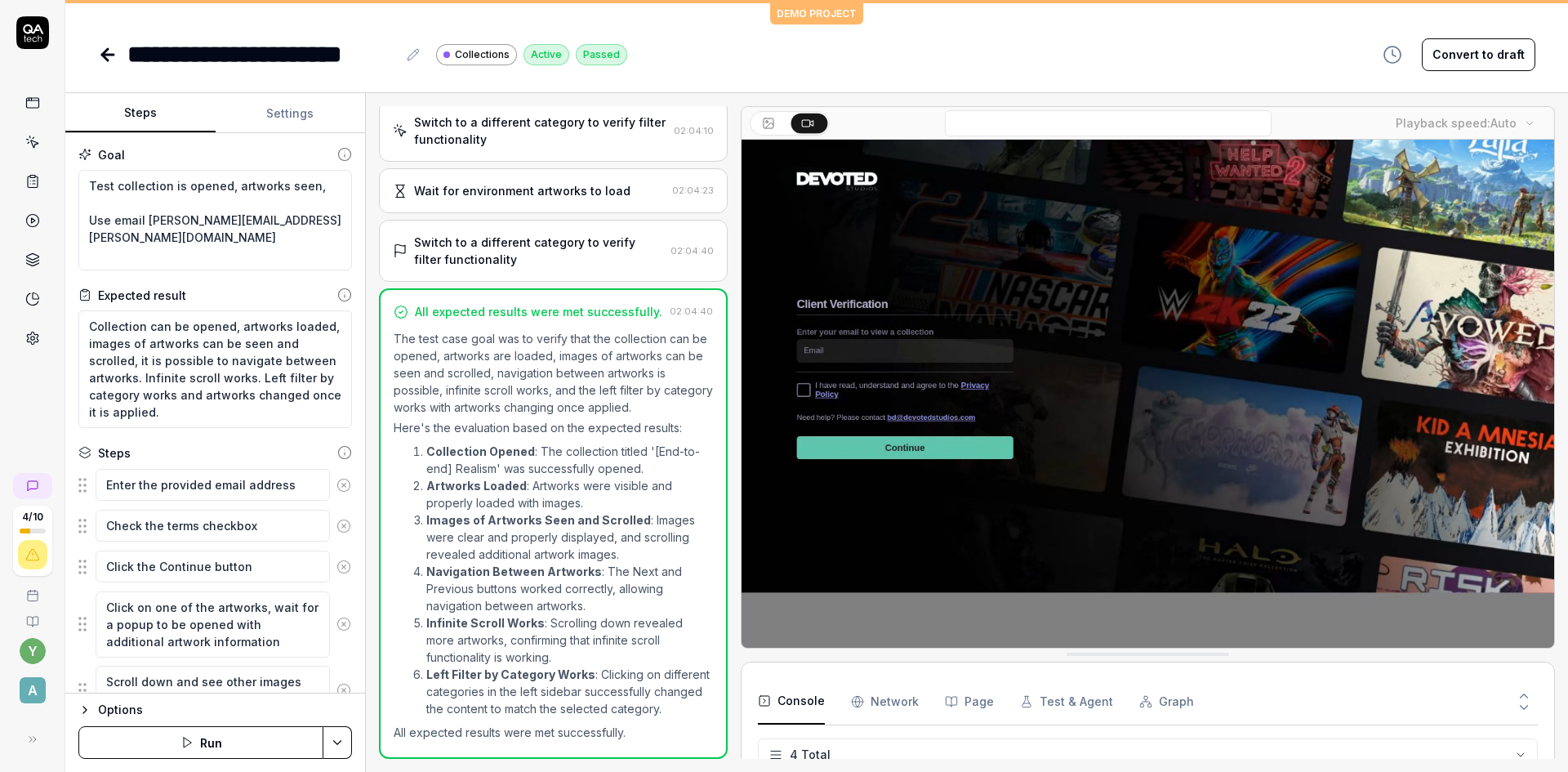
scroll to position [27, 0]
click at [294, 120] on button "Settings" at bounding box center [290, 113] width 150 height 40
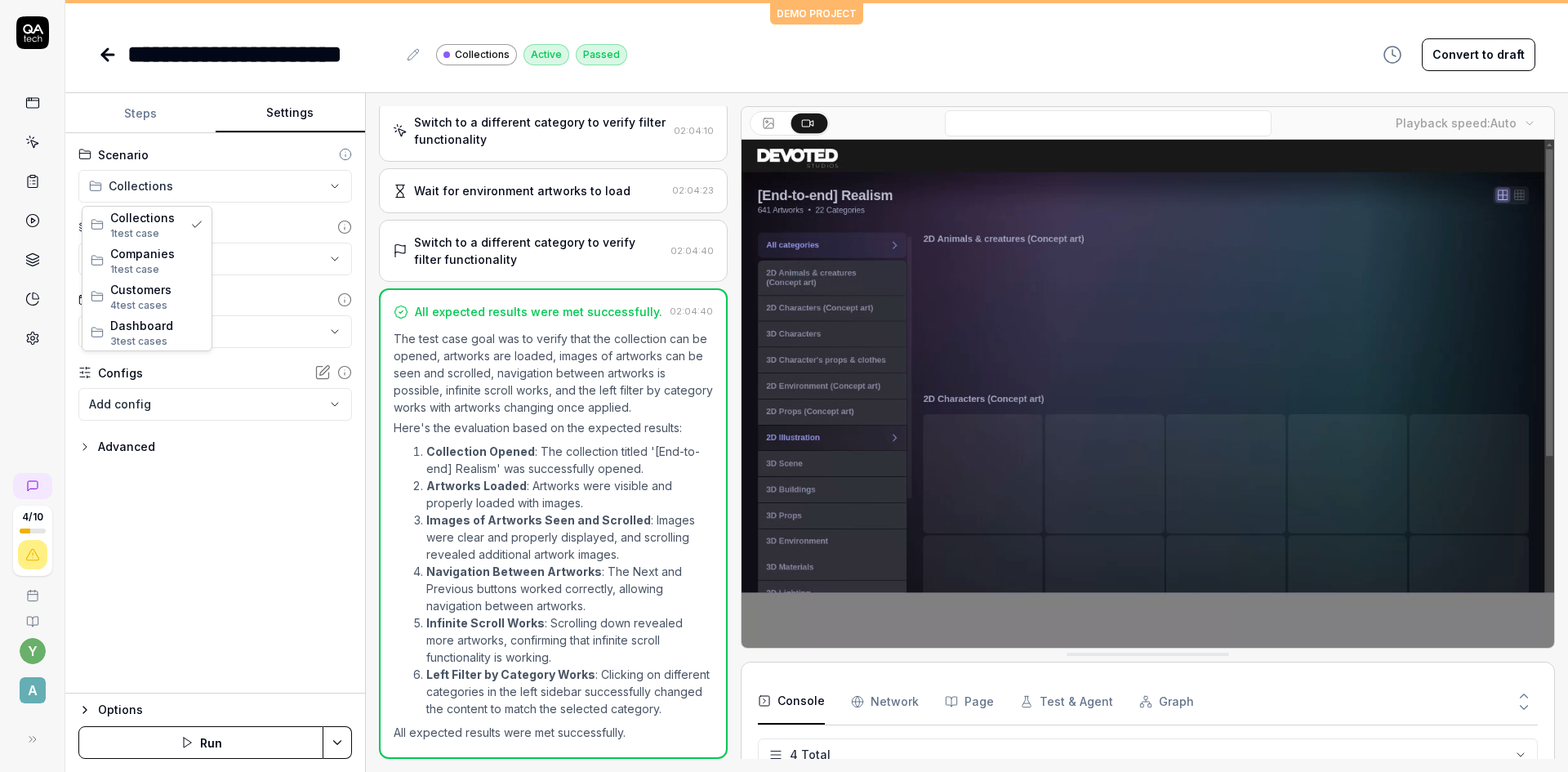
click at [152, 190] on html "**********" at bounding box center [784, 386] width 1568 height 772
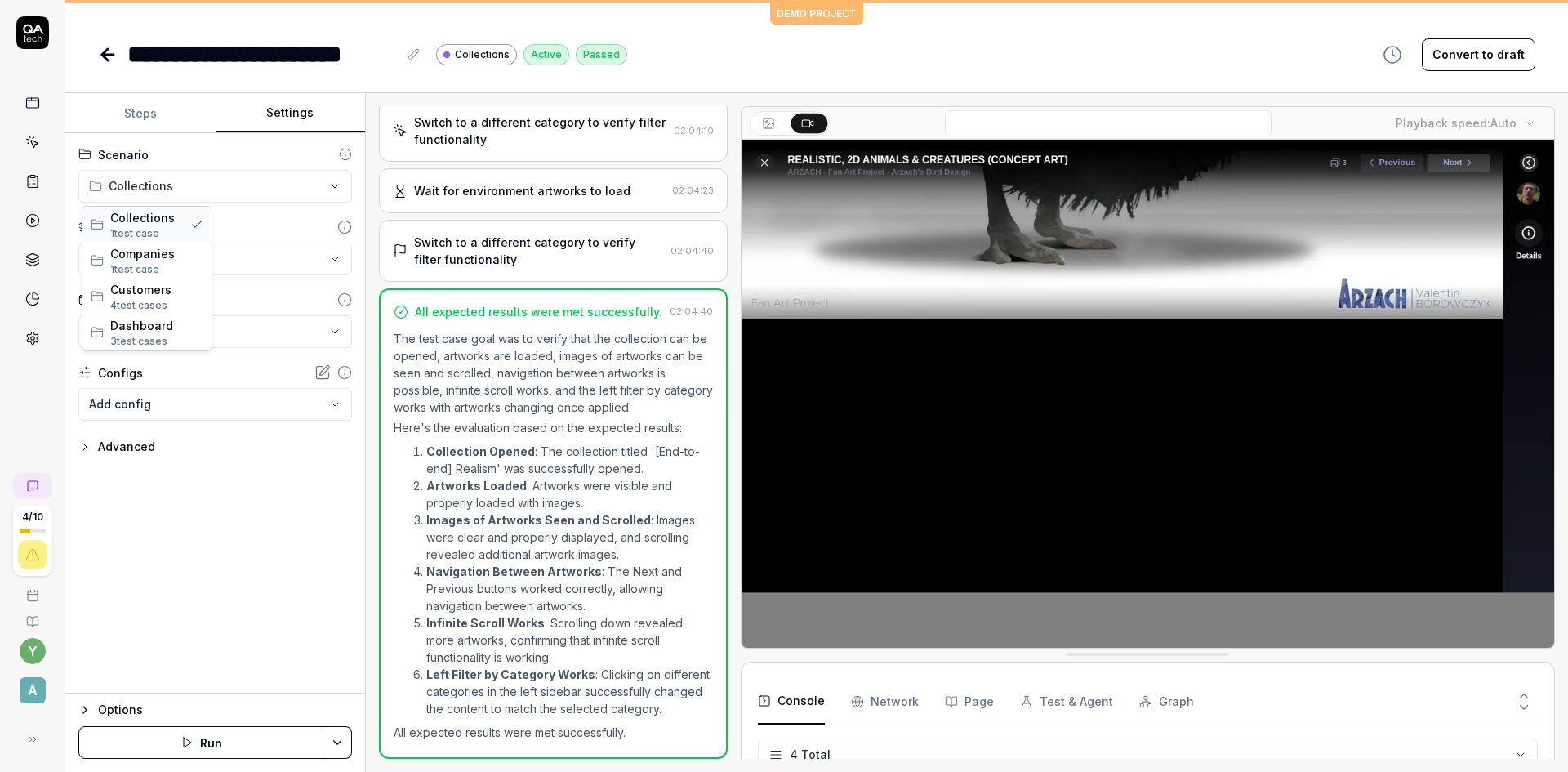
click at [142, 220] on span "Collections" at bounding box center [148, 218] width 76 height 17
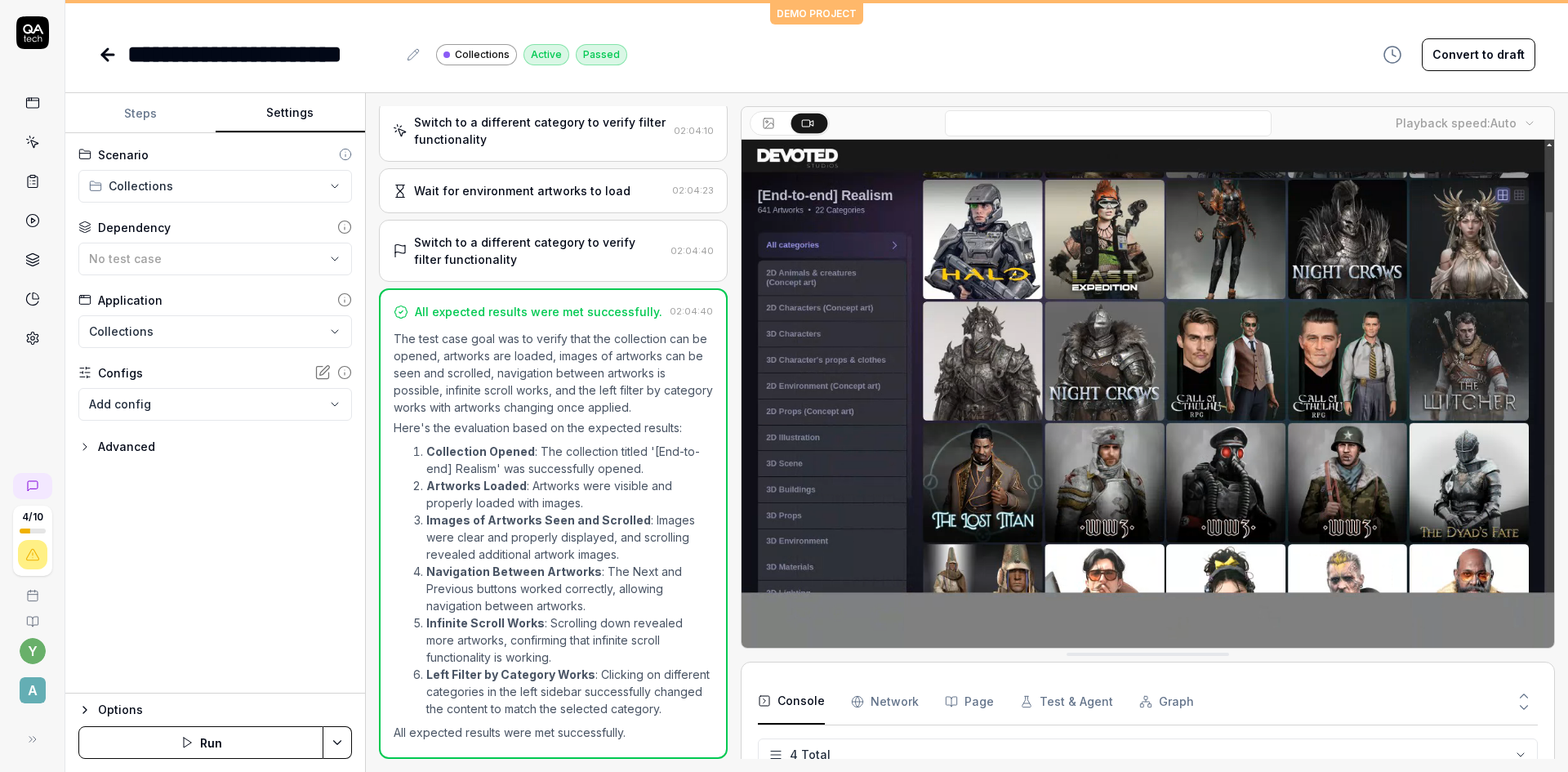
click at [33, 618] on icon at bounding box center [32, 621] width 10 height 9
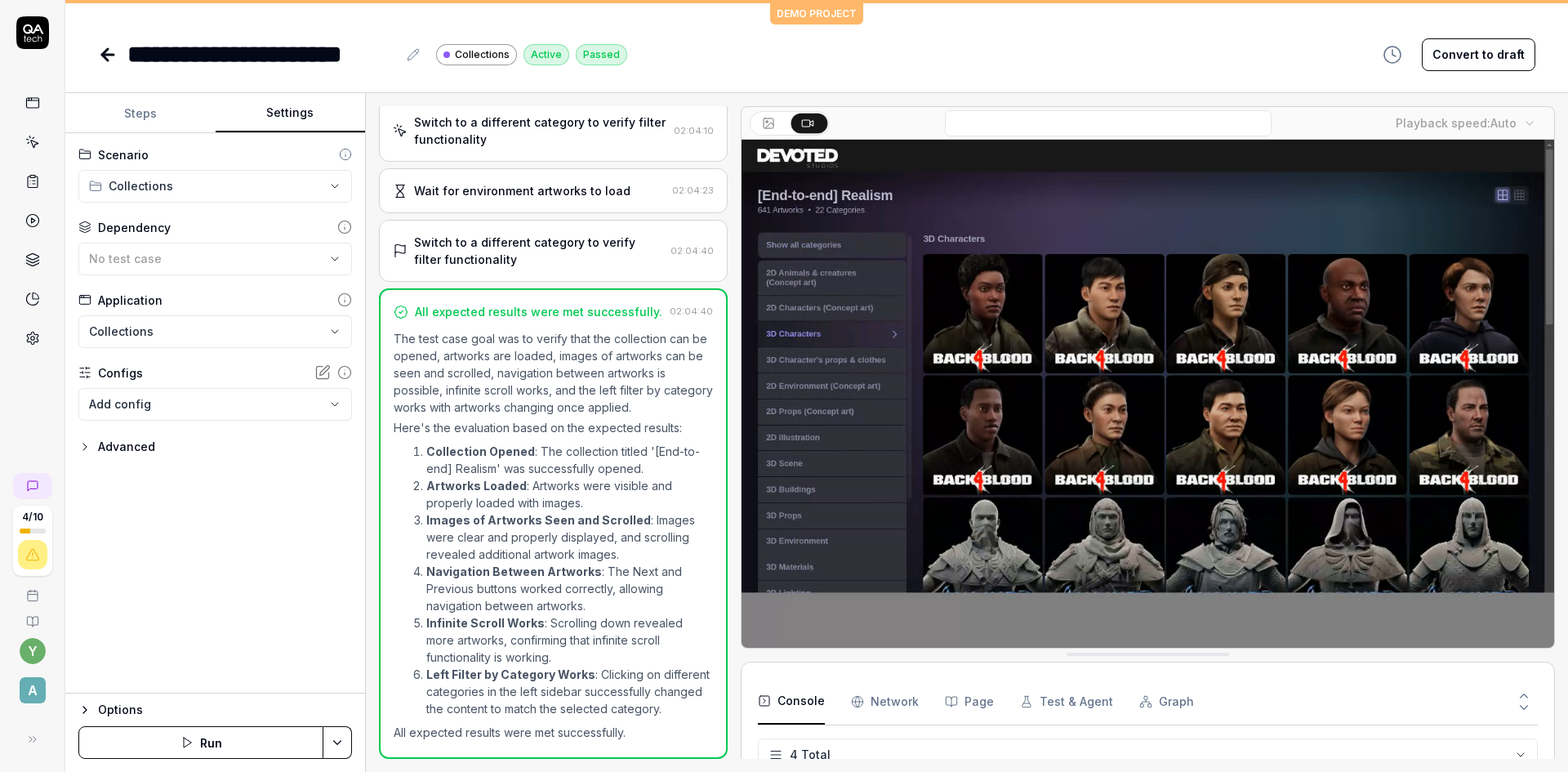
click at [82, 712] on icon "button" at bounding box center [84, 709] width 13 height 13
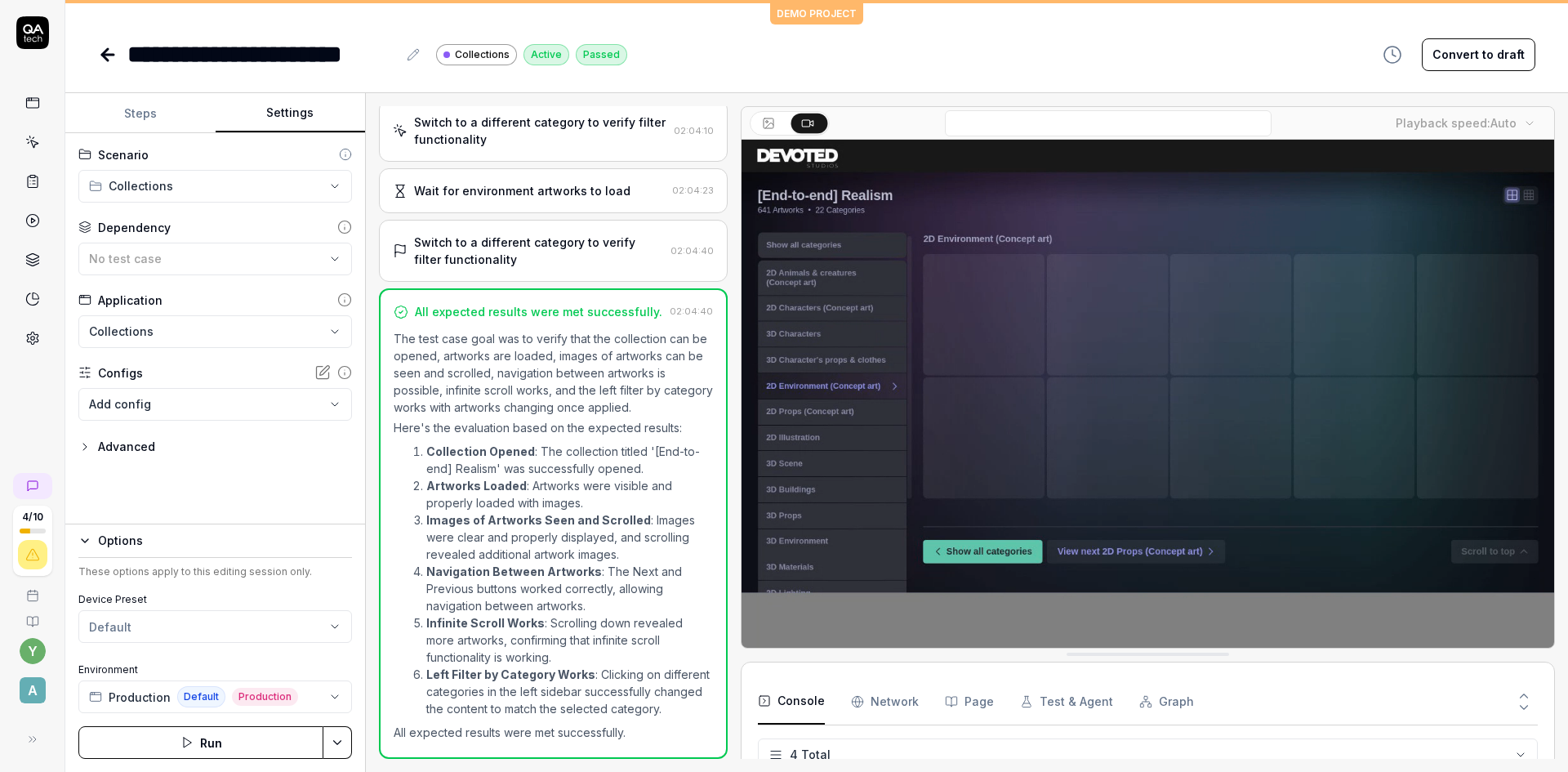
click at [252, 476] on div "**********" at bounding box center [215, 329] width 300 height 392
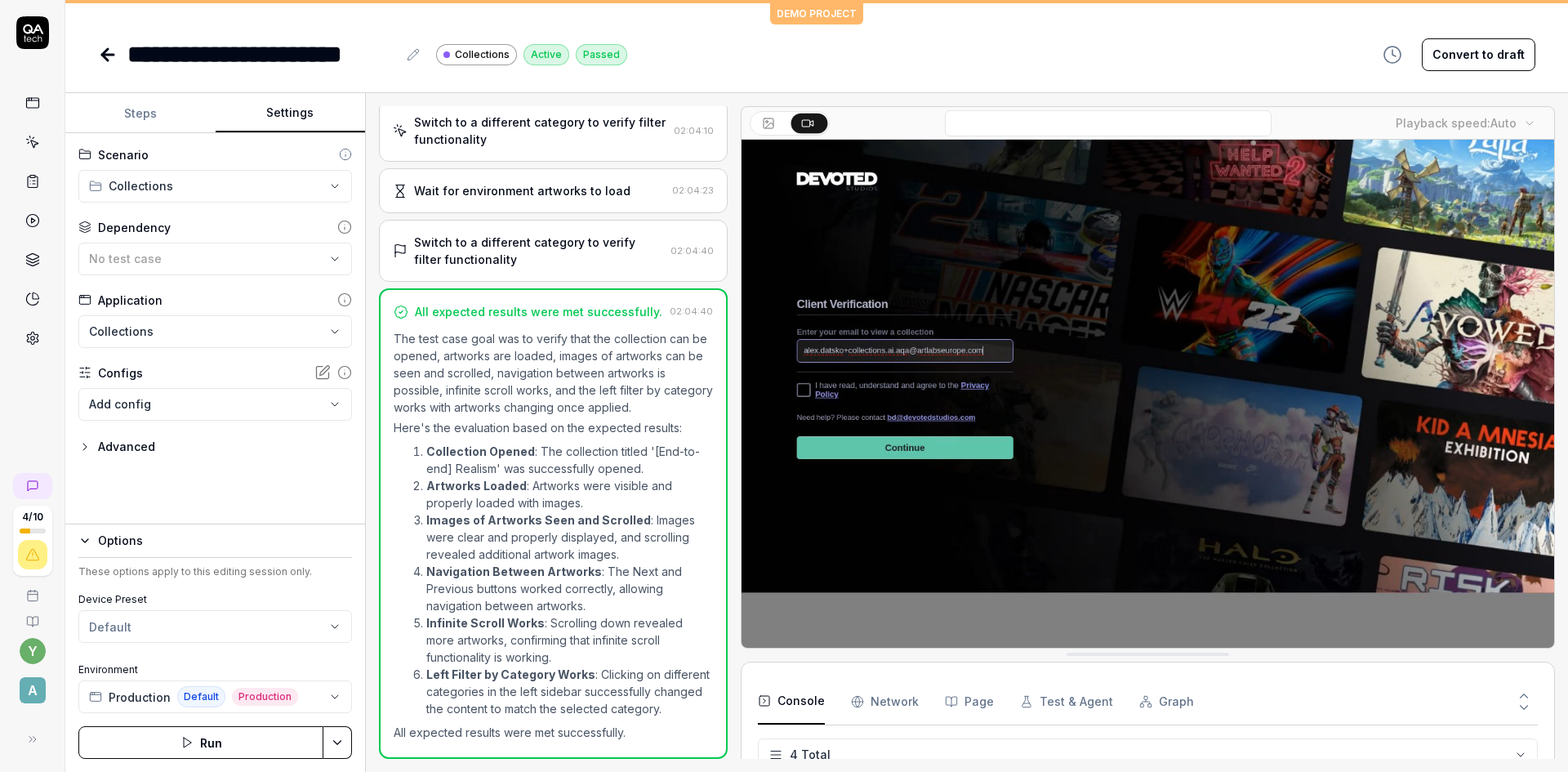
click at [29, 693] on span "A" at bounding box center [33, 690] width 26 height 26
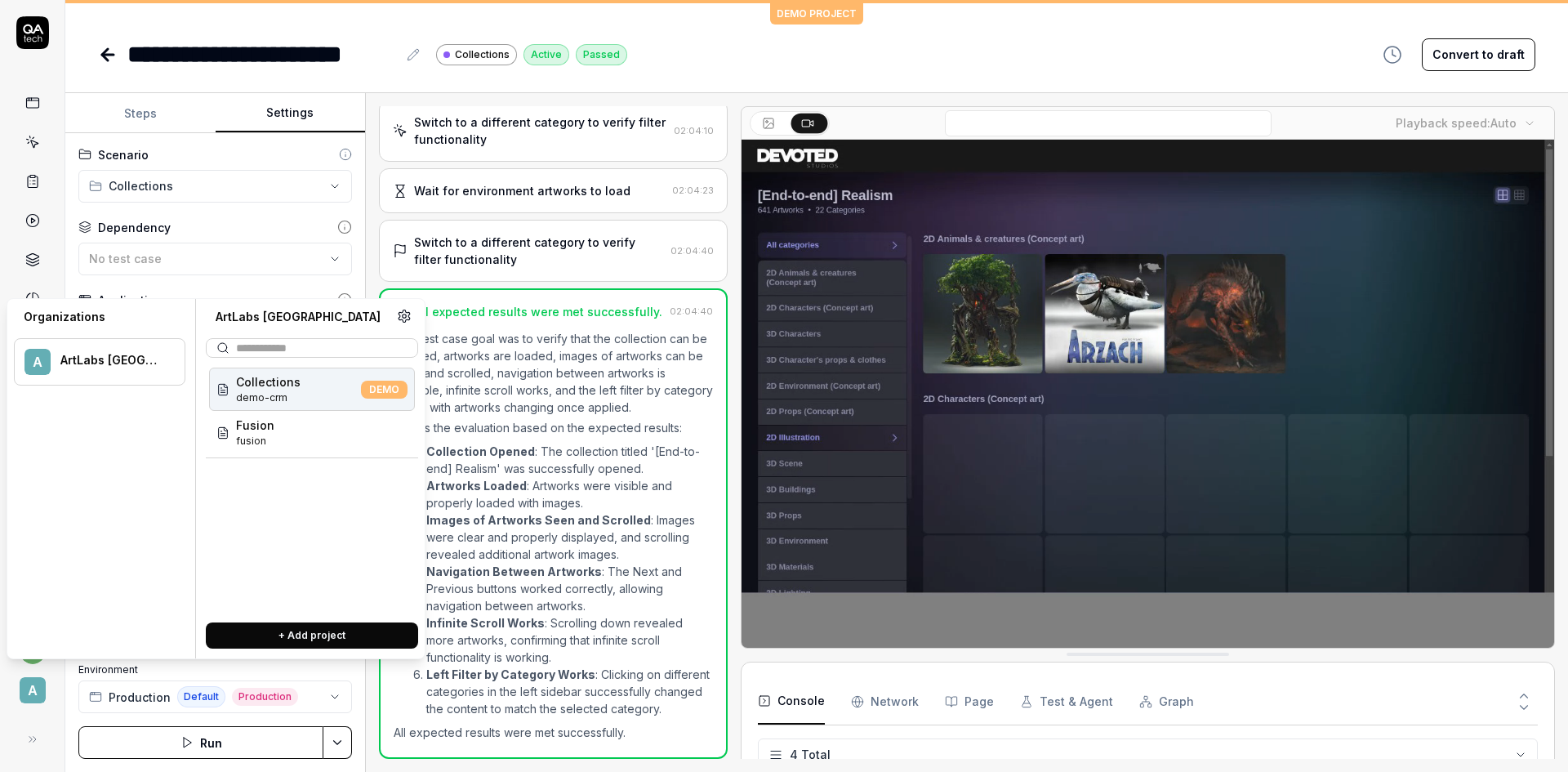
click at [678, 59] on div "**********" at bounding box center [816, 54] width 1438 height 37
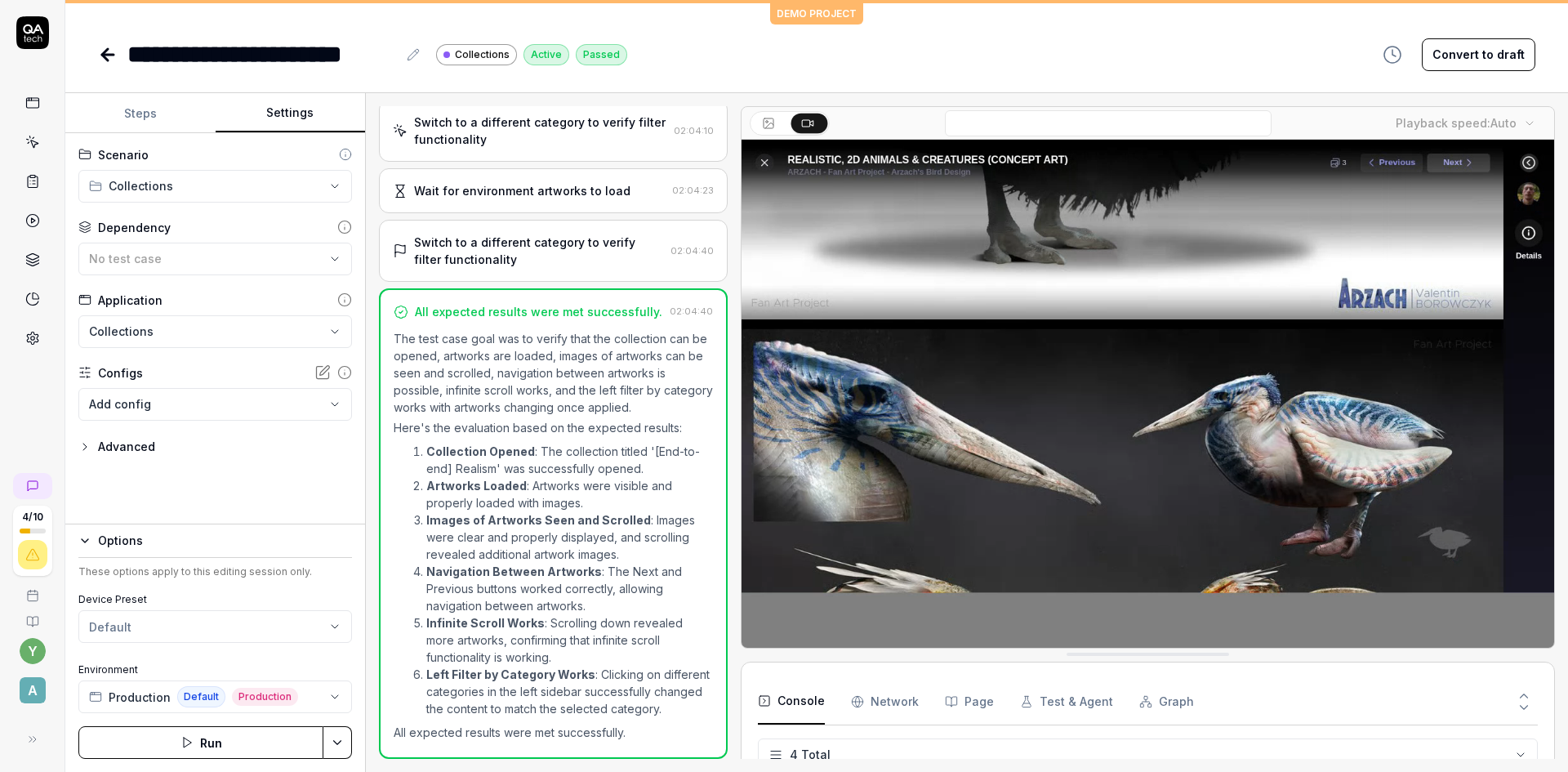
click at [32, 740] on icon at bounding box center [32, 739] width 13 height 13
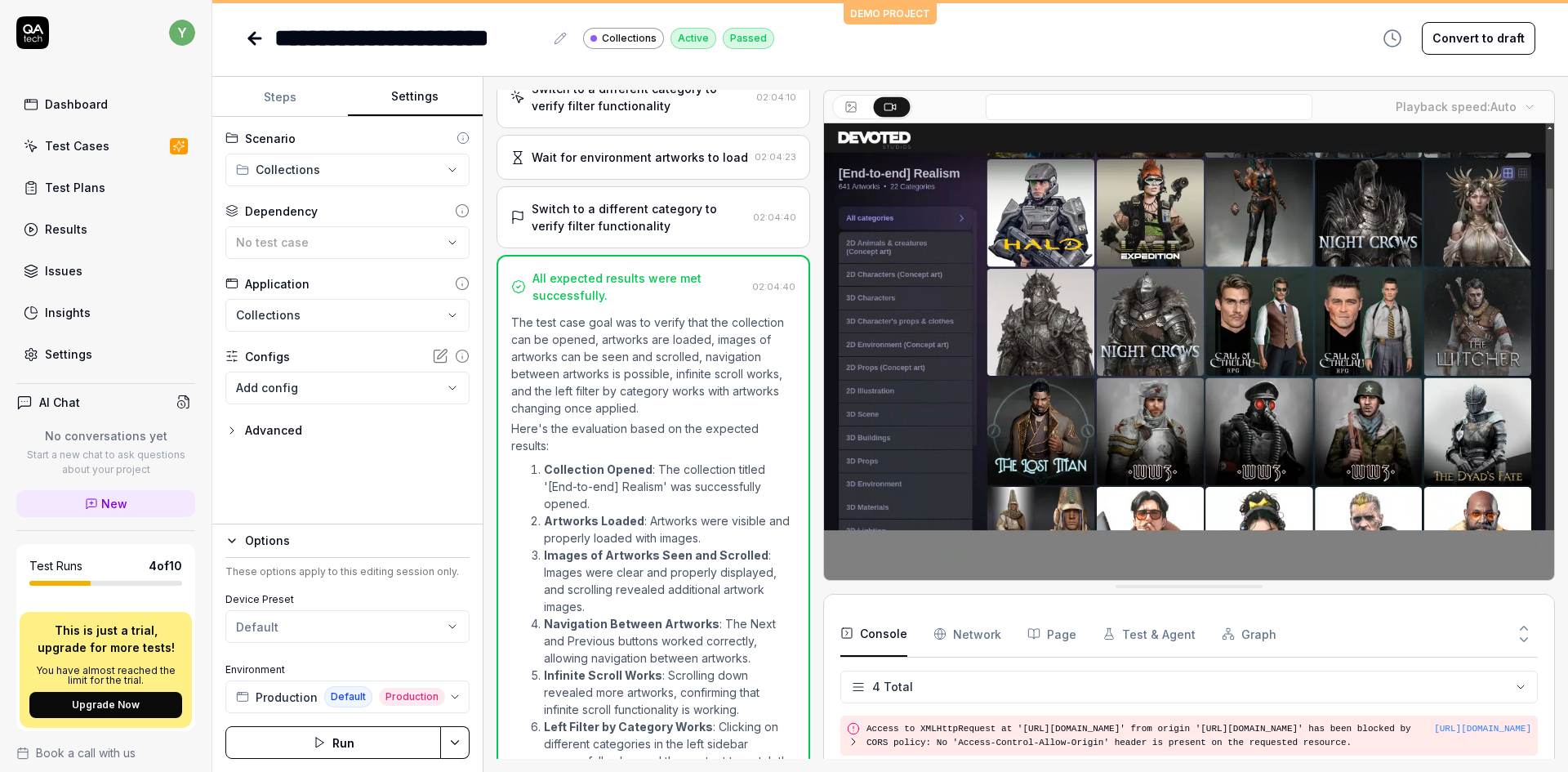
click at [76, 358] on div "Settings" at bounding box center [68, 354] width 47 height 17
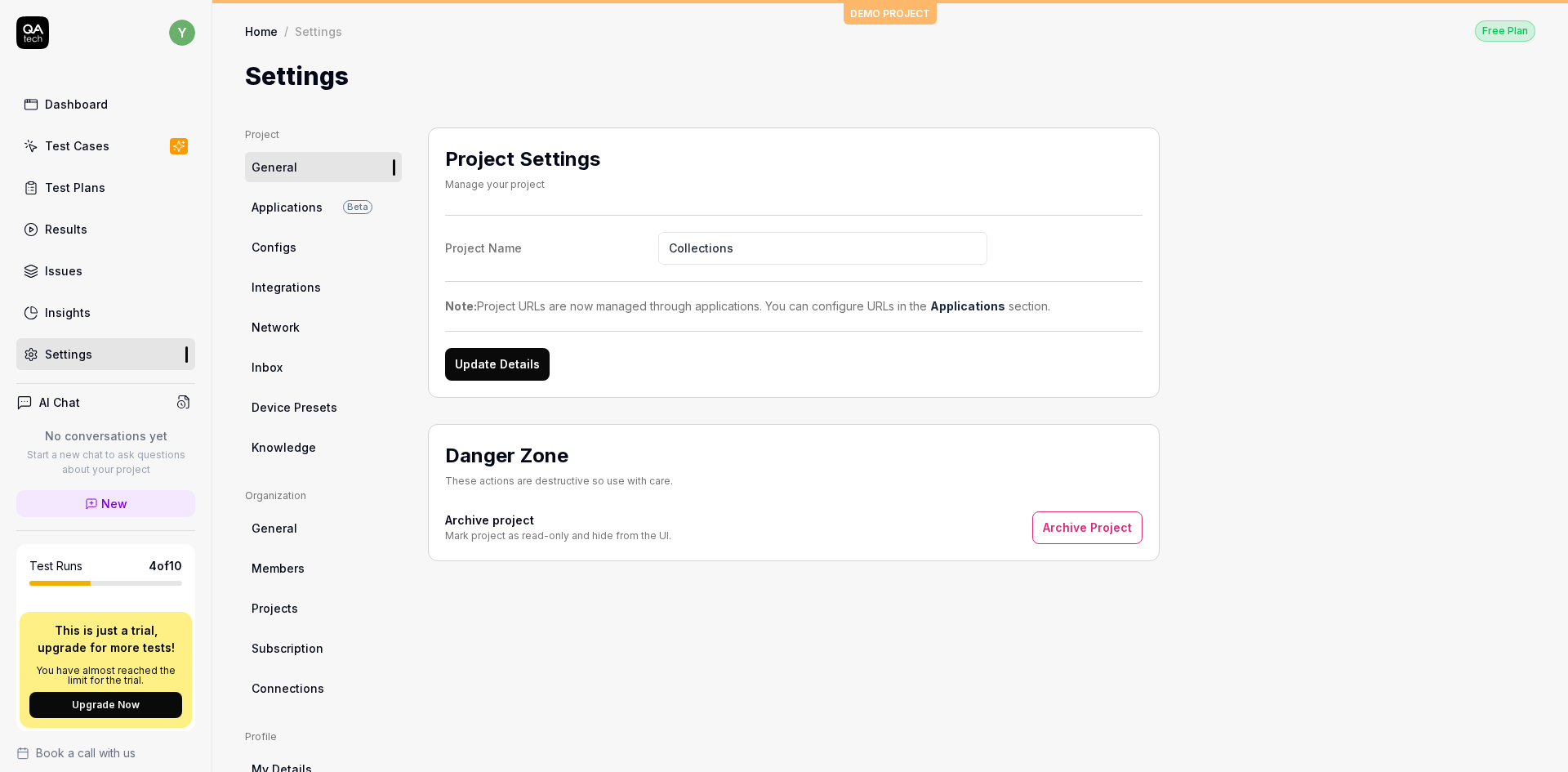
click at [481, 369] on button "Update Details" at bounding box center [498, 364] width 105 height 33
click at [366, 255] on link "Configs" at bounding box center [323, 246] width 157 height 30
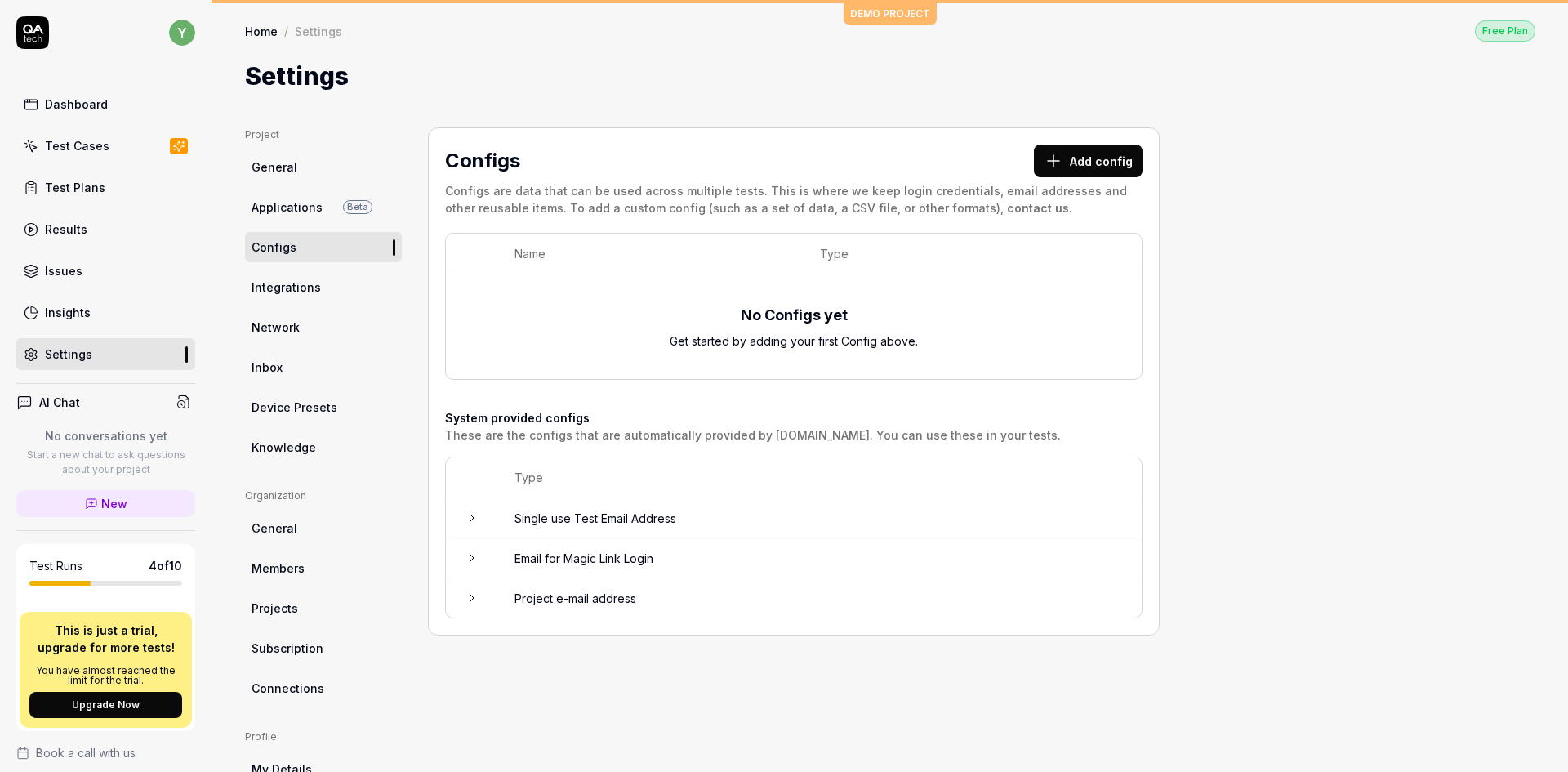
click at [469, 520] on icon at bounding box center [471, 518] width 13 height 13
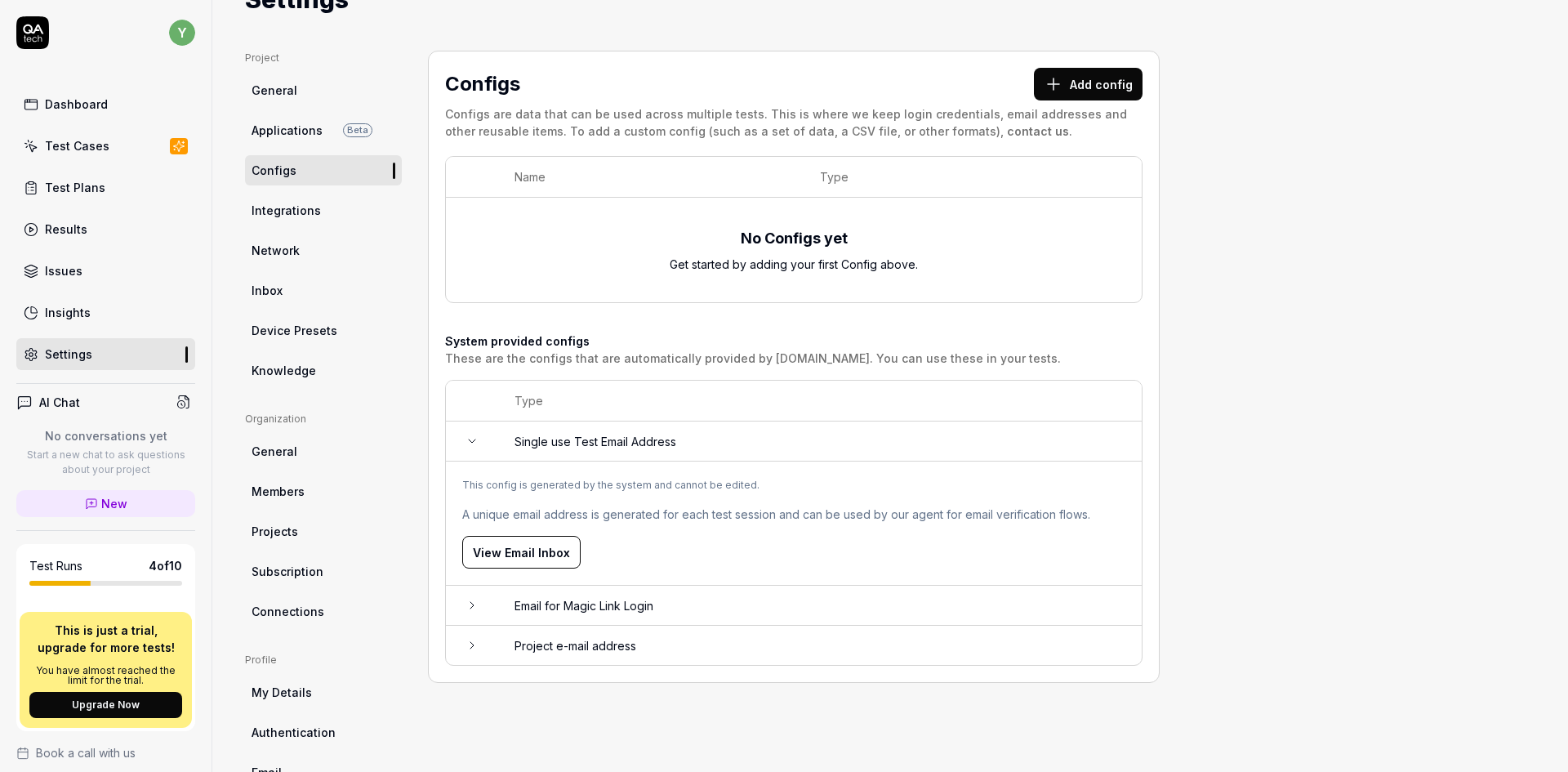
scroll to position [82, 0]
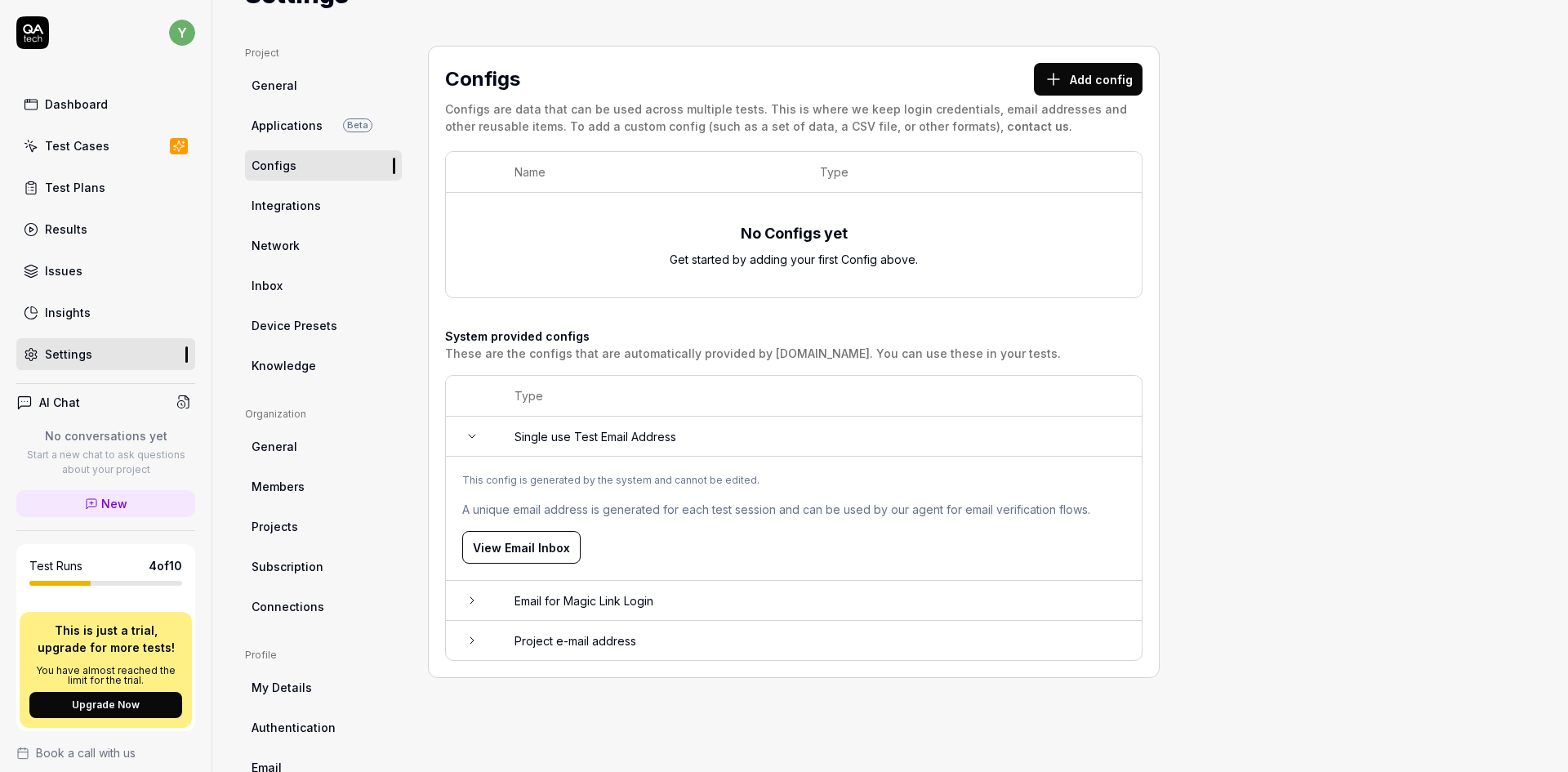
click at [477, 556] on button "View Email Inbox" at bounding box center [522, 547] width 118 height 33
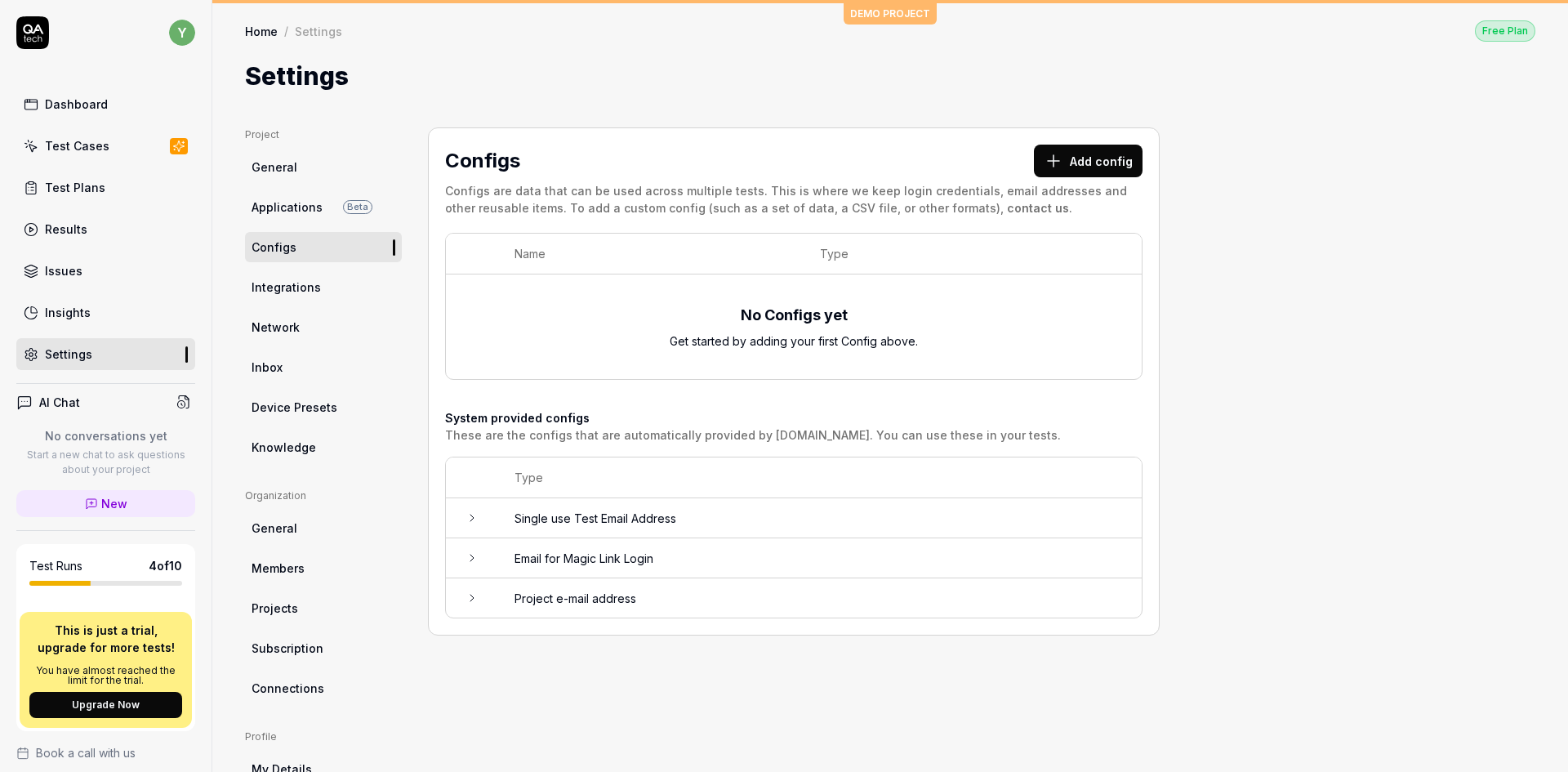
click at [54, 154] on div "Test Cases" at bounding box center [76, 146] width 64 height 17
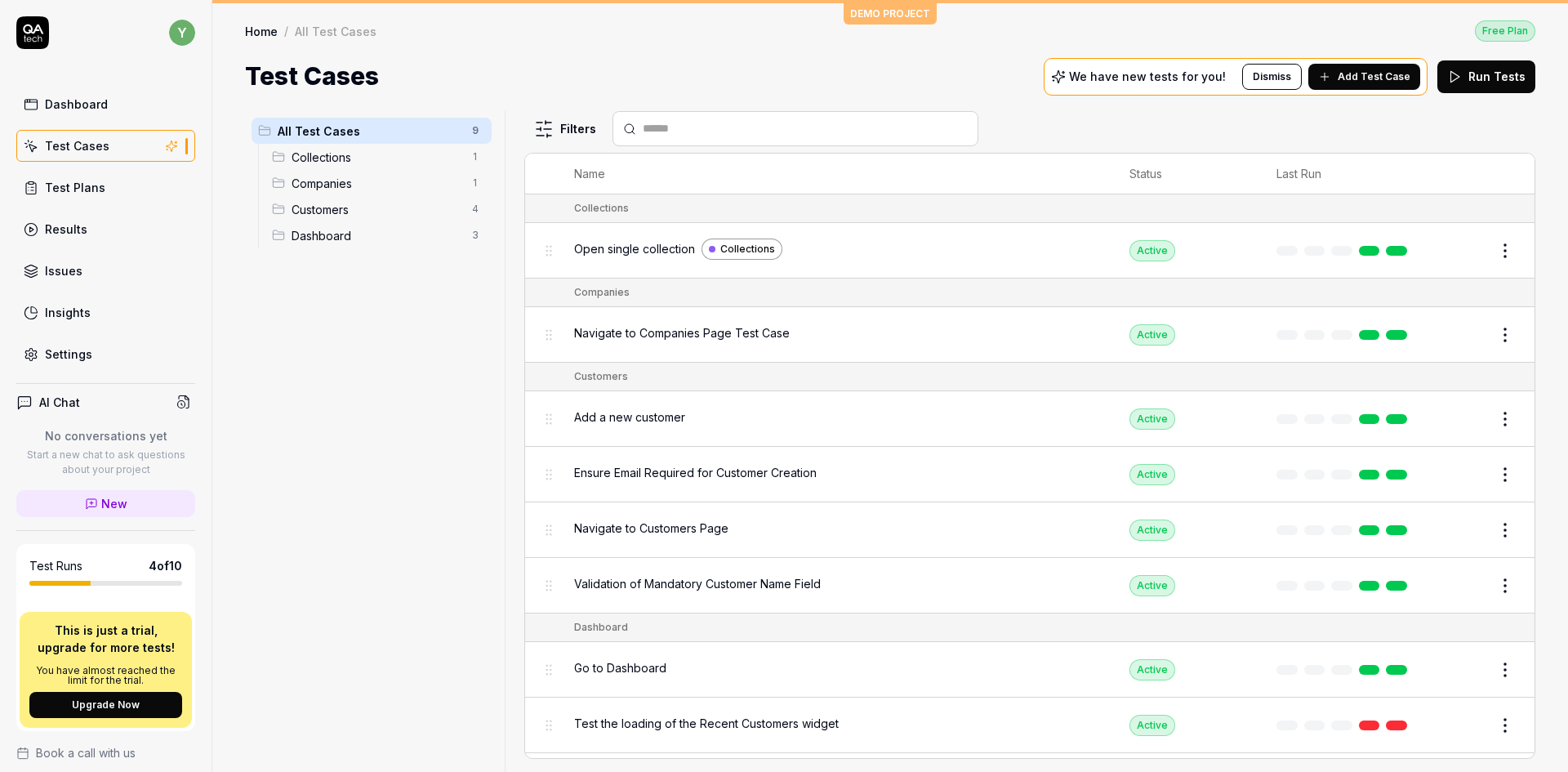
click at [310, 161] on span "Collections" at bounding box center [377, 157] width 171 height 17
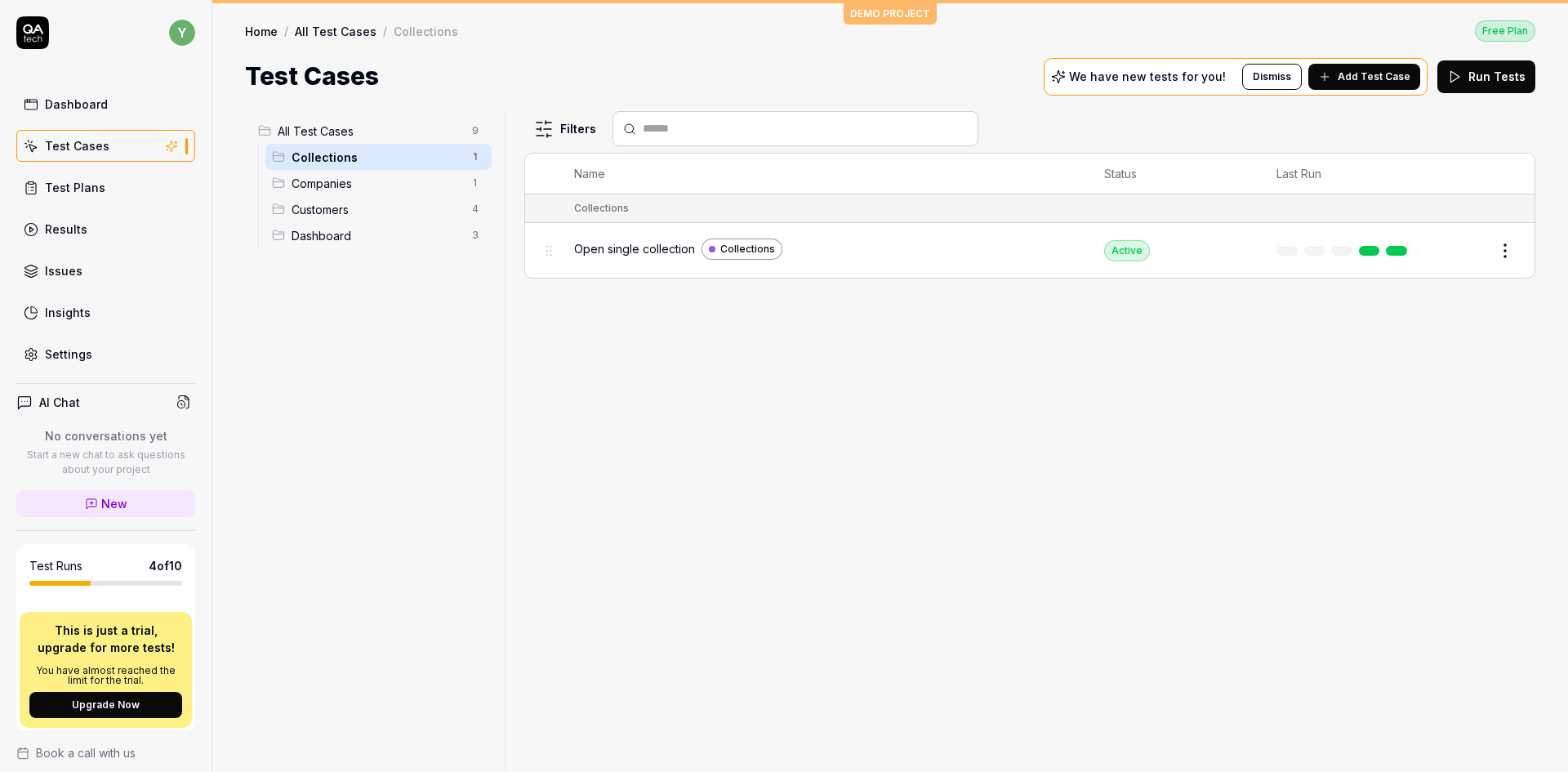
click at [1474, 250] on button "Edit" at bounding box center [1466, 251] width 39 height 26
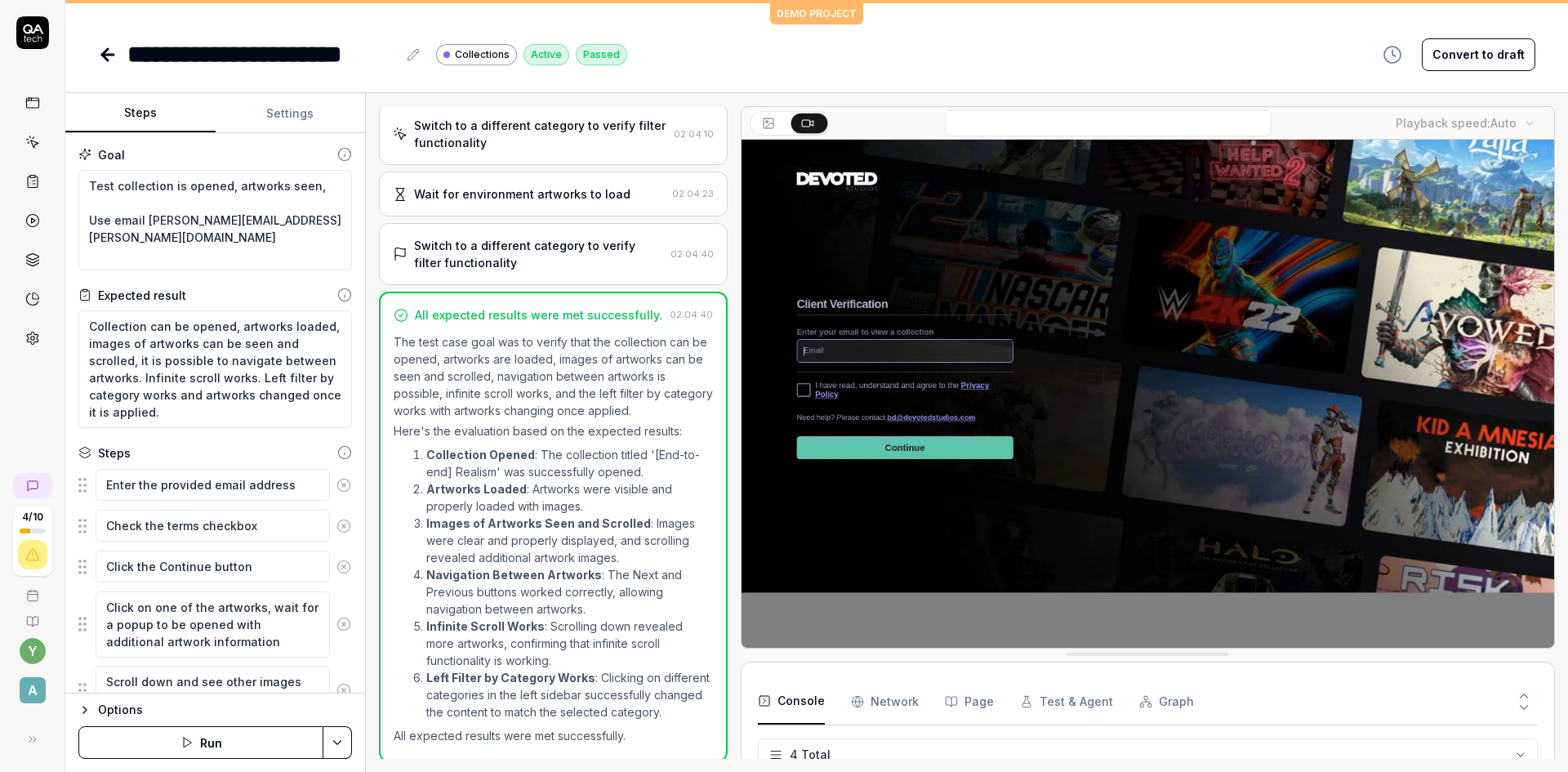
scroll to position [769, 0]
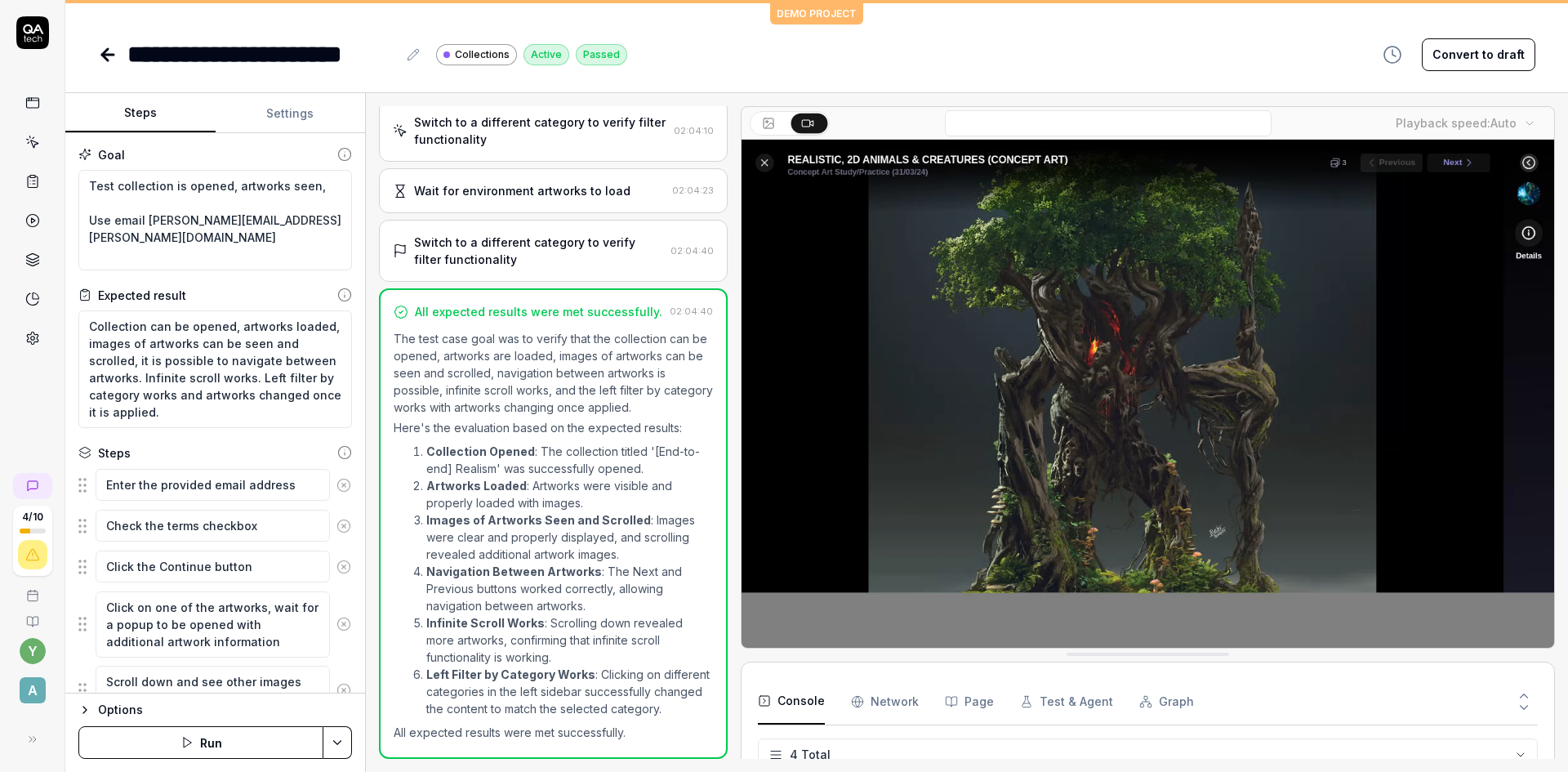
click at [292, 119] on button "Settings" at bounding box center [290, 113] width 150 height 40
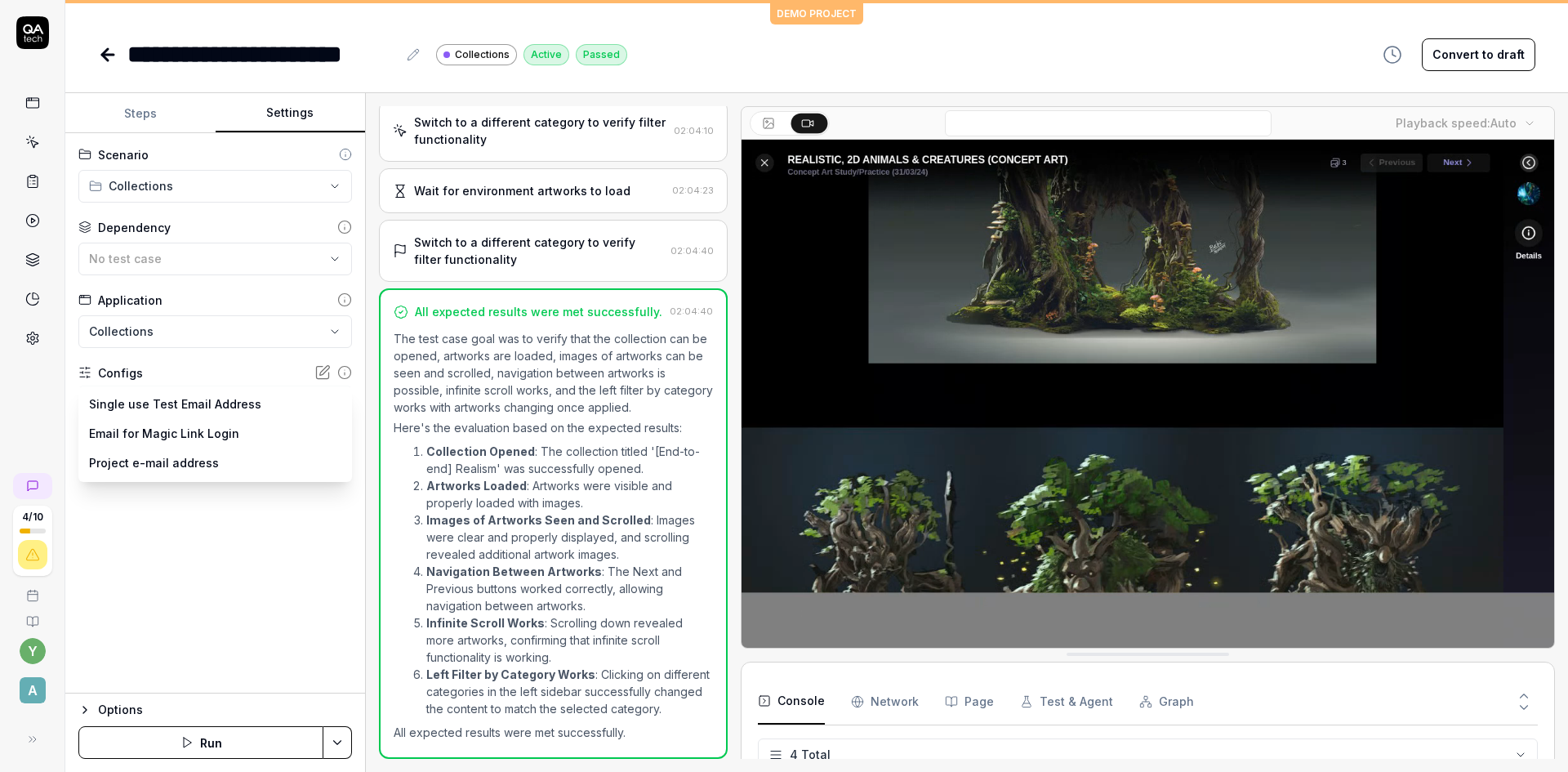
click at [234, 410] on body "**********" at bounding box center [784, 386] width 1568 height 772
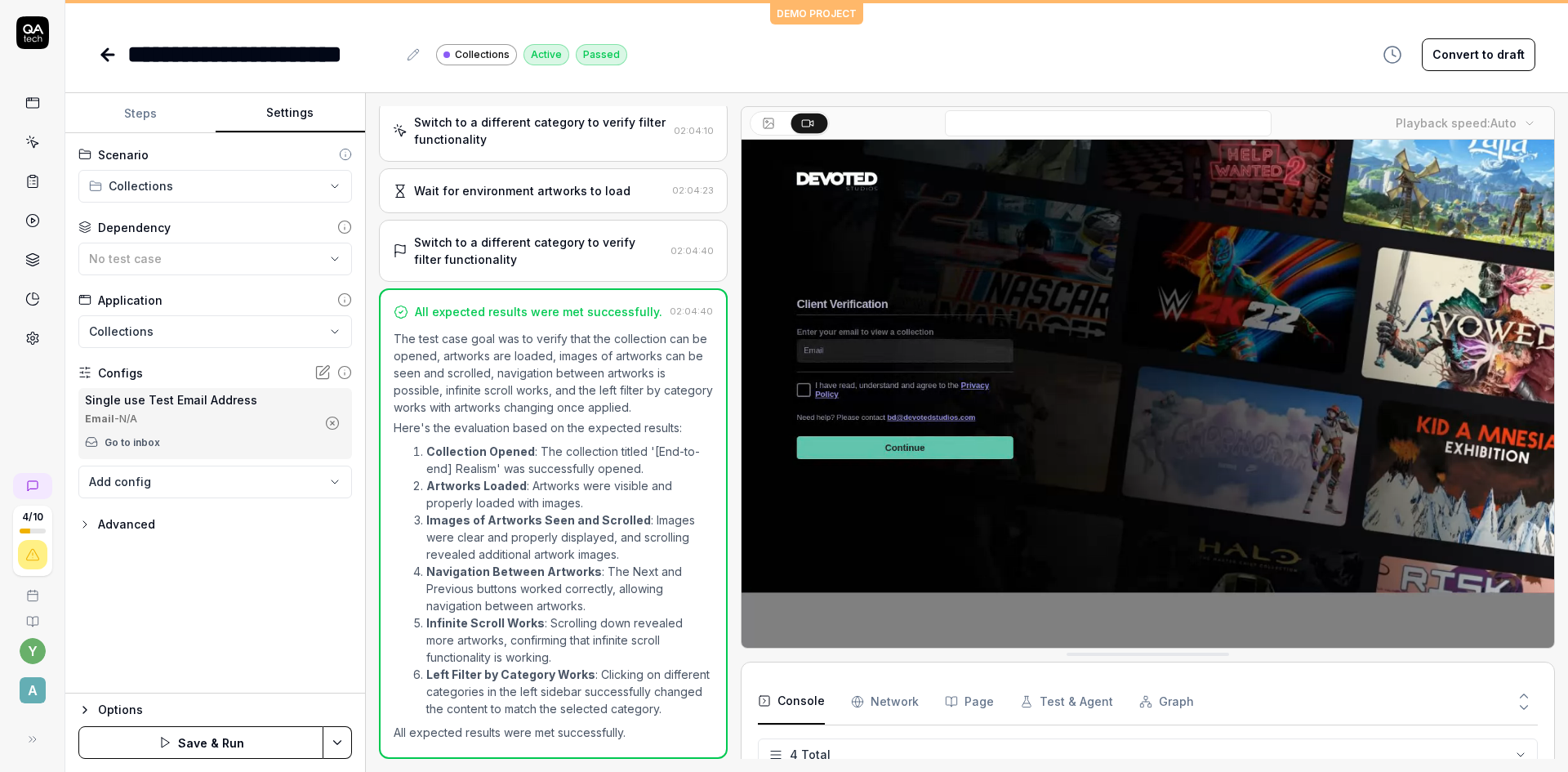
click at [223, 542] on div "**********" at bounding box center [215, 413] width 300 height 561
click at [326, 422] on icon "button" at bounding box center [332, 422] width 15 height 15
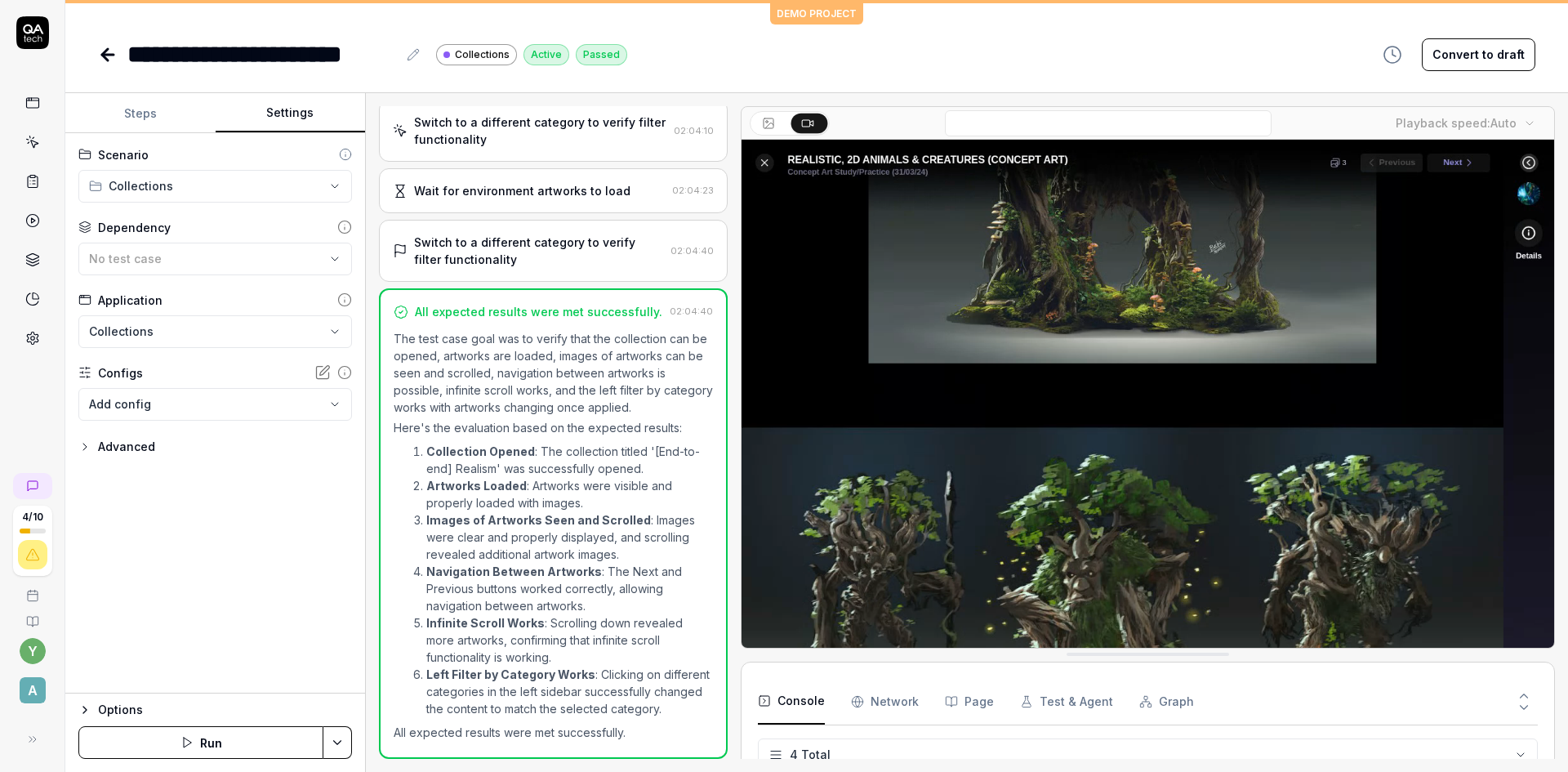
click at [87, 447] on icon "button" at bounding box center [85, 447] width 3 height 7
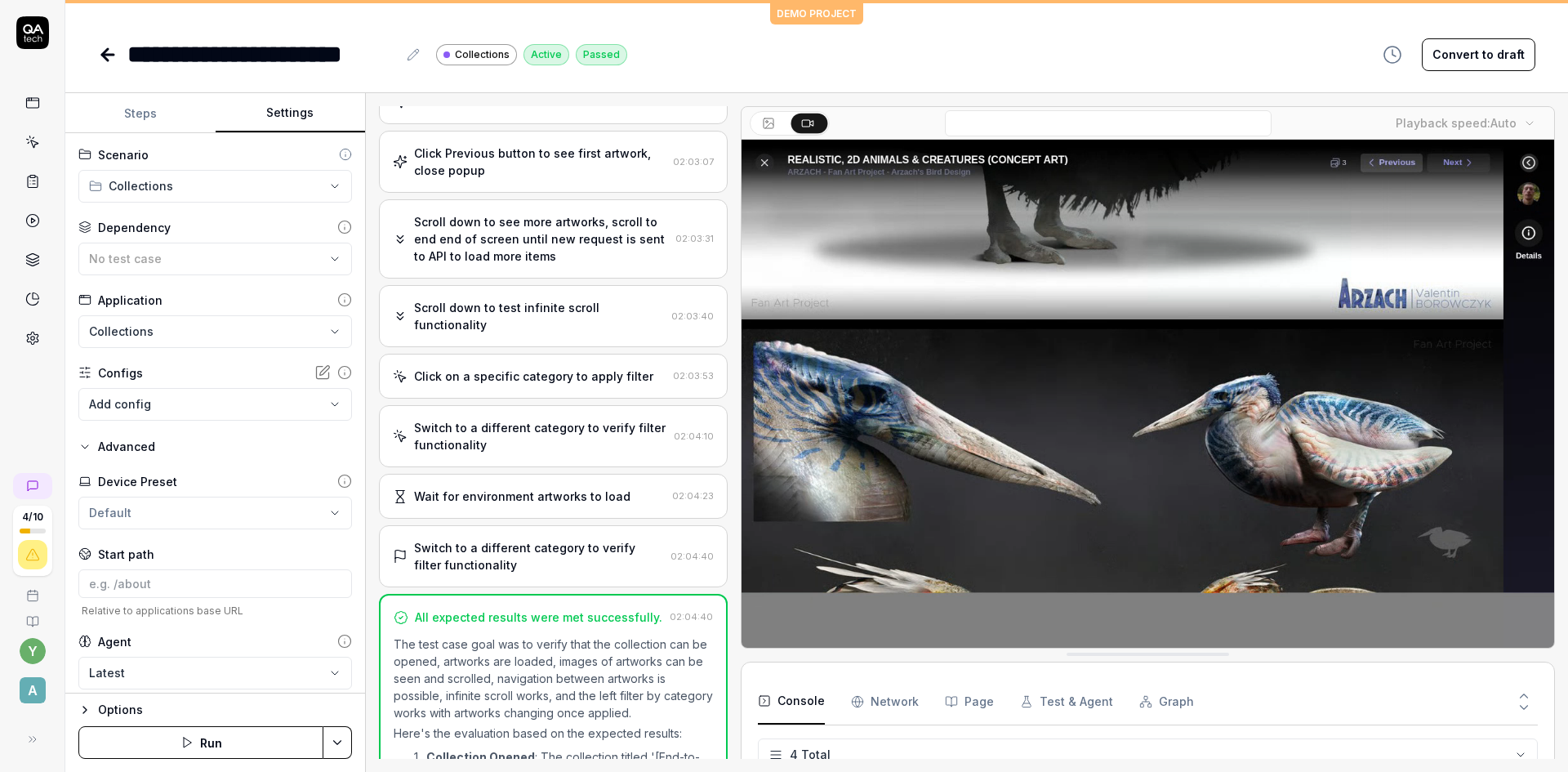
scroll to position [442, 0]
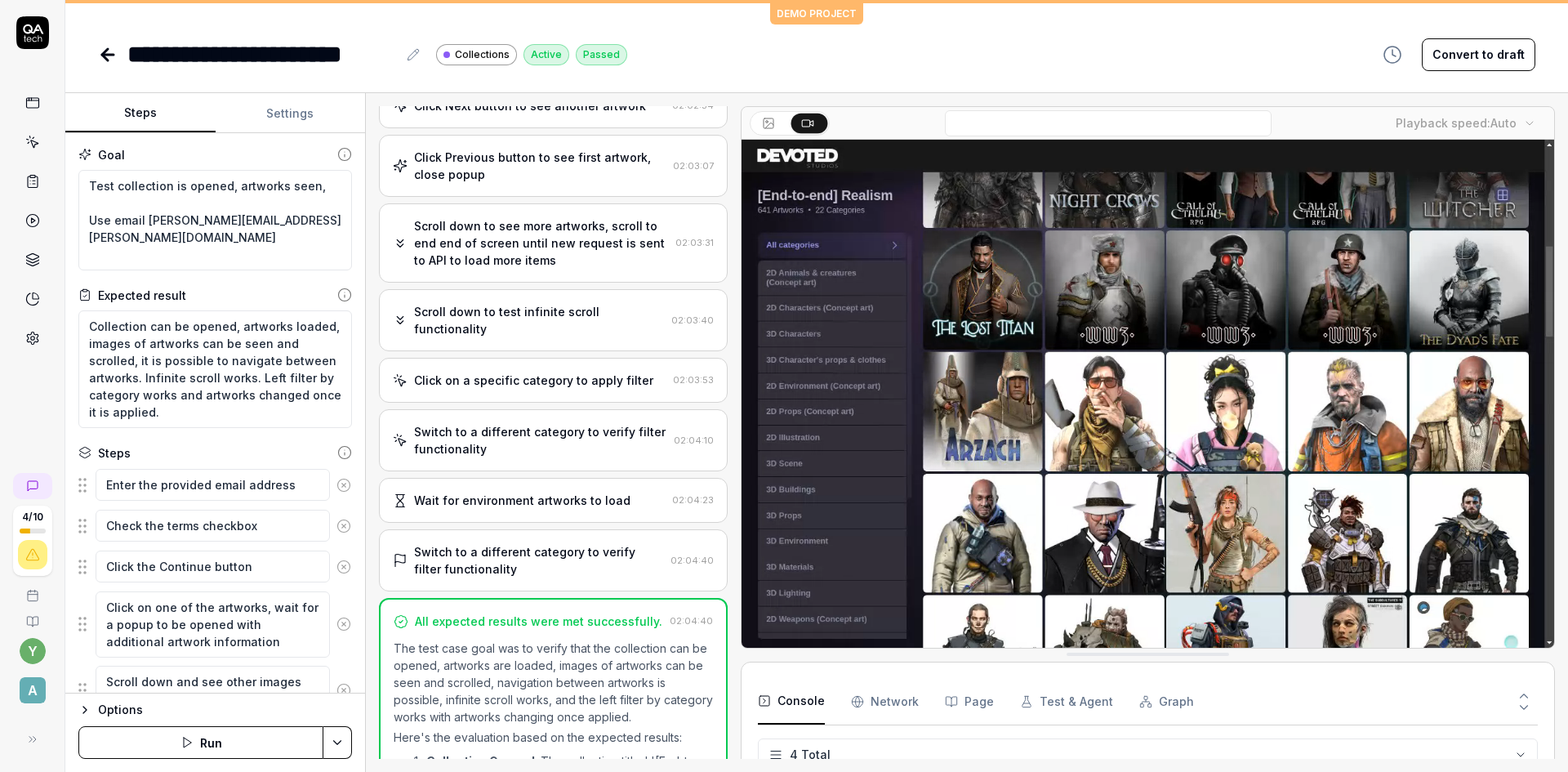
click at [131, 107] on button "Steps" at bounding box center [140, 113] width 150 height 40
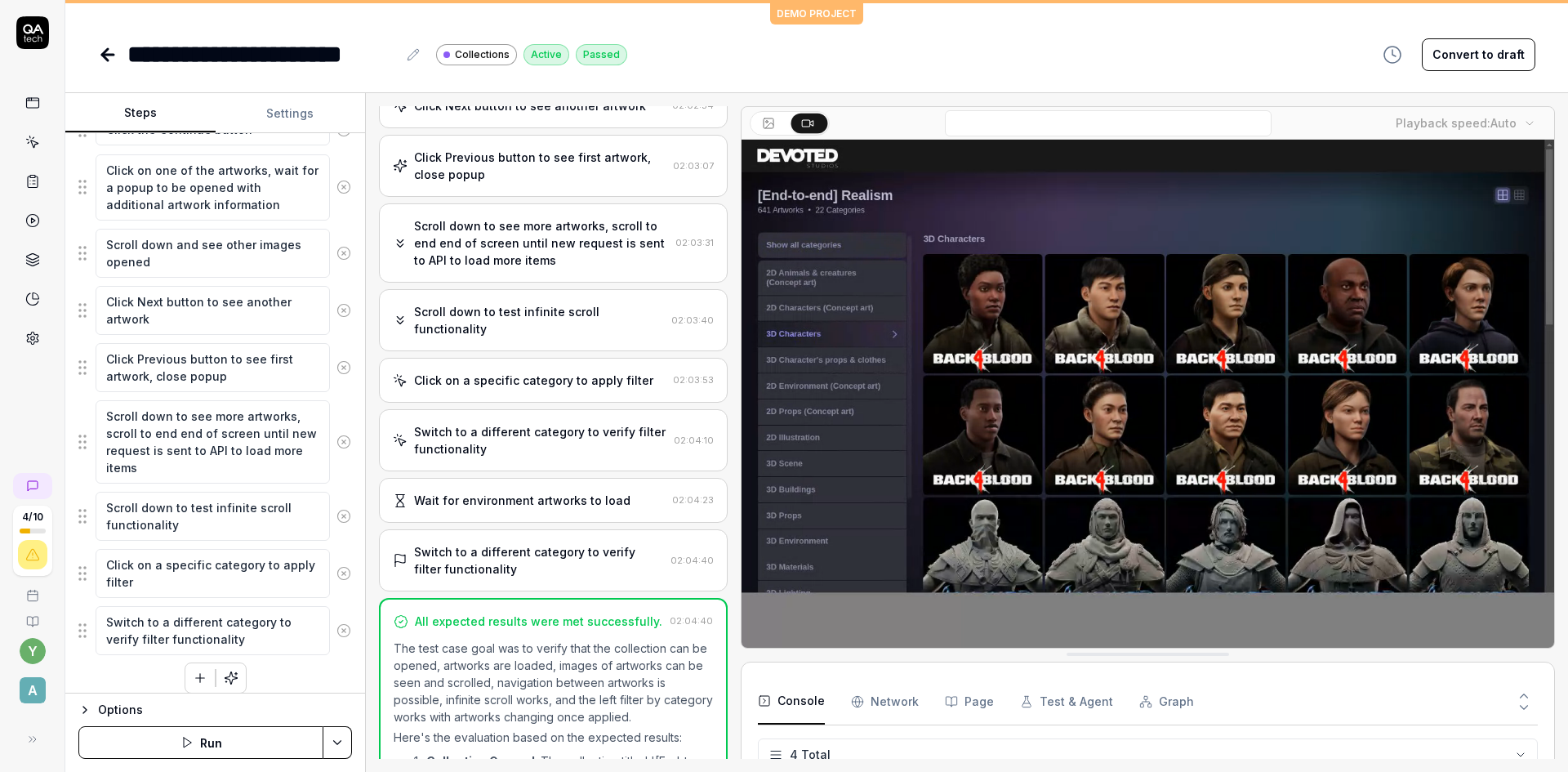
scroll to position [450, 0]
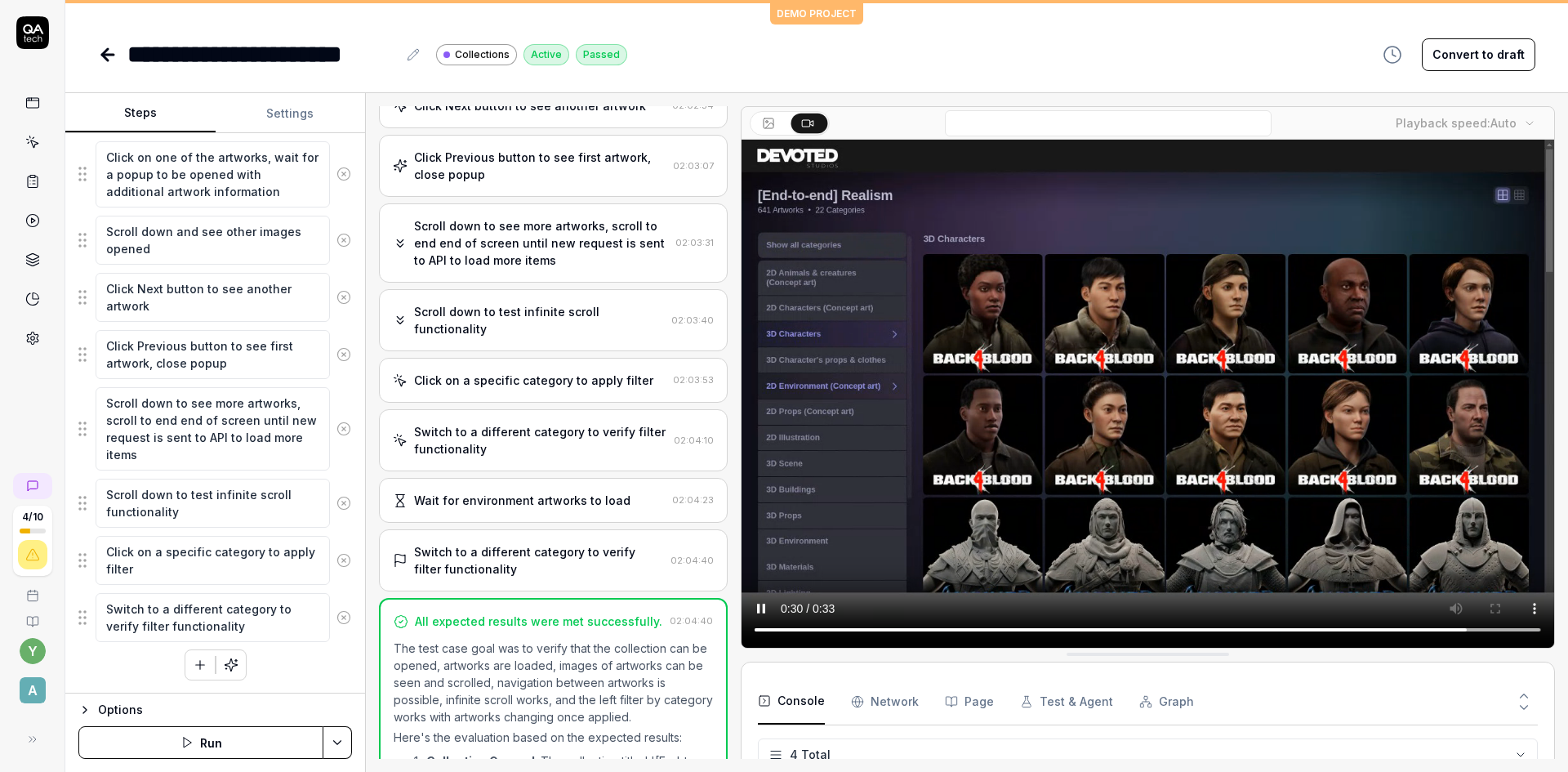
type textarea "*"
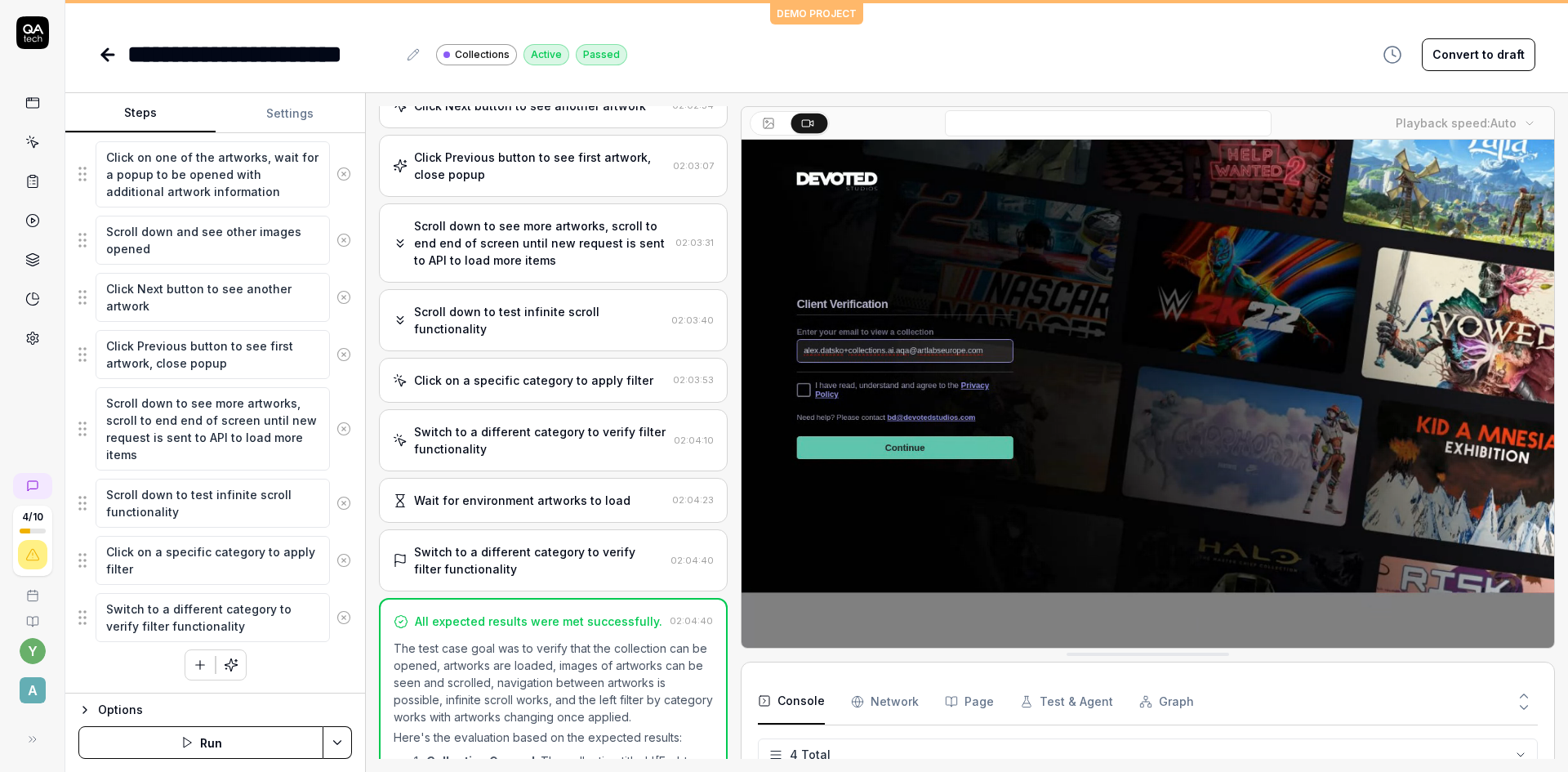
click at [106, 59] on icon at bounding box center [105, 54] width 6 height 11
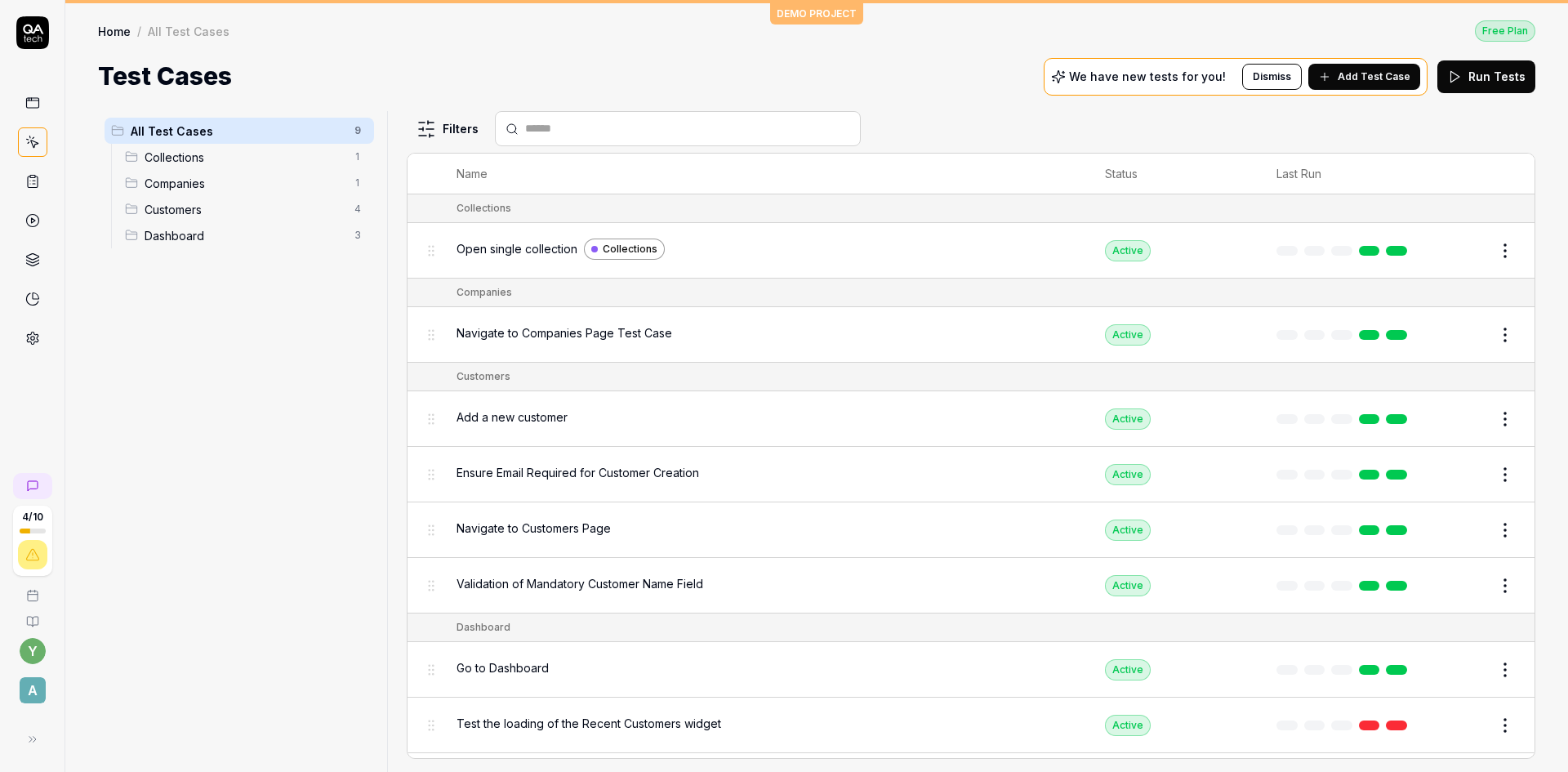
drag, startPoint x: 189, startPoint y: 283, endPoint x: 127, endPoint y: 305, distance: 65.8
click at [127, 305] on div "All Test Cases 9 Collections 1 Companies 1 Customers 4 Dashboard 3" at bounding box center [239, 431] width 282 height 641
click at [360, 134] on html "4 / 10 y A DEMO PROJECT Home / All Test Cases Free Plan Home / All Test Cases F…" at bounding box center [784, 386] width 1568 height 772
click at [337, 295] on html "4 / 10 y A DEMO PROJECT Home / All Test Cases Free Plan Home / All Test Cases F…" at bounding box center [784, 386] width 1568 height 772
click at [355, 154] on html "4 / 10 y A DEMO PROJECT Home / All Test Cases Free Plan Home / All Test Cases F…" at bounding box center [784, 386] width 1568 height 772
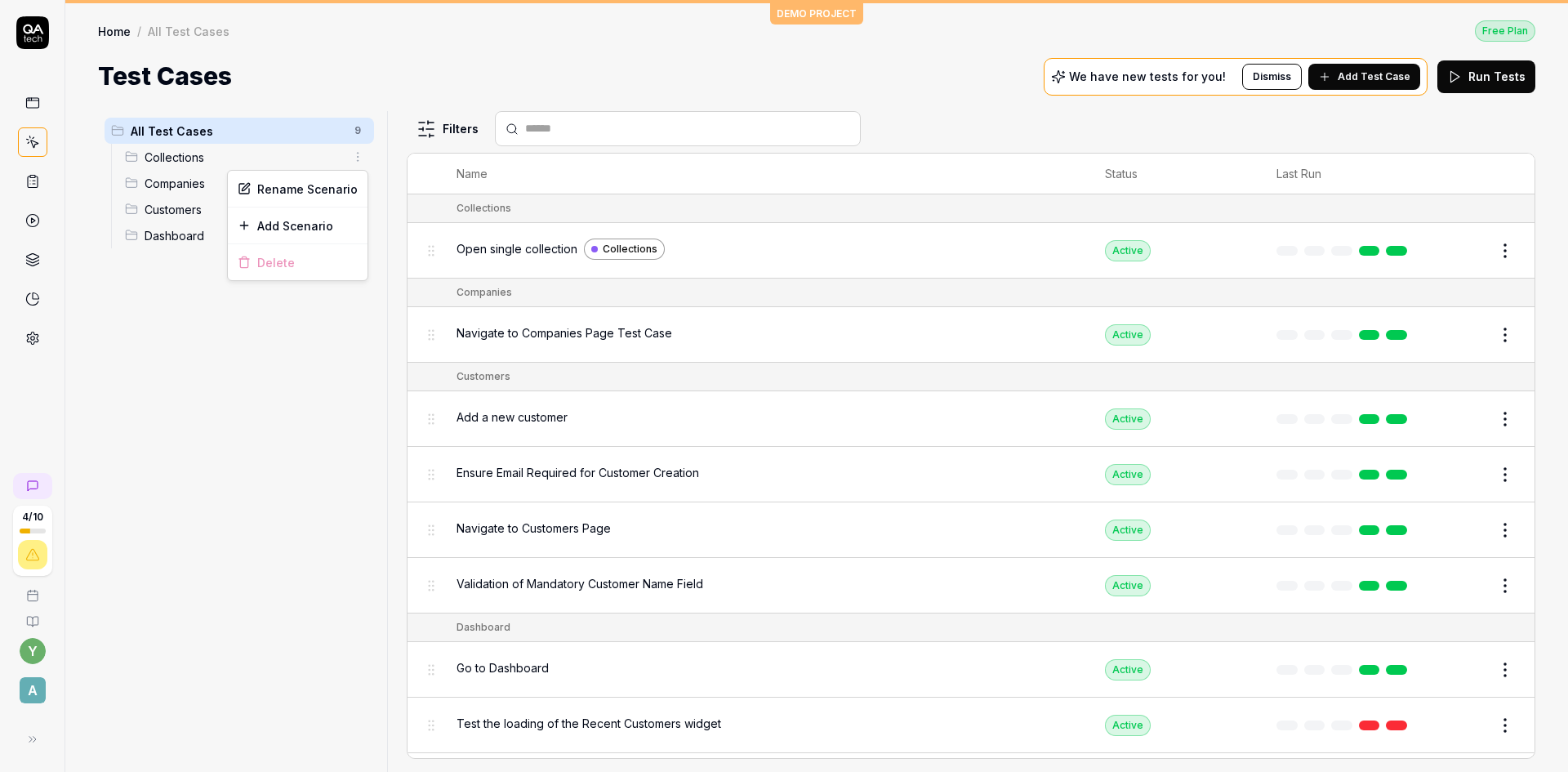
click at [276, 323] on html "4 / 10 y A DEMO PROJECT Home / All Test Cases Free Plan Home / All Test Cases F…" at bounding box center [784, 386] width 1568 height 772
click at [357, 231] on html "4 / 10 y A DEMO PROJECT Home / All Test Cases Free Plan Home / All Test Cases F…" at bounding box center [784, 386] width 1568 height 772
click at [310, 301] on div "Add Scenario" at bounding box center [297, 304] width 140 height 36
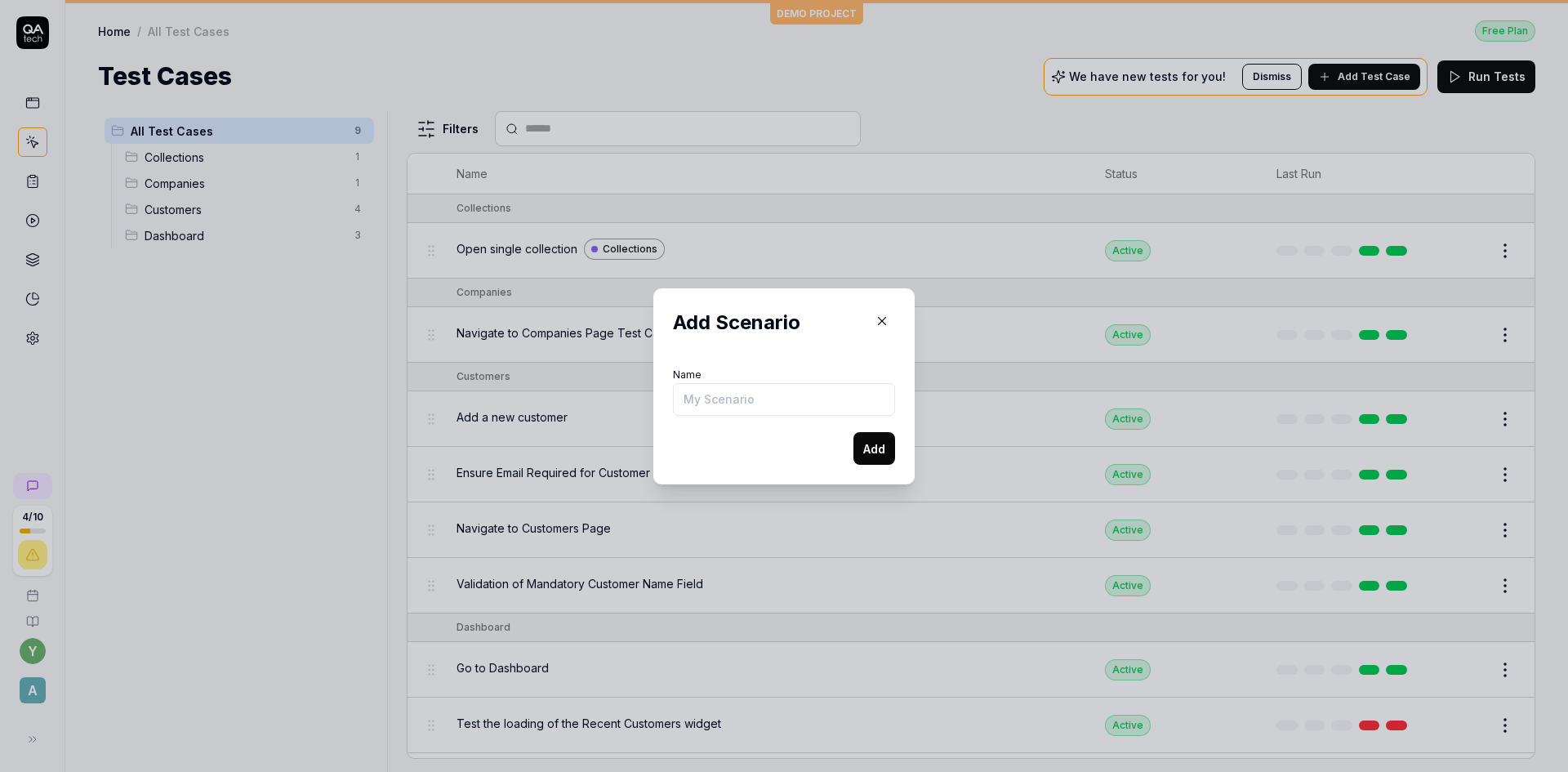
click at [729, 400] on input "Name" at bounding box center [784, 399] width 222 height 33
type input "test"
click at [857, 451] on button "Add" at bounding box center [874, 448] width 42 height 33
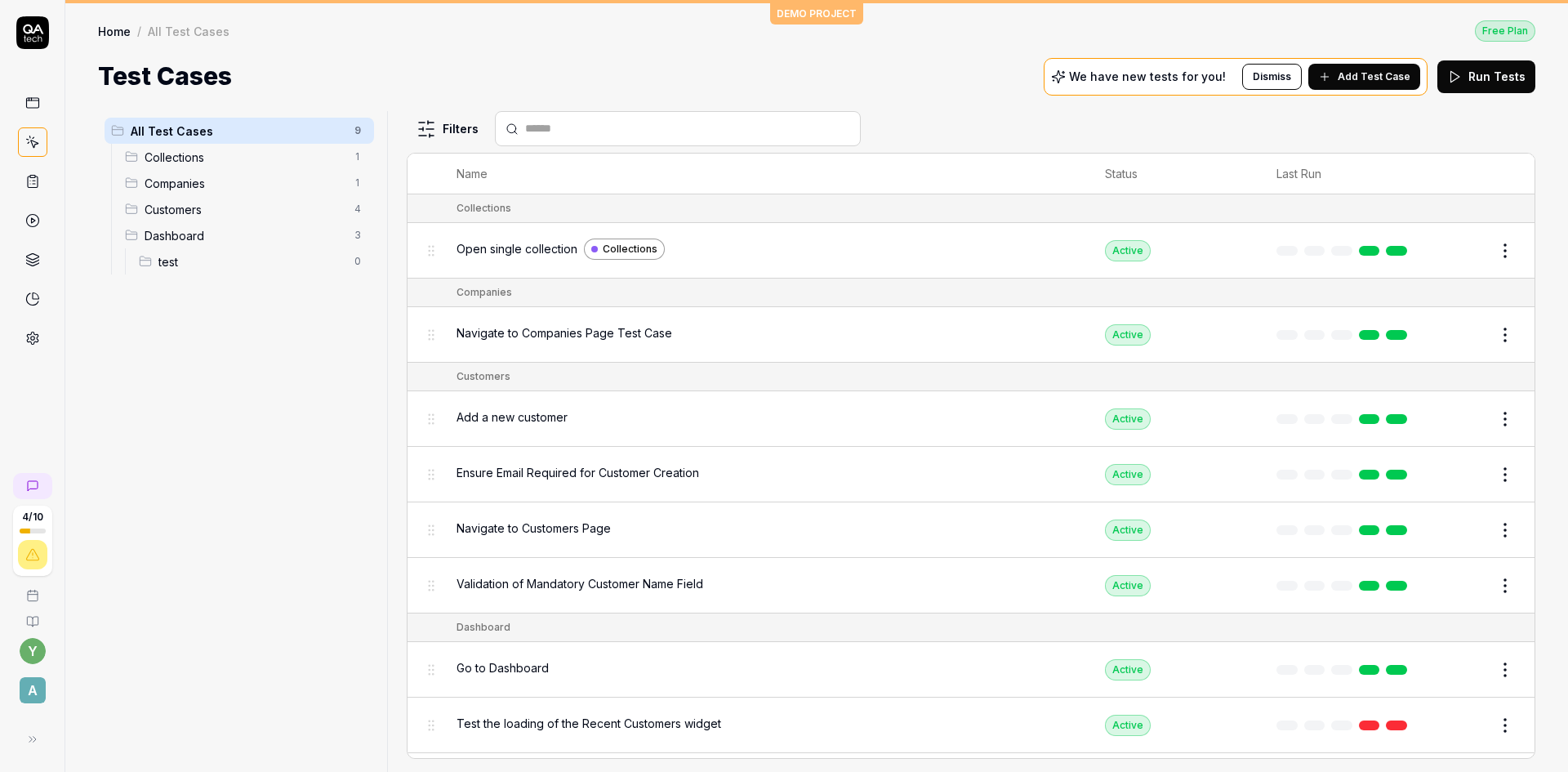
click at [355, 131] on html "4 / 10 y A DEMO PROJECT Home / All Test Cases Free Plan Home / All Test Cases F…" at bounding box center [784, 386] width 1568 height 772
click at [169, 276] on html "4 / 10 y A DEMO PROJECT Home / All Test Cases Free Plan Home / All Test Cases F…" at bounding box center [784, 386] width 1568 height 772
click at [361, 262] on html "4 / 10 y A DEMO PROJECT Home / All Test Cases Free Plan Home / All Test Cases F…" at bounding box center [784, 386] width 1568 height 772
click at [279, 367] on div "Delete" at bounding box center [297, 367] width 140 height 36
click at [1388, 77] on span "Add Test Case" at bounding box center [1374, 76] width 73 height 15
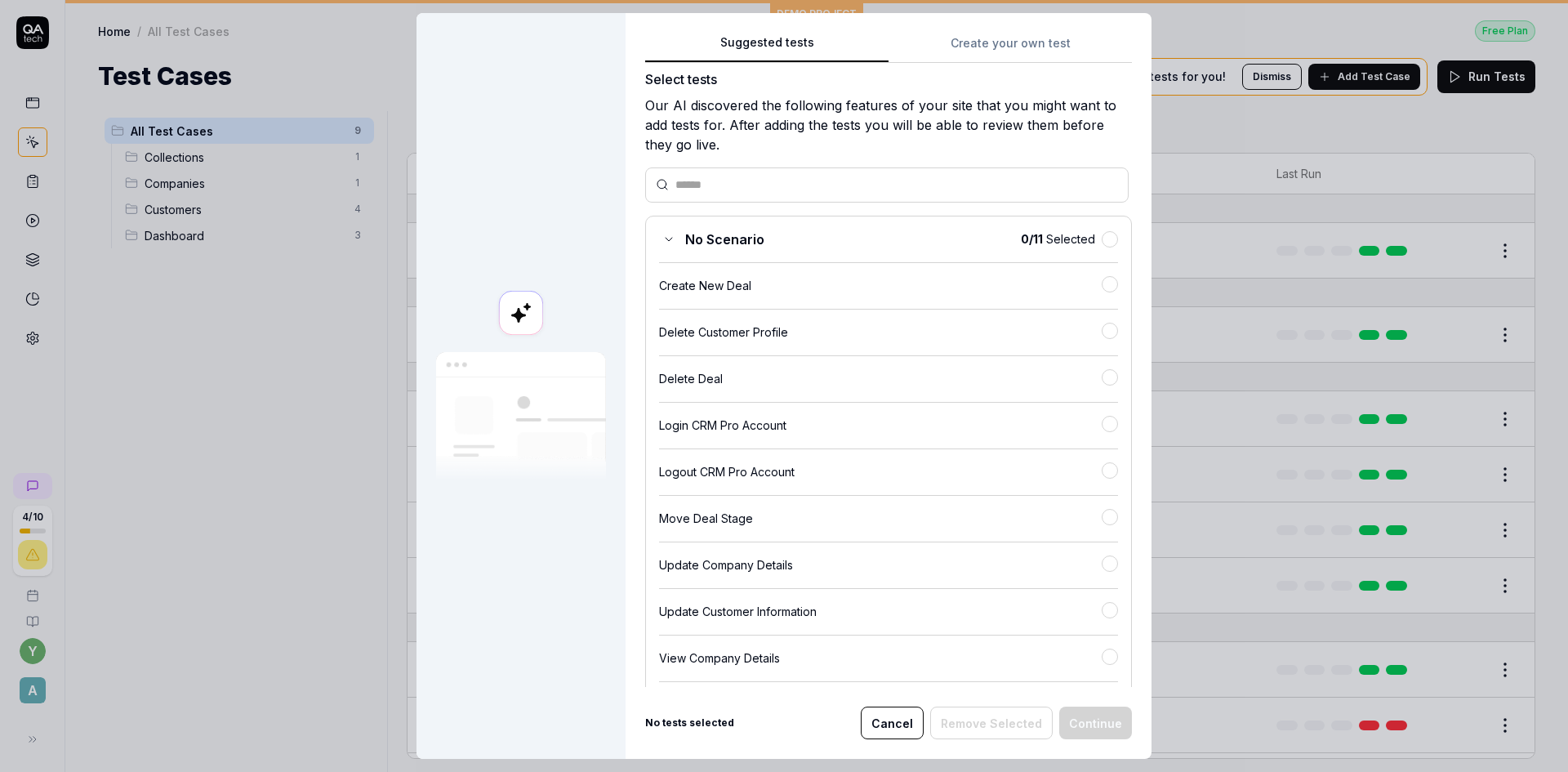
scroll to position [12, 0]
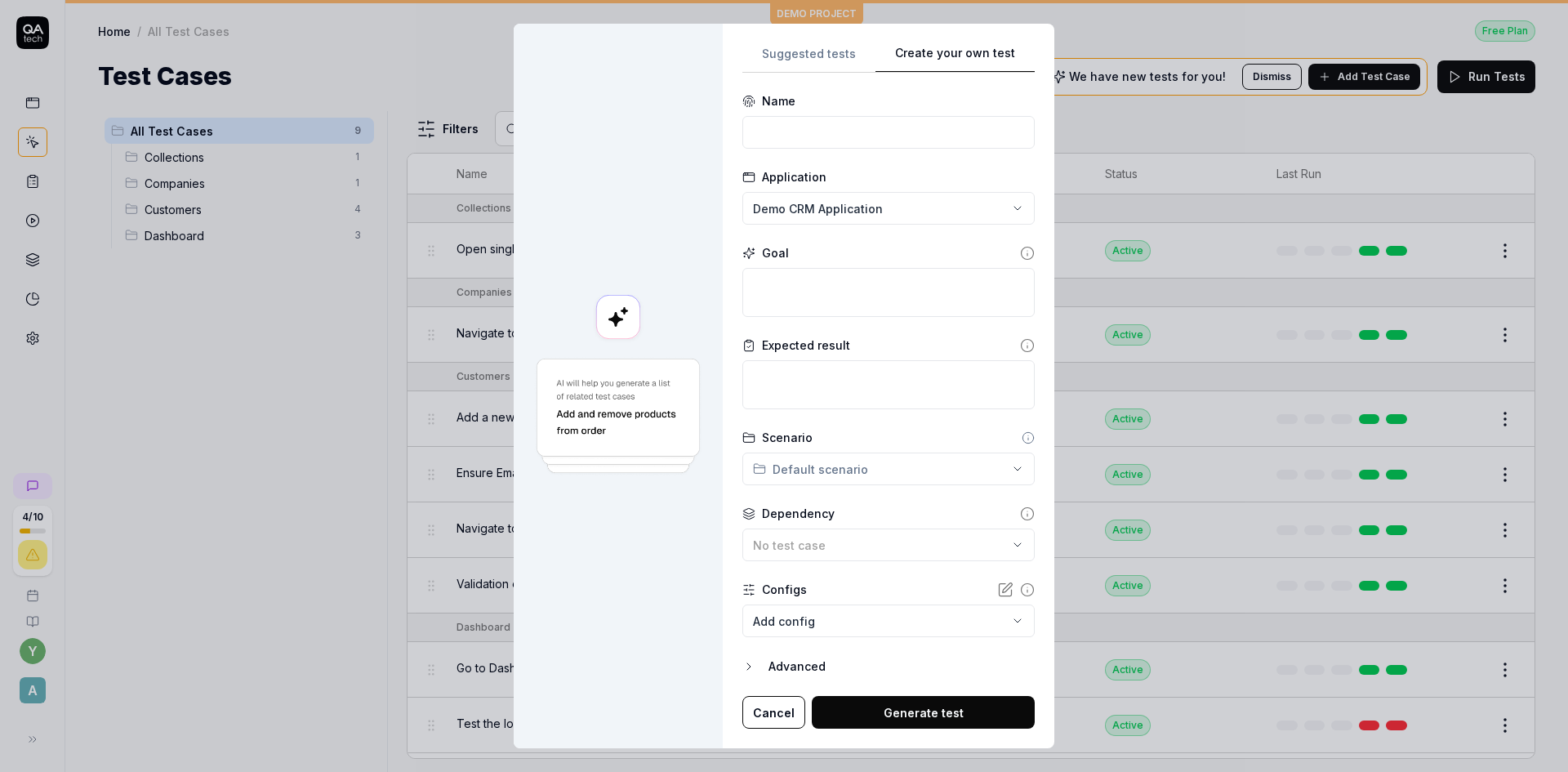
click at [975, 49] on button "Create your own test" at bounding box center [955, 58] width 160 height 29
click at [783, 137] on input at bounding box center [888, 132] width 293 height 33
type input "test"
click at [921, 218] on div "**********" at bounding box center [784, 386] width 1568 height 772
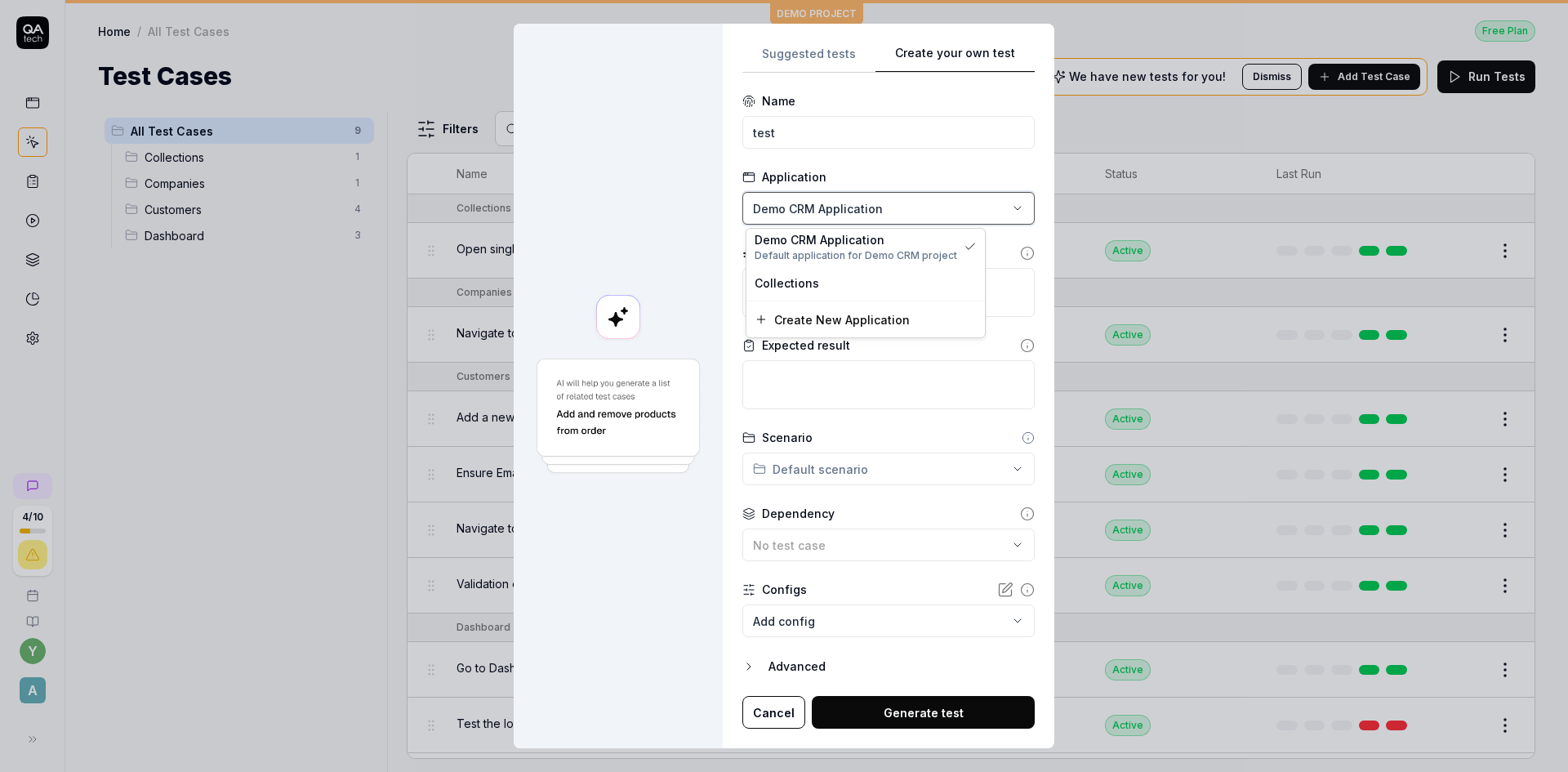
click at [932, 169] on div "**********" at bounding box center [784, 386] width 1568 height 772
click at [809, 295] on textarea at bounding box center [888, 292] width 293 height 49
click at [857, 468] on div "**********" at bounding box center [784, 386] width 1568 height 772
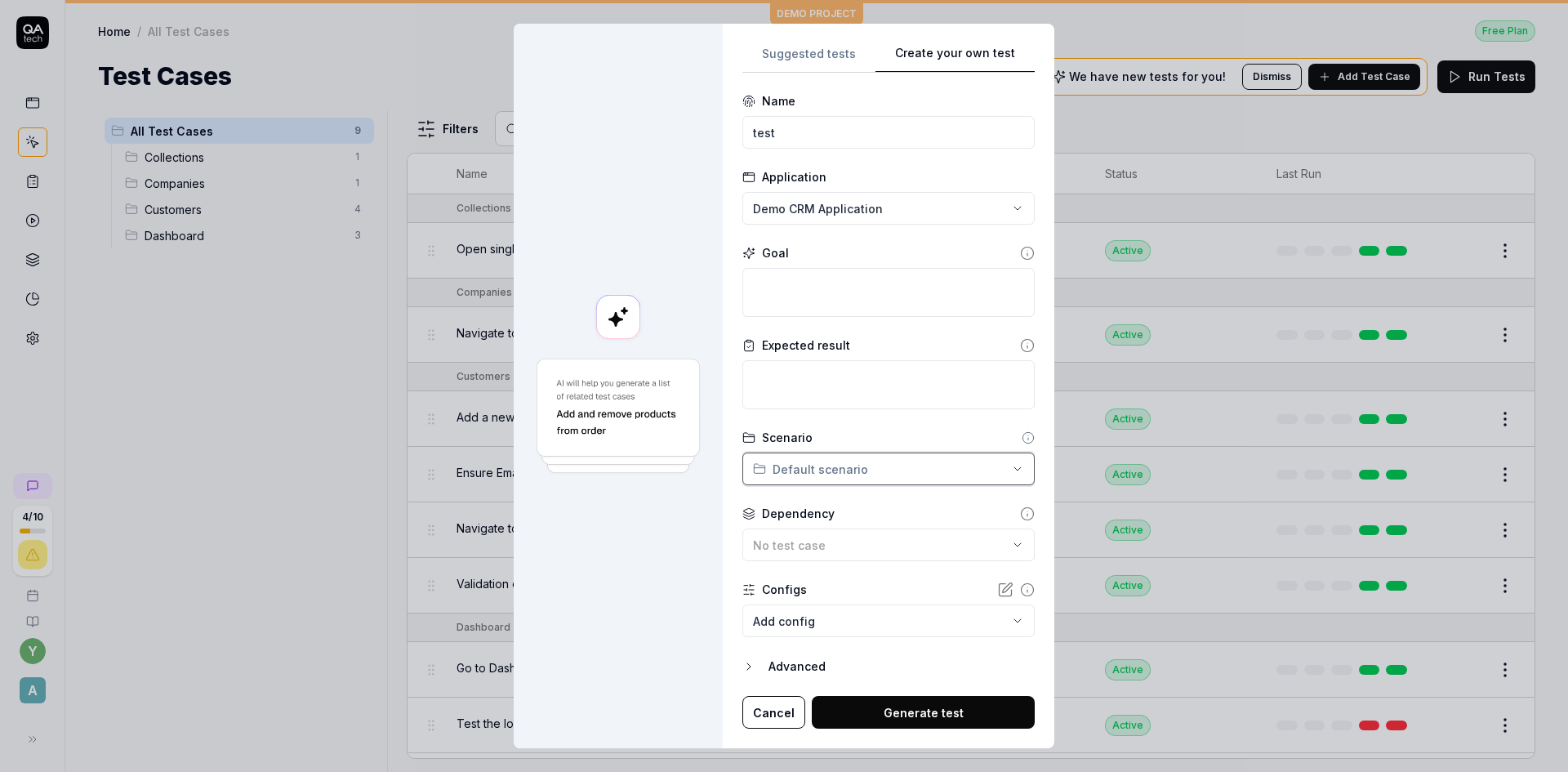
click at [863, 416] on div "**********" at bounding box center [784, 386] width 1568 height 772
click at [857, 540] on div "No test case" at bounding box center [880, 545] width 255 height 17
click at [681, 533] on div at bounding box center [619, 386] width 209 height 726
click at [813, 550] on span "No test case" at bounding box center [789, 545] width 73 height 14
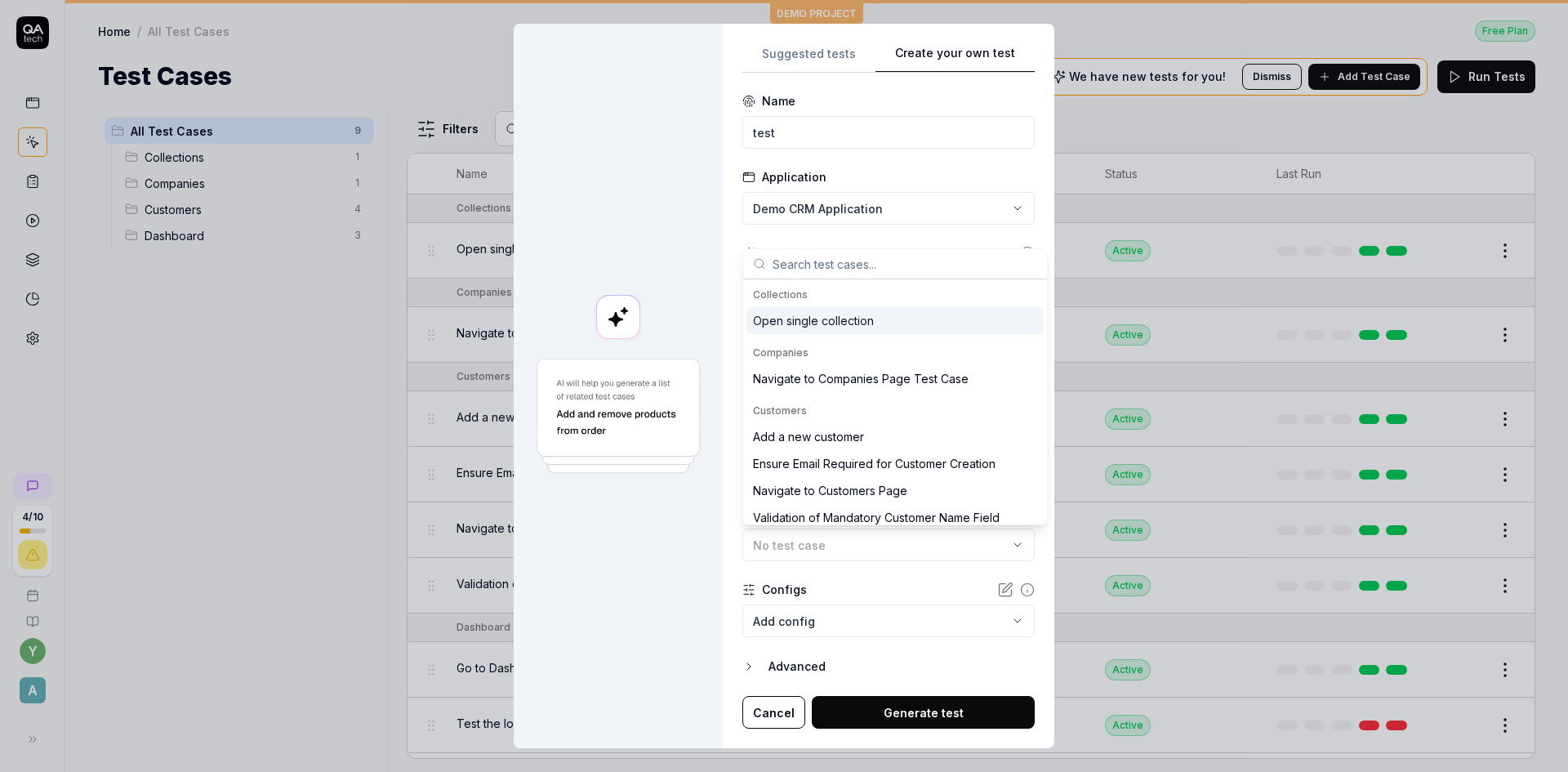
click at [714, 581] on div at bounding box center [619, 386] width 209 height 726
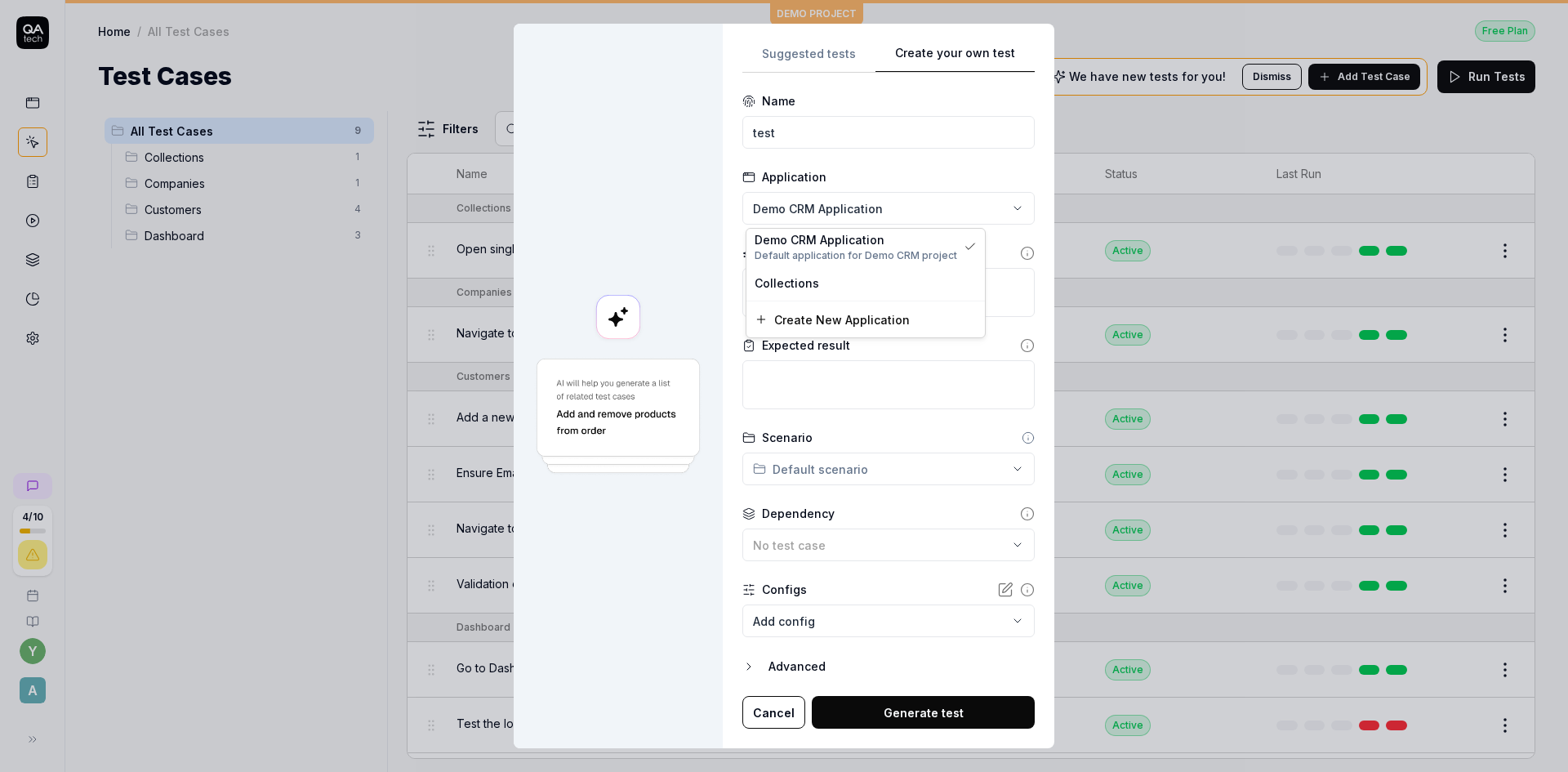
click at [857, 216] on div "**********" at bounding box center [784, 386] width 1568 height 772
click at [820, 280] on div "Collections" at bounding box center [865, 283] width 222 height 17
click at [833, 202] on div "**********" at bounding box center [784, 386] width 1568 height 772
click at [837, 320] on span "Create New Application" at bounding box center [842, 320] width 136 height 17
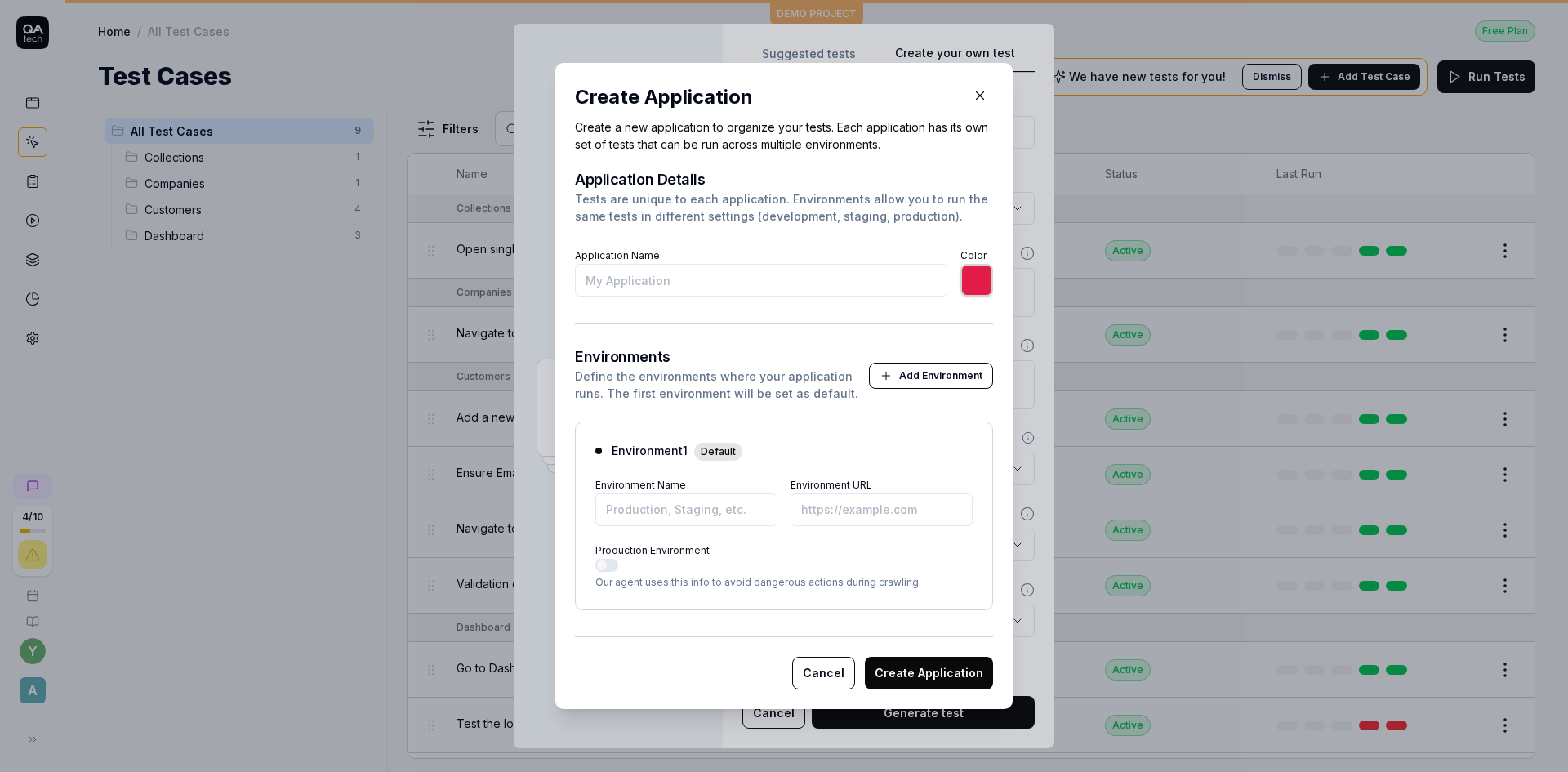
click at [823, 668] on button "Cancel" at bounding box center [823, 673] width 63 height 33
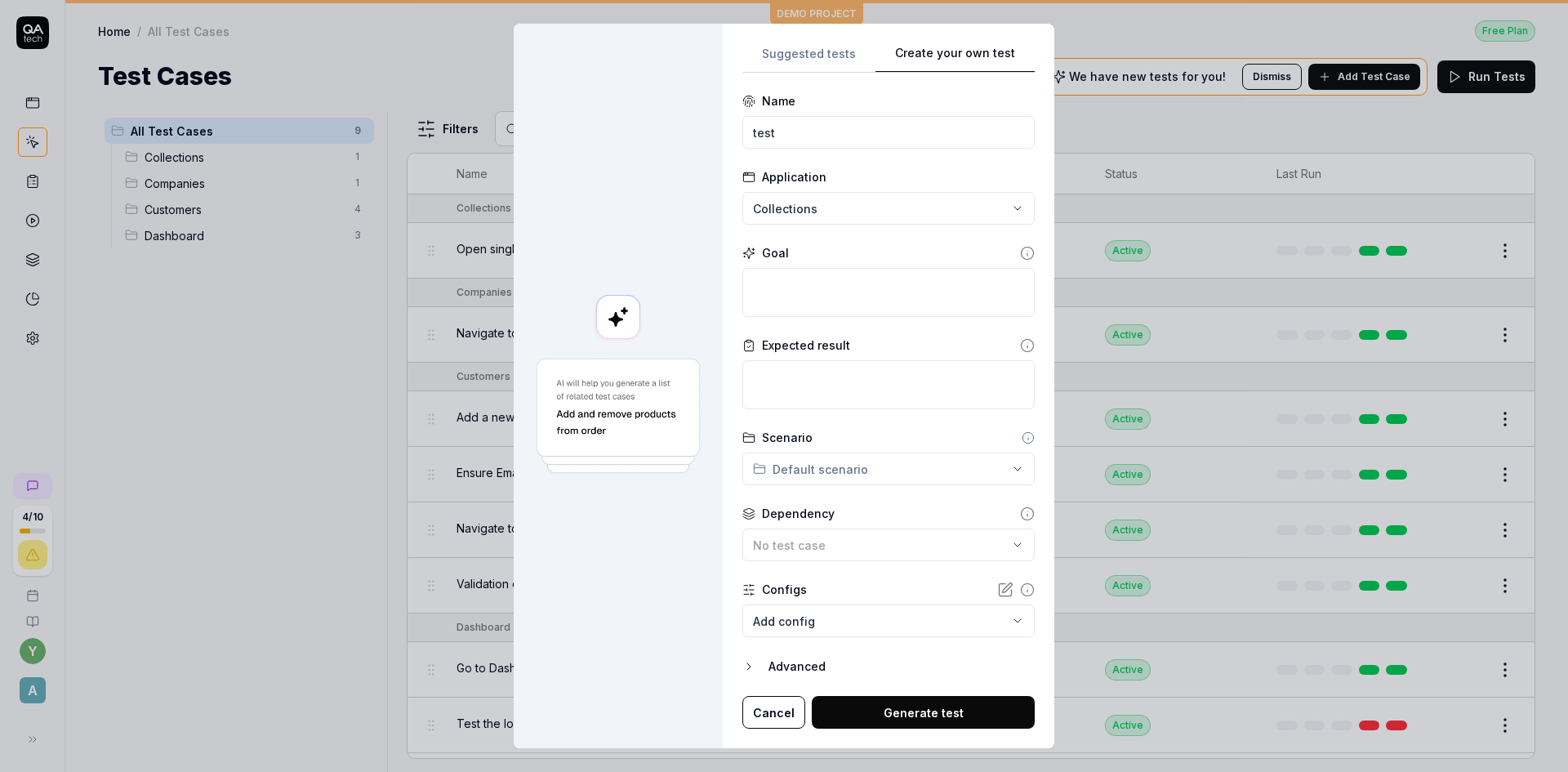
click at [814, 208] on div "**********" at bounding box center [784, 386] width 1568 height 772
click at [812, 321] on span "Create New Application" at bounding box center [842, 320] width 136 height 17
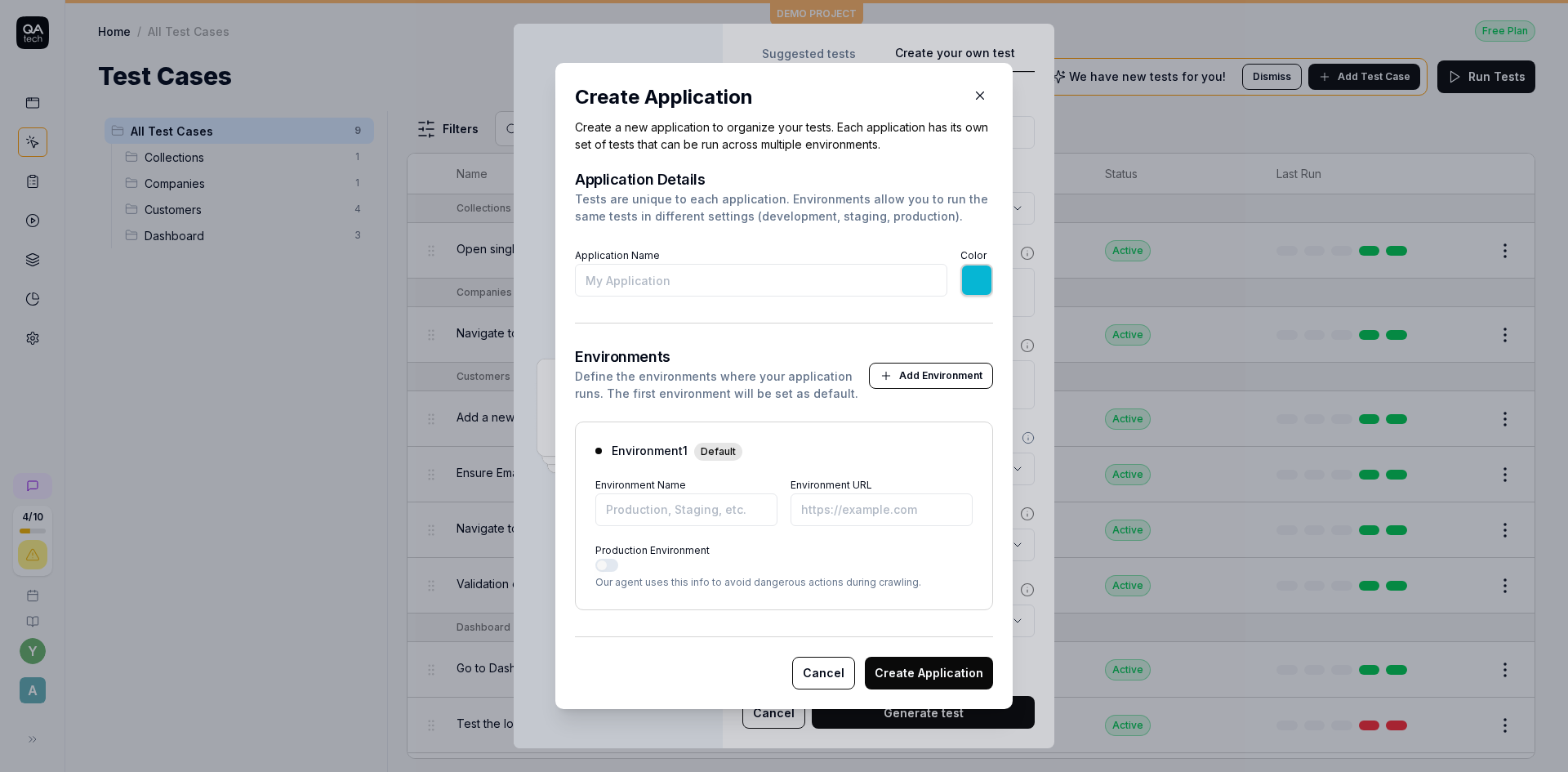
click at [693, 278] on input "Application Name" at bounding box center [761, 280] width 372 height 33
type input "t"
type input "*******"
type input "test application"
click at [907, 380] on button "Add Environment" at bounding box center [930, 375] width 124 height 26
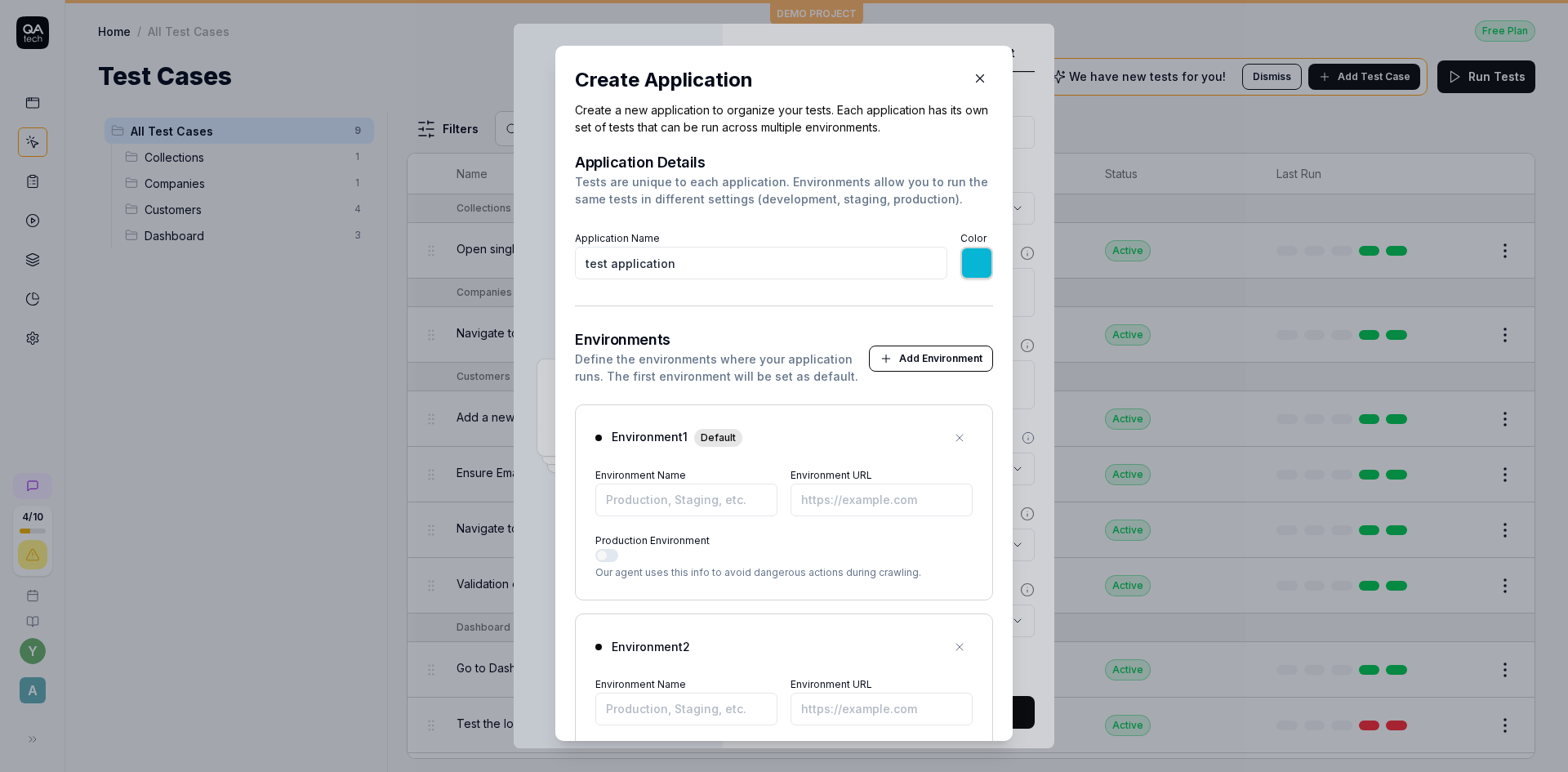
click at [880, 359] on icon "button" at bounding box center [886, 358] width 13 height 13
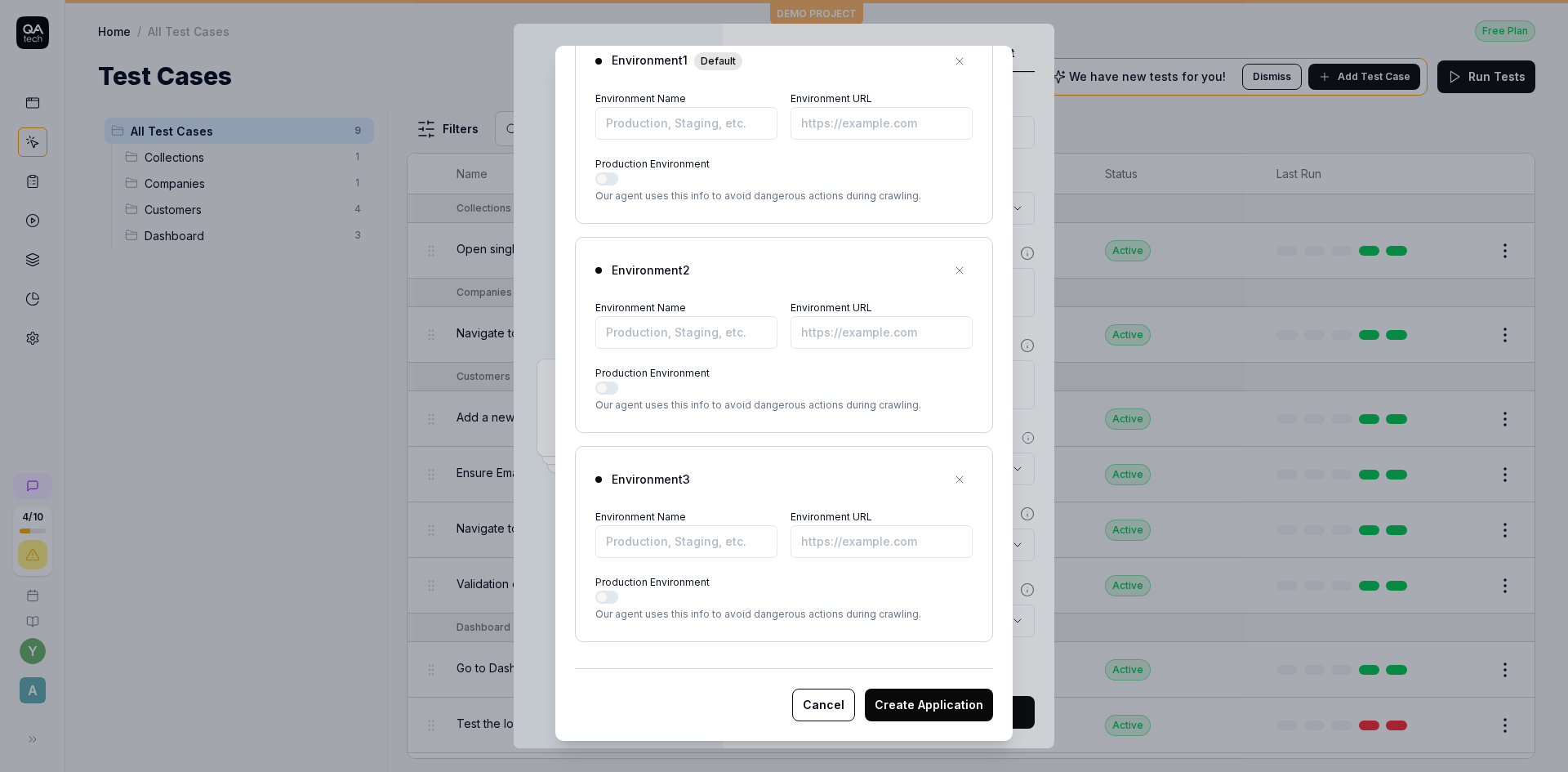
scroll to position [15, 0]
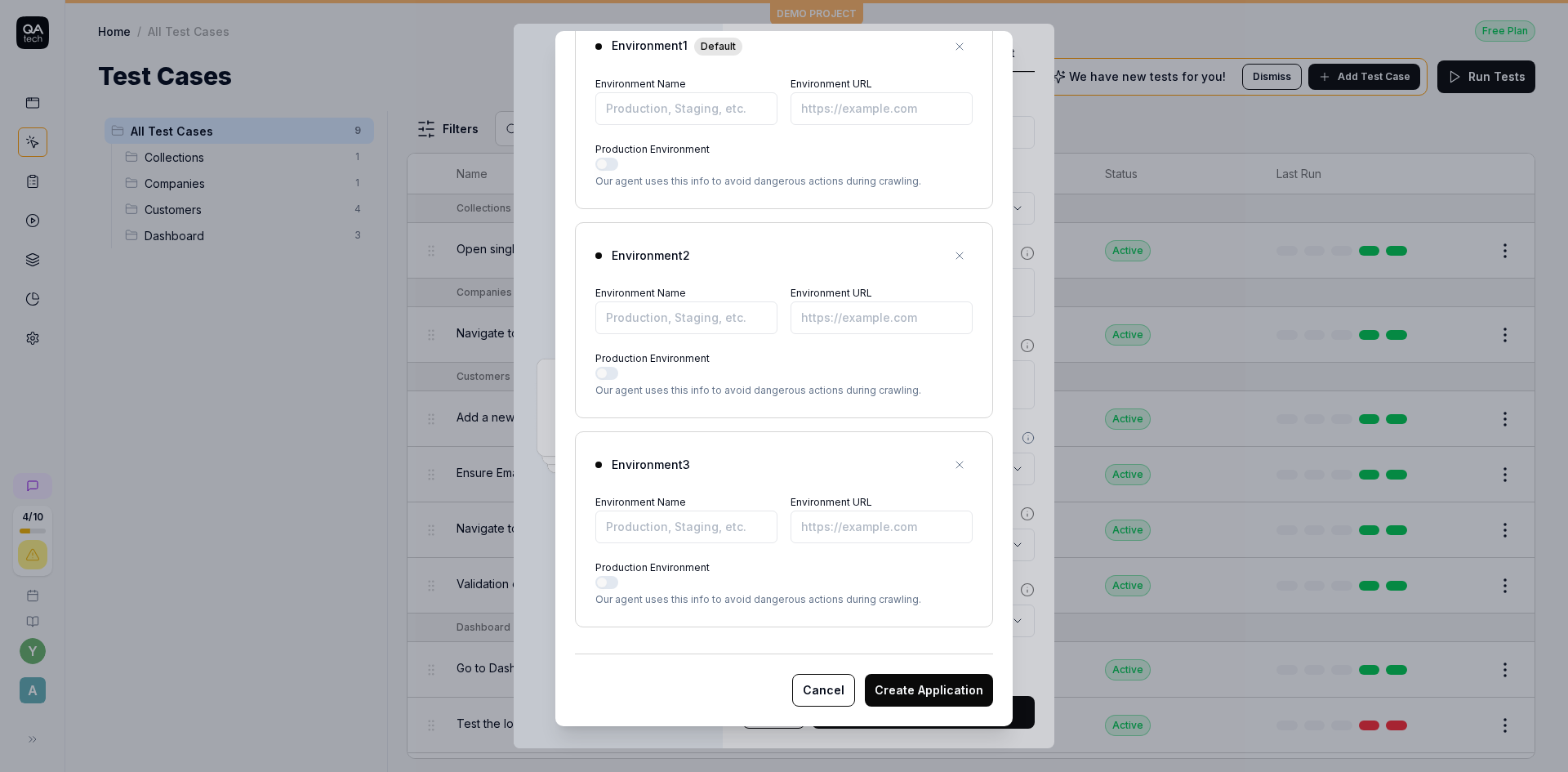
type input "*******"
click at [814, 688] on button "Cancel" at bounding box center [823, 690] width 63 height 33
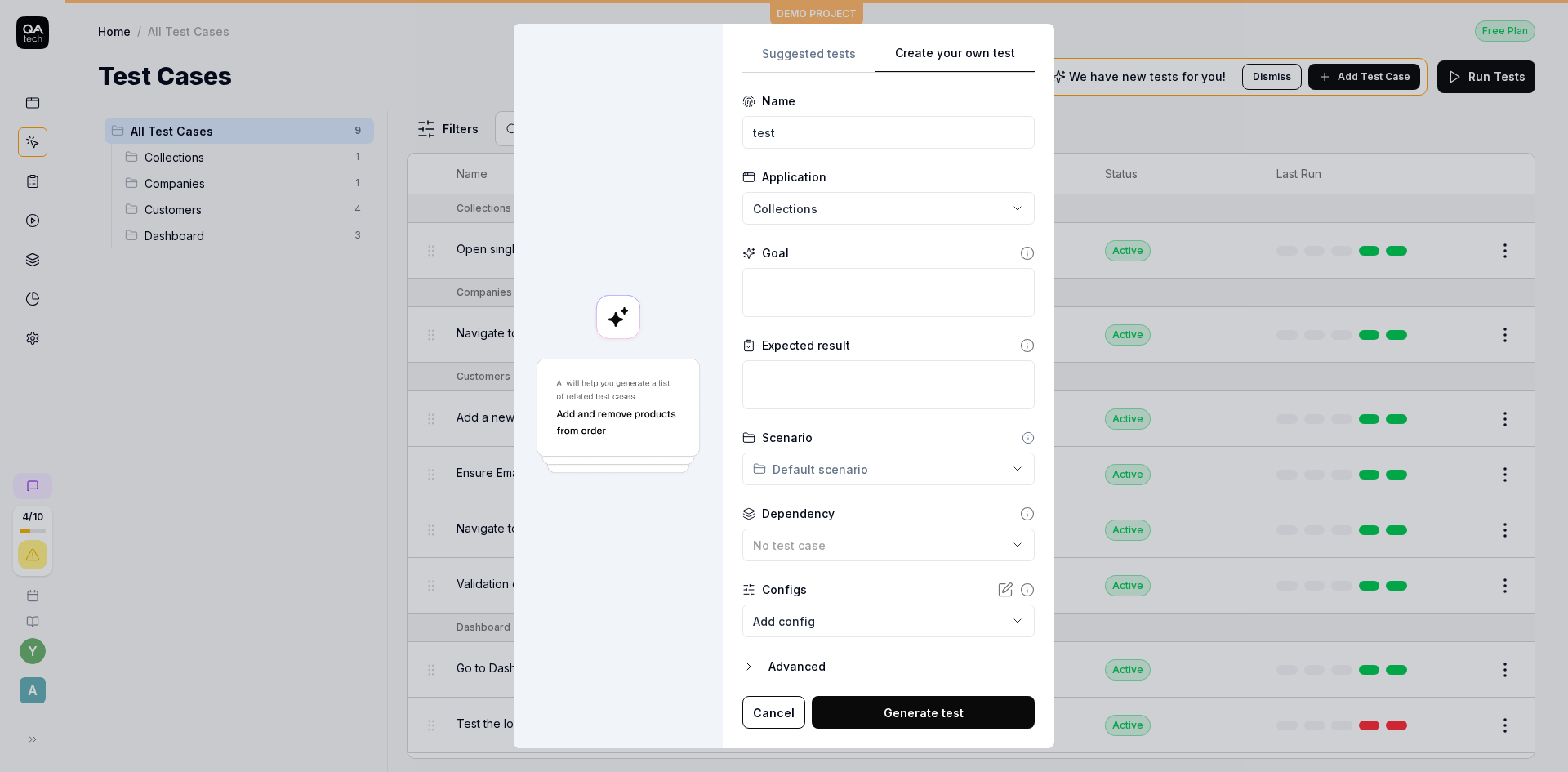
click at [790, 714] on button "Cancel" at bounding box center [773, 713] width 63 height 33
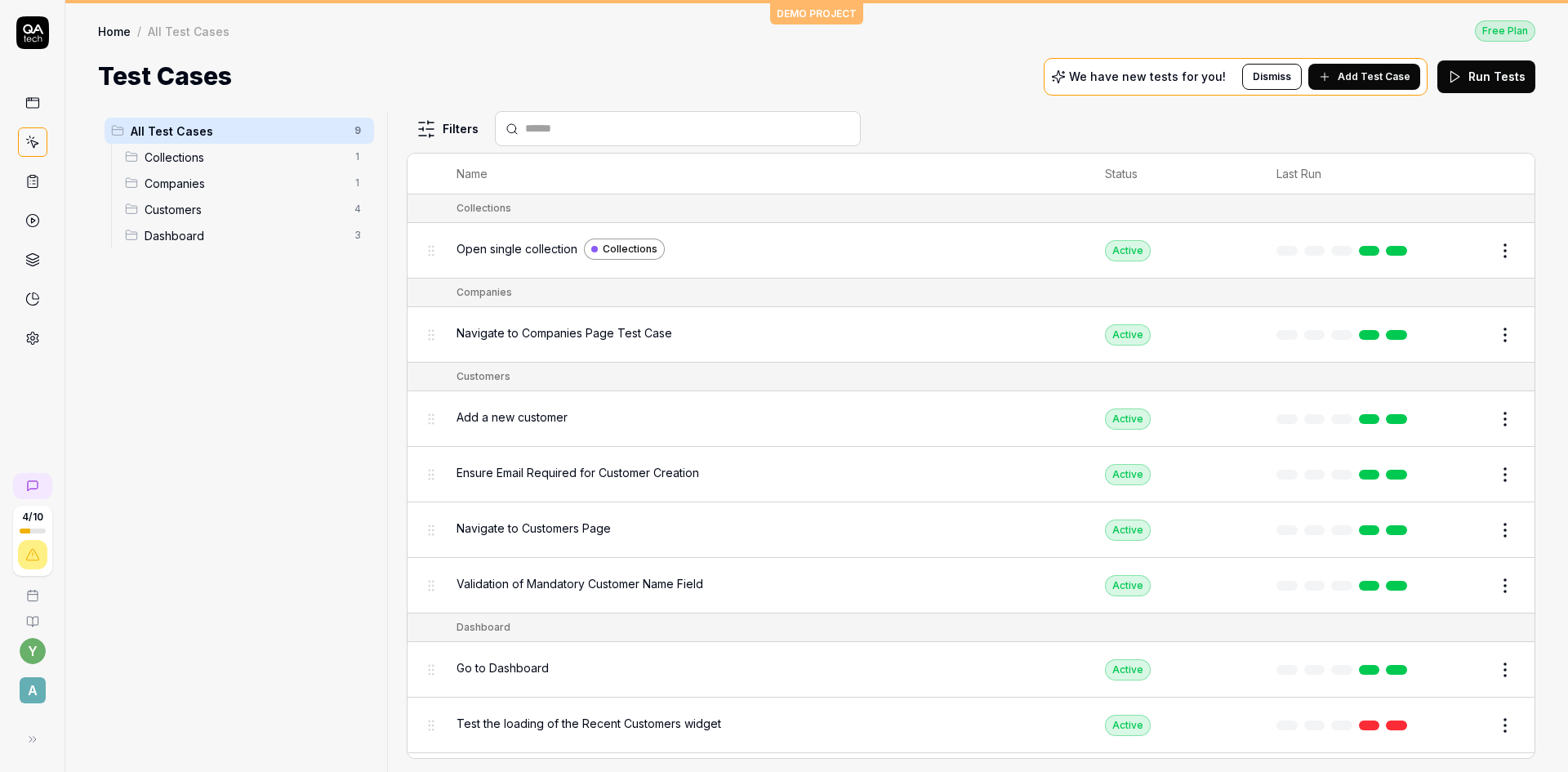
click at [685, 329] on div "Navigate to Companies Page Test Case" at bounding box center [765, 333] width 616 height 17
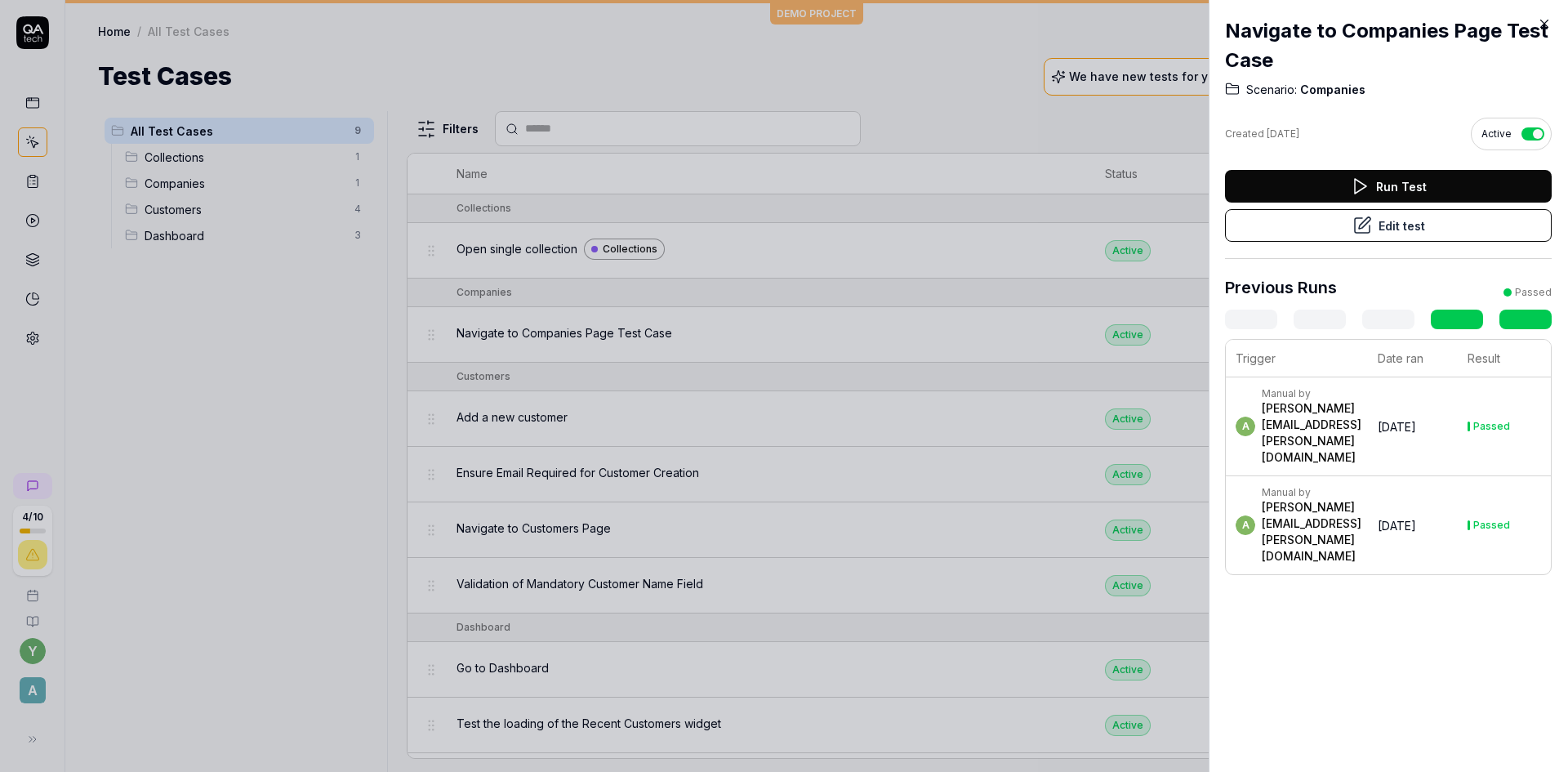
click at [683, 235] on div at bounding box center [784, 386] width 1568 height 772
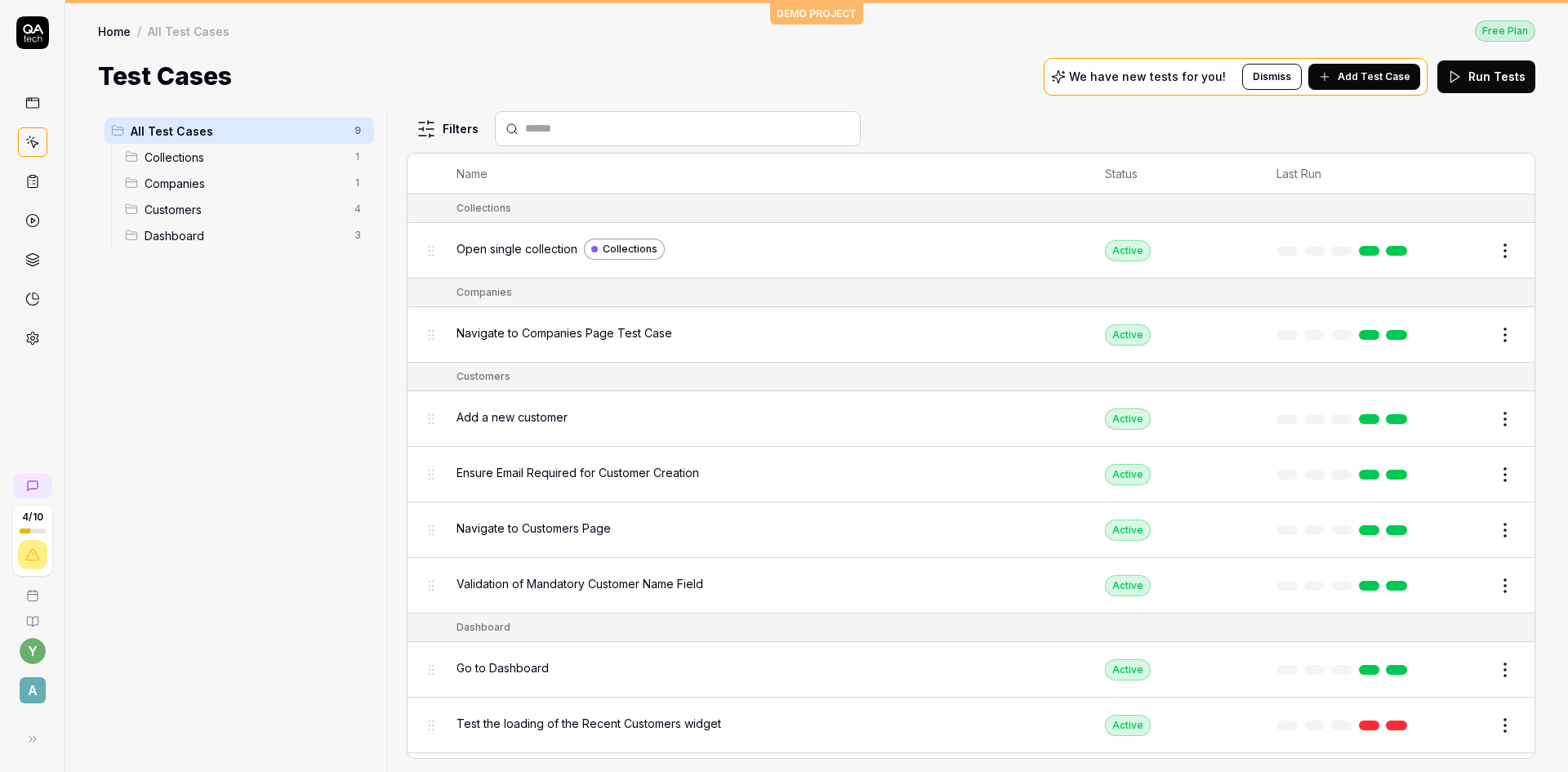
click at [633, 252] on span "Collections" at bounding box center [630, 249] width 55 height 15
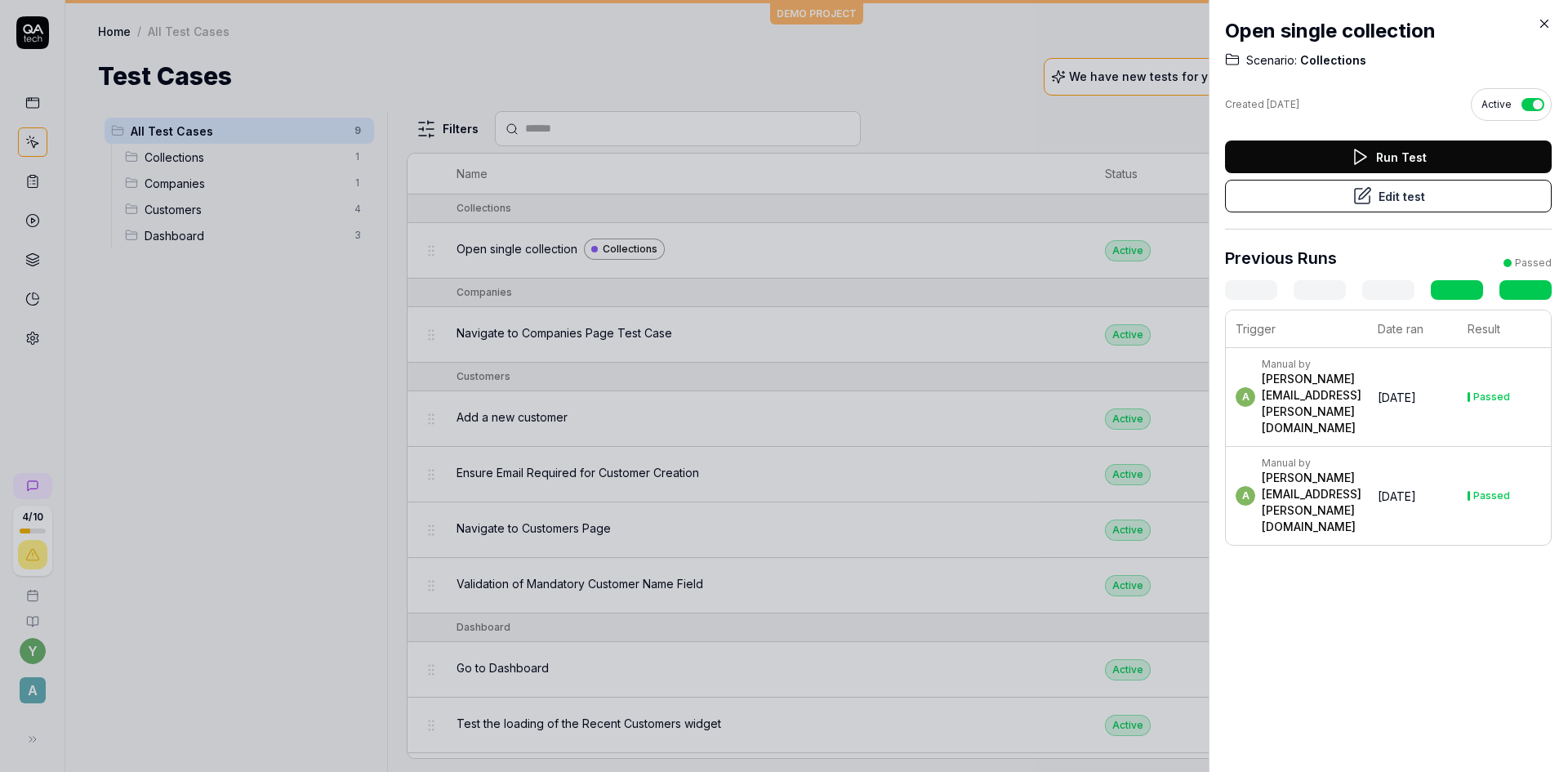
click at [1408, 204] on button "Edit test" at bounding box center [1388, 196] width 327 height 33
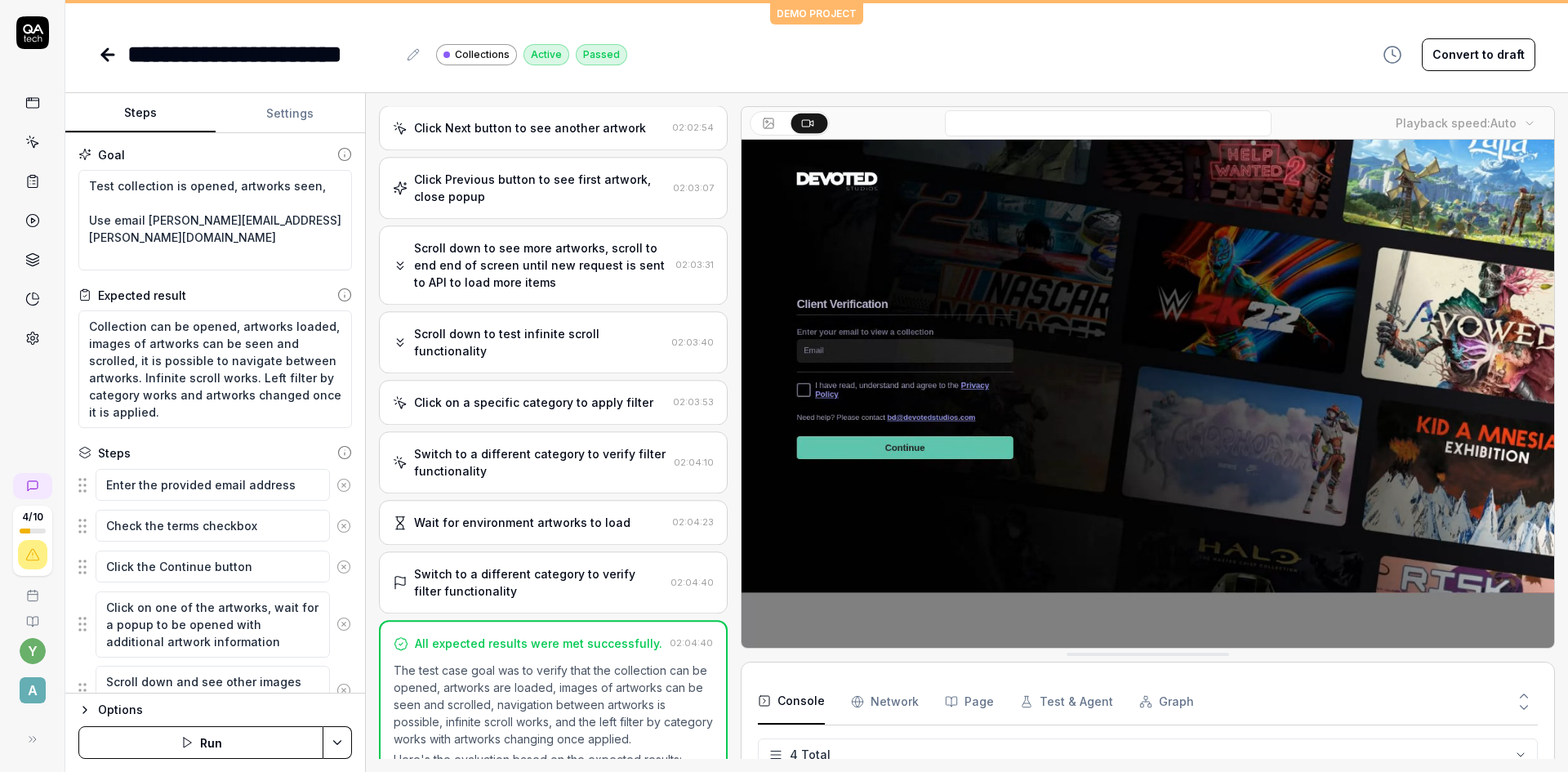
scroll to position [769, 0]
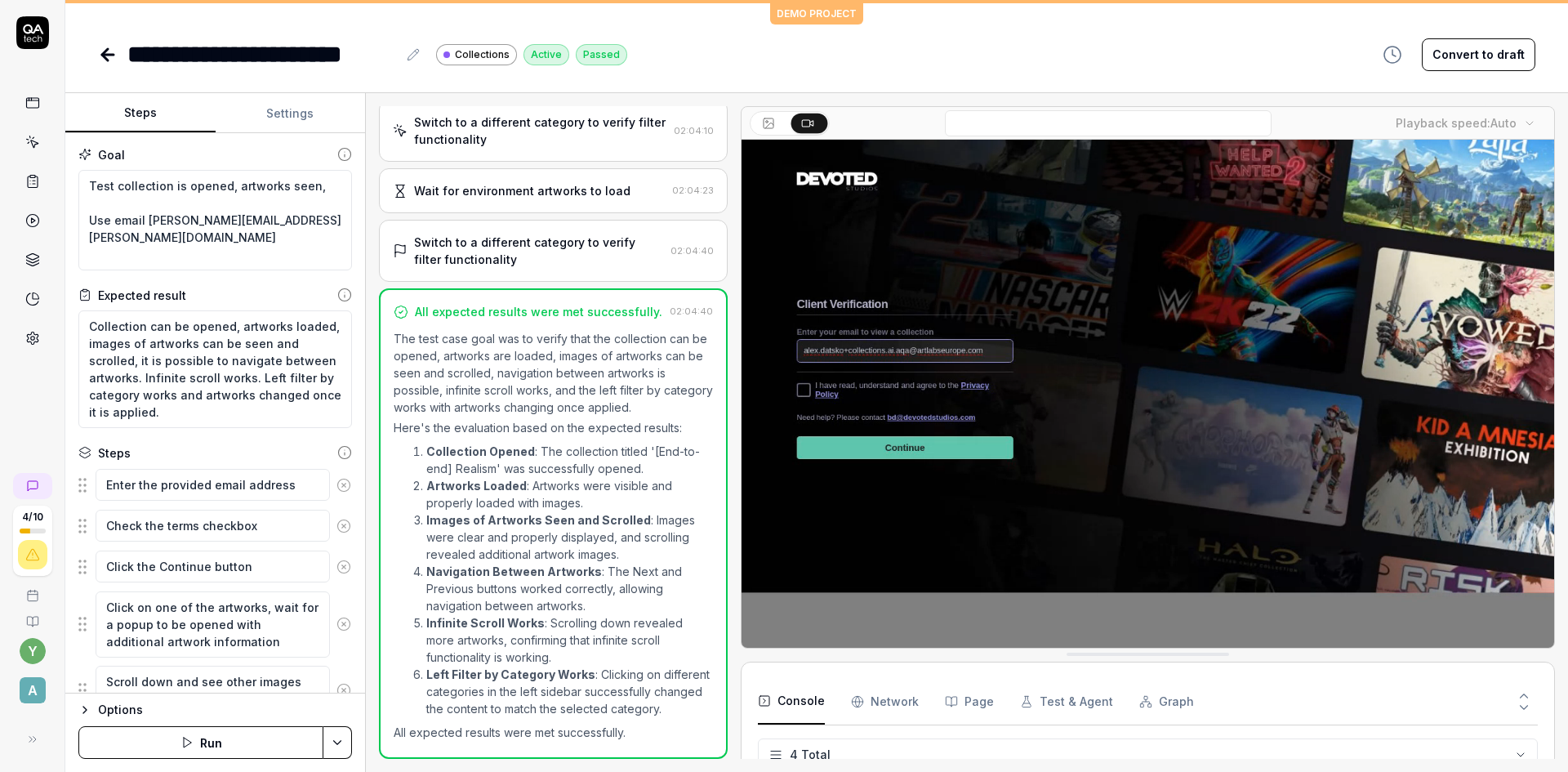
type textarea "*"
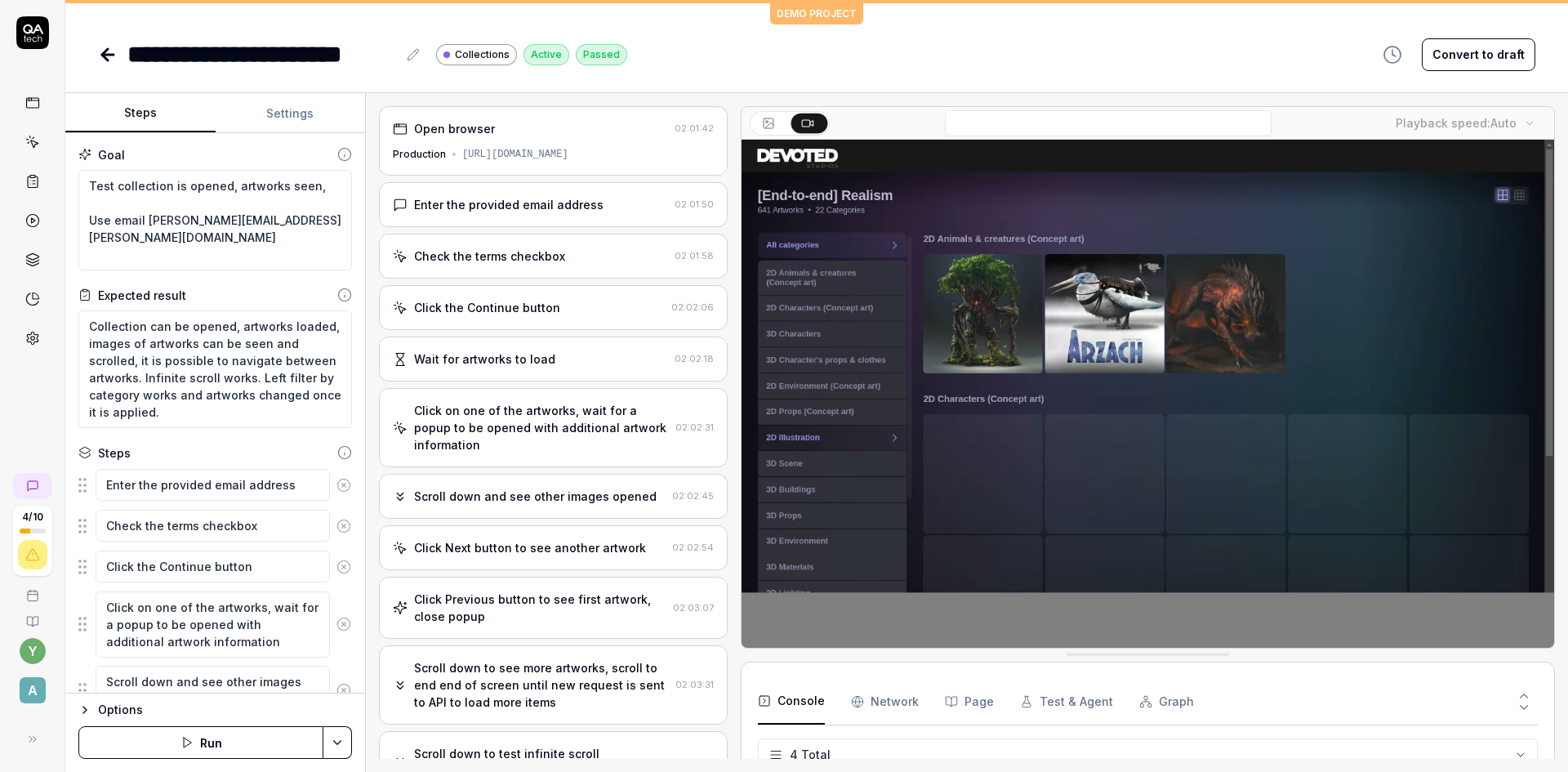
click at [517, 132] on div "Open browser" at bounding box center [530, 129] width 275 height 17
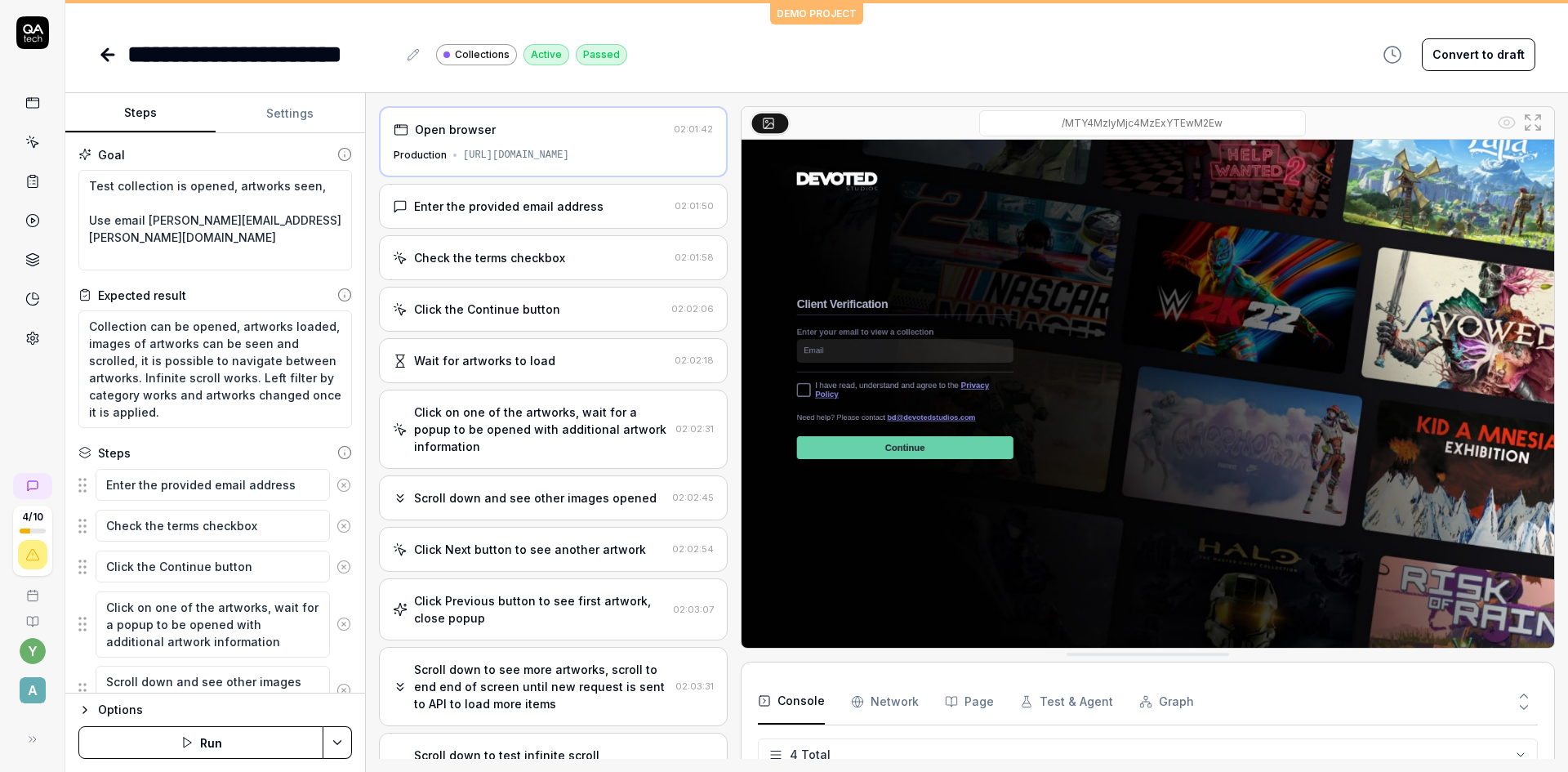
click at [484, 166] on div "Open browser 02:01:42 Production [URL][DOMAIN_NAME]" at bounding box center [554, 142] width 348 height 71
click at [506, 157] on div "[URL][DOMAIN_NAME]" at bounding box center [517, 155] width 106 height 15
click at [126, 228] on textarea "Test collection is opened, artworks seen, Use email [PERSON_NAME][EMAIL_ADDRESS…" at bounding box center [215, 220] width 274 height 100
click at [148, 250] on textarea "Test collection is opened, artworks seen, Use email [PERSON_NAME][EMAIL_ADDRESS…" at bounding box center [215, 220] width 274 height 100
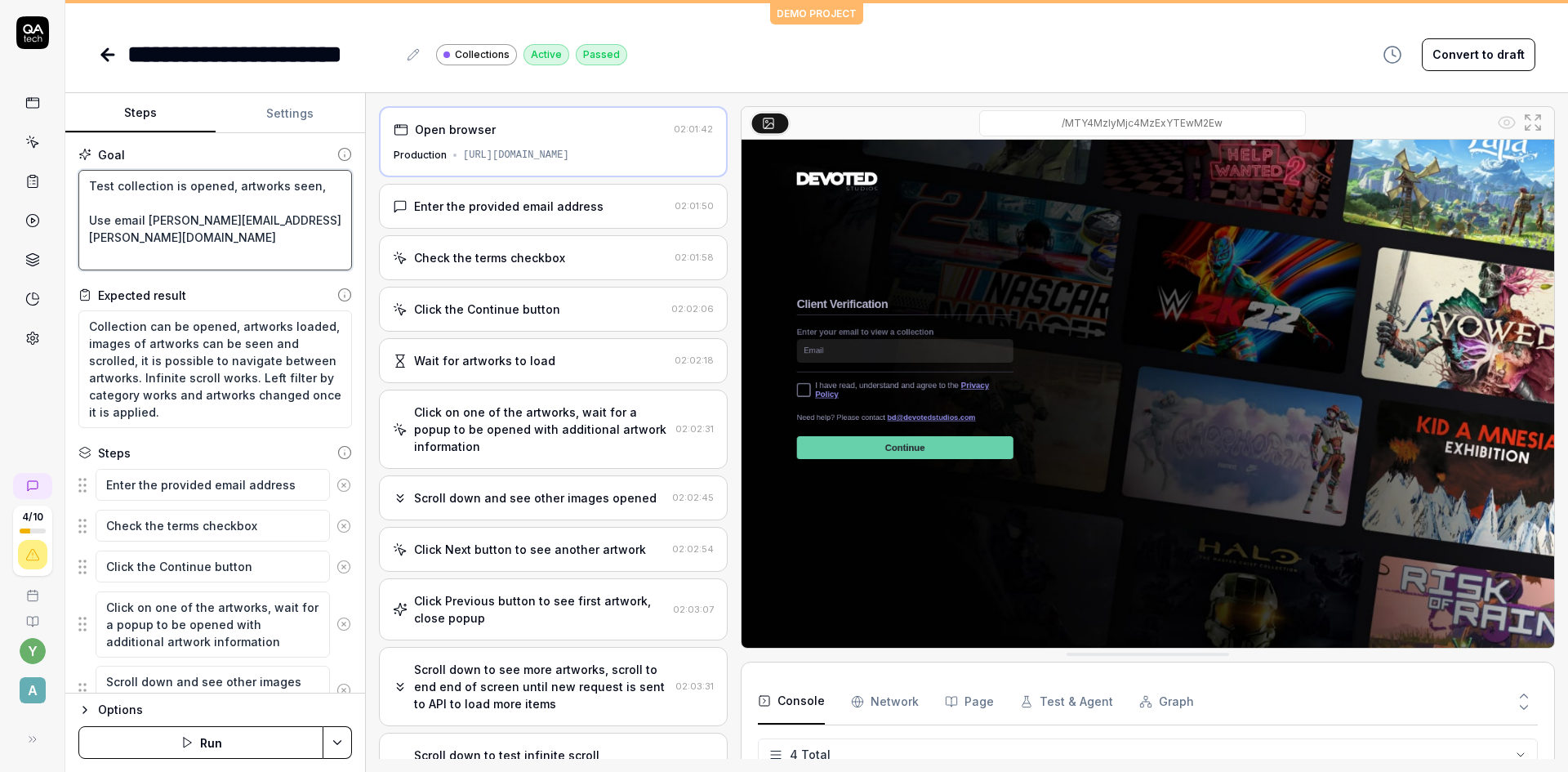
type textarea "Test collection is opened, artworks seen, Use email [PERSON_NAME][EMAIL_ADDRESS…"
type textarea "*"
type textarea "Test collection is opened, artworks seen, Use email [PERSON_NAME][EMAIL_ADDRESS…"
type textarea "*"
type textarea "Test collection is opened, artworks seen, Use email [PERSON_NAME][EMAIL_ADDRESS…"
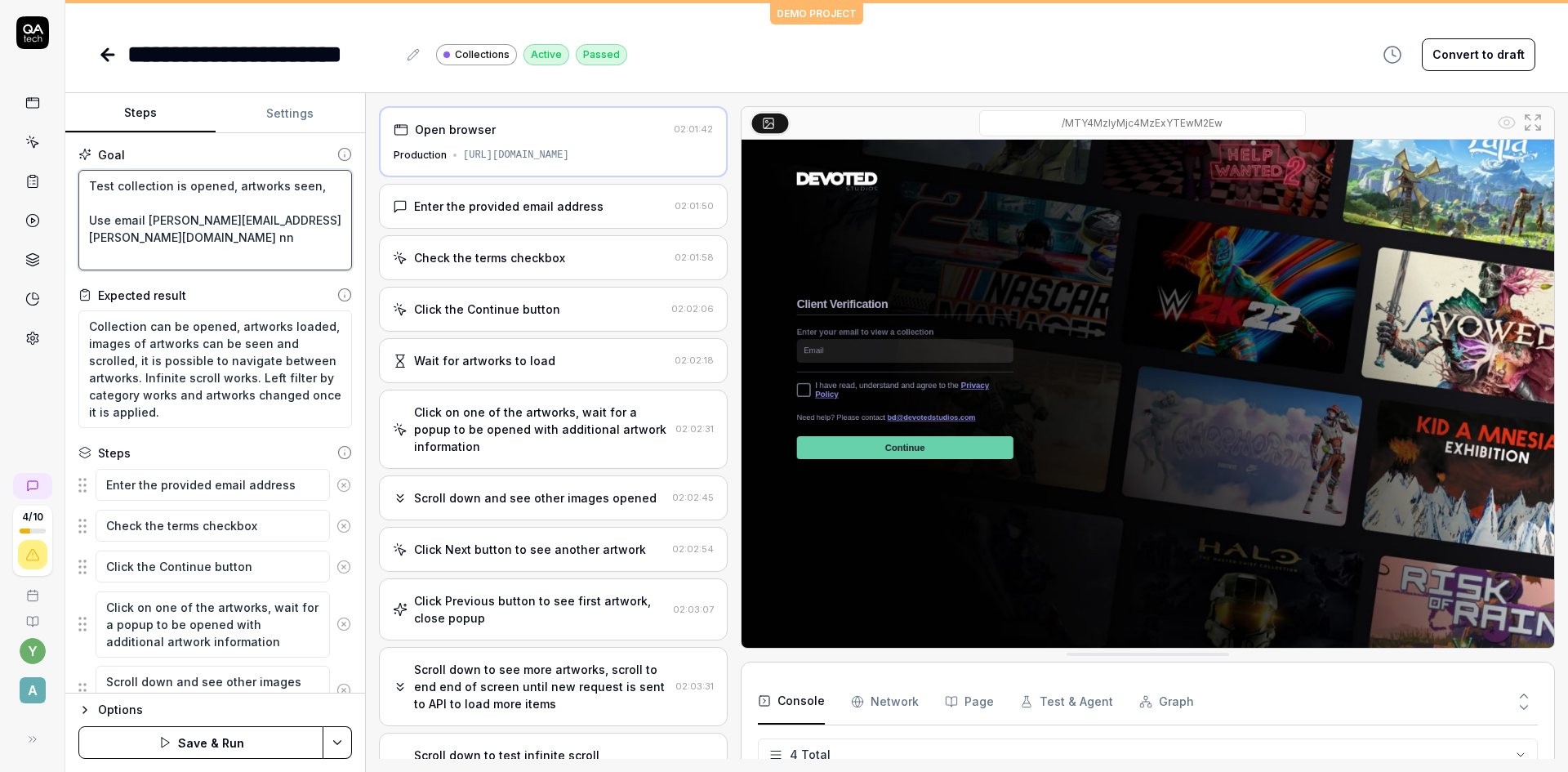
type textarea "*"
type textarea "Test collection is opened, artworks seen, Use email [EMAIL_ADDRESS][PERSON_NAME…"
type textarea "*"
type textarea "Test collection is opened, artworks seen, Use email [PERSON_NAME][EMAIL_ADDRESS…"
type textarea "*"
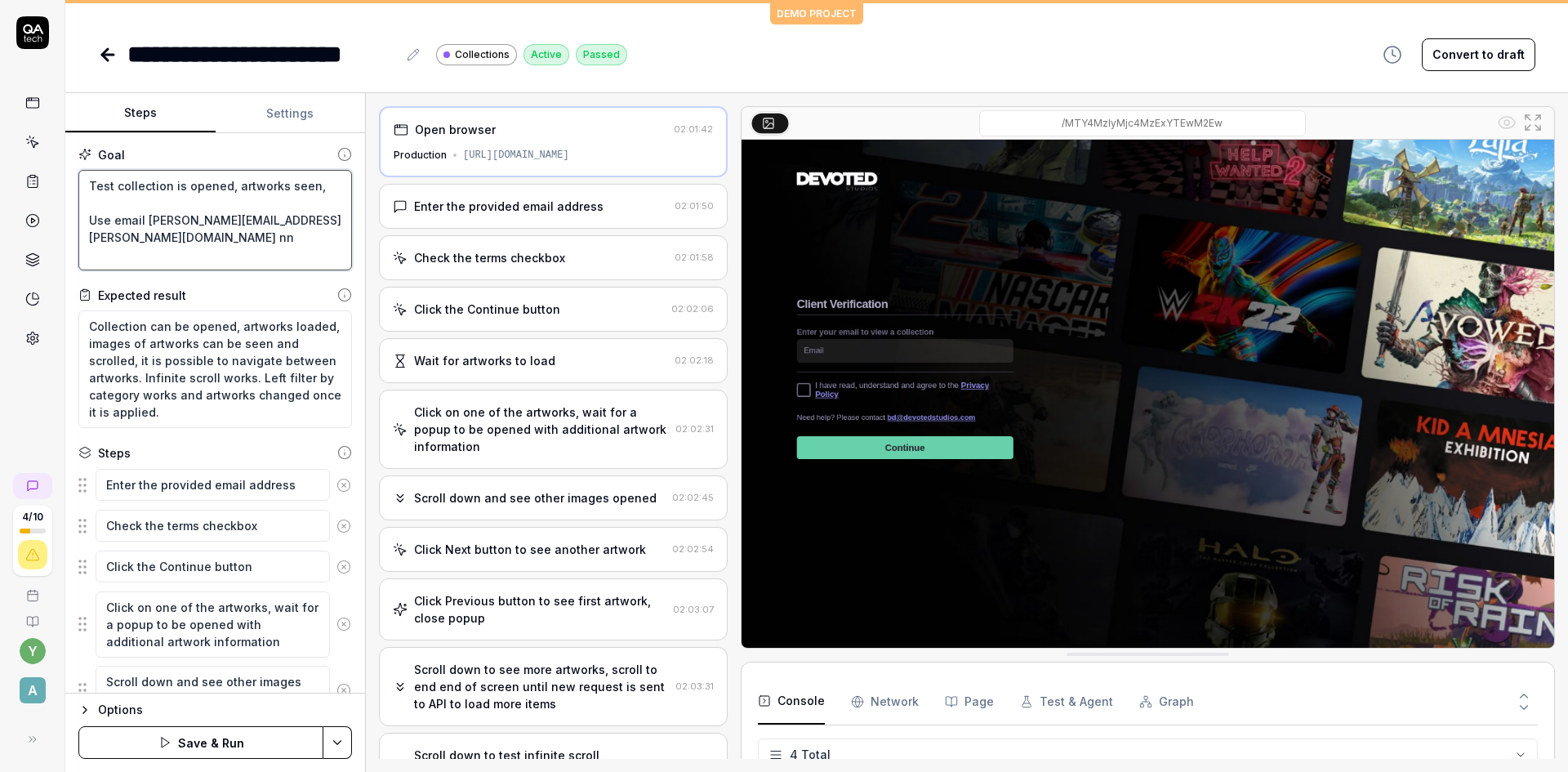
type textarea "Test collection is opened, artworks seen, Use email [PERSON_NAME][EMAIL_ADDRESS…"
type textarea "*"
type textarea "Test collection is opened, artworks seen, Use email [PERSON_NAME][EMAIL_ADDRESS…"
type textarea "*"
type textarea "Test collection is opened, artworks seen, Use email [PERSON_NAME][EMAIL_ADDRESS…"
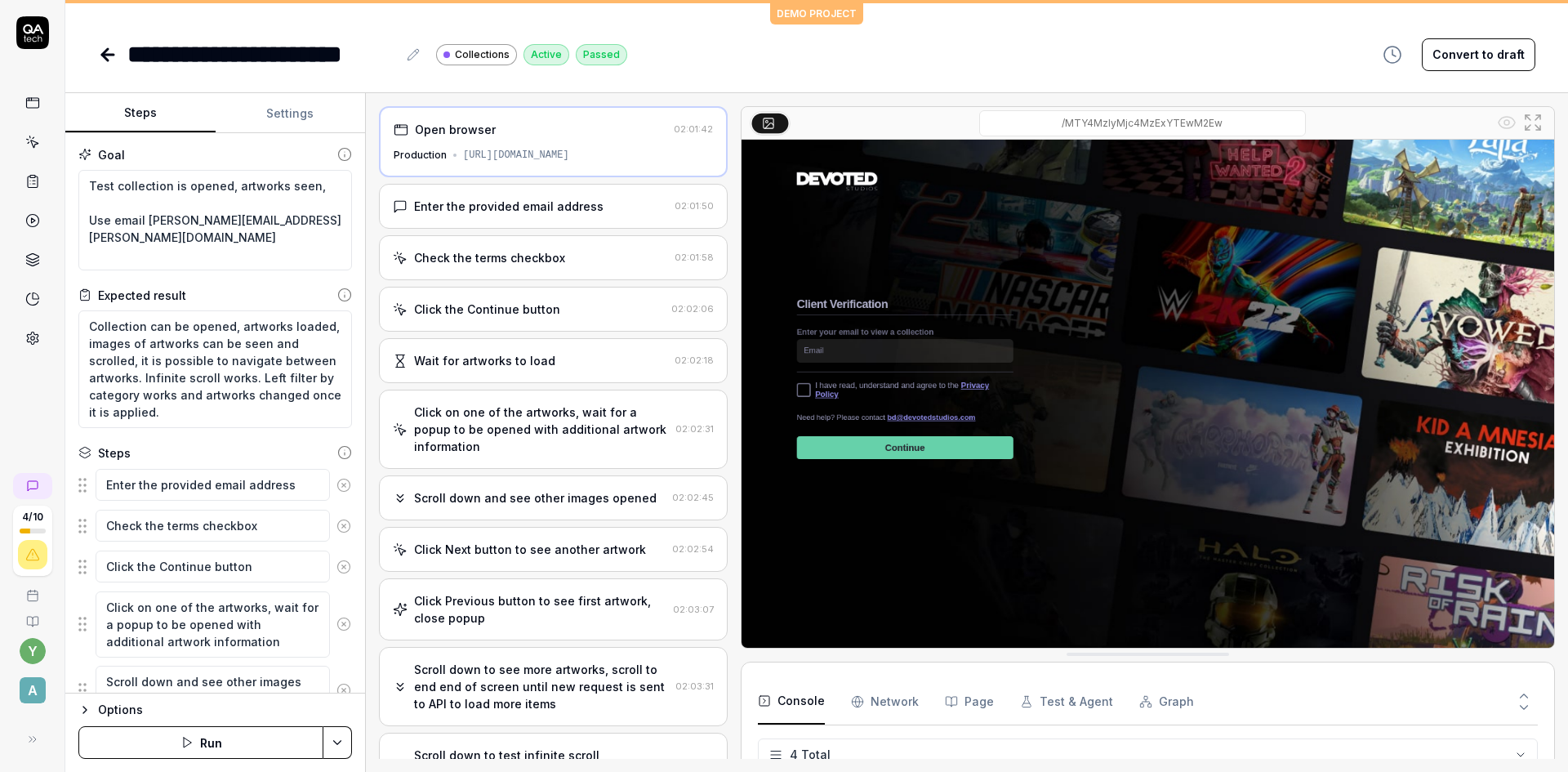
click at [492, 155] on div "[URL][DOMAIN_NAME]" at bounding box center [517, 155] width 106 height 15
click at [468, 155] on div "[URL][DOMAIN_NAME]" at bounding box center [517, 155] width 106 height 15
click at [542, 134] on div "Open browser" at bounding box center [530, 130] width 274 height 17
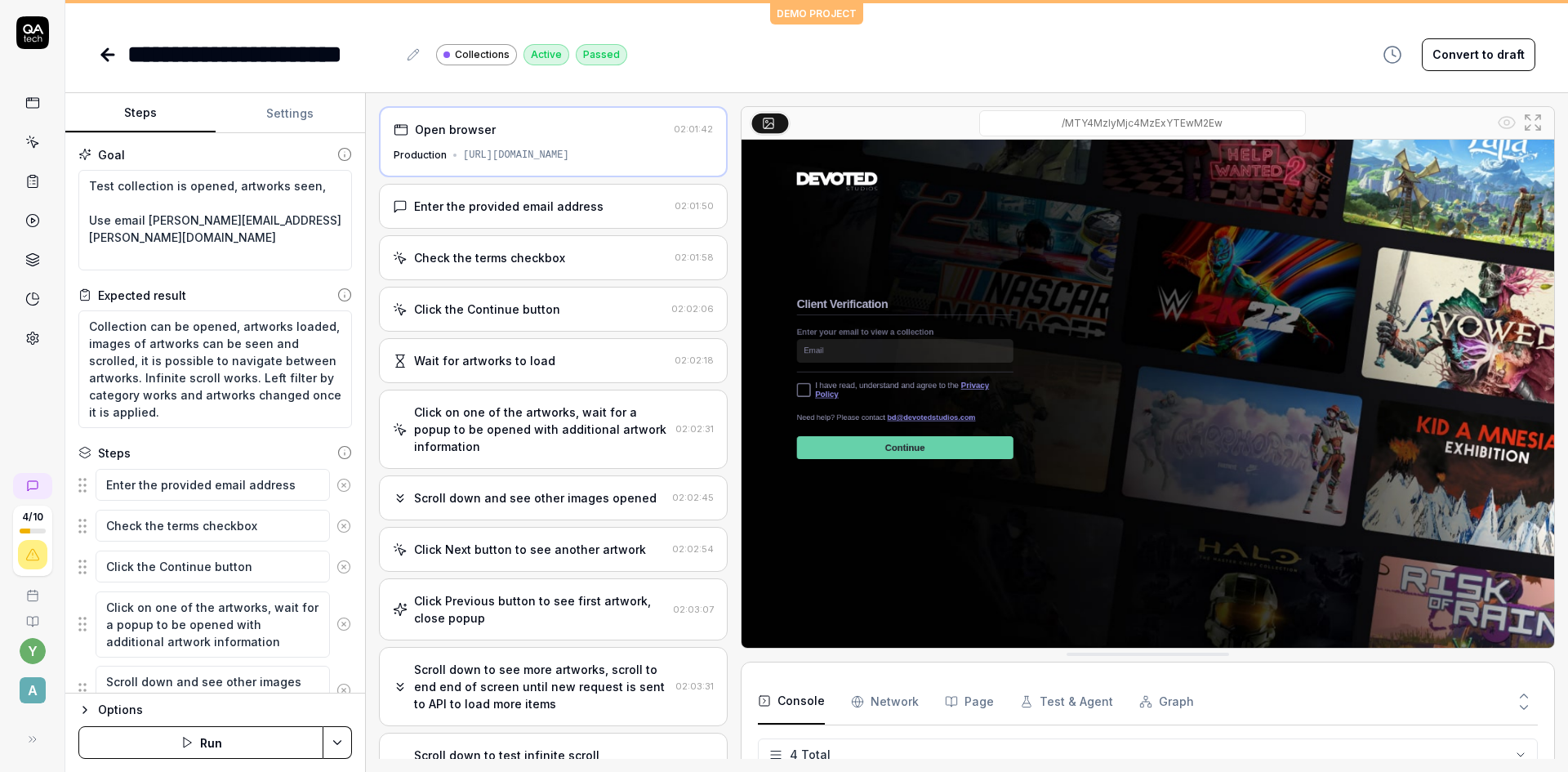
click at [449, 128] on div "Open browser" at bounding box center [455, 130] width 81 height 17
click at [419, 159] on div "Production" at bounding box center [421, 155] width 53 height 15
drag, startPoint x: 462, startPoint y: 157, endPoint x: 716, endPoint y: 149, distance: 254.1
click at [716, 149] on div "Open browser 02:01:42 Production [URL][DOMAIN_NAME] Enter the provided email ad…" at bounding box center [554, 433] width 348 height 653
click at [306, 113] on button "Settings" at bounding box center [290, 113] width 150 height 40
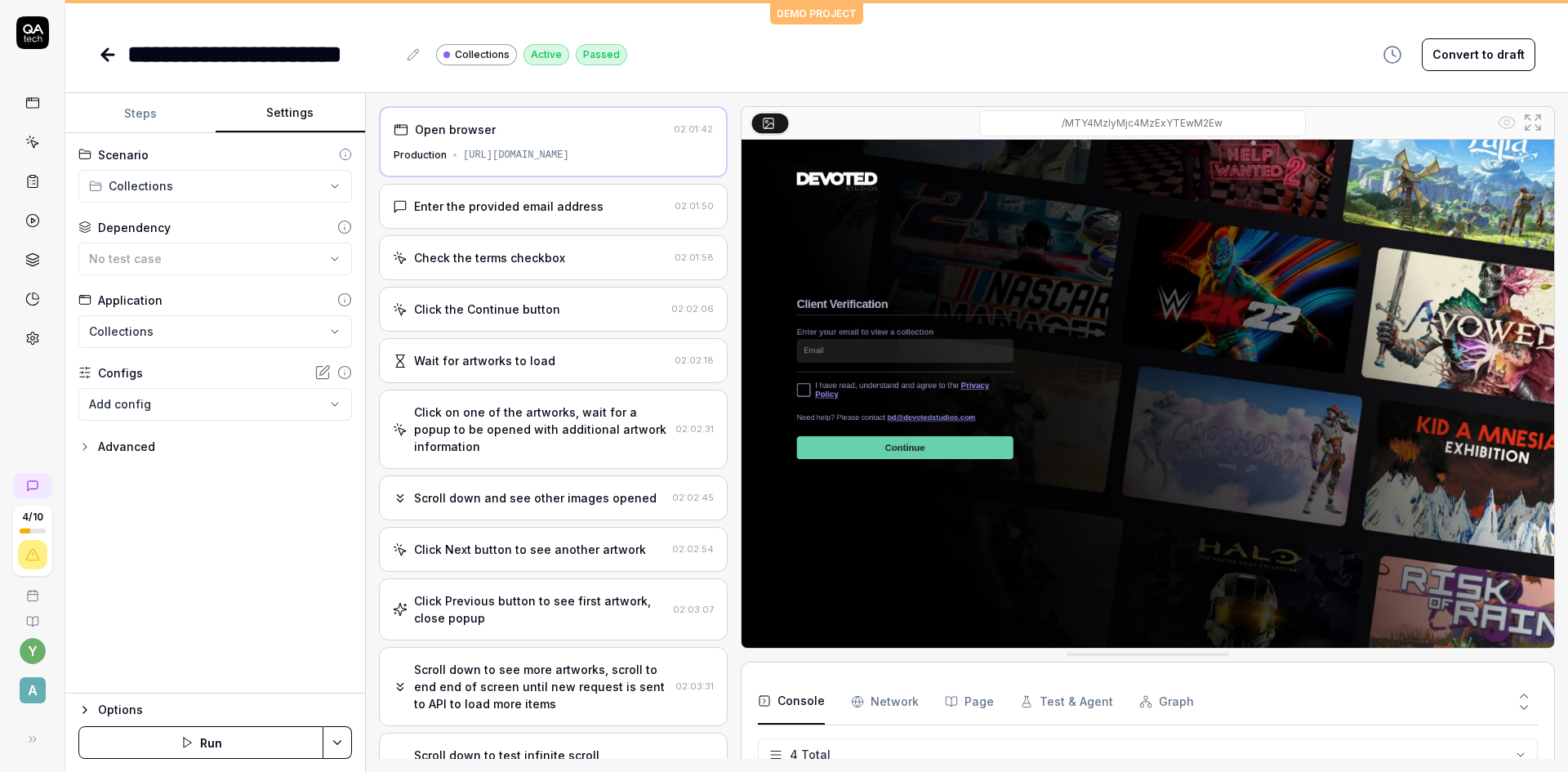
click at [210, 194] on html "**********" at bounding box center [784, 386] width 1568 height 772
click at [172, 220] on span "Collections" at bounding box center [148, 218] width 76 height 17
type textarea "*"
click at [129, 112] on button "Steps" at bounding box center [140, 113] width 150 height 40
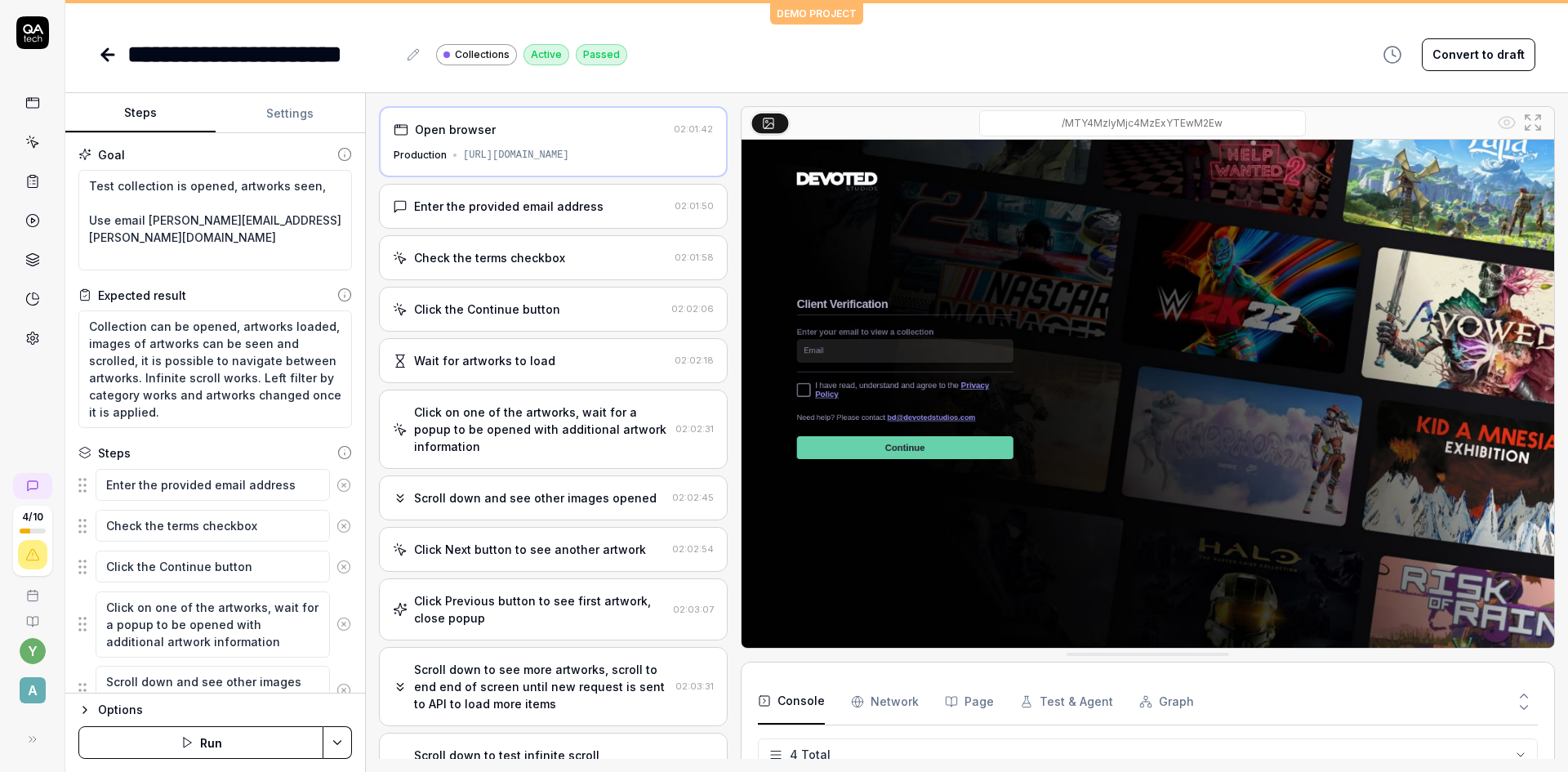
click at [549, 204] on div "Enter the provided email address" at bounding box center [508, 206] width 190 height 17
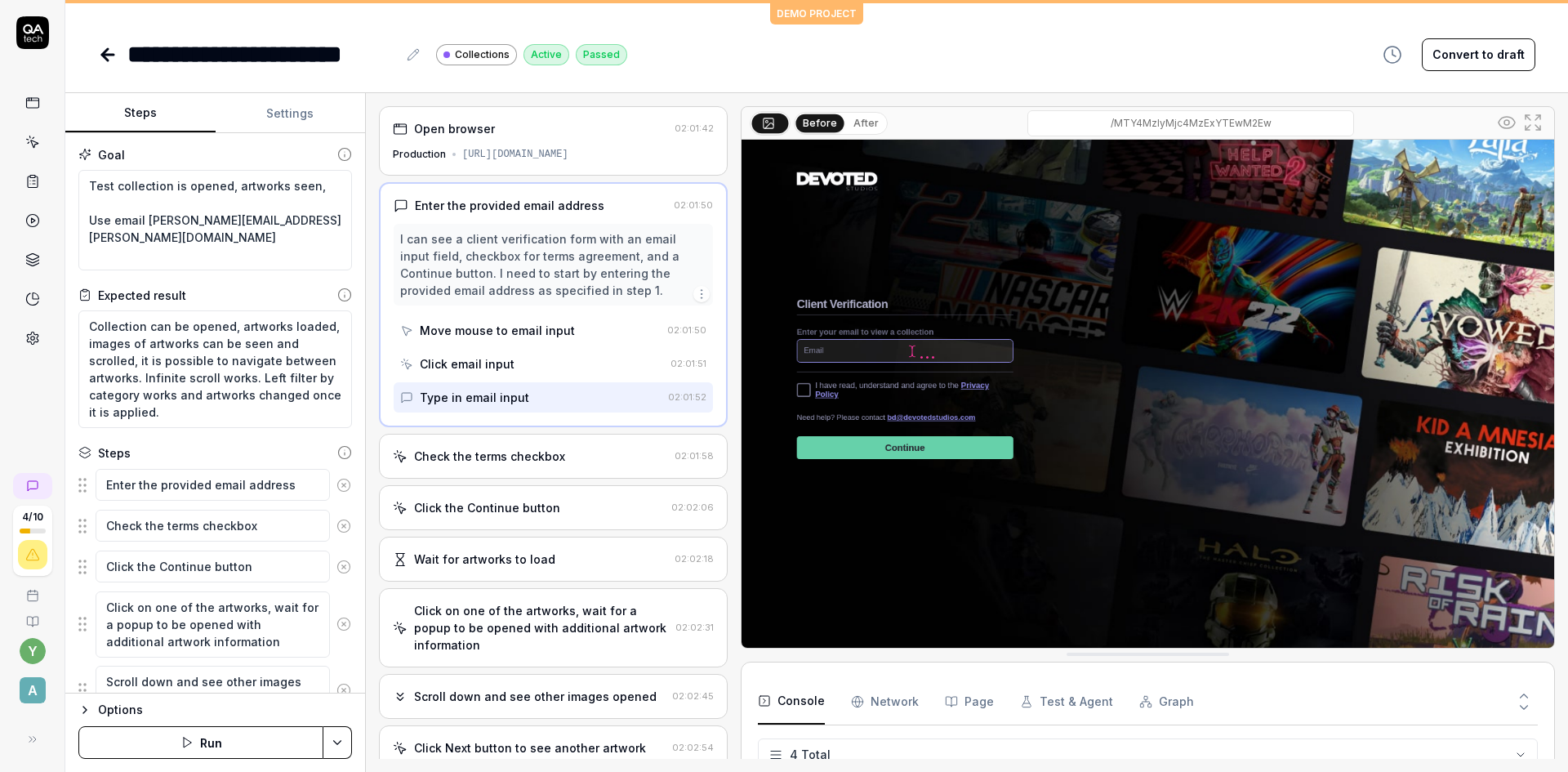
click at [467, 453] on div "Check the terms checkbox" at bounding box center [489, 456] width 151 height 17
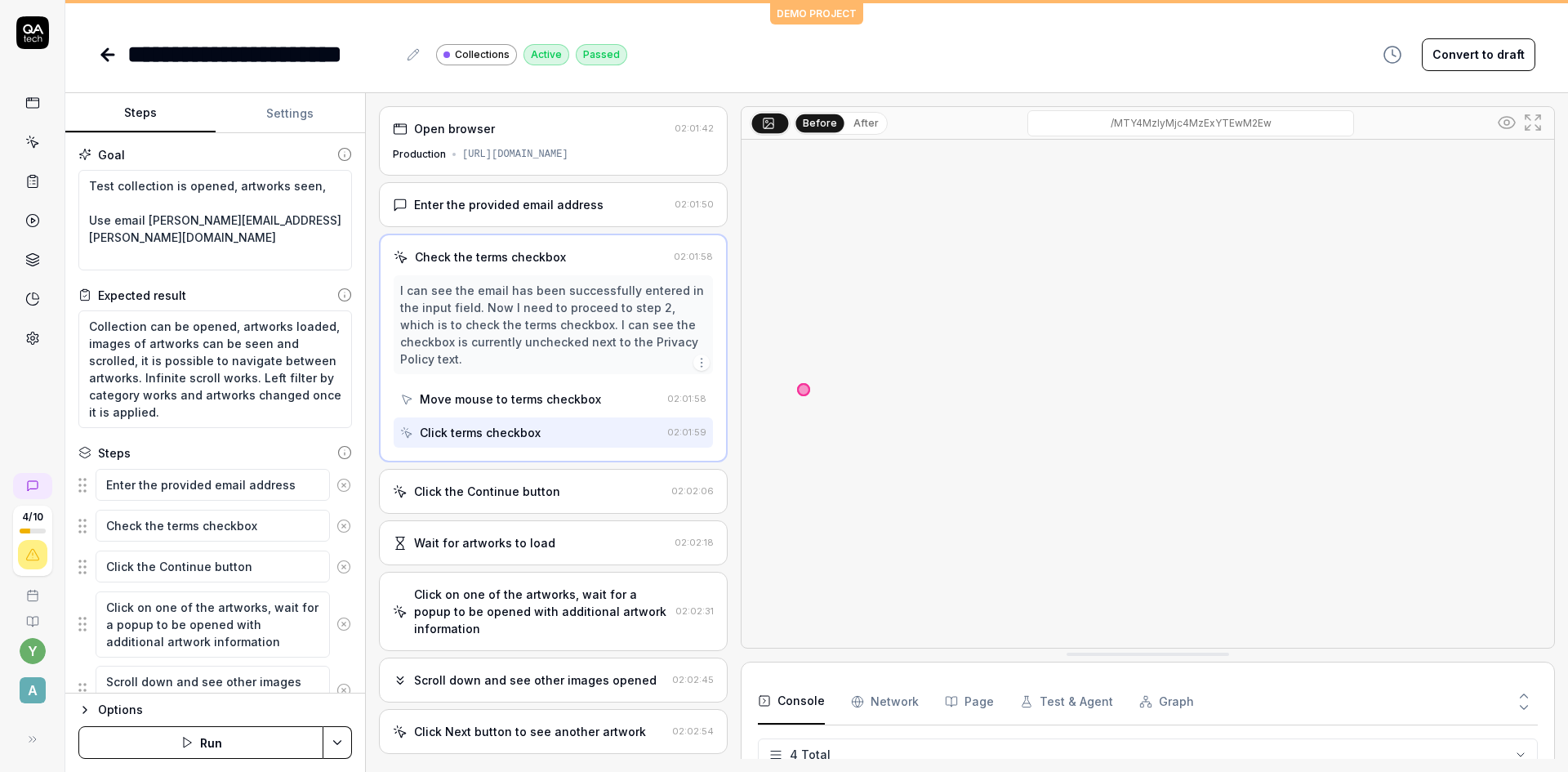
click at [690, 43] on div "**********" at bounding box center [816, 54] width 1438 height 37
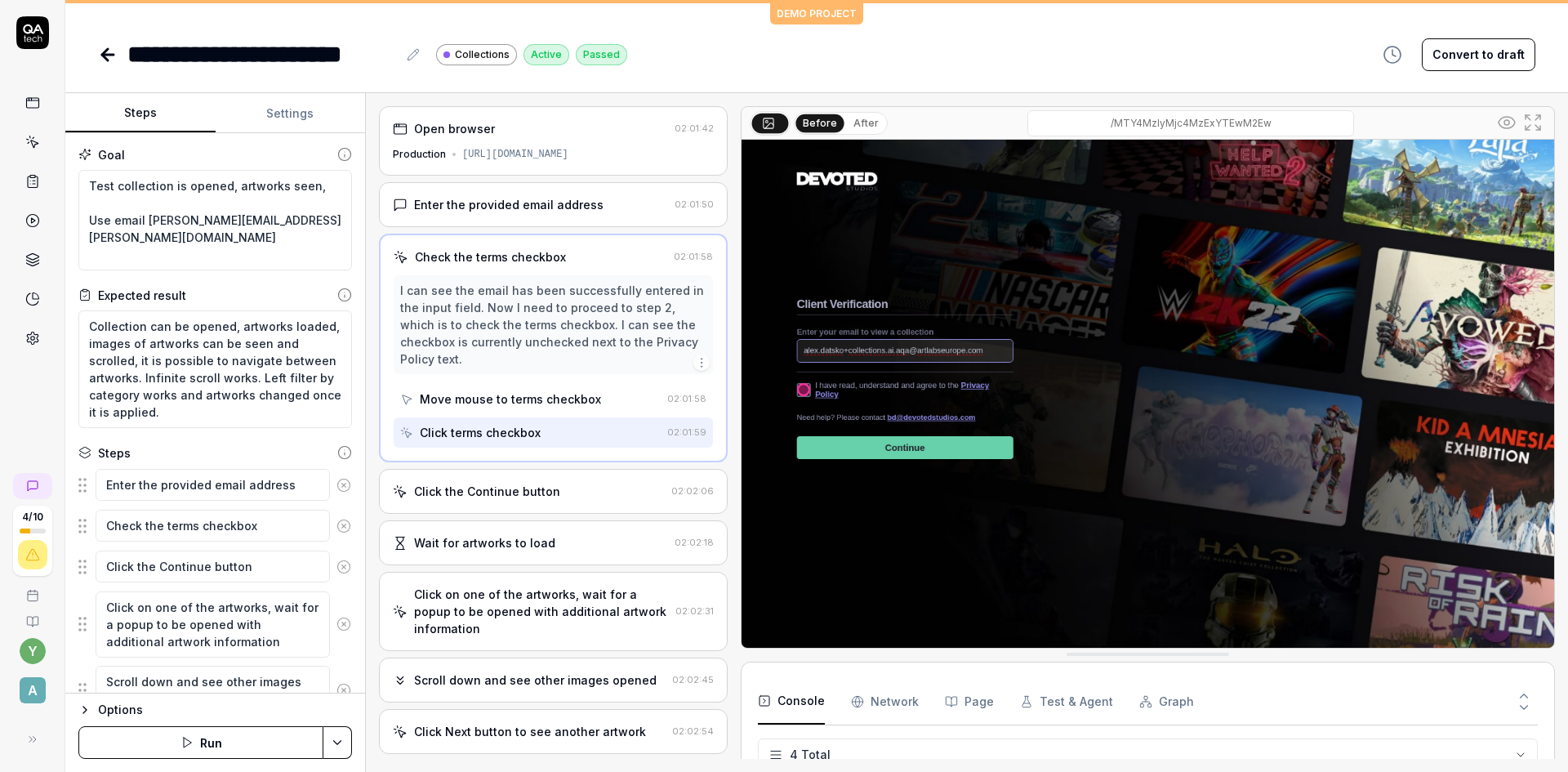
click at [106, 50] on icon at bounding box center [105, 54] width 6 height 11
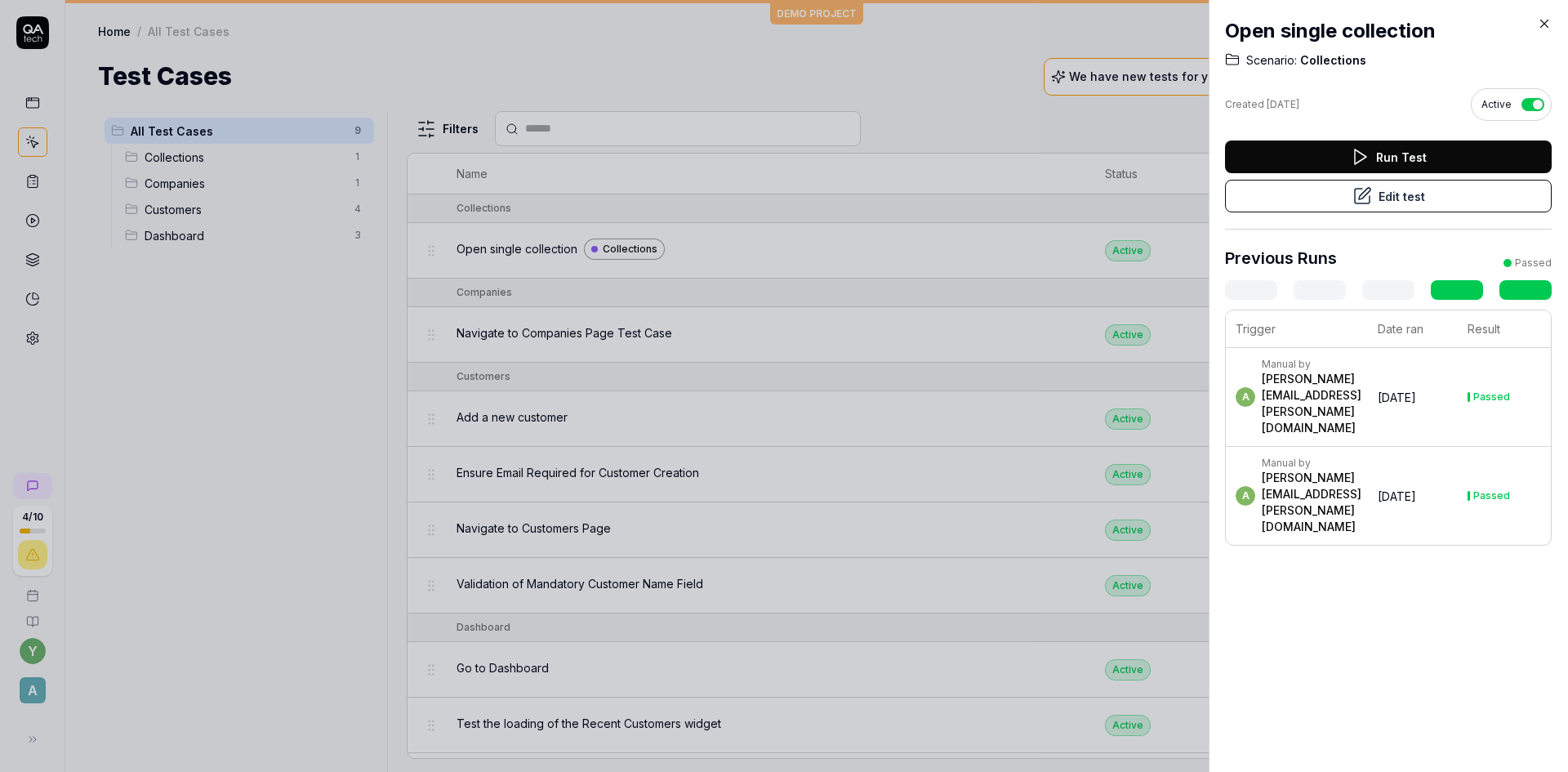
click at [1545, 22] on icon at bounding box center [1544, 23] width 15 height 15
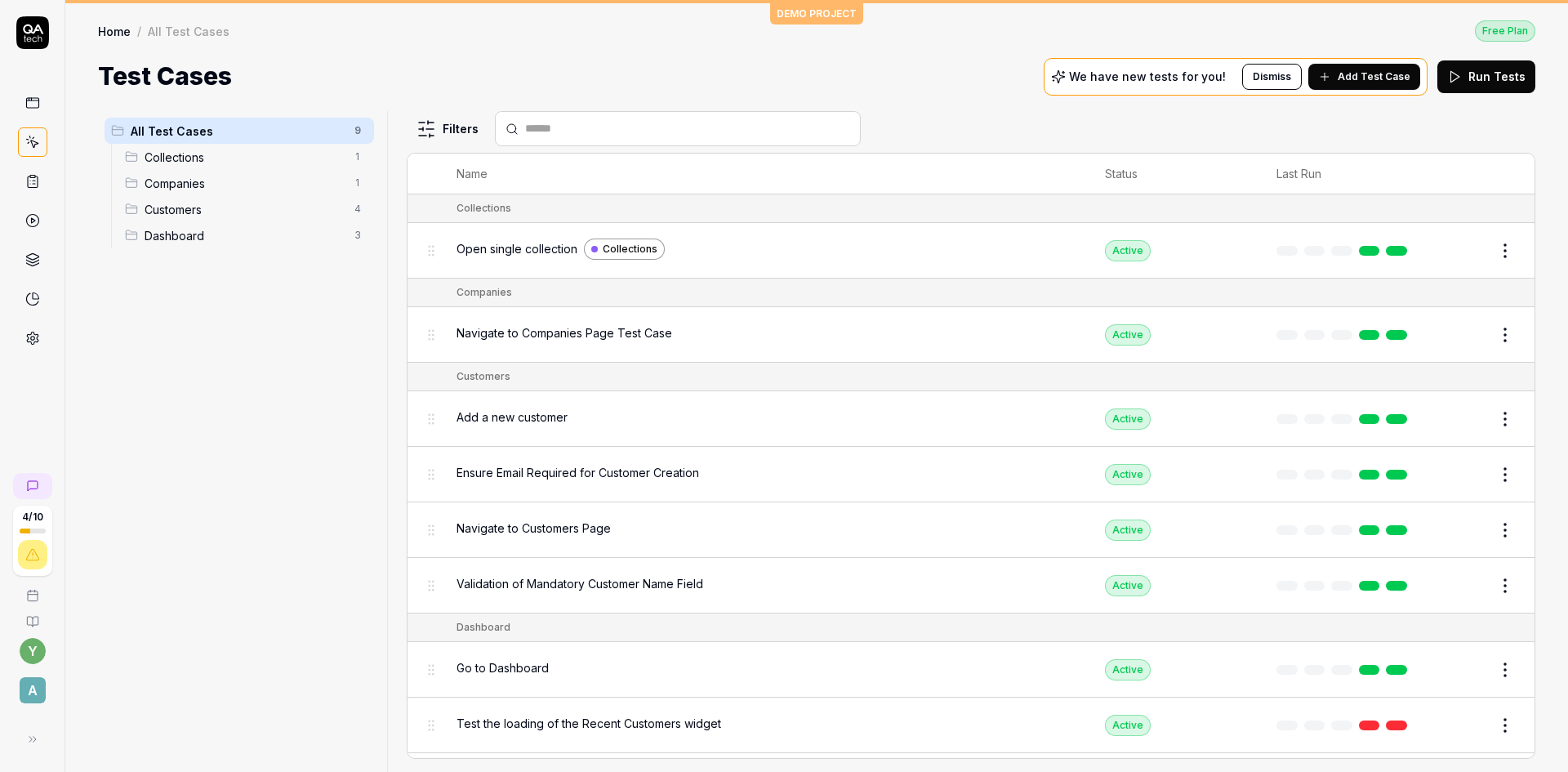
click at [1373, 79] on span "Add Test Case" at bounding box center [1374, 76] width 73 height 15
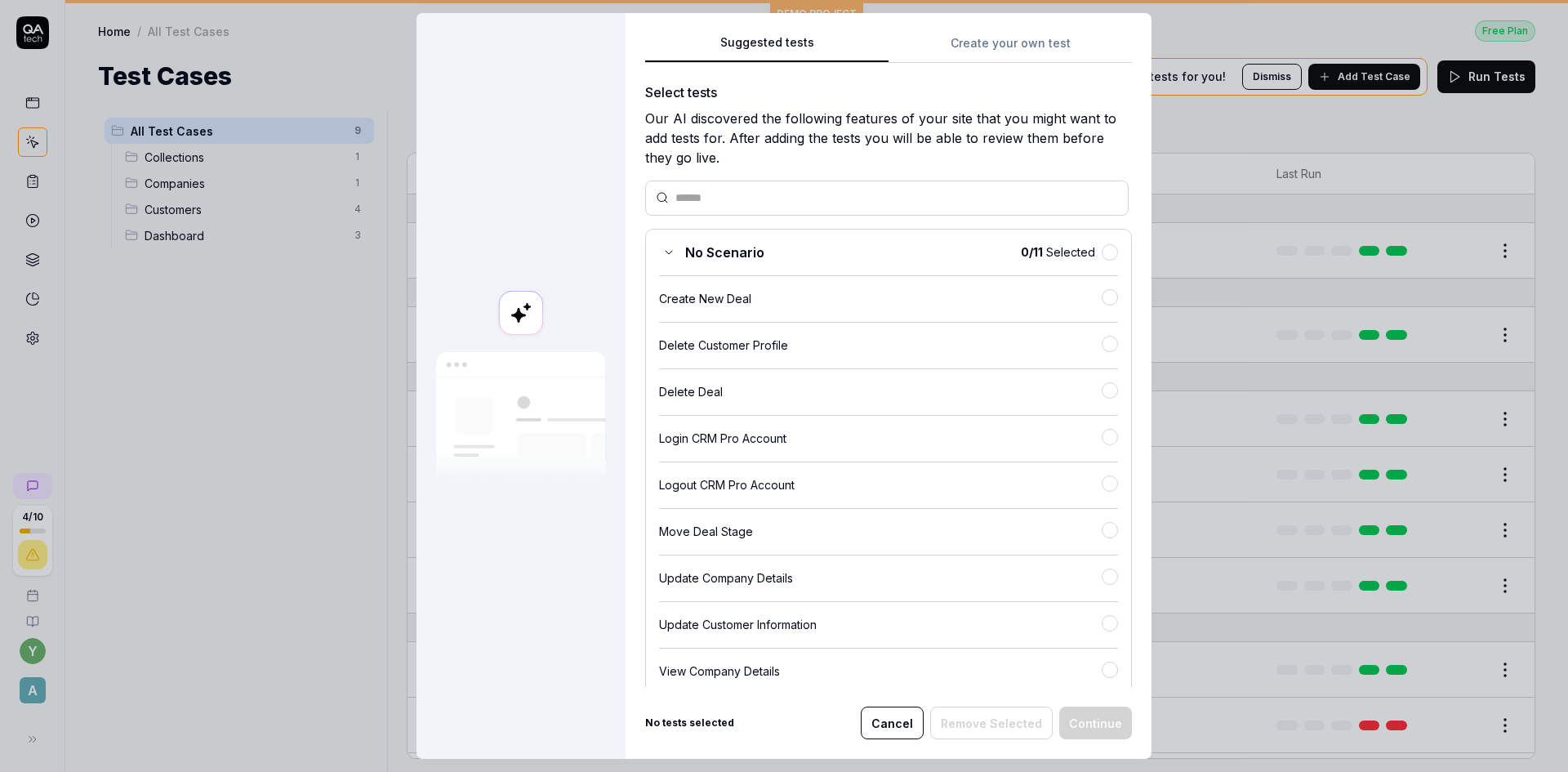
click at [773, 45] on button "Suggested tests" at bounding box center [767, 48] width 244 height 29
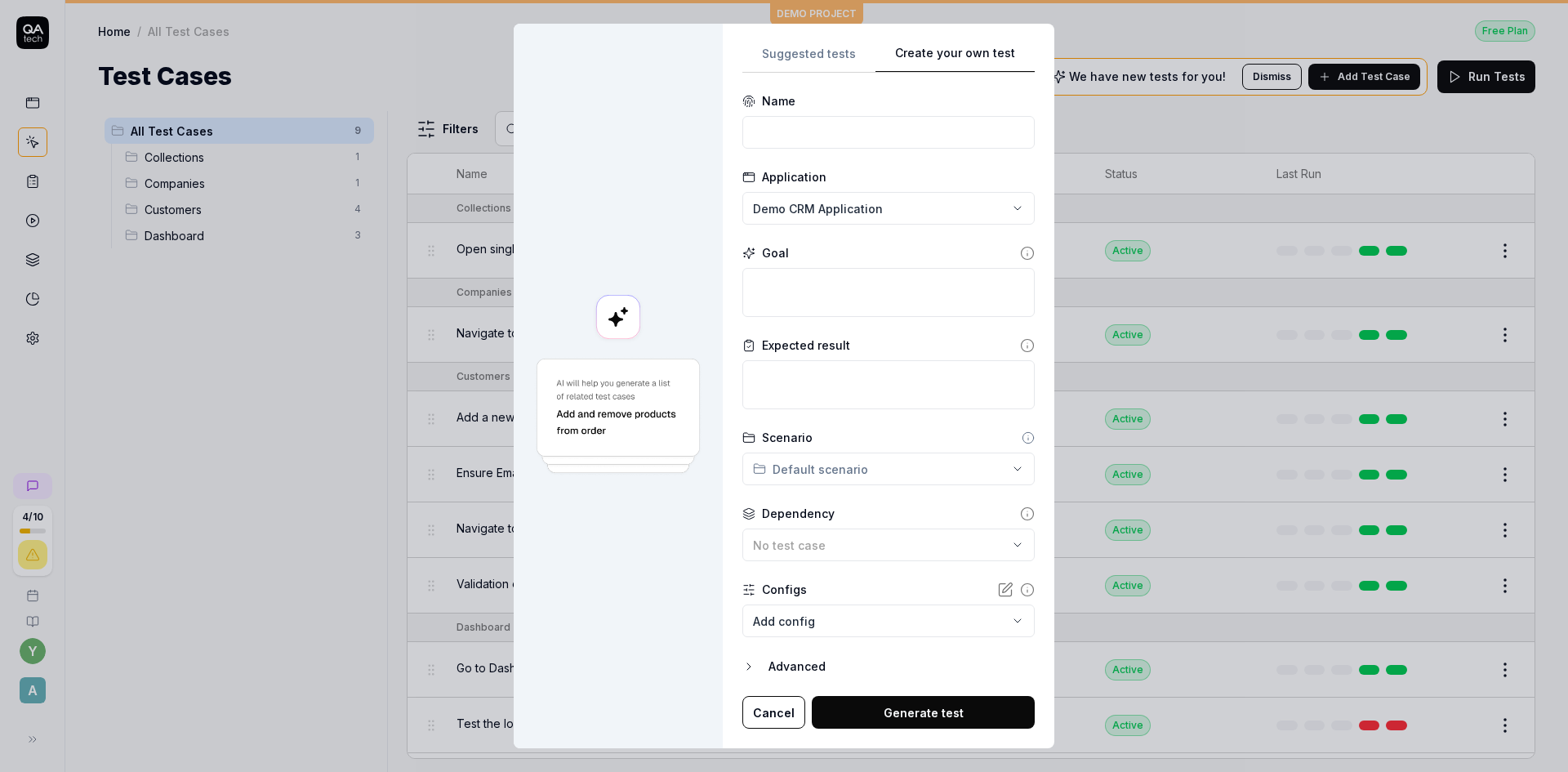
click at [980, 42] on div "**********" at bounding box center [888, 386] width 331 height 726
click at [800, 126] on input at bounding box center [888, 132] width 293 height 33
type input "jull test"
click at [783, 715] on button "Cancel" at bounding box center [773, 713] width 63 height 33
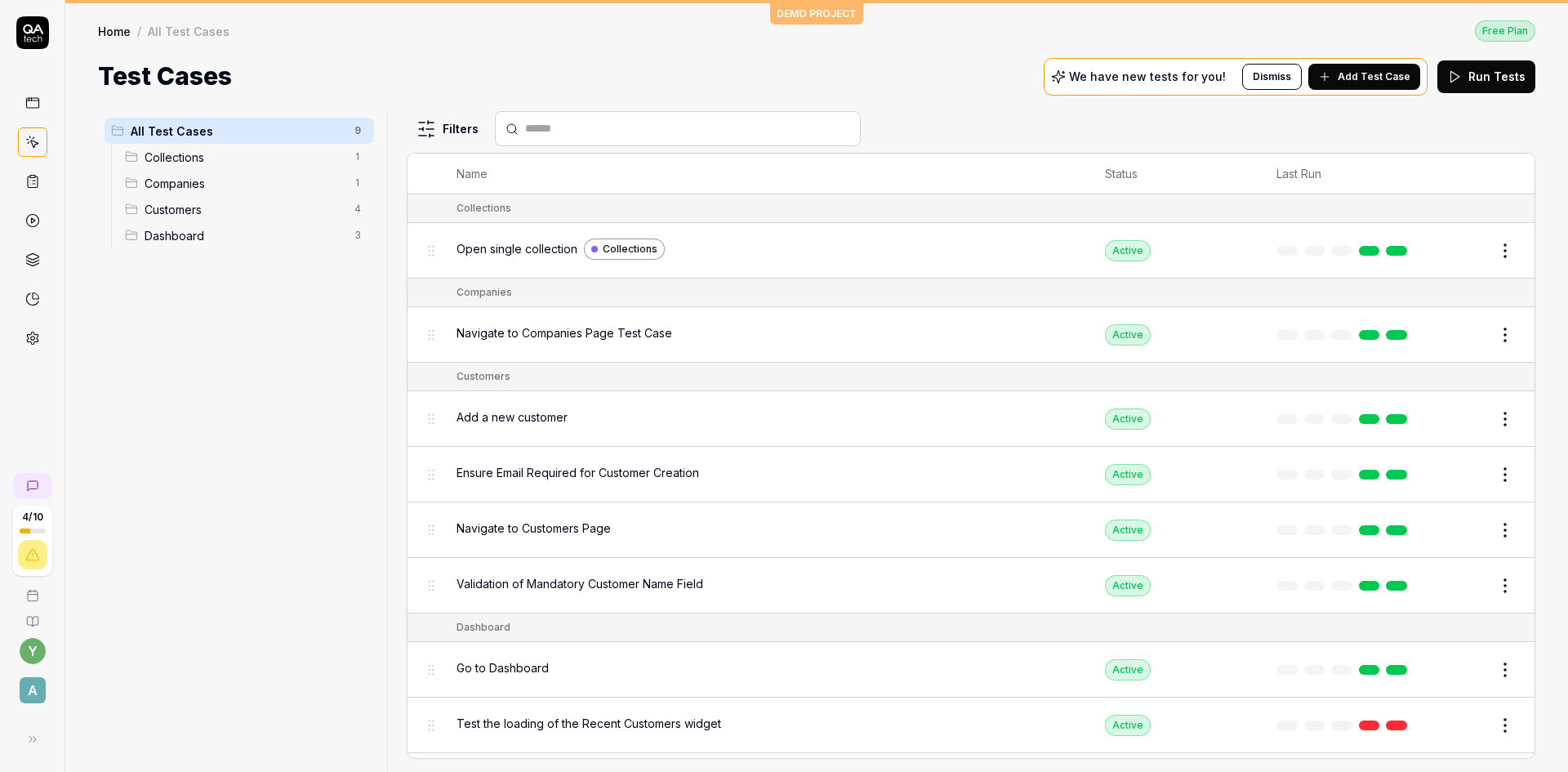
click at [217, 391] on div "All Test Cases 9 Collections 1 Companies 1 Customers 4 Dashboard 3" at bounding box center [239, 431] width 282 height 641
click at [226, 155] on span "Collections" at bounding box center [244, 157] width 200 height 17
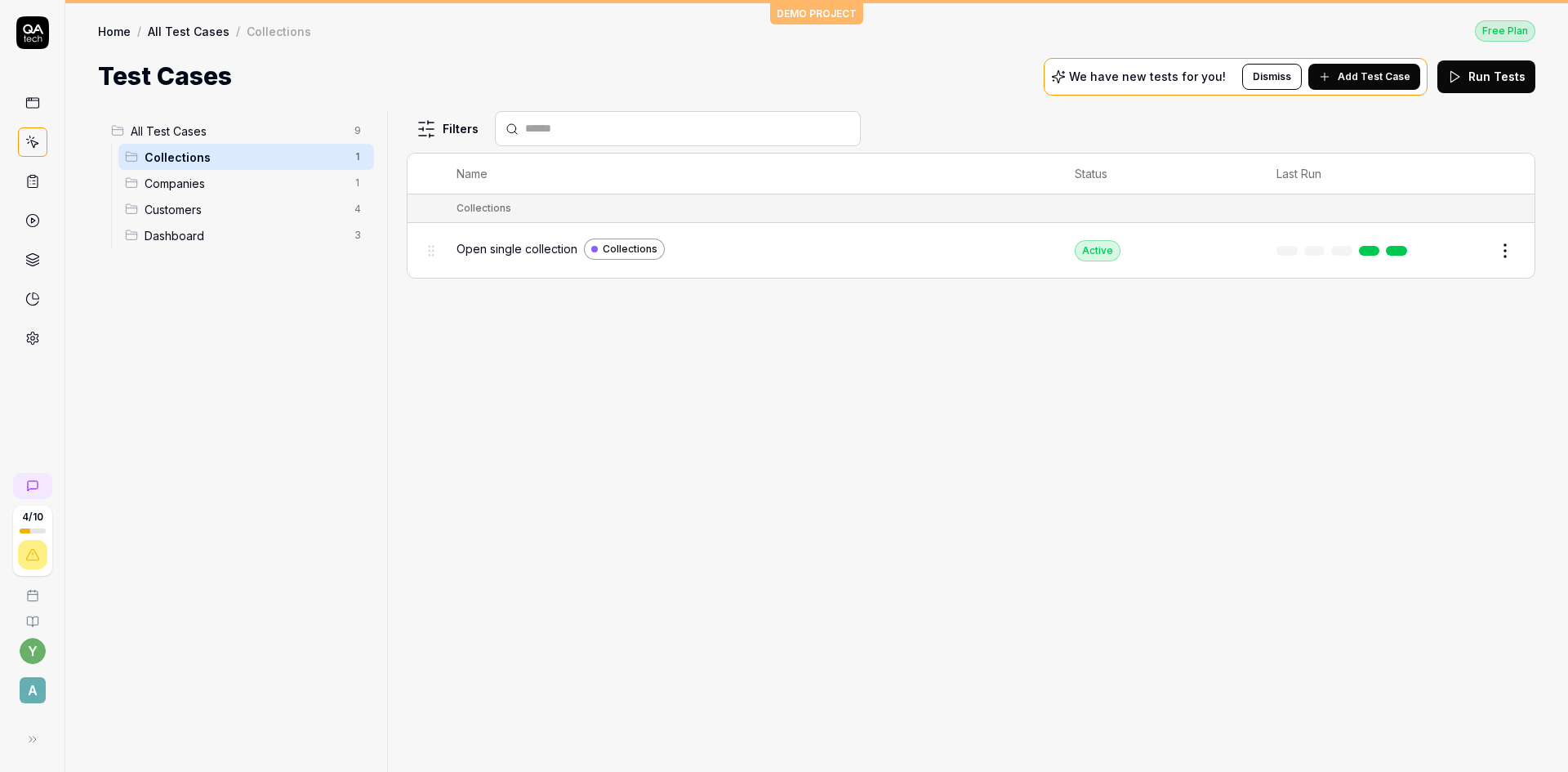
click at [509, 251] on span "Open single collection" at bounding box center [517, 249] width 121 height 17
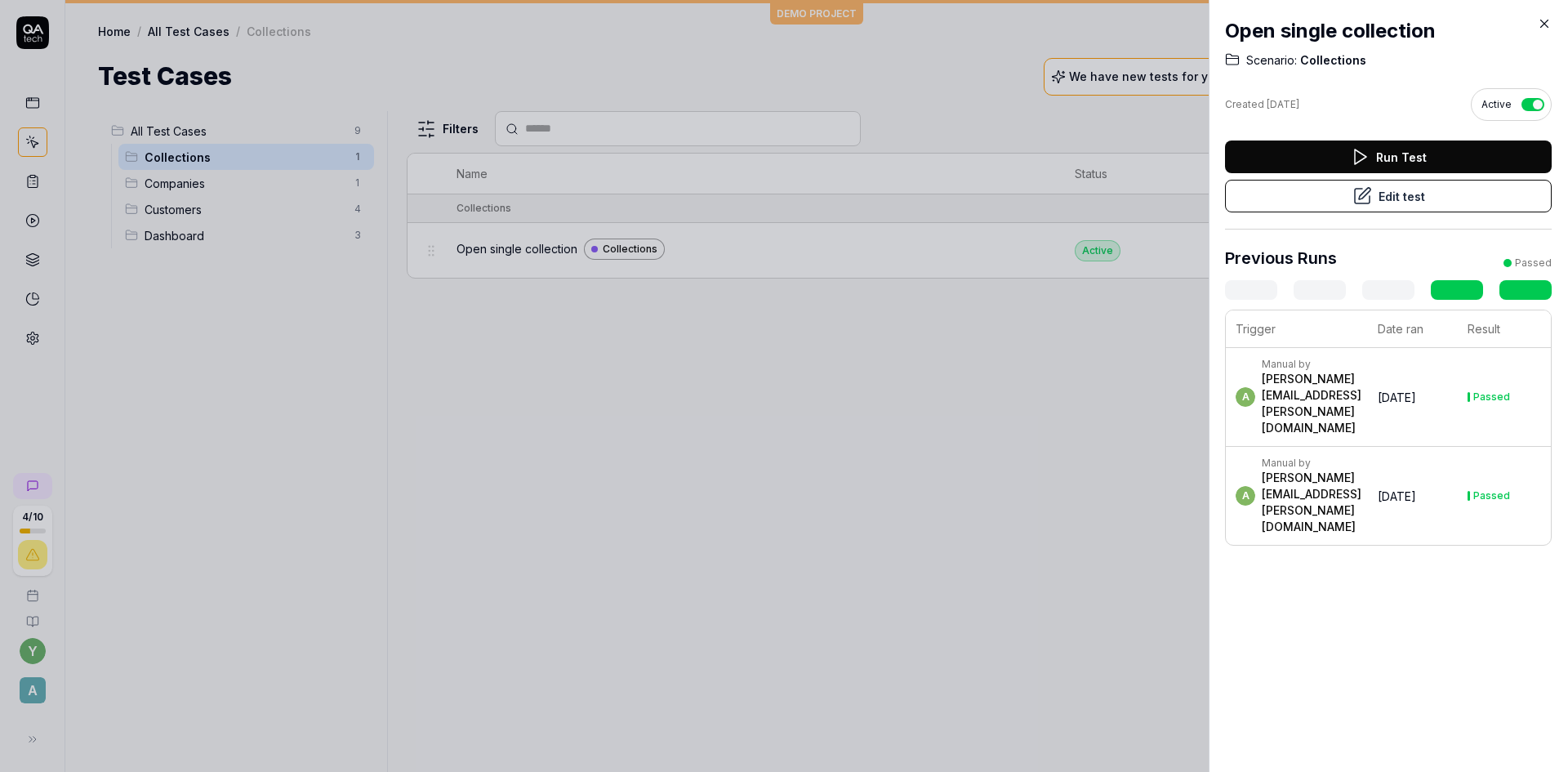
click at [1302, 204] on button "Edit test" at bounding box center [1388, 196] width 327 height 33
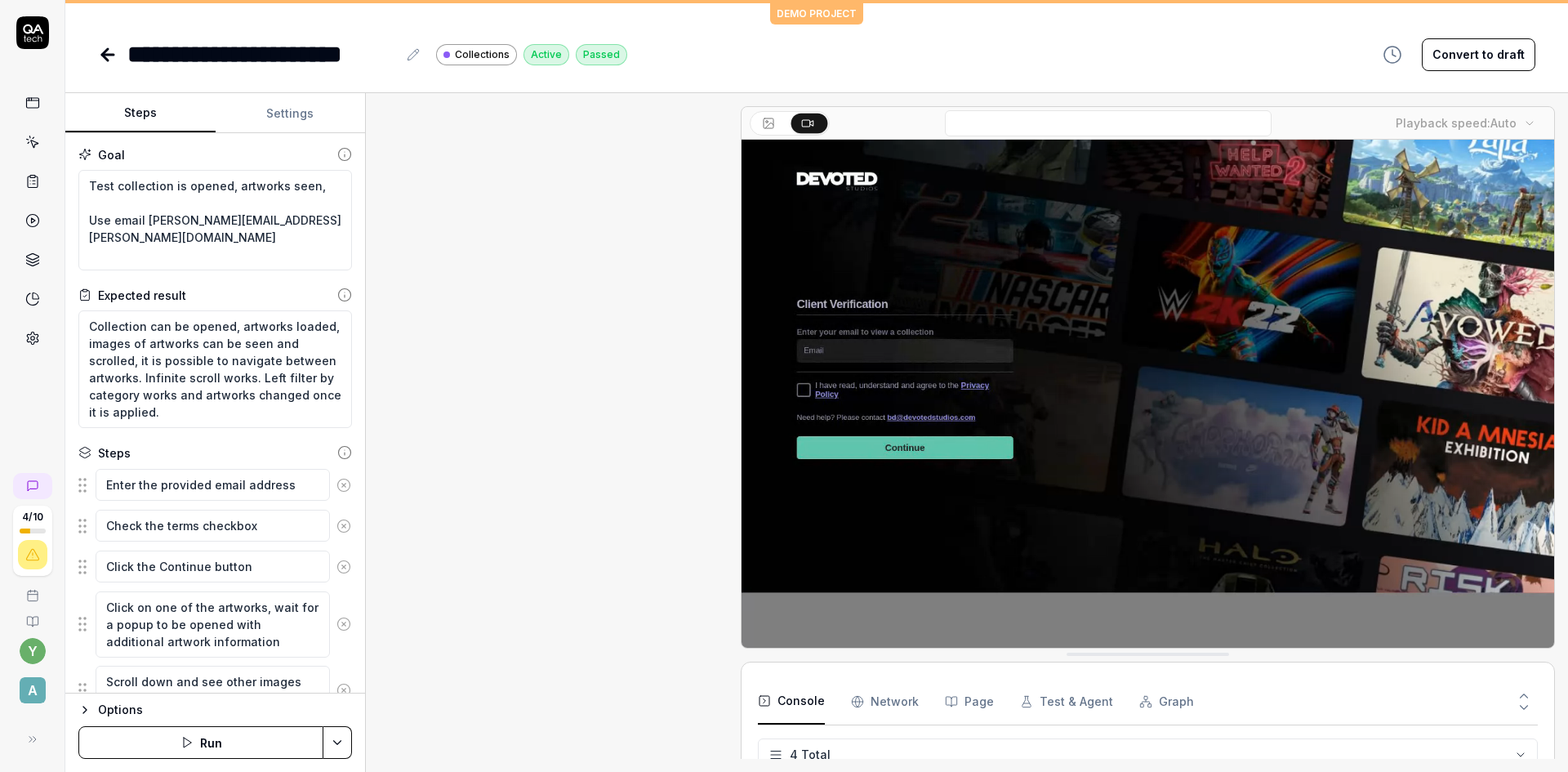
scroll to position [769, 0]
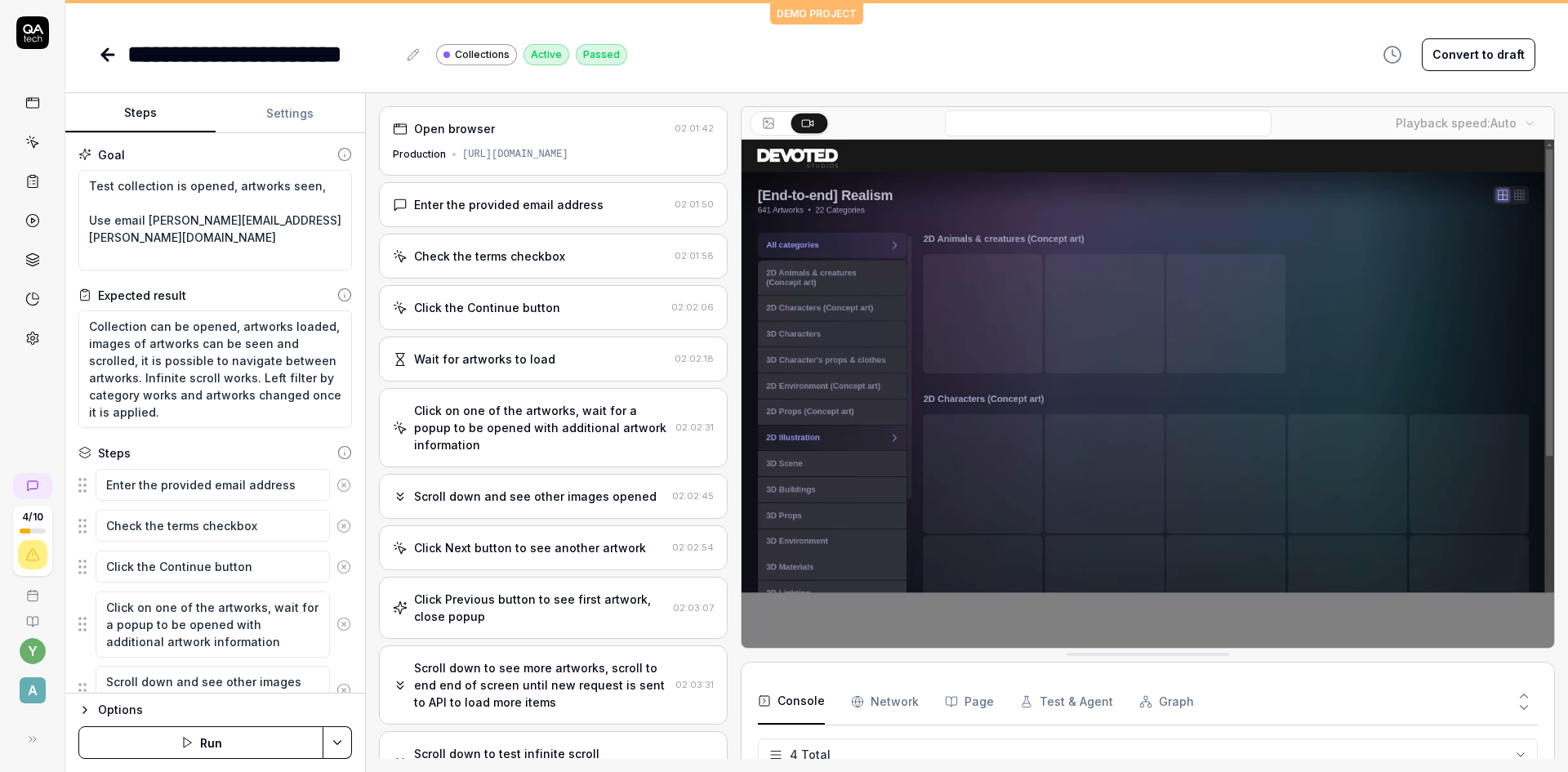
click at [503, 148] on div "[URL][DOMAIN_NAME]" at bounding box center [516, 154] width 106 height 15
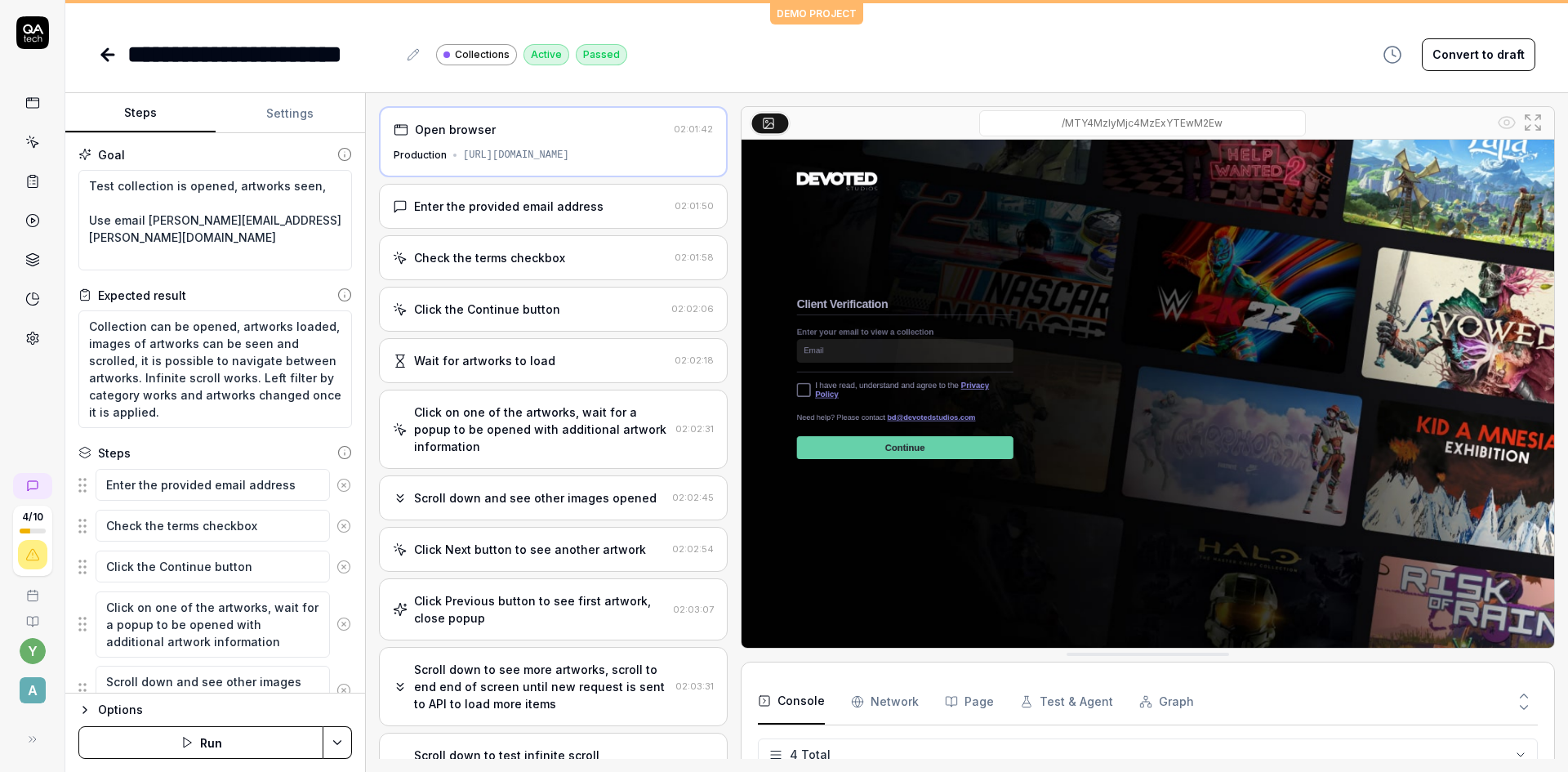
drag, startPoint x: 462, startPoint y: 161, endPoint x: 689, endPoint y: 157, distance: 227.0
click at [569, 157] on div "[URL][DOMAIN_NAME]" at bounding box center [517, 155] width 106 height 15
click at [662, 164] on div "Open browser 02:01:42 Production [URL][DOMAIN_NAME]" at bounding box center [554, 142] width 348 height 71
click at [631, 198] on div "Enter the provided email address" at bounding box center [530, 206] width 275 height 17
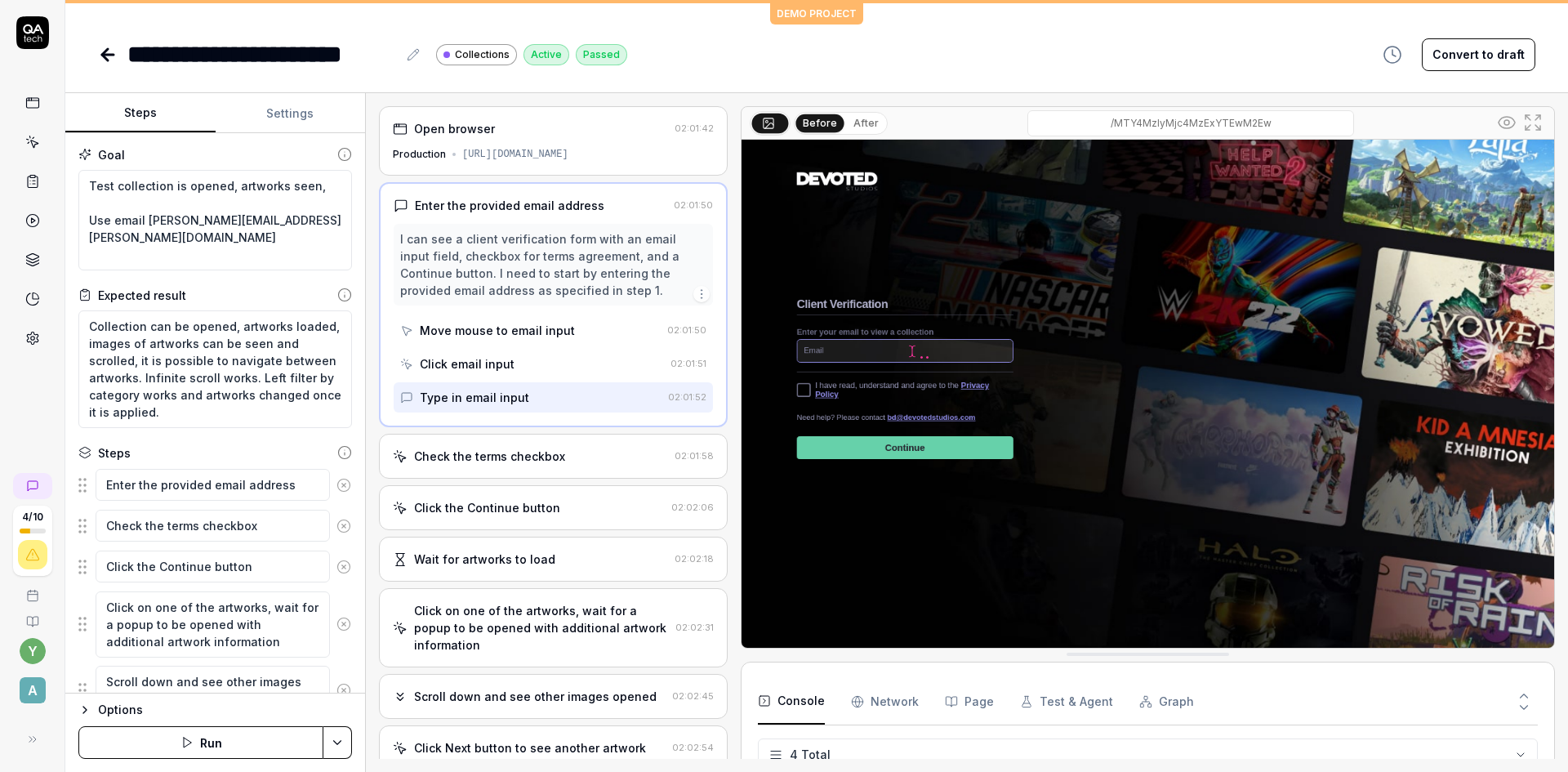
click at [568, 155] on div "[URL][DOMAIN_NAME]" at bounding box center [516, 154] width 106 height 15
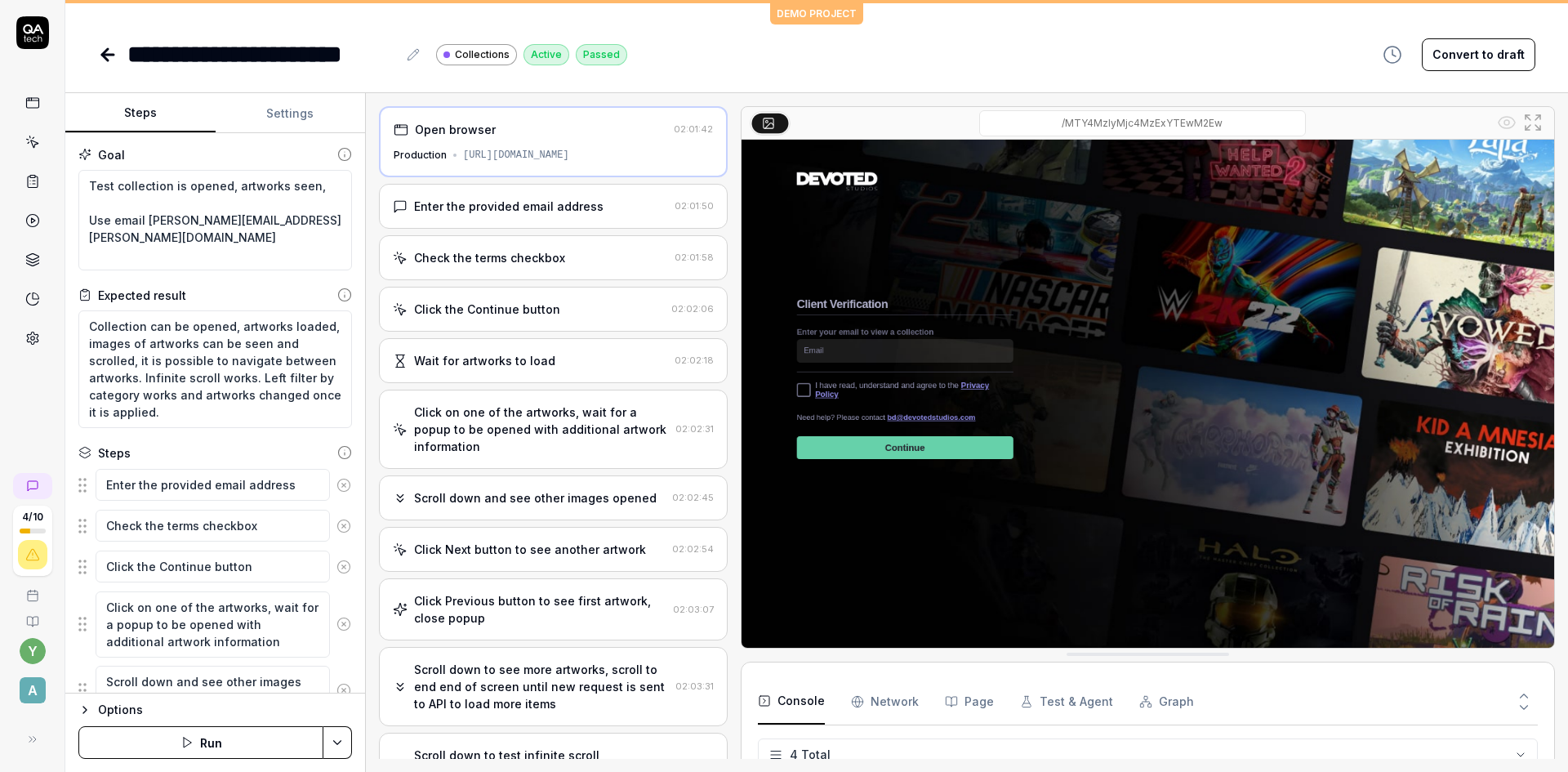
click at [1530, 124] on icon at bounding box center [1533, 122] width 20 height 20
click at [428, 163] on div "Open browser 02:01:42 Production [URL][DOMAIN_NAME]" at bounding box center [554, 142] width 348 height 71
drag, startPoint x: 428, startPoint y: 163, endPoint x: 660, endPoint y: 77, distance: 247.4
click at [660, 77] on div "**********" at bounding box center [816, 386] width 1503 height 772
click at [409, 60] on icon at bounding box center [413, 54] width 13 height 13
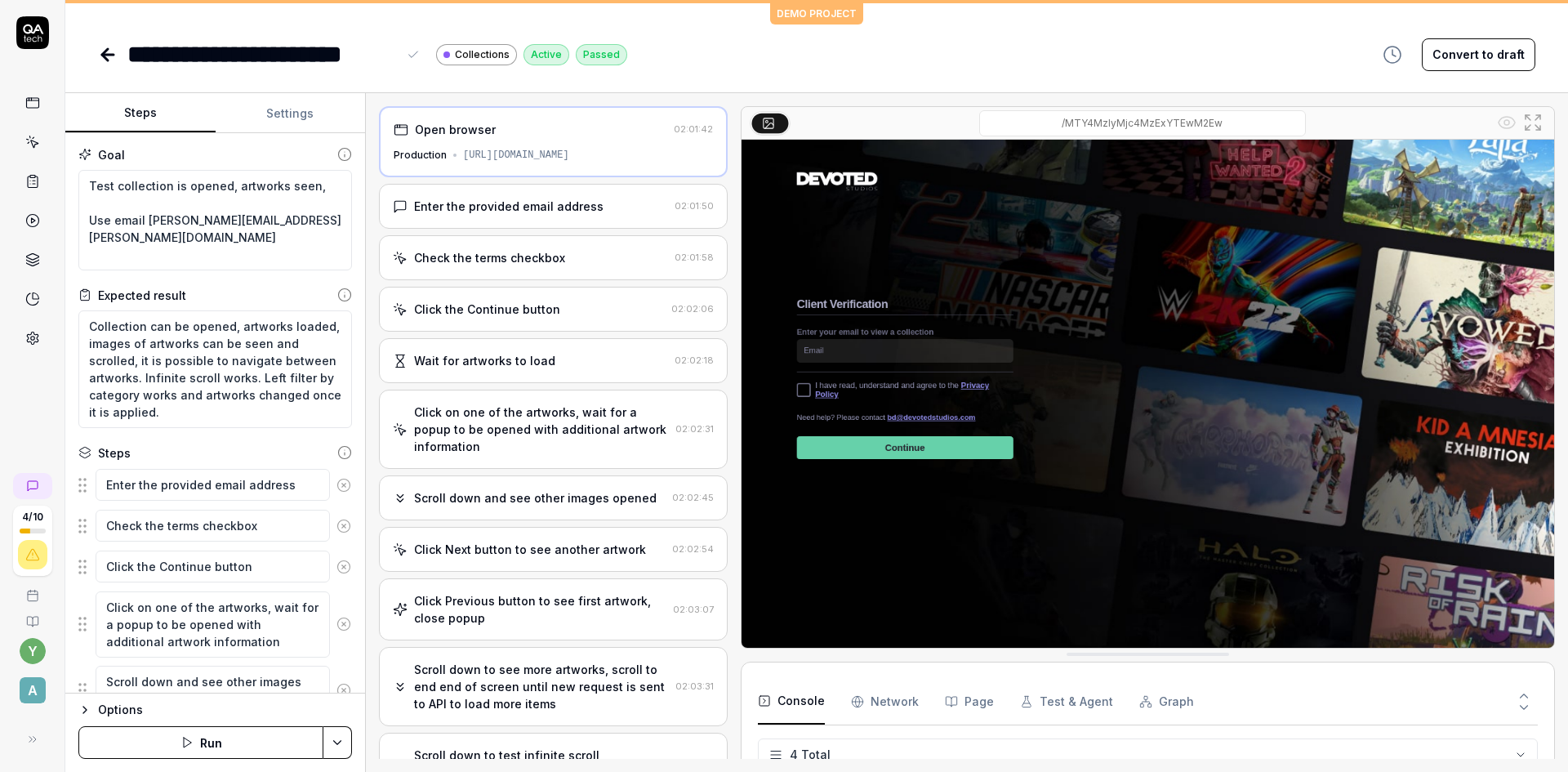
click at [700, 55] on div "**********" at bounding box center [816, 54] width 1438 height 37
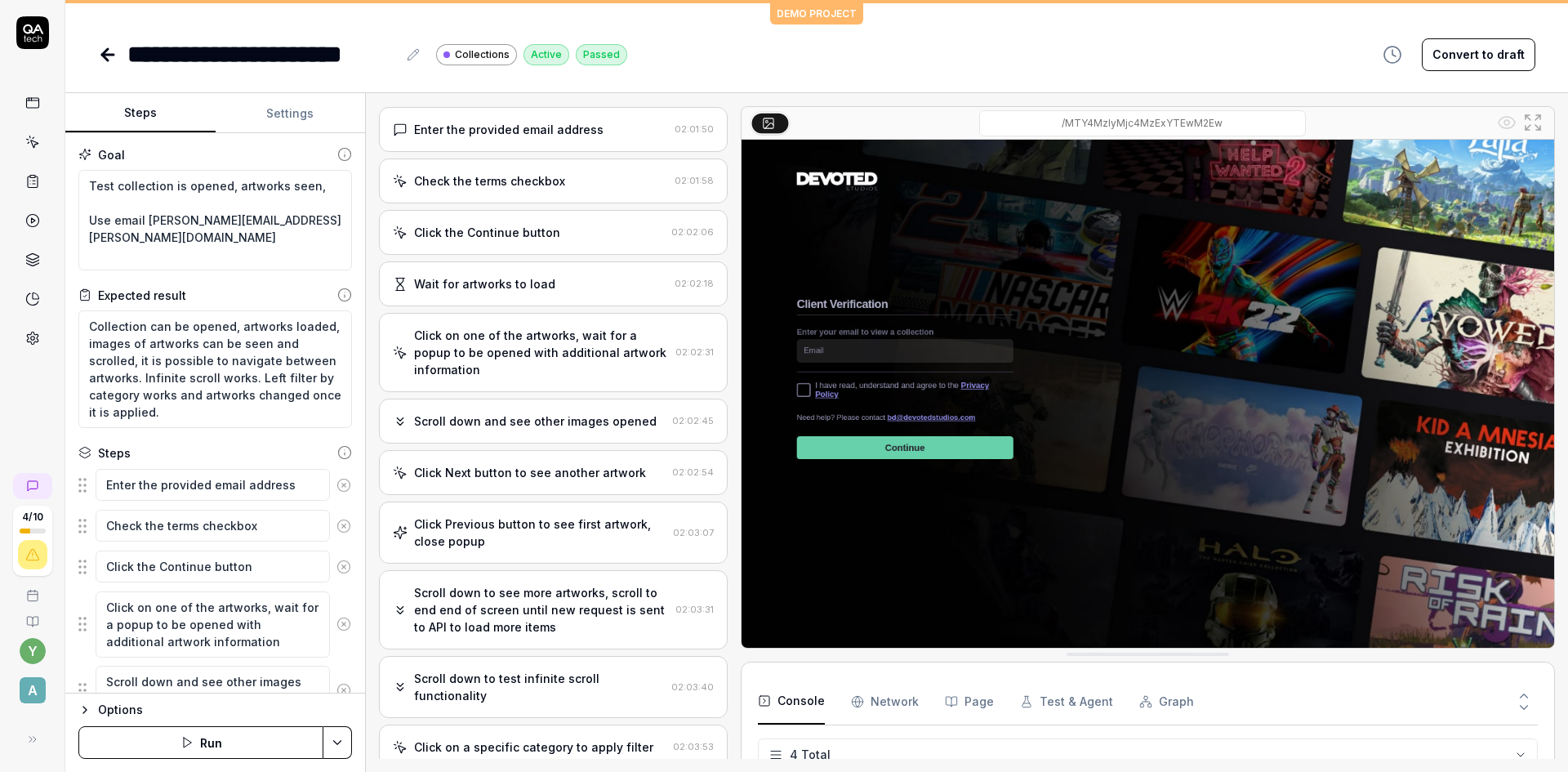
scroll to position [82, 0]
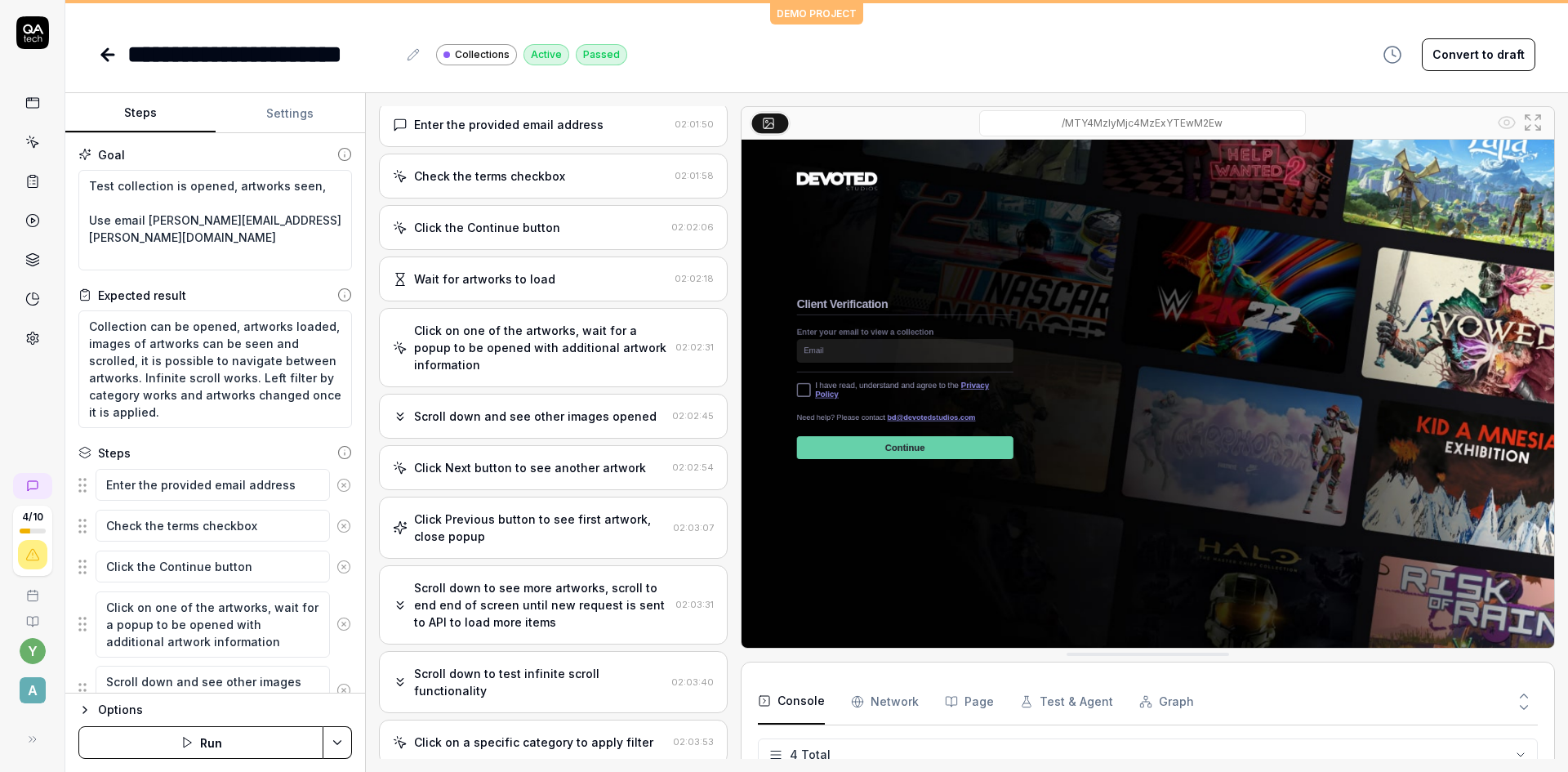
click at [86, 711] on icon "button" at bounding box center [85, 710] width 3 height 7
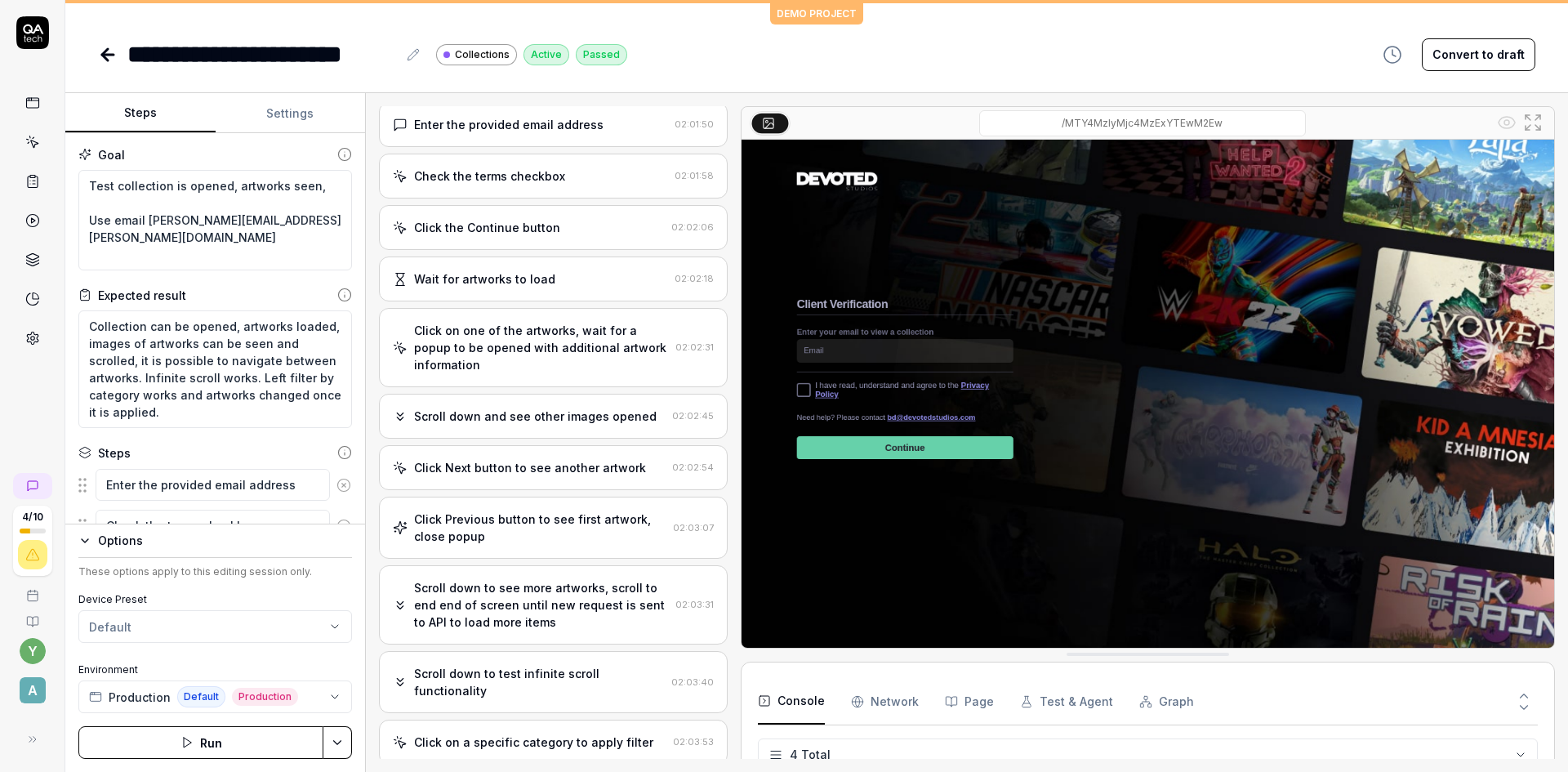
click at [338, 741] on html "**********" at bounding box center [784, 386] width 1568 height 772
click at [657, 71] on html "**********" at bounding box center [784, 386] width 1568 height 772
type textarea "*"
click at [136, 110] on button "Steps" at bounding box center [140, 113] width 150 height 40
click at [109, 52] on icon at bounding box center [107, 54] width 20 height 20
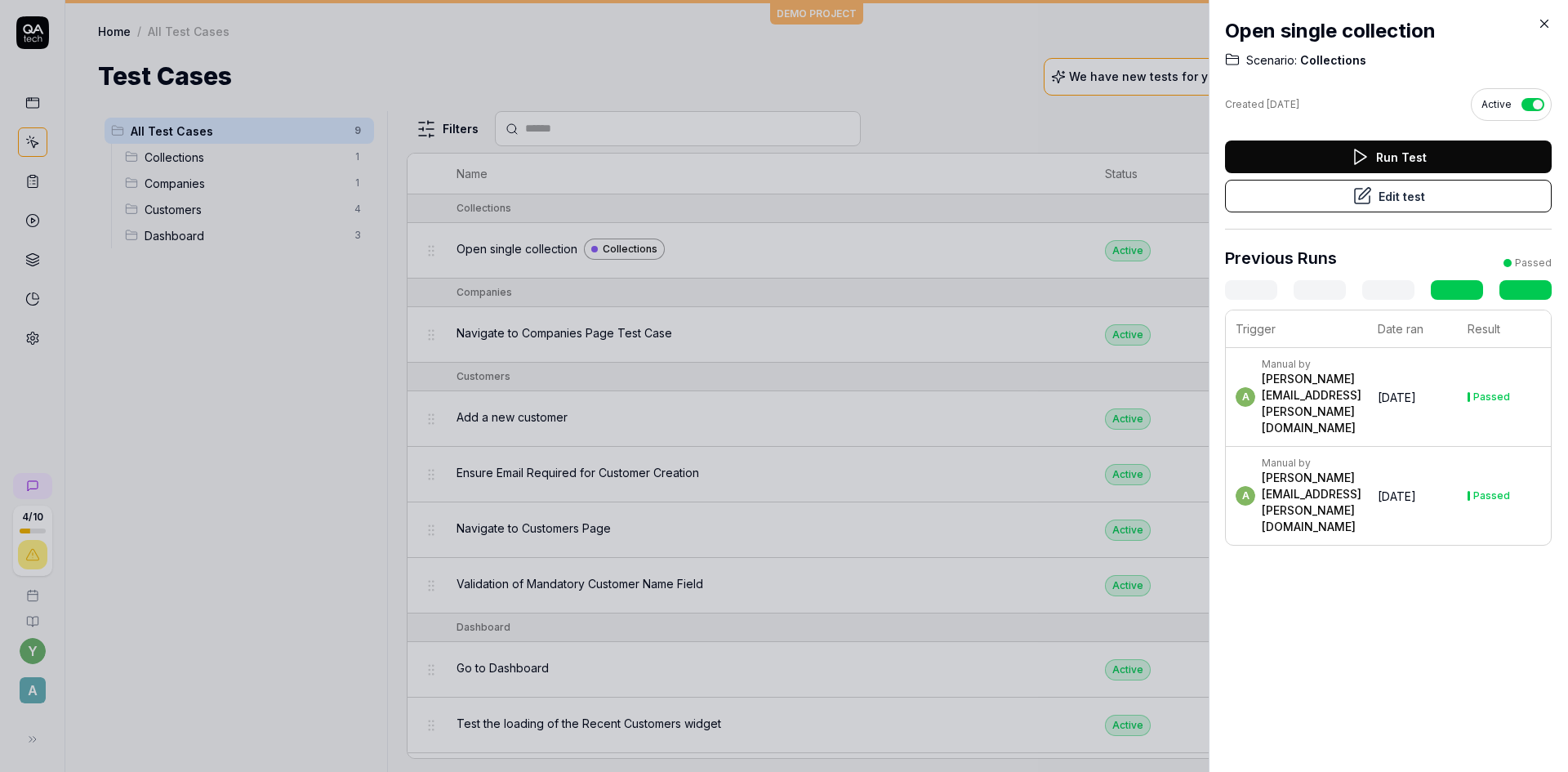
click at [1543, 24] on icon at bounding box center [1544, 23] width 15 height 15
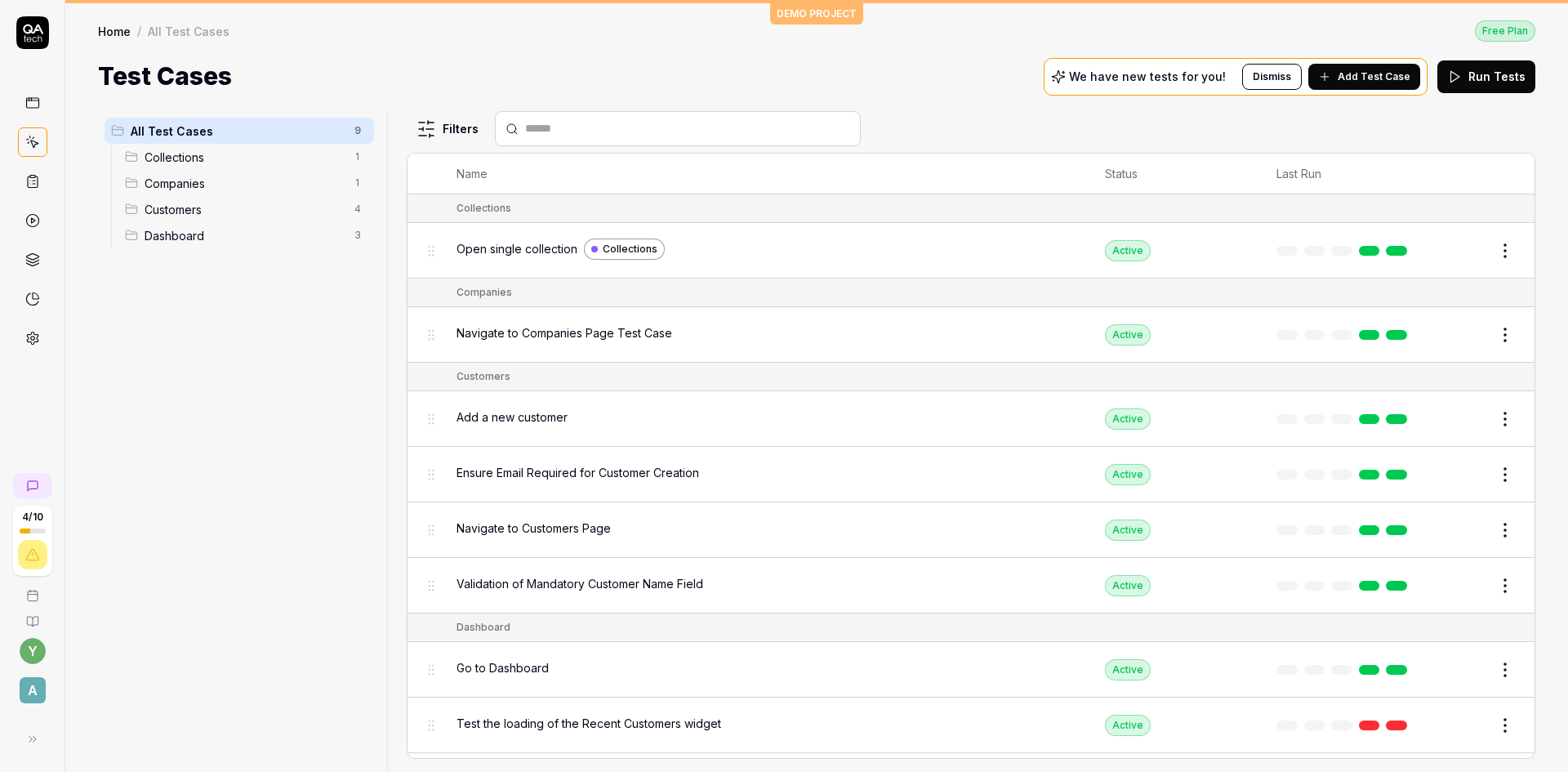
click at [633, 249] on span "Collections" at bounding box center [630, 249] width 55 height 15
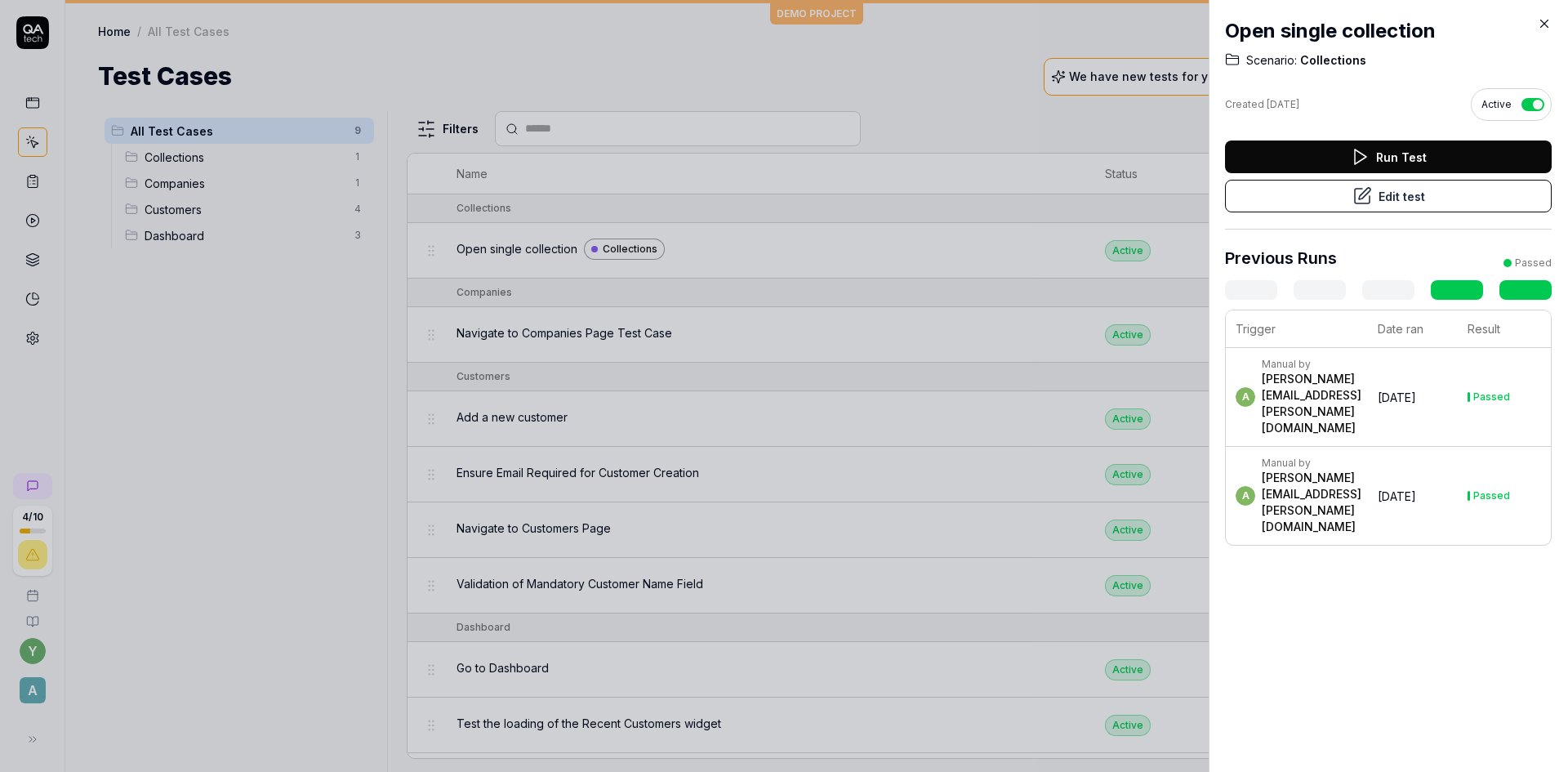
click at [1319, 195] on button "Edit test" at bounding box center [1388, 196] width 327 height 33
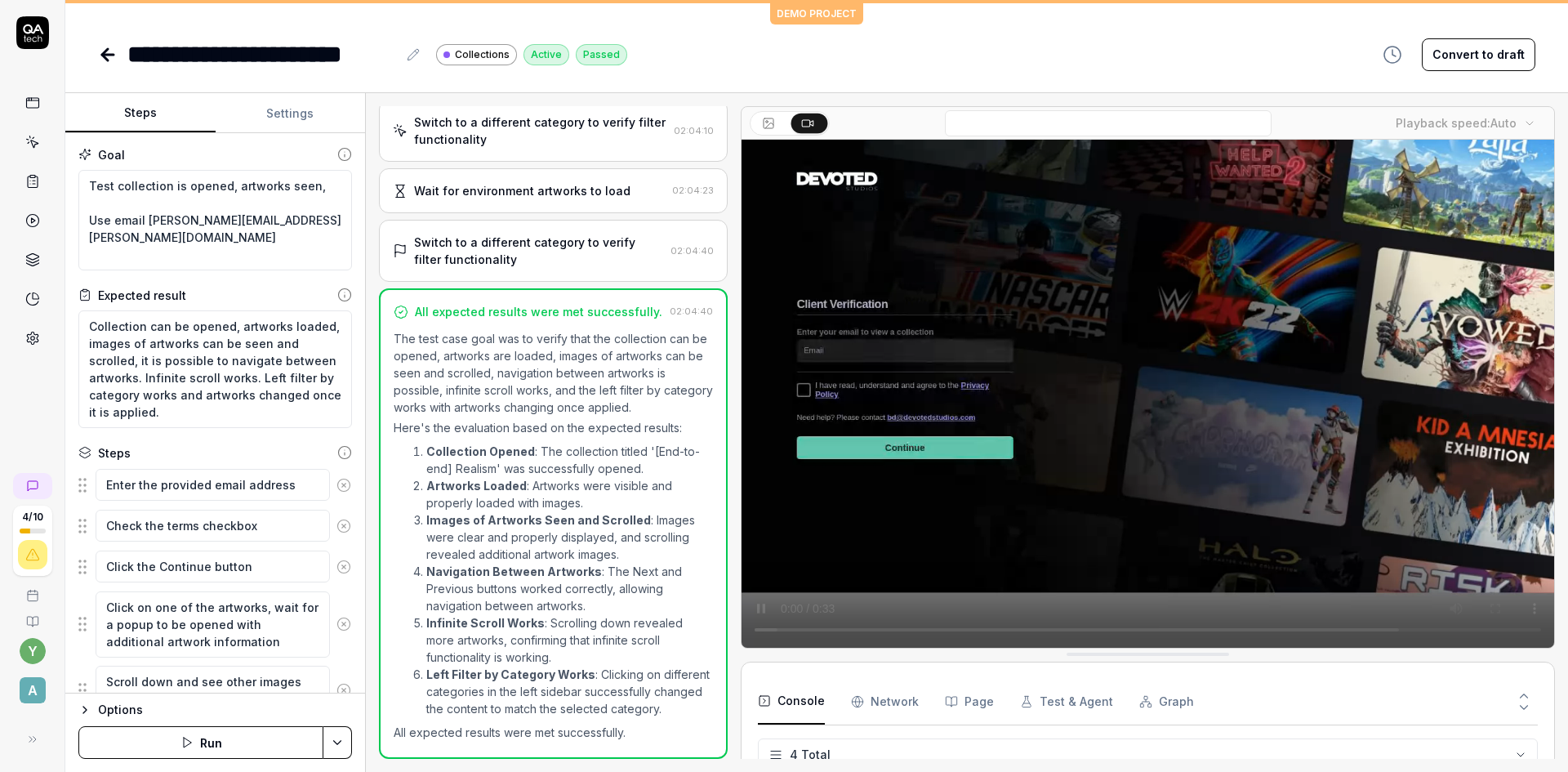
scroll to position [27, 0]
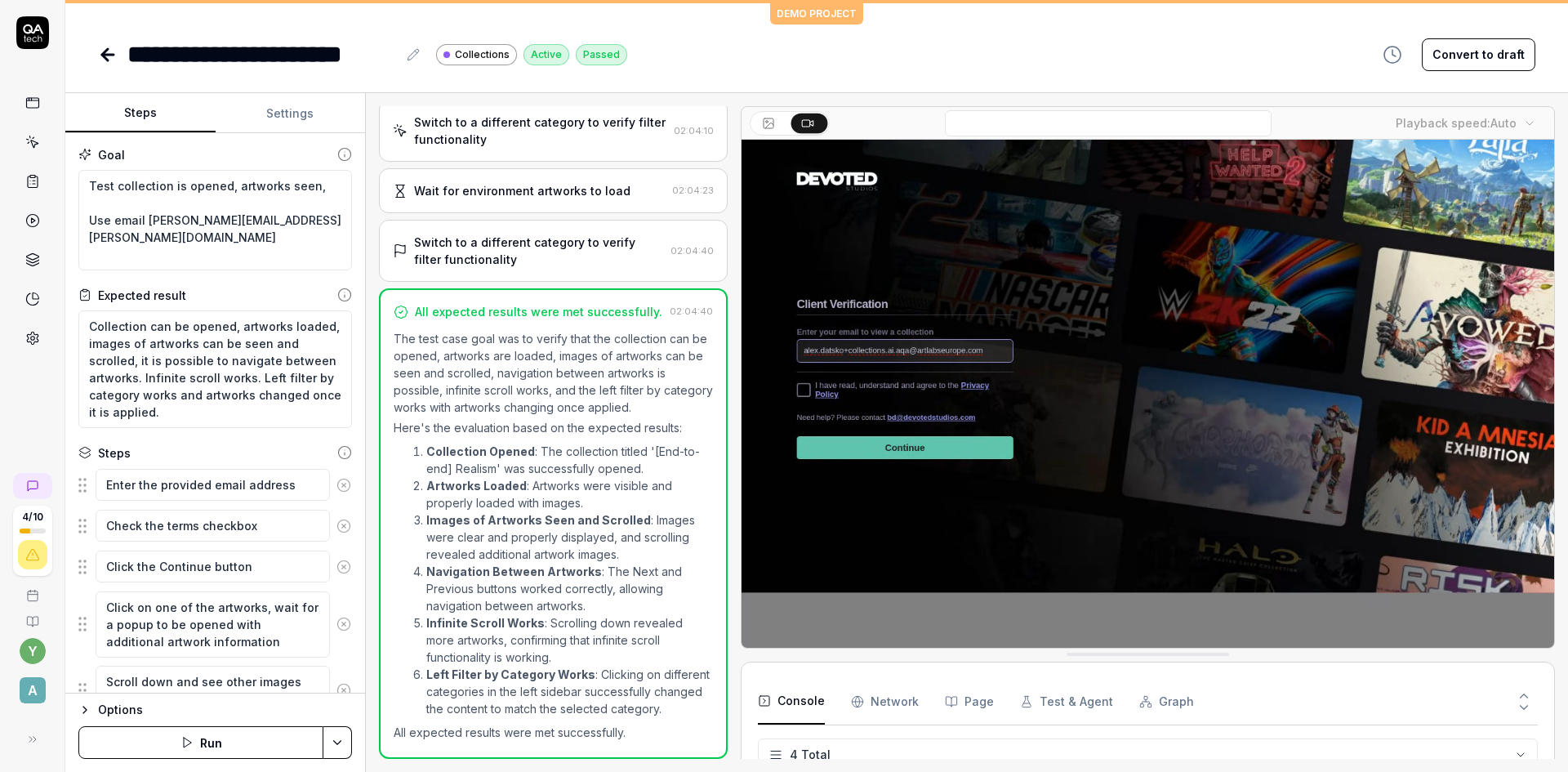
type textarea "*"
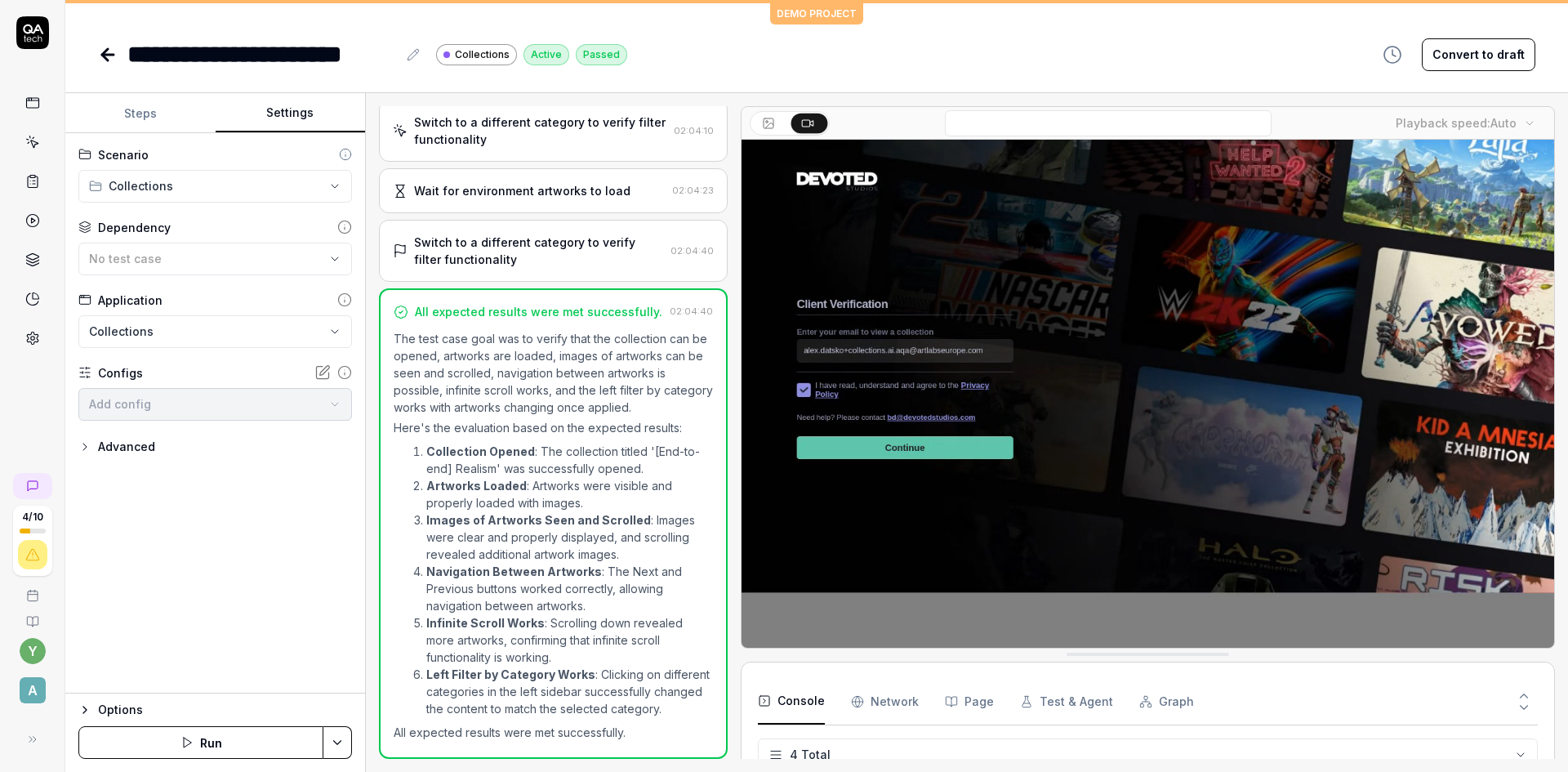
click at [287, 106] on button "Settings" at bounding box center [290, 113] width 150 height 40
click at [231, 188] on html "**********" at bounding box center [784, 386] width 1568 height 772
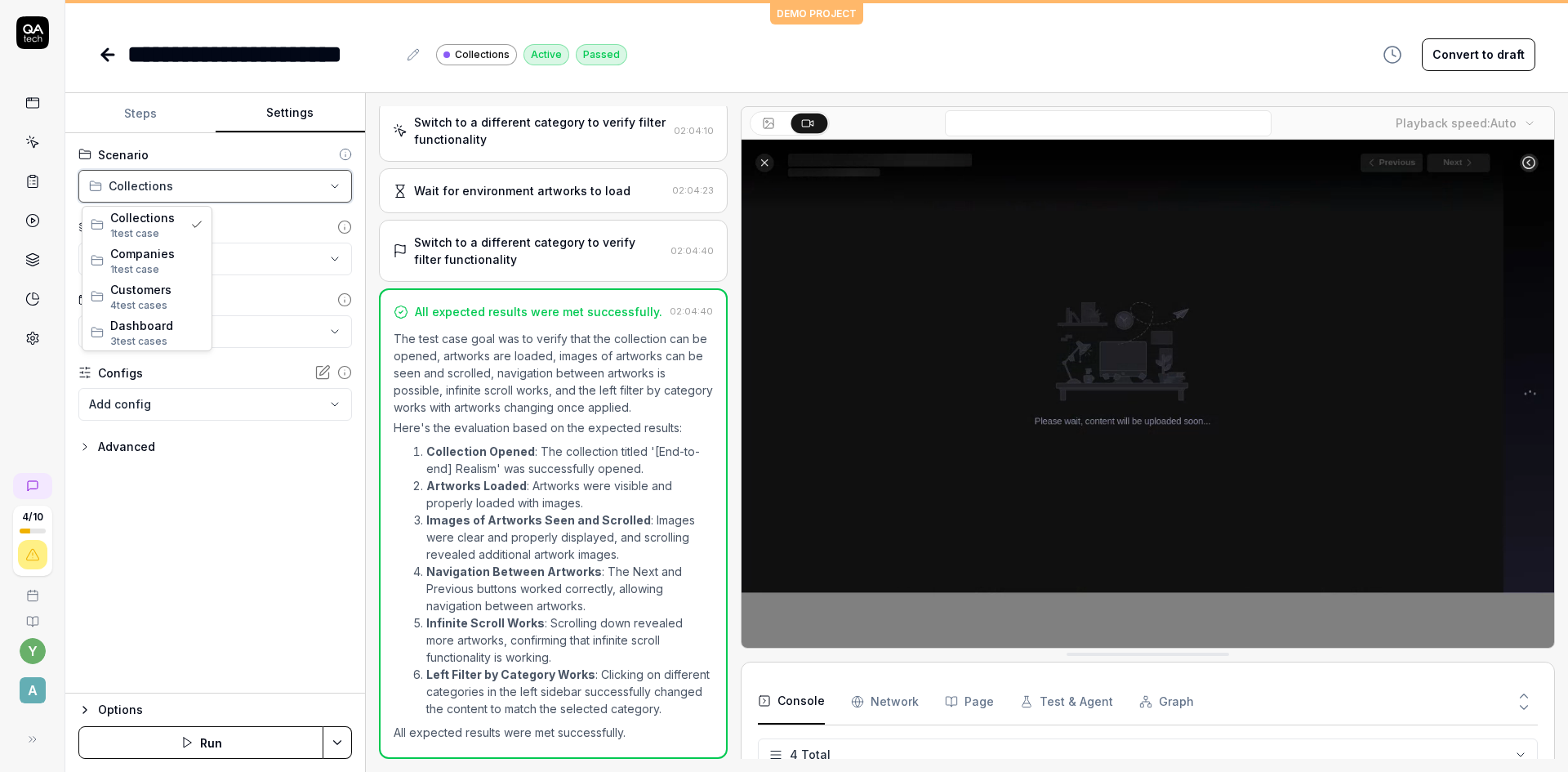
click at [145, 115] on html "**********" at bounding box center [784, 386] width 1568 height 772
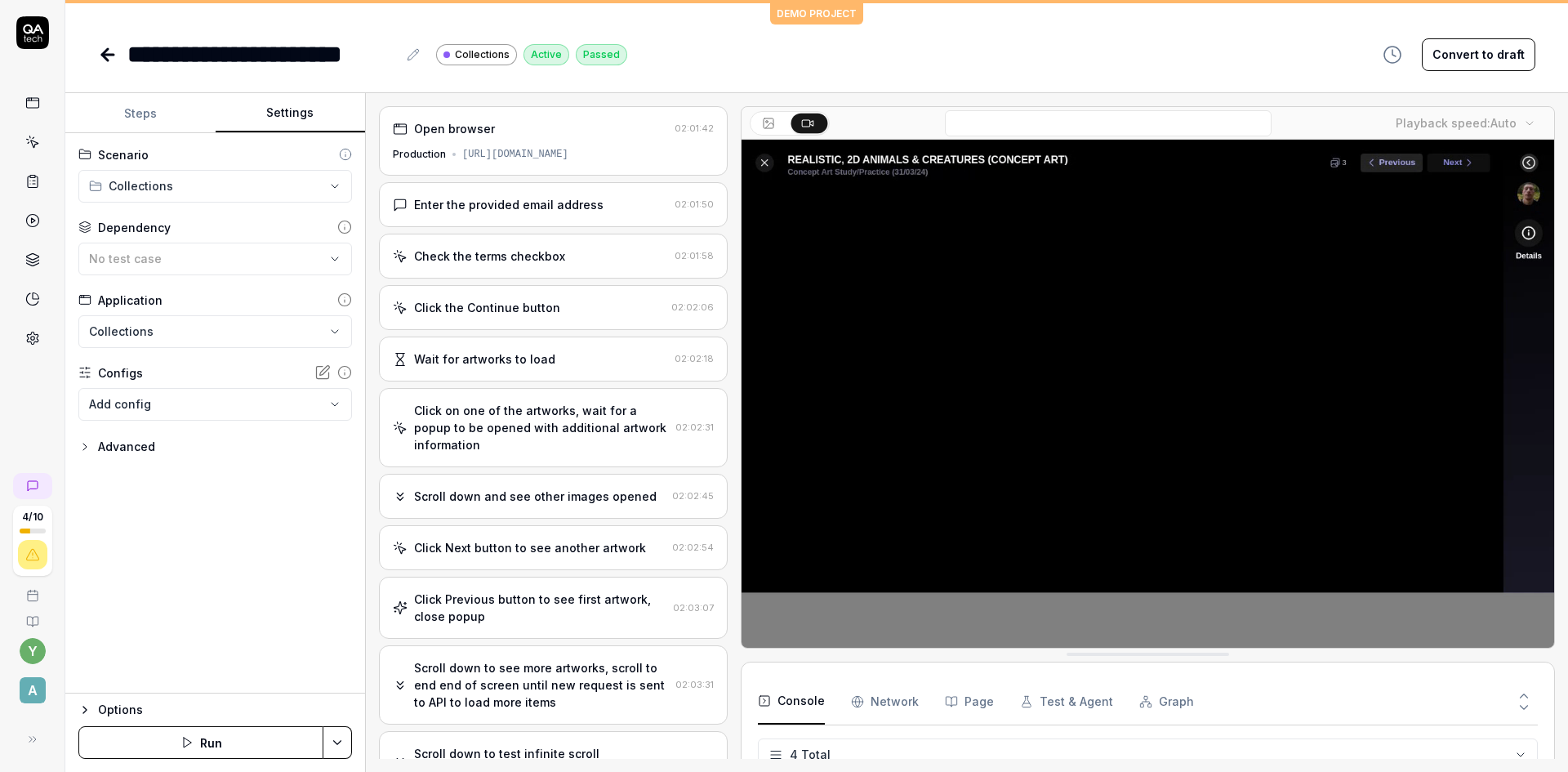
click at [514, 149] on div "[URL][DOMAIN_NAME]" at bounding box center [516, 154] width 106 height 15
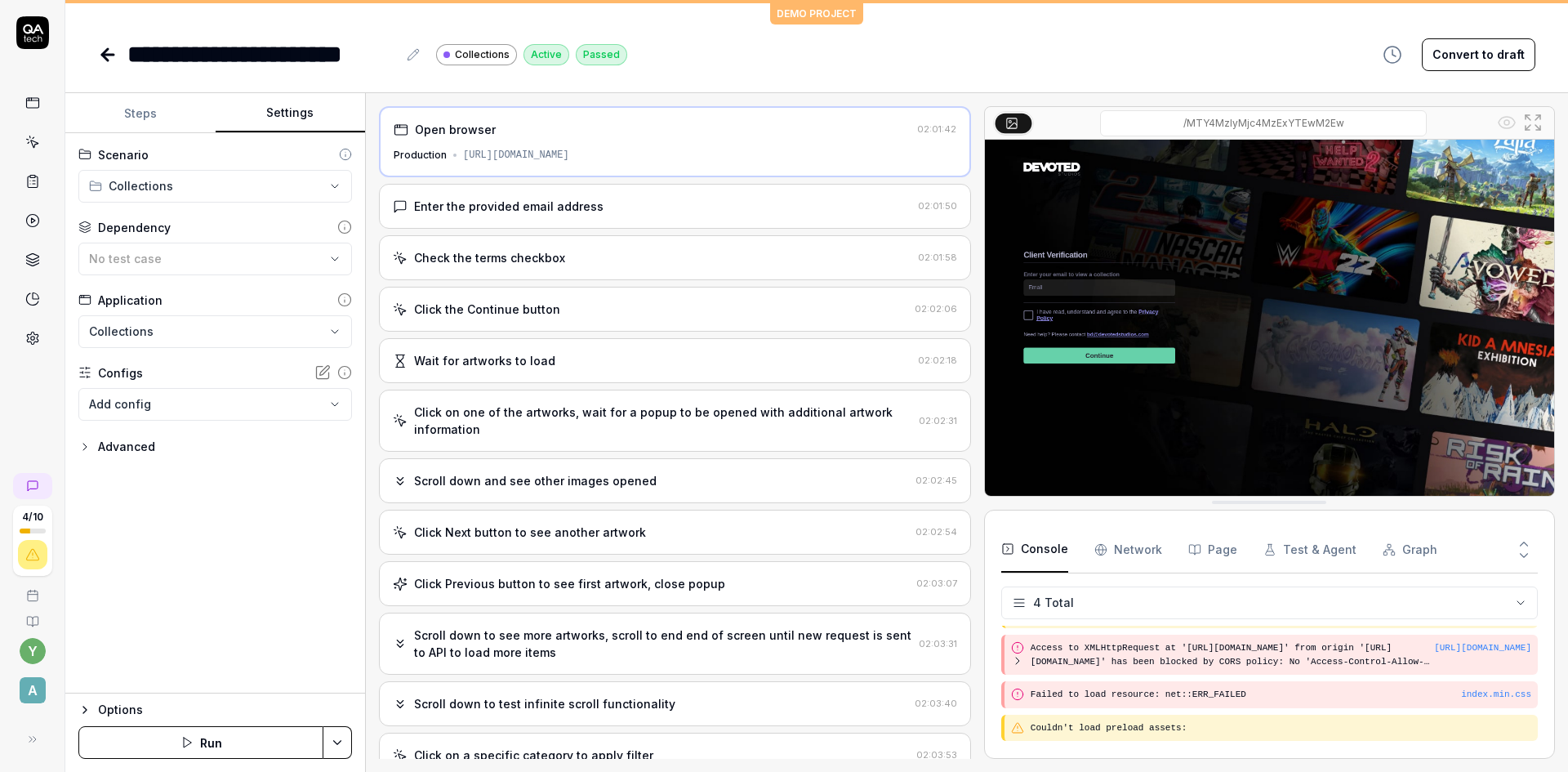
scroll to position [27, 0]
click at [954, 239] on div "Open browser 02:01:42 Production https://collections.devotedstudios.com/MTY4MzI…" at bounding box center [967, 433] width 1176 height 653
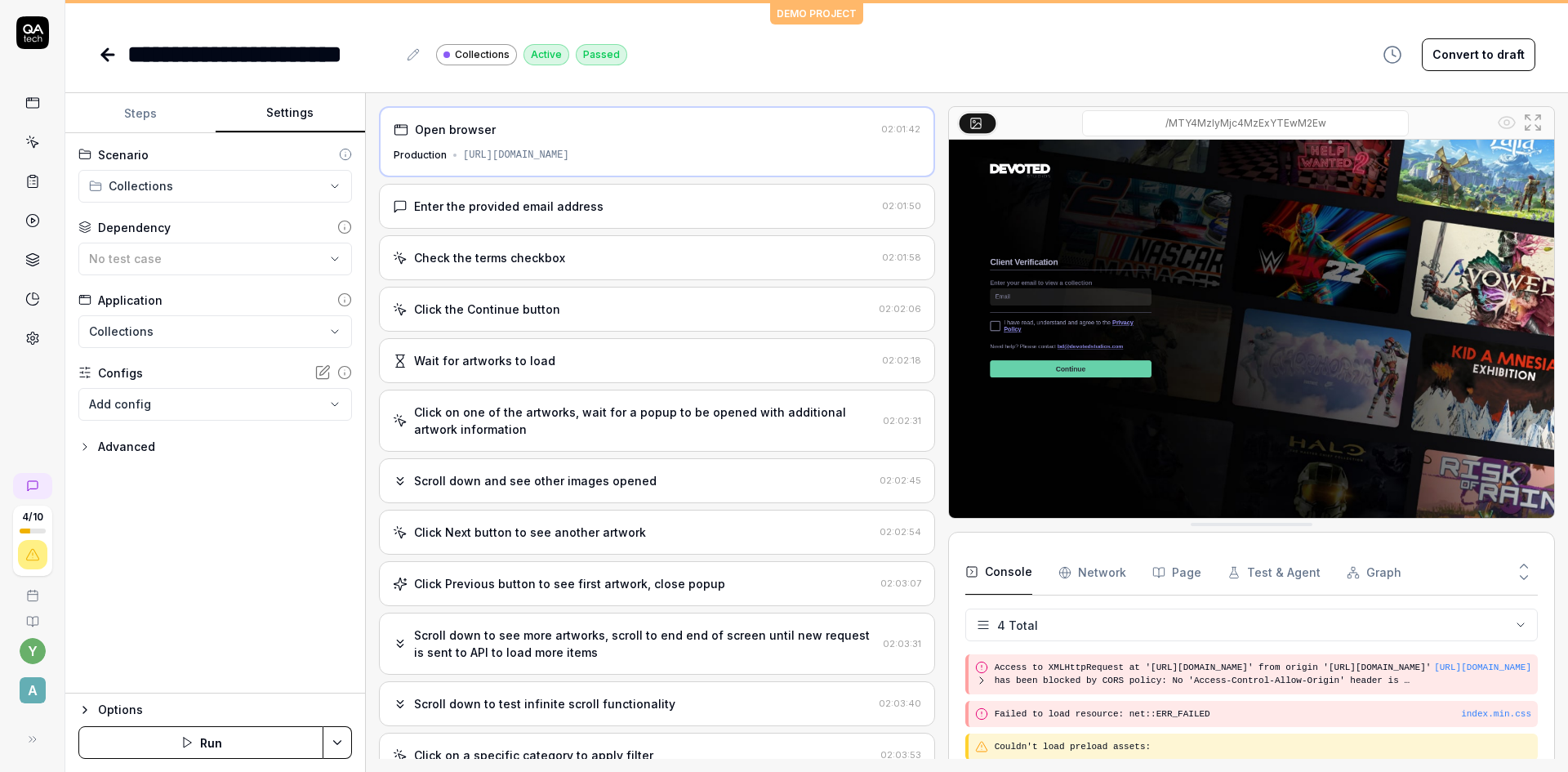
drag, startPoint x: 836, startPoint y: 152, endPoint x: 463, endPoint y: 147, distance: 373.0
click at [463, 147] on div "Open browser 02:01:42 Production [URL][DOMAIN_NAME]" at bounding box center [657, 142] width 556 height 71
copy div "[URL][DOMAIN_NAME]"
click at [569, 157] on div "[URL][DOMAIN_NAME]" at bounding box center [517, 155] width 106 height 15
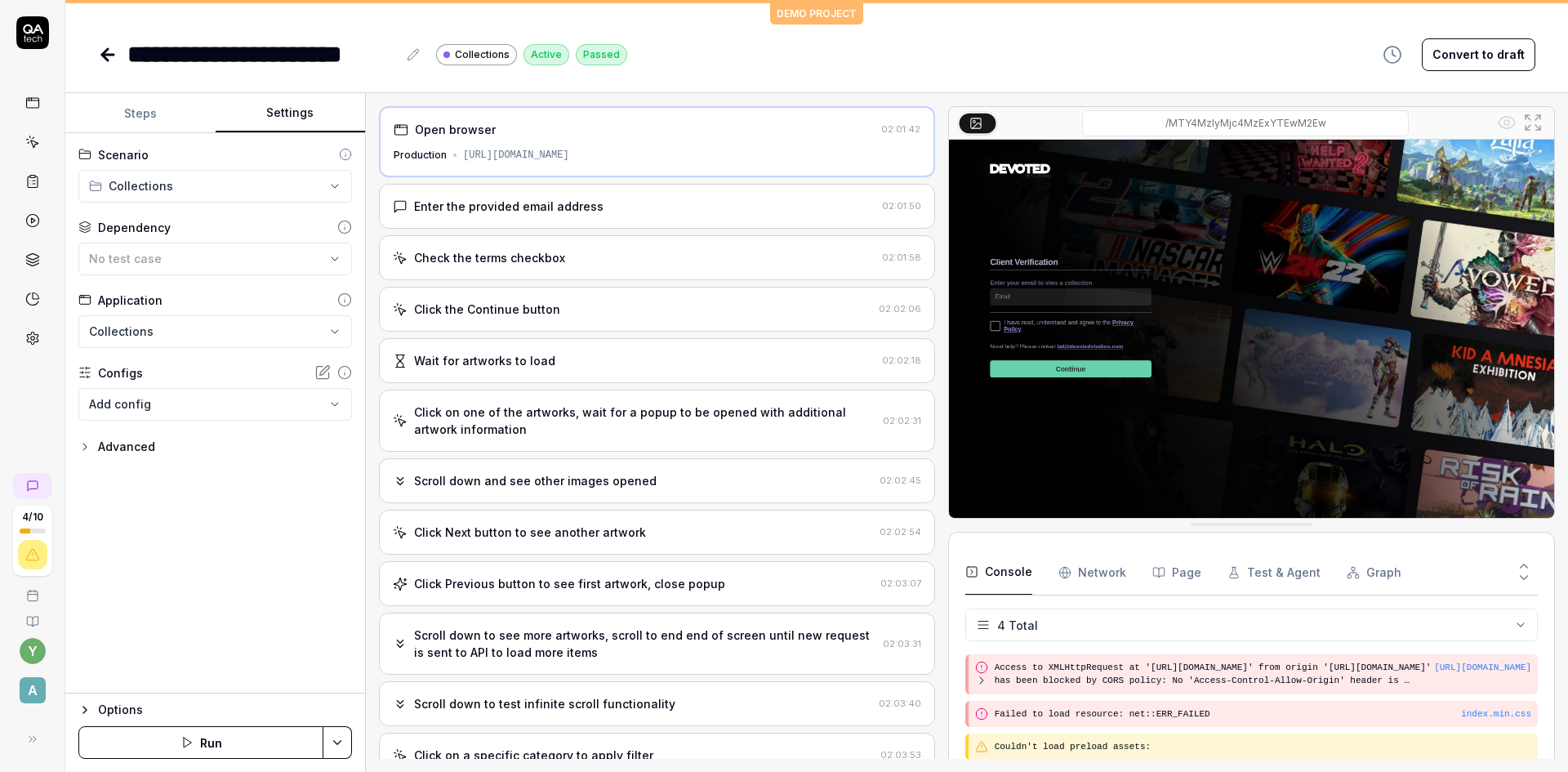
click at [569, 148] on div "[URL][DOMAIN_NAME]" at bounding box center [517, 155] width 106 height 15
click at [440, 129] on div "Open browser" at bounding box center [455, 130] width 81 height 17
click at [433, 155] on div "Production" at bounding box center [421, 155] width 53 height 15
click at [399, 127] on icon at bounding box center [402, 127] width 12 height 0
click at [485, 149] on div "[URL][DOMAIN_NAME]" at bounding box center [517, 155] width 106 height 15
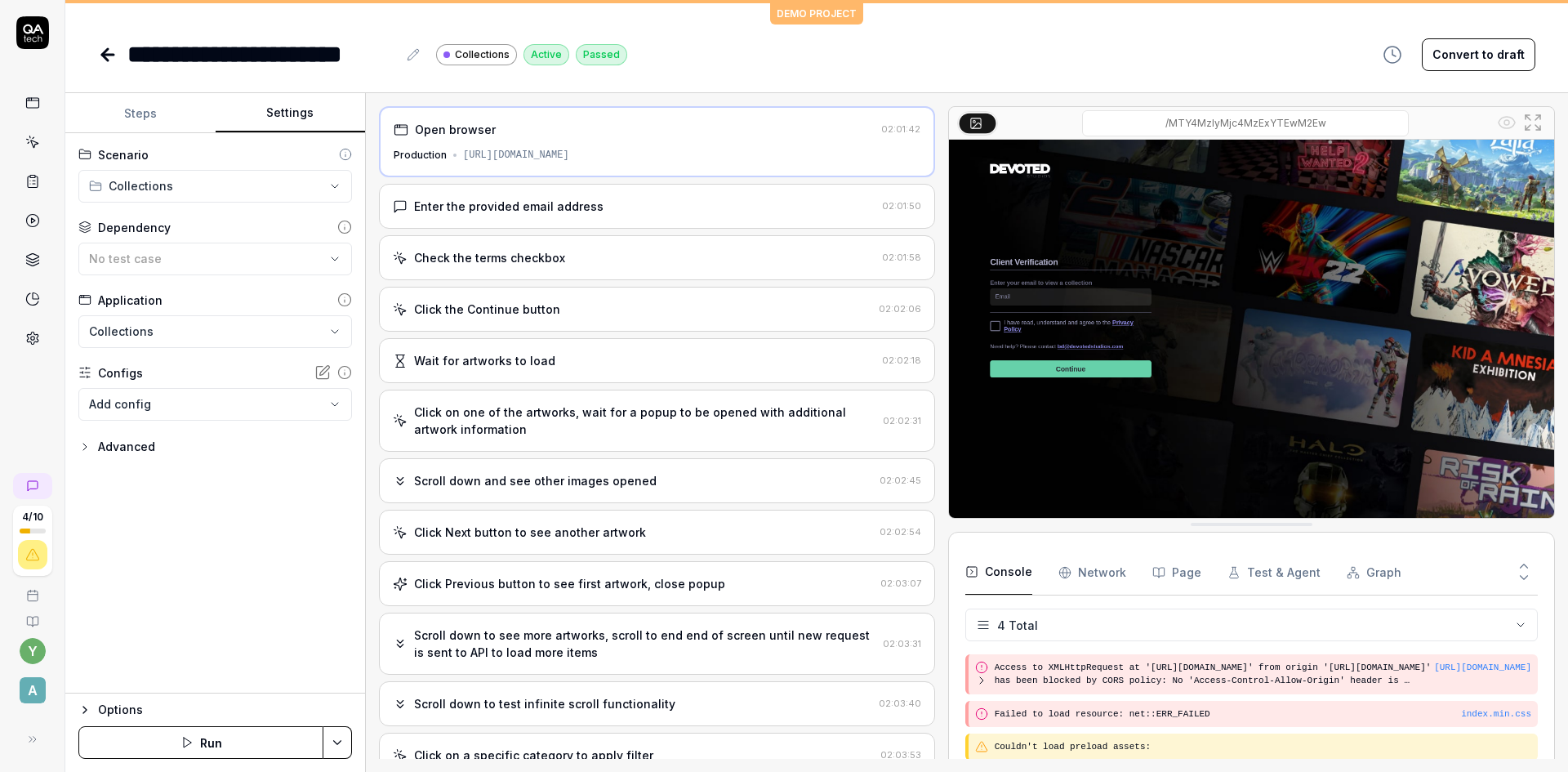
click at [520, 156] on div "[URL][DOMAIN_NAME]" at bounding box center [517, 155] width 106 height 15
click at [164, 182] on html "**********" at bounding box center [784, 386] width 1568 height 772
click at [1084, 579] on html "**********" at bounding box center [784, 386] width 1568 height 772
click at [1085, 573] on Requests "Network" at bounding box center [1092, 572] width 68 height 46
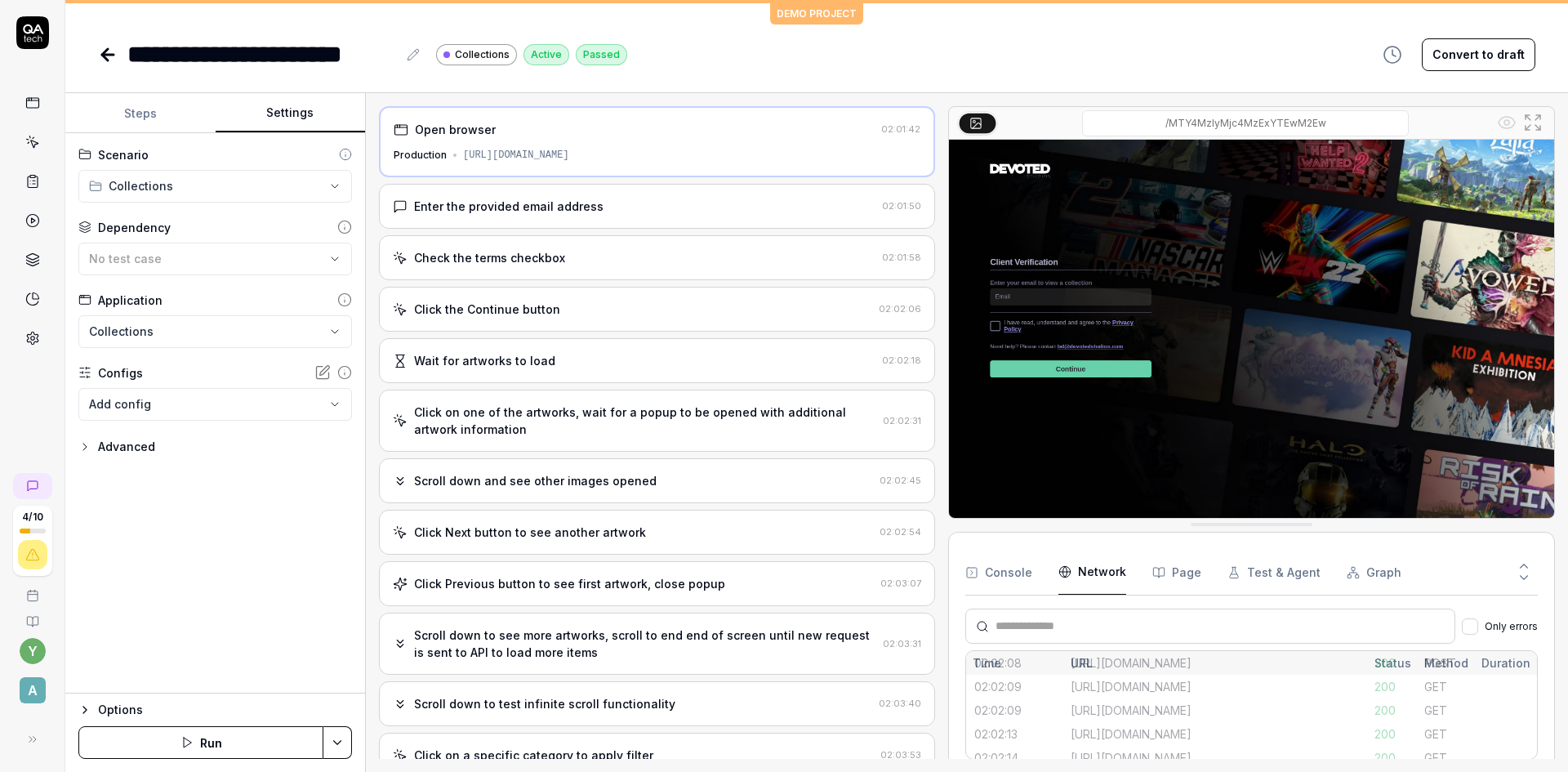
scroll to position [413, 0]
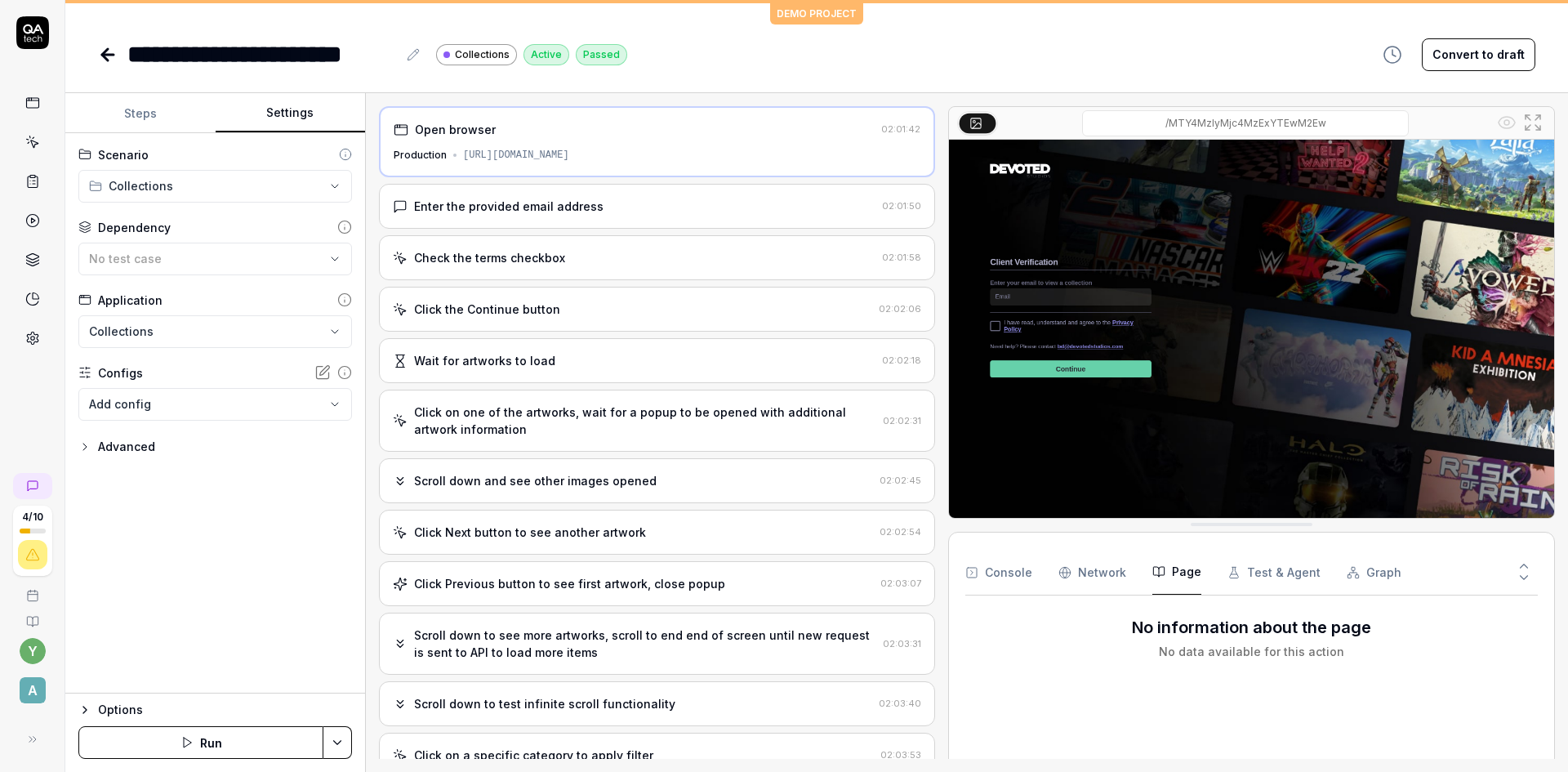
click at [1178, 576] on button "Page" at bounding box center [1177, 572] width 49 height 46
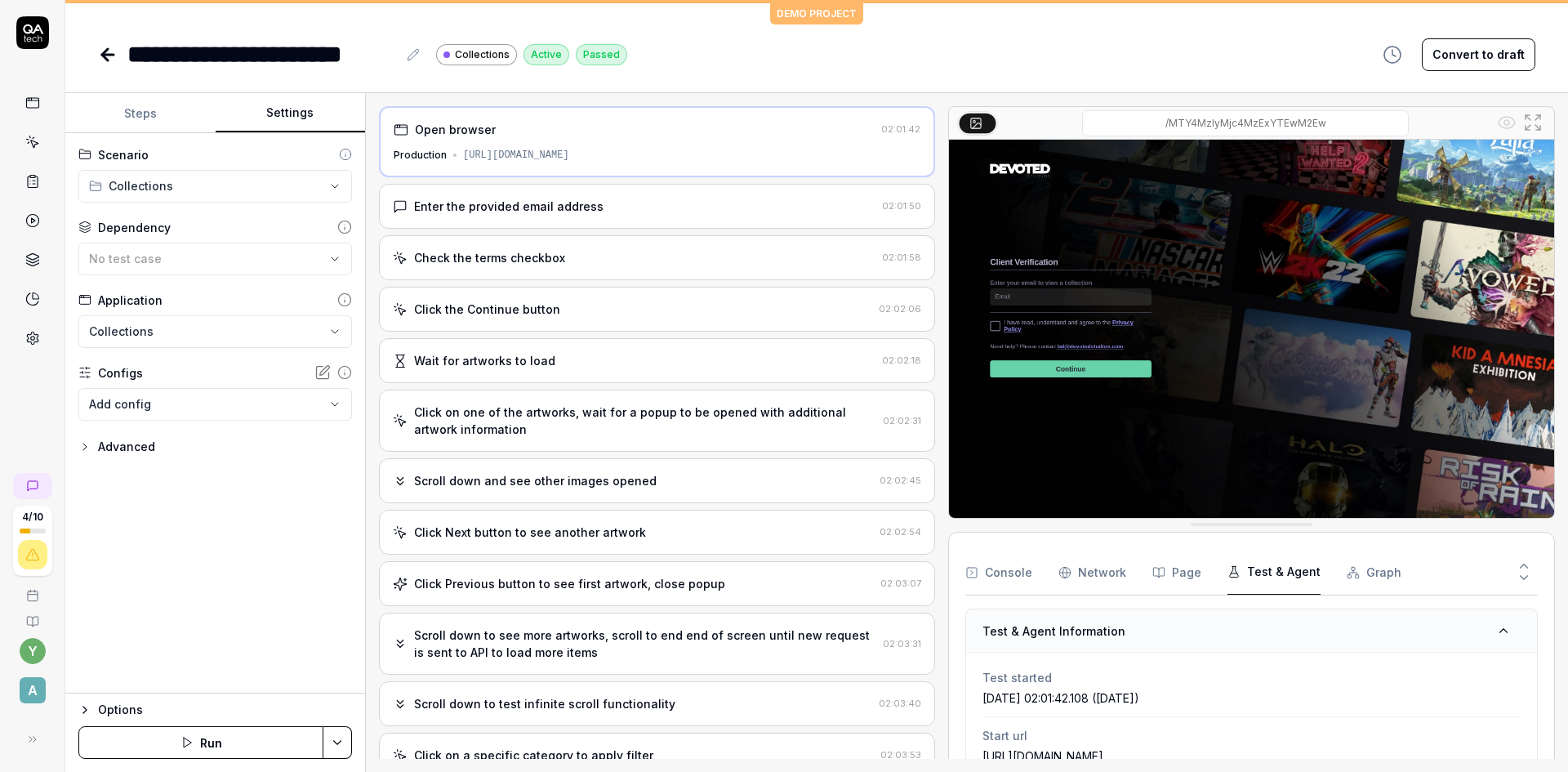
click at [1265, 577] on button "Test & Agent" at bounding box center [1274, 572] width 93 height 46
click at [1373, 575] on button "Graph" at bounding box center [1374, 572] width 55 height 46
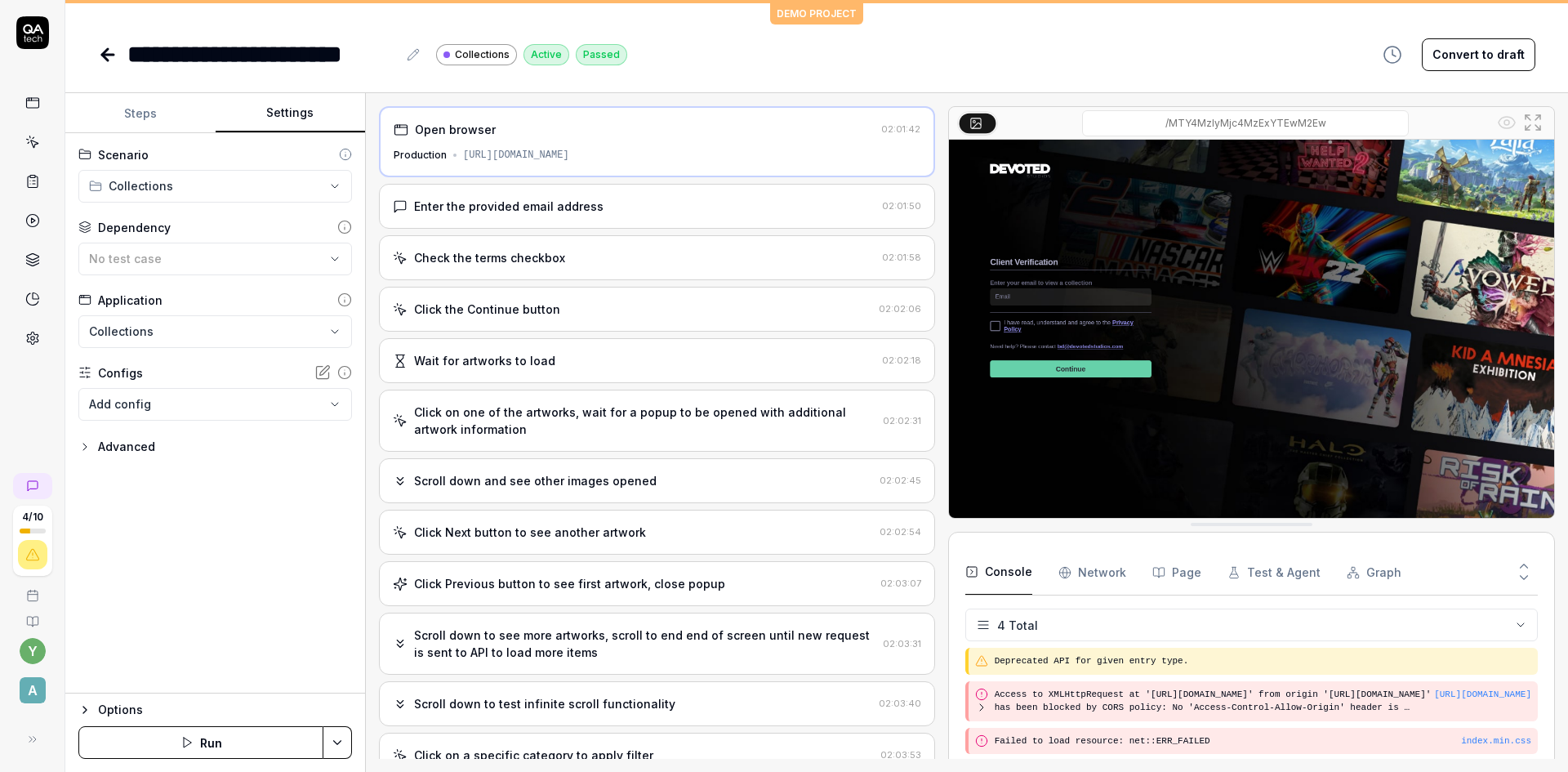
click at [1014, 567] on button "Console" at bounding box center [999, 572] width 67 height 46
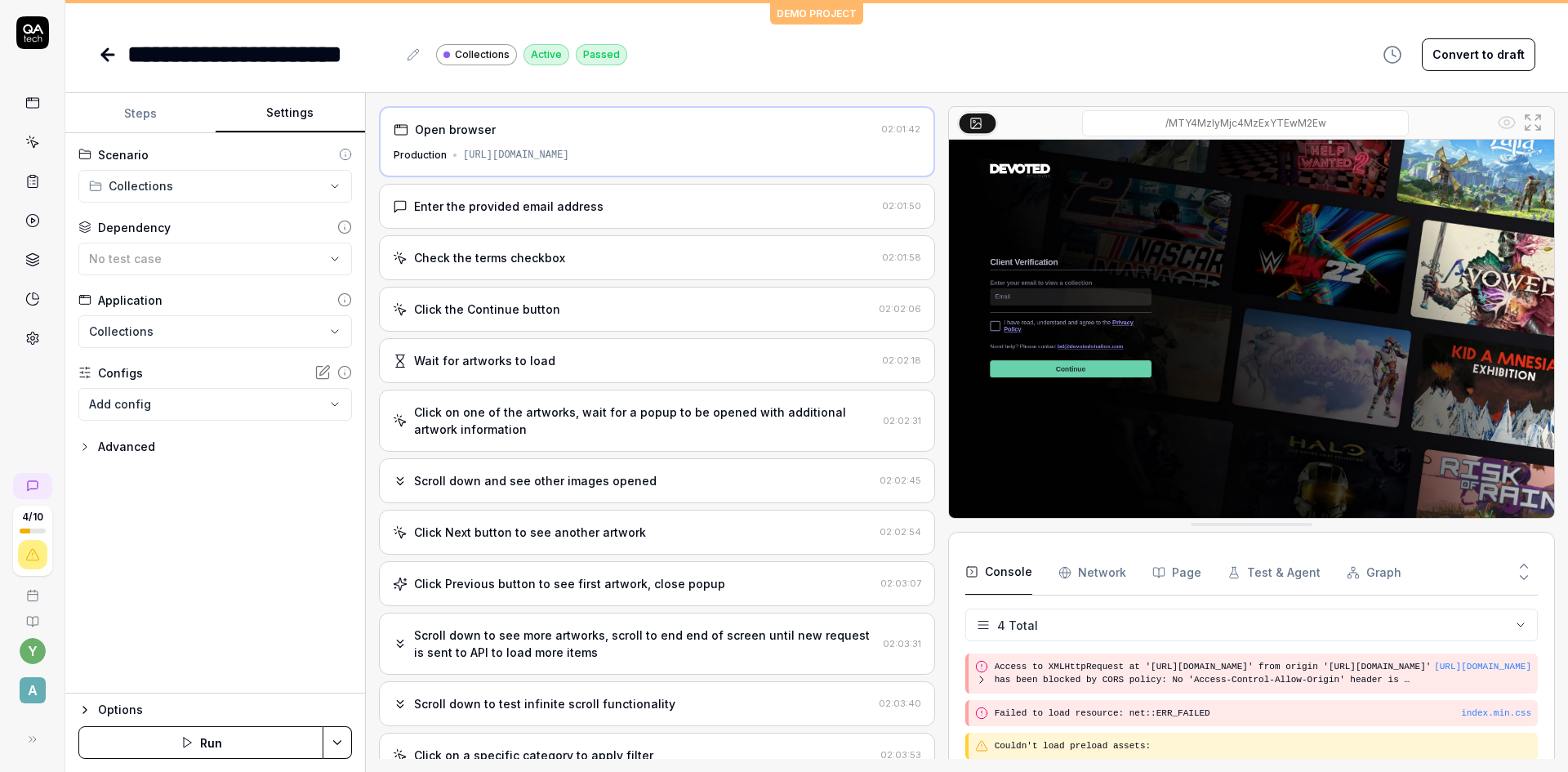
click at [569, 159] on div "[URL][DOMAIN_NAME]" at bounding box center [517, 155] width 106 height 15
click at [196, 190] on html "**********" at bounding box center [784, 386] width 1568 height 772
click at [680, 161] on html "**********" at bounding box center [784, 386] width 1568 height 772
click at [569, 154] on div "[URL][DOMAIN_NAME]" at bounding box center [517, 155] width 106 height 15
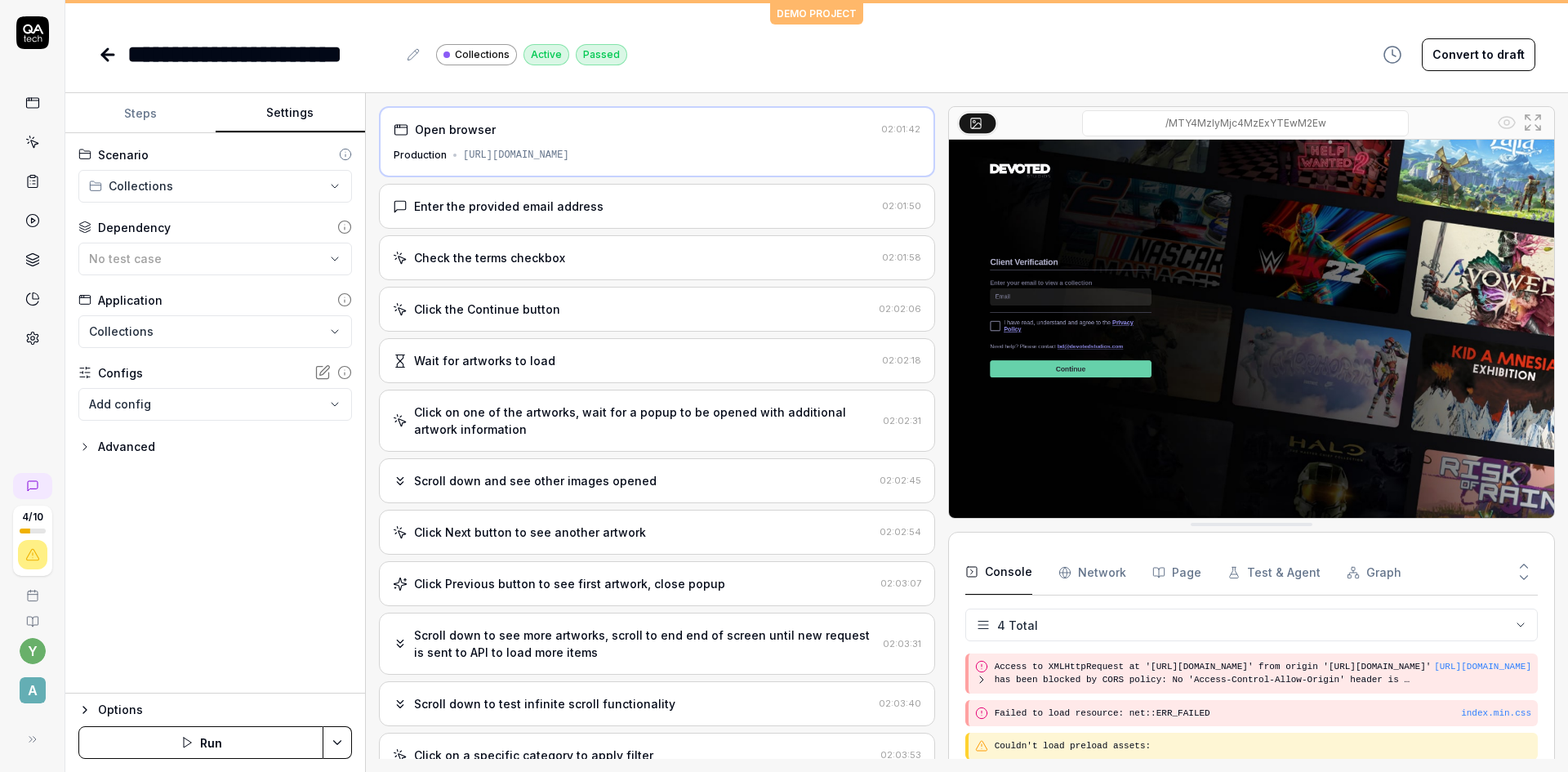
click at [85, 711] on icon "button" at bounding box center [84, 709] width 13 height 13
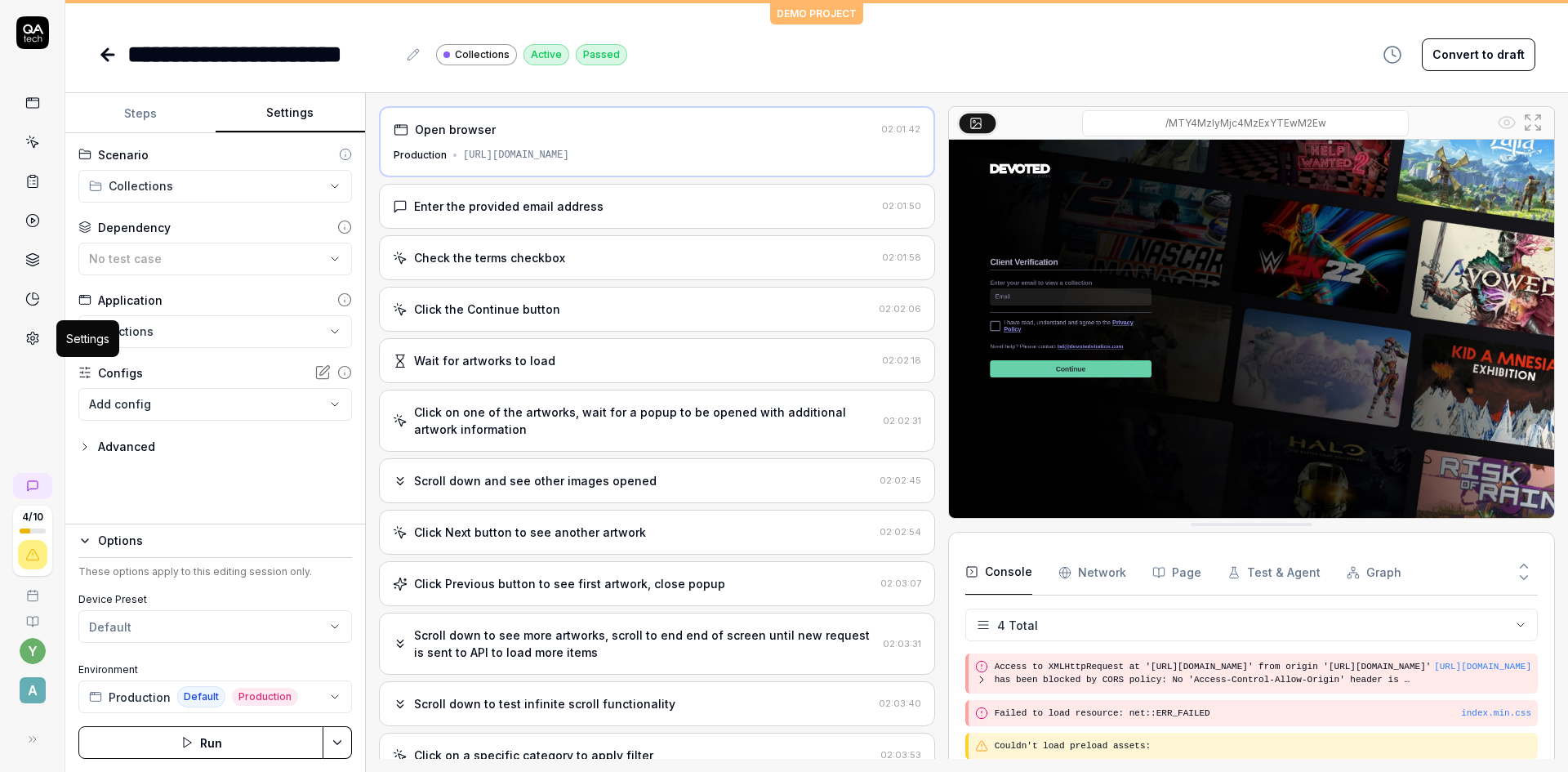
click at [34, 334] on icon at bounding box center [32, 338] width 11 height 12
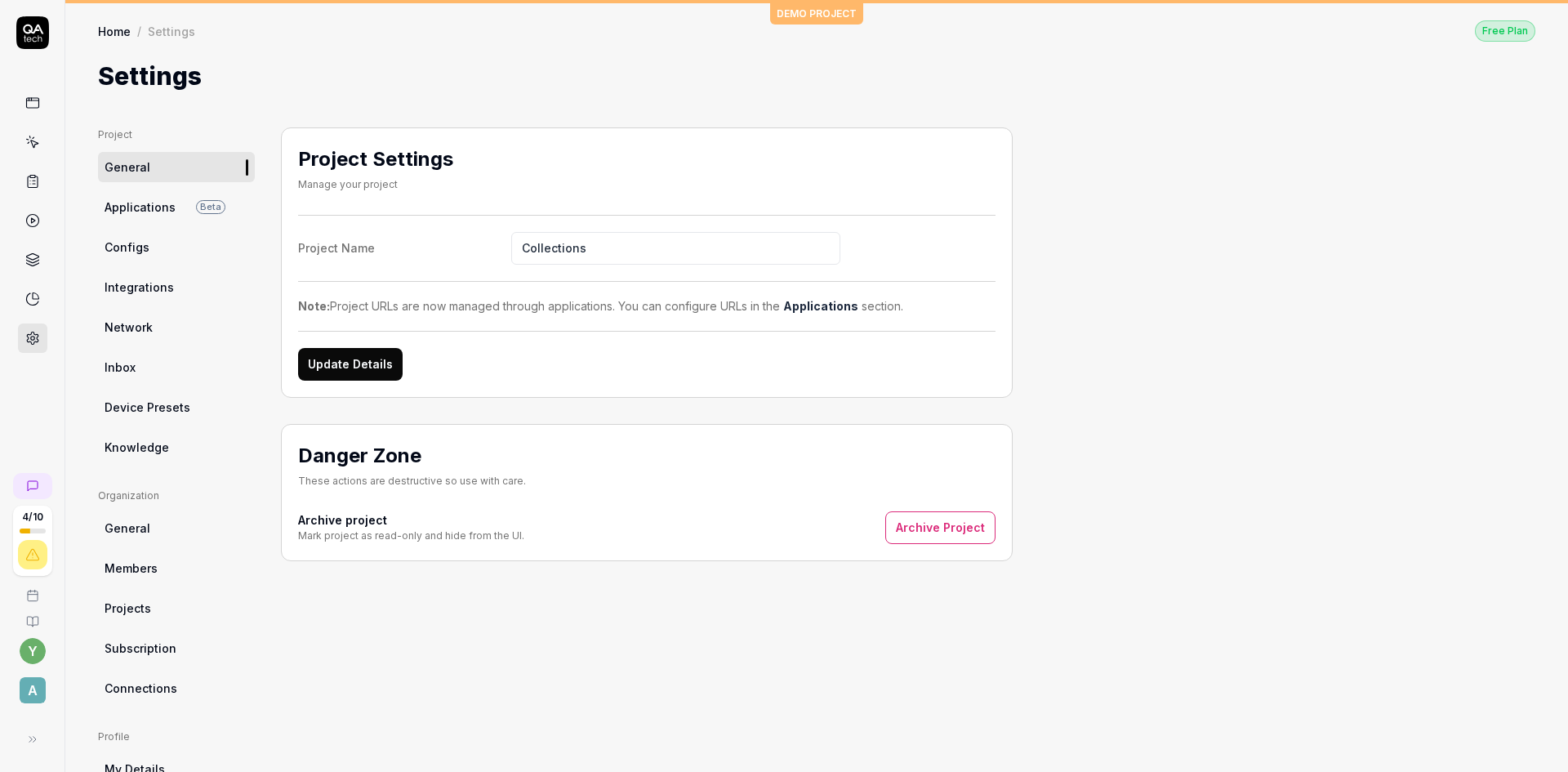
click at [150, 252] on link "Configs" at bounding box center [176, 246] width 157 height 30
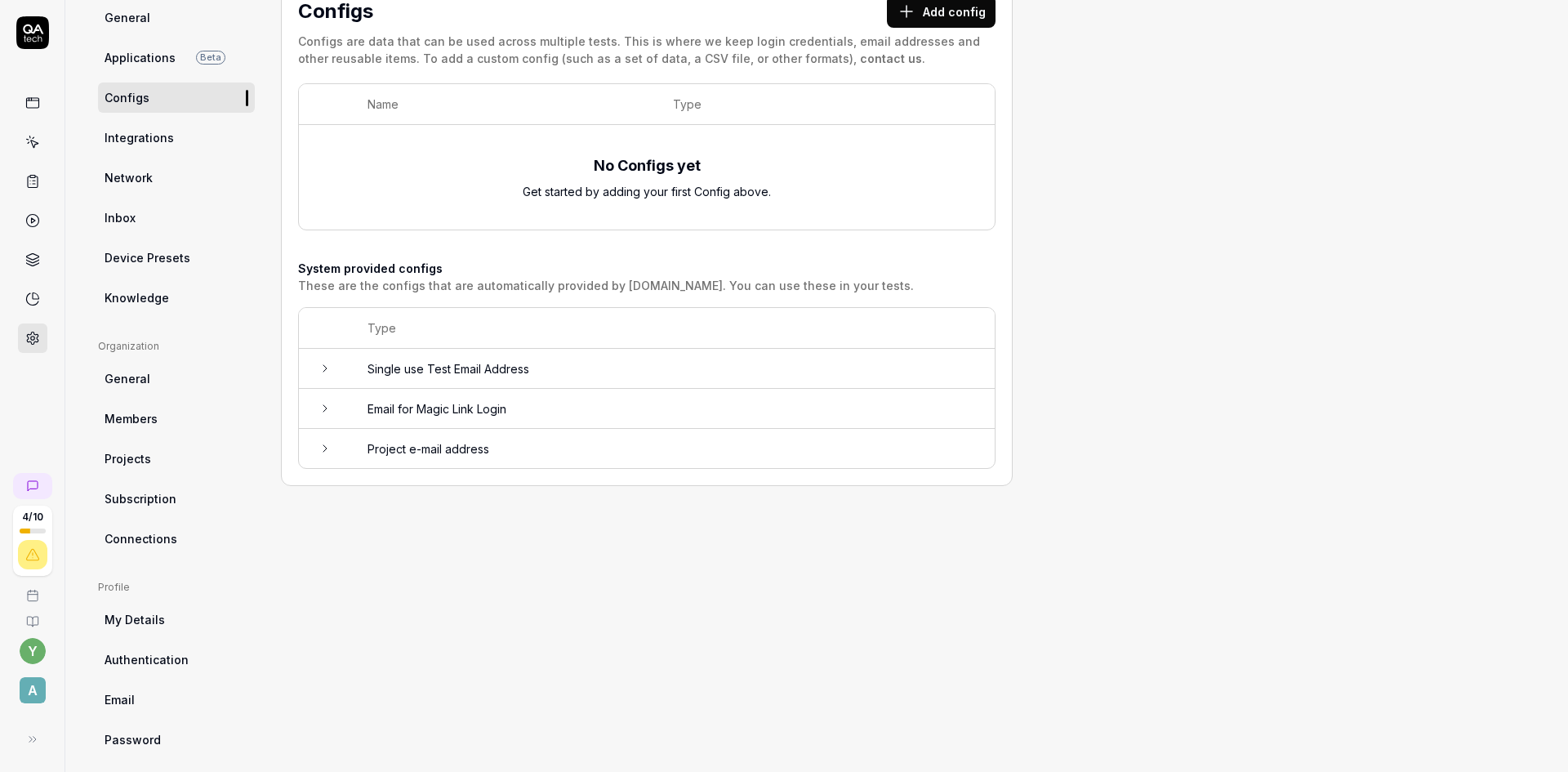
scroll to position [165, 0]
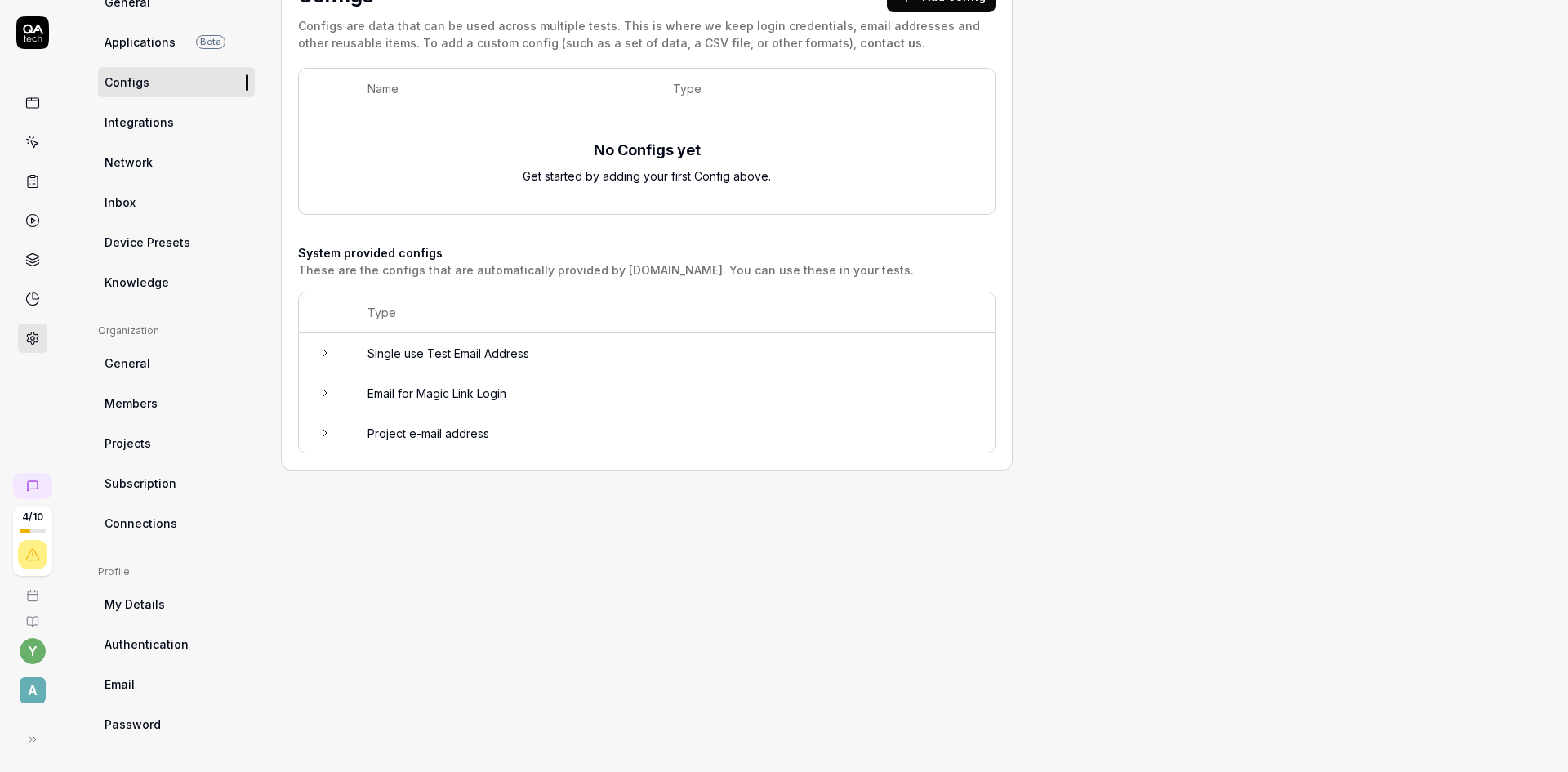
click at [133, 602] on span "My Details" at bounding box center [135, 605] width 60 height 17
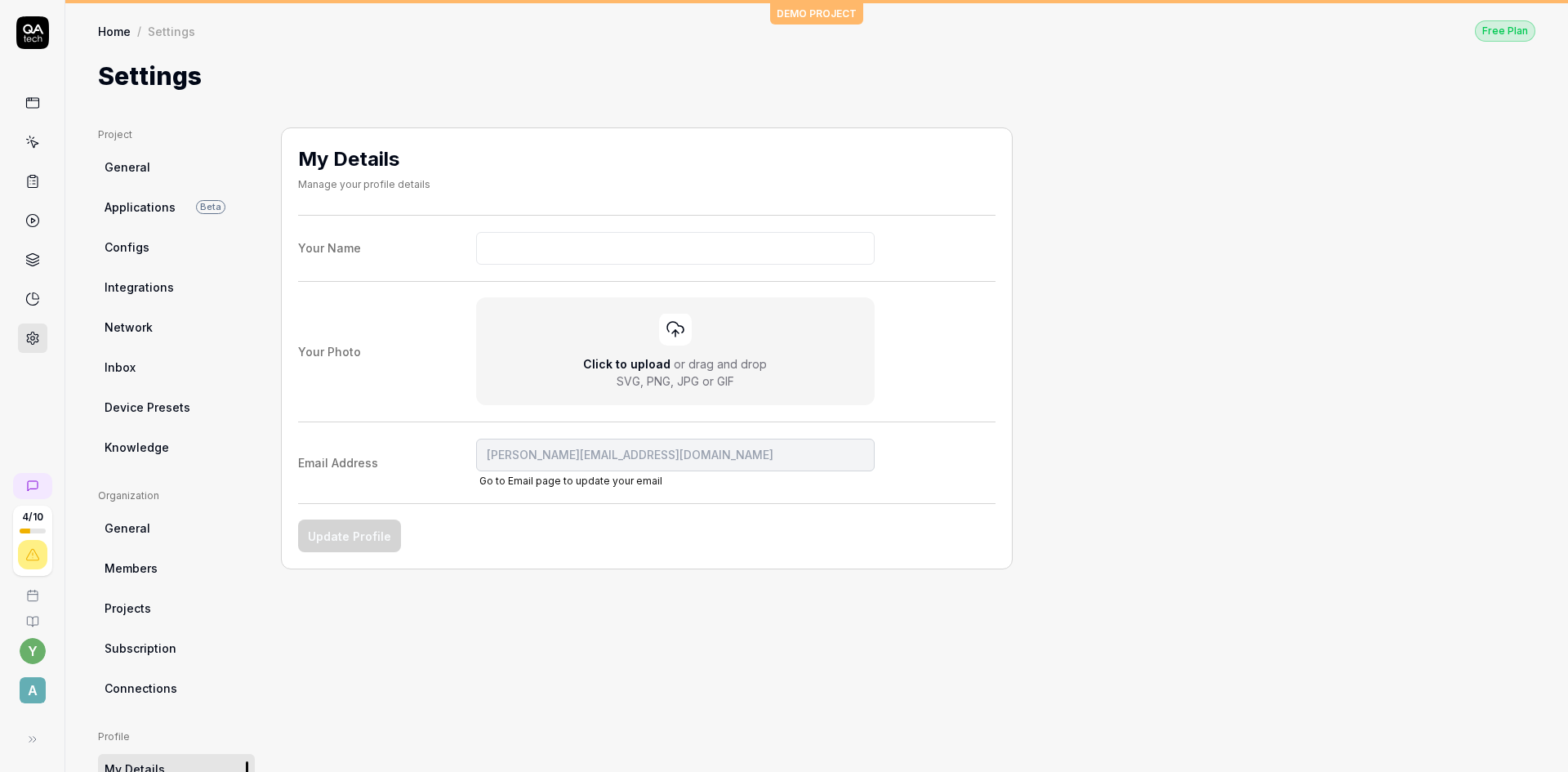
click at [130, 173] on span "General" at bounding box center [127, 167] width 45 height 17
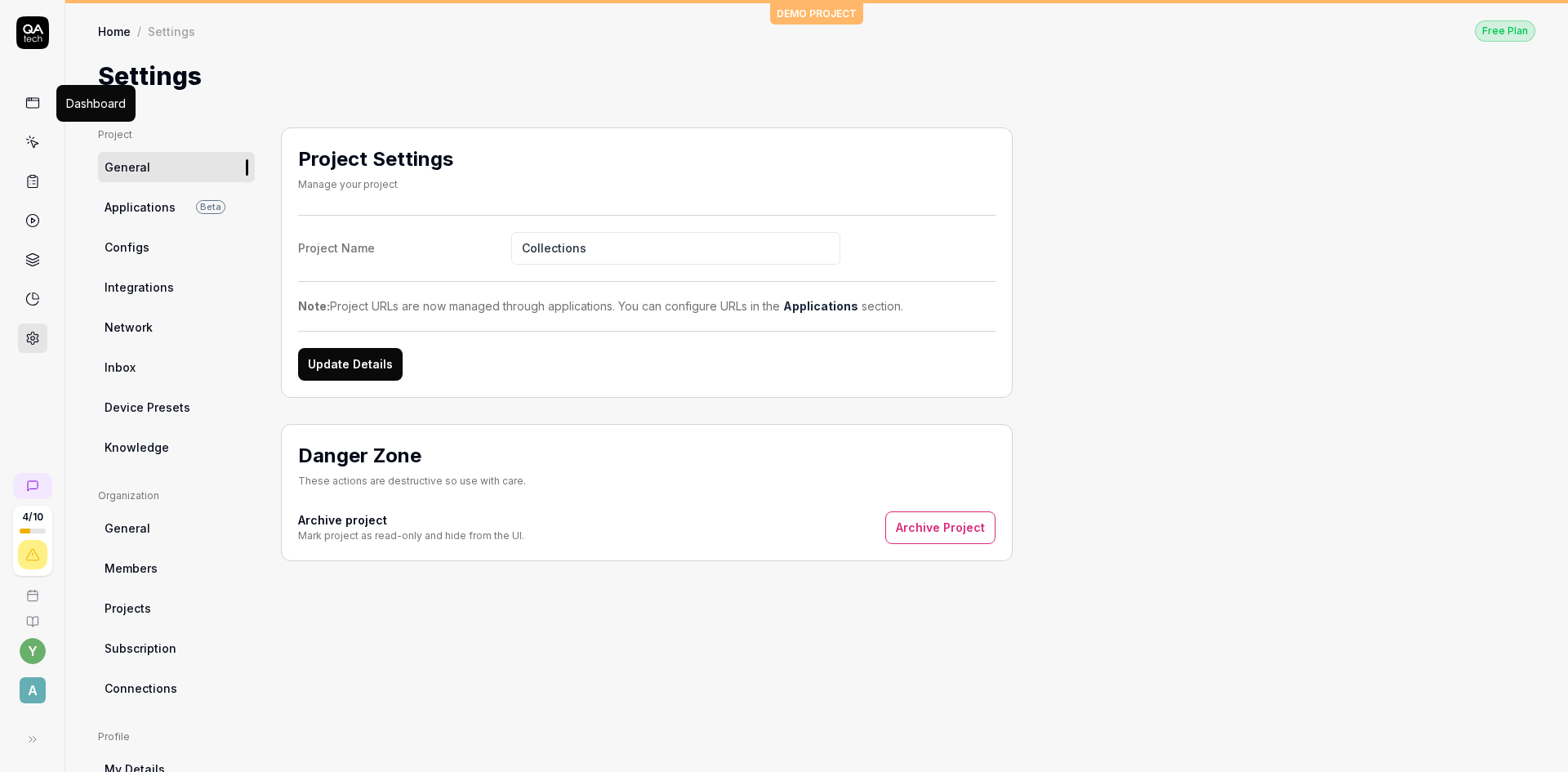
click at [43, 100] on link at bounding box center [33, 103] width 29 height 29
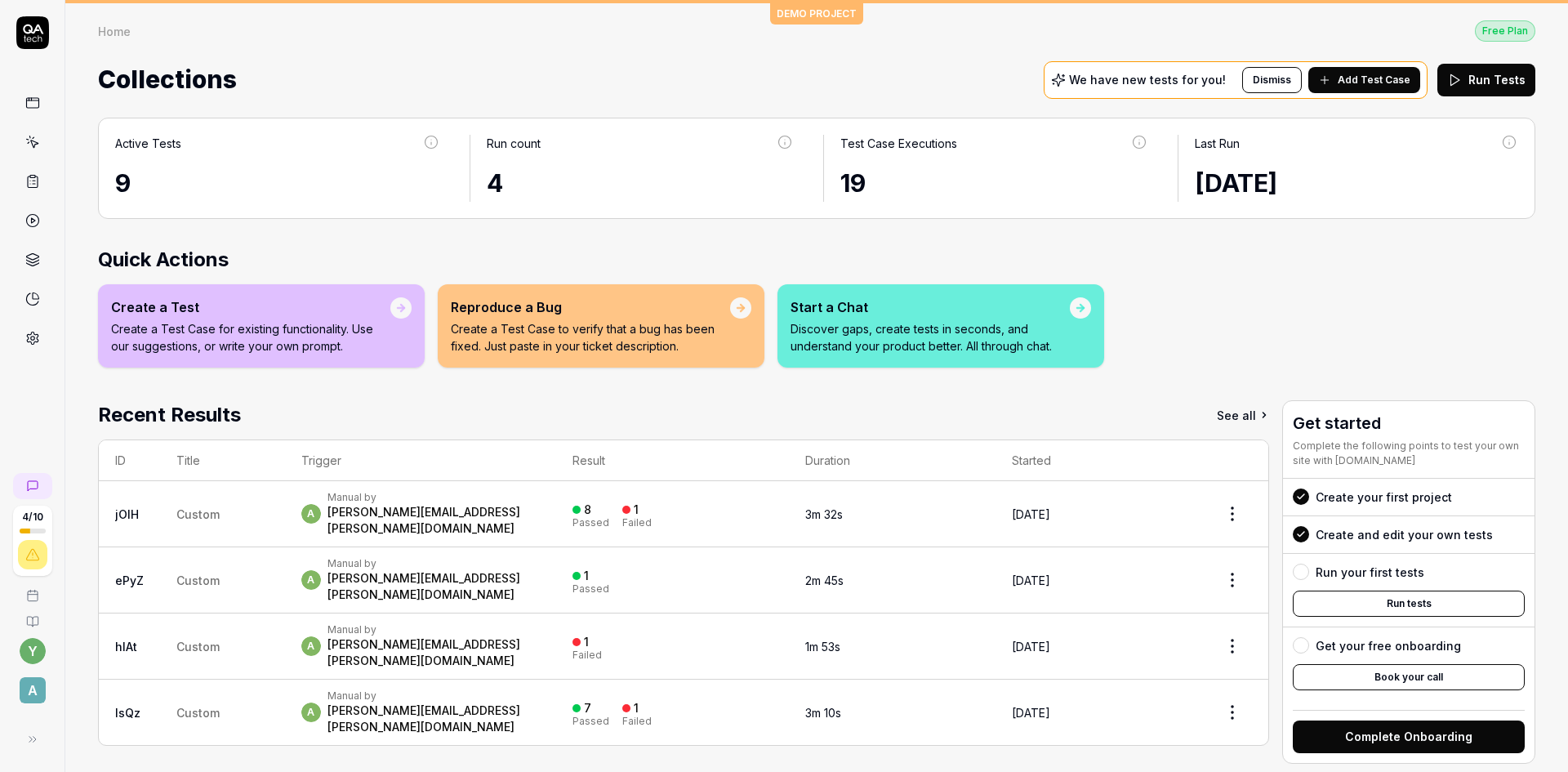
click at [33, 107] on icon at bounding box center [32, 102] width 15 height 15
click at [27, 143] on icon at bounding box center [32, 142] width 15 height 15
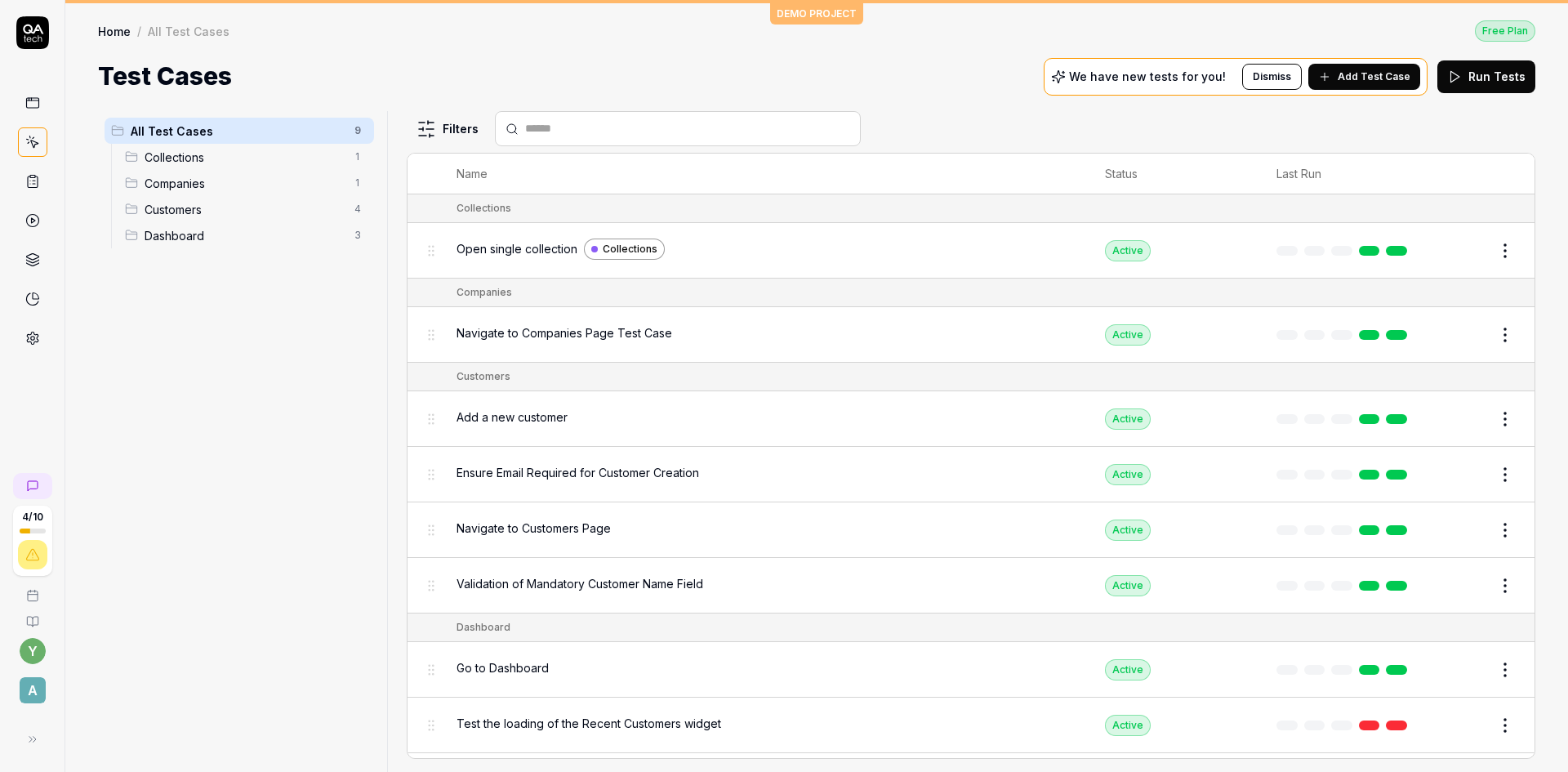
click at [227, 164] on span "Collections" at bounding box center [244, 157] width 200 height 17
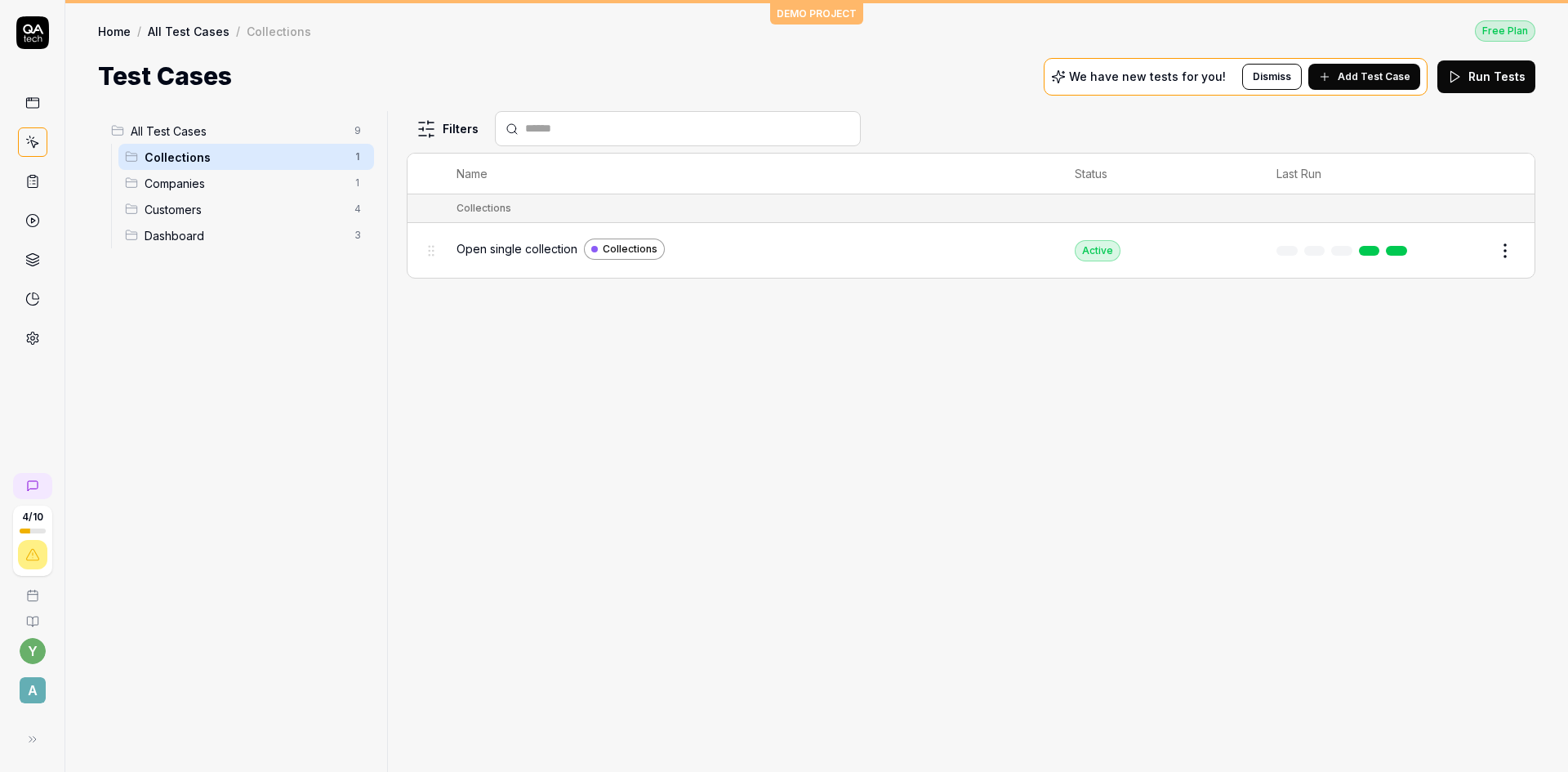
click at [500, 248] on span "Open single collection" at bounding box center [517, 249] width 121 height 17
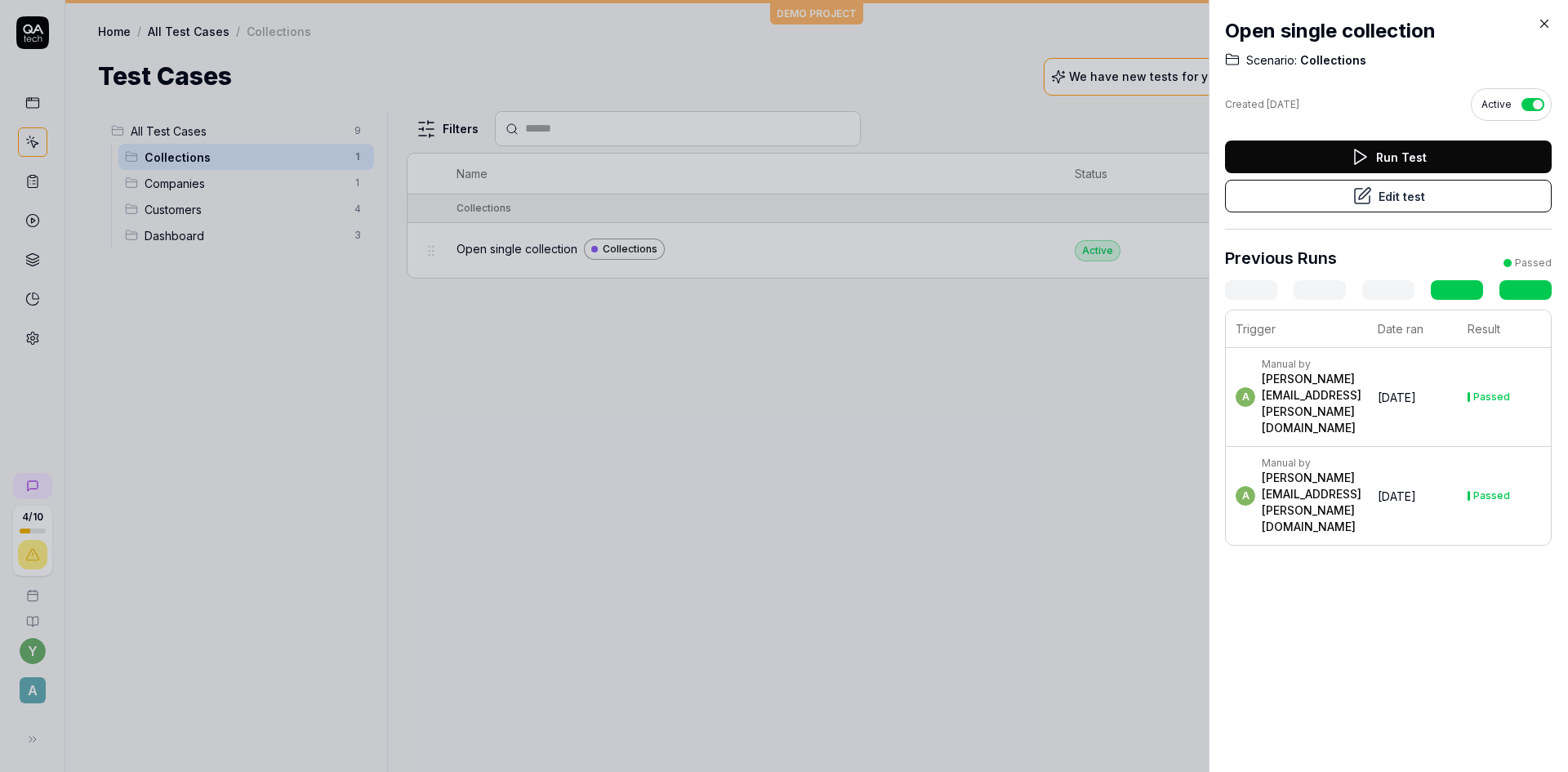
click at [1298, 154] on button "Run Test" at bounding box center [1388, 157] width 327 height 33
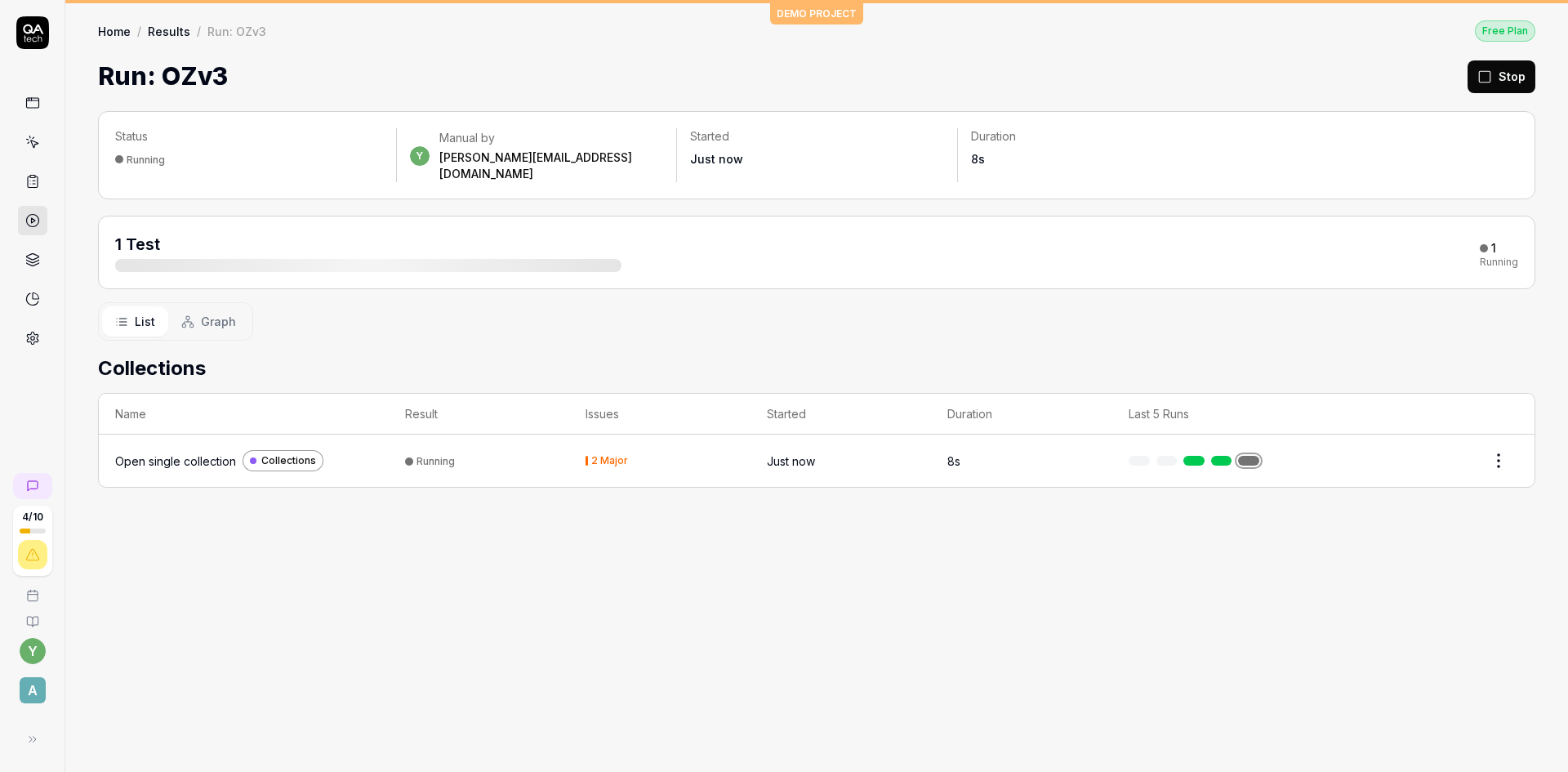
click at [191, 453] on div "Open single collection" at bounding box center [175, 461] width 121 height 17
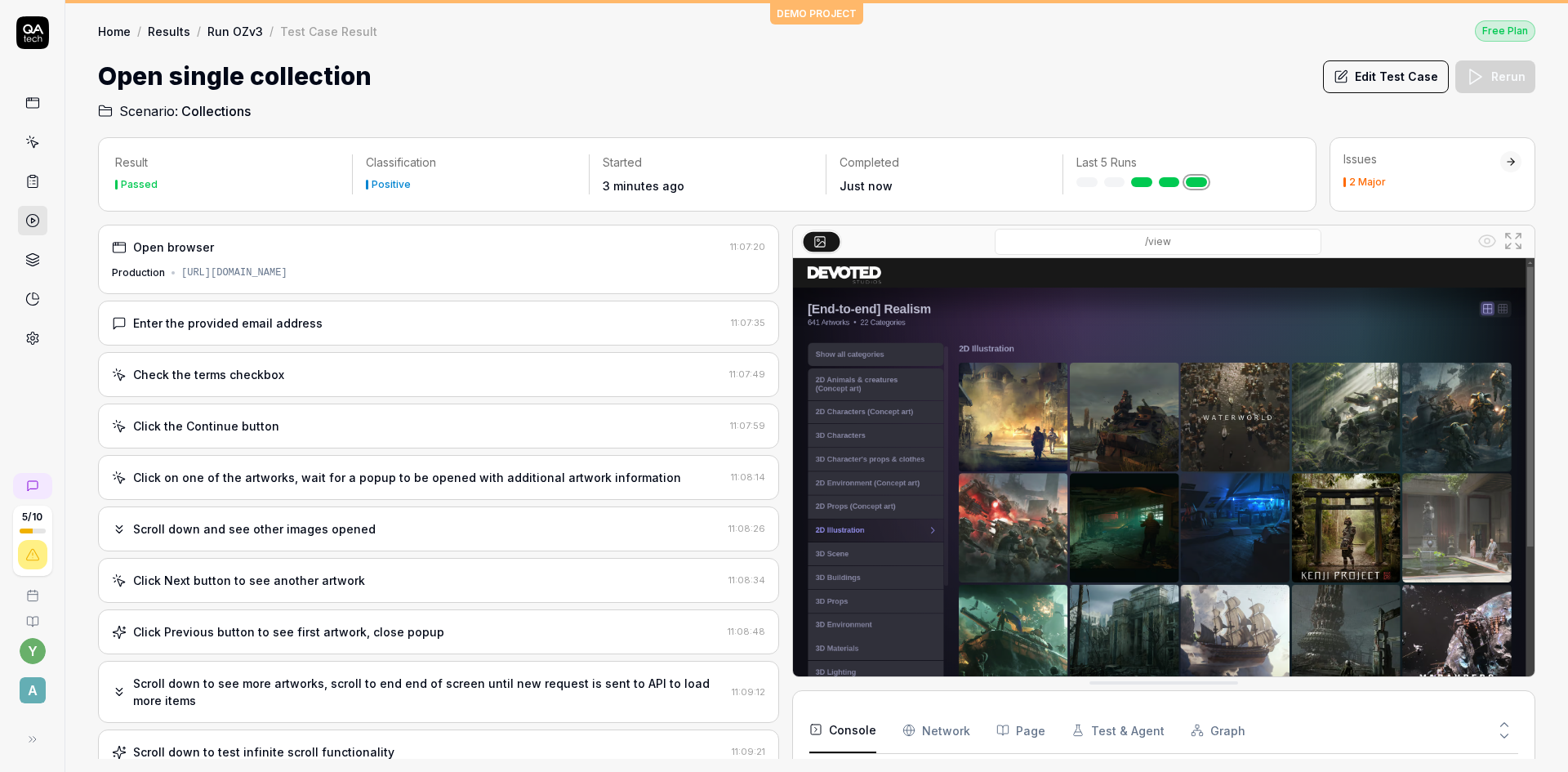
click at [1396, 185] on div "2 Major" at bounding box center [1421, 181] width 157 height 9
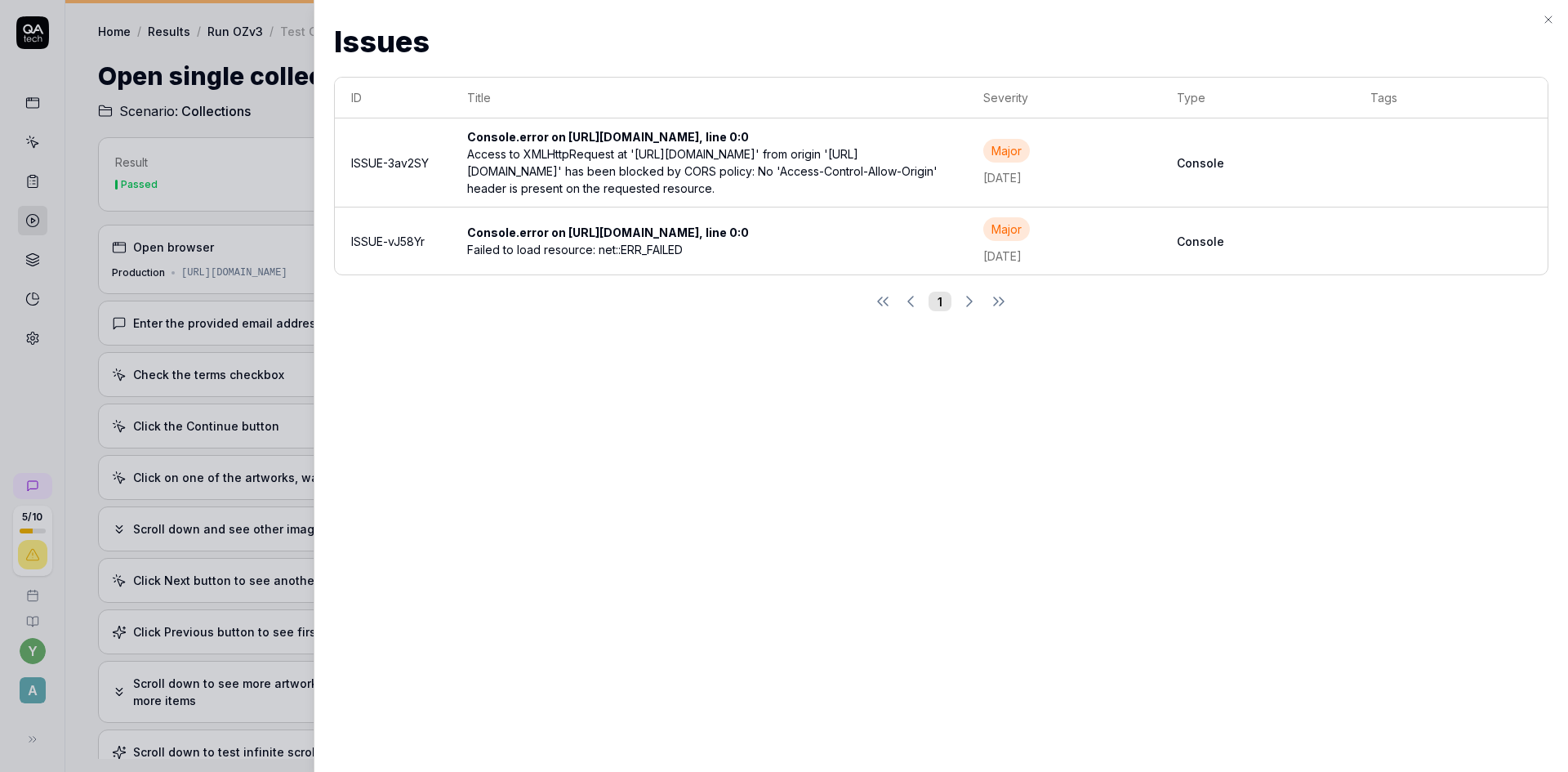
click at [1550, 24] on icon "button" at bounding box center [1547, 19] width 13 height 13
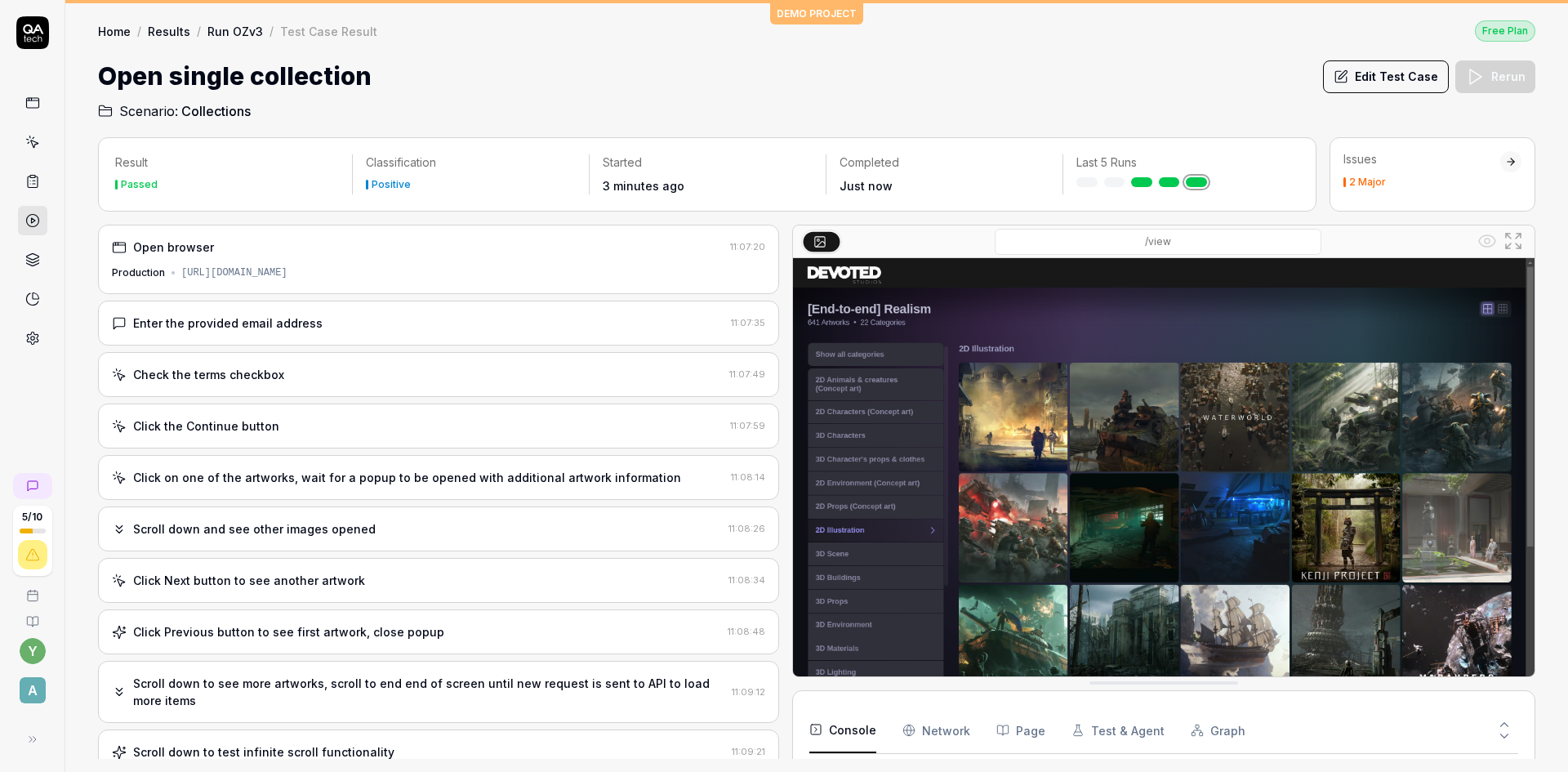
click at [119, 30] on link "Home" at bounding box center [114, 31] width 33 height 16
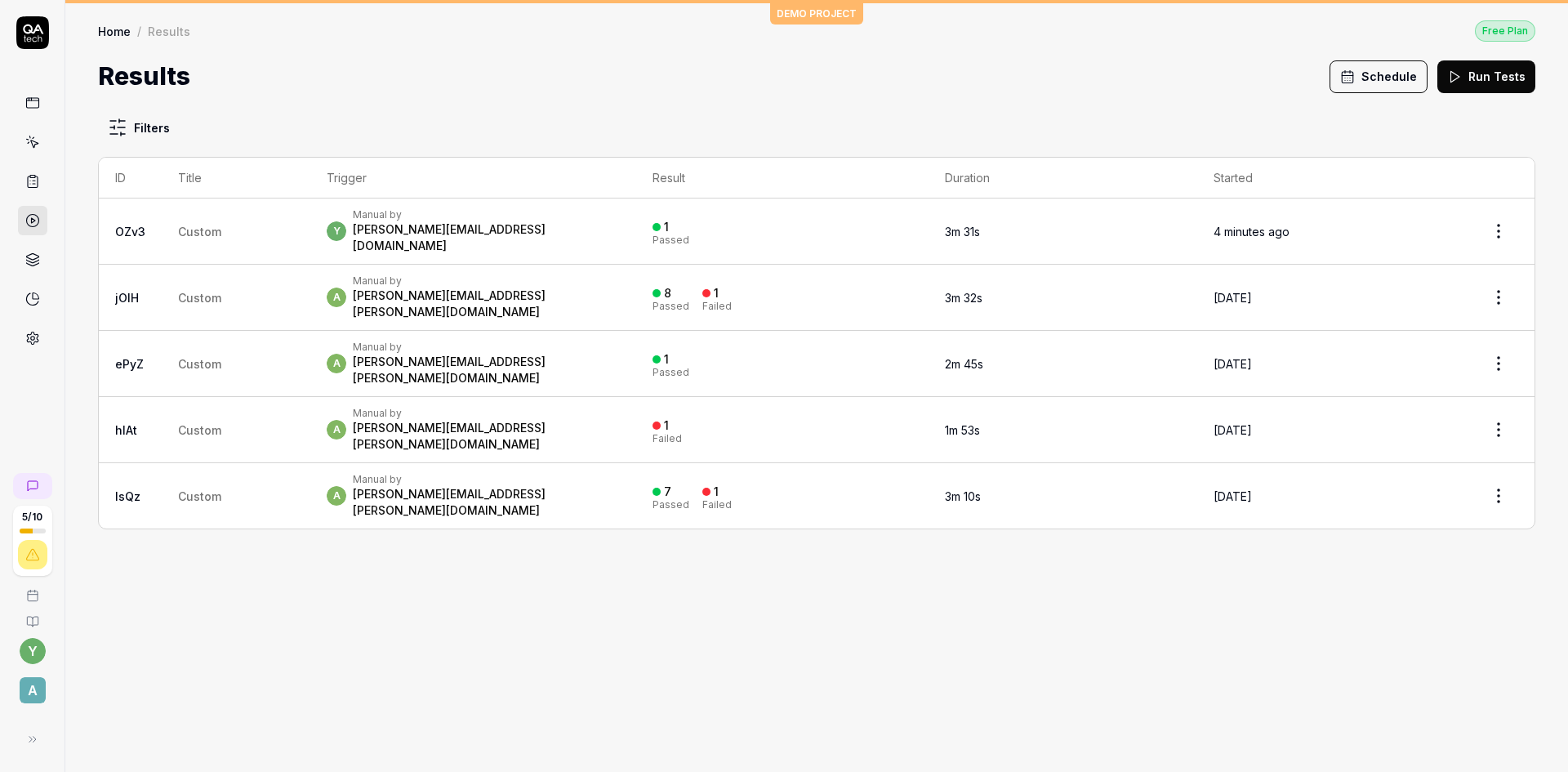
click at [106, 34] on link "Home" at bounding box center [114, 31] width 33 height 16
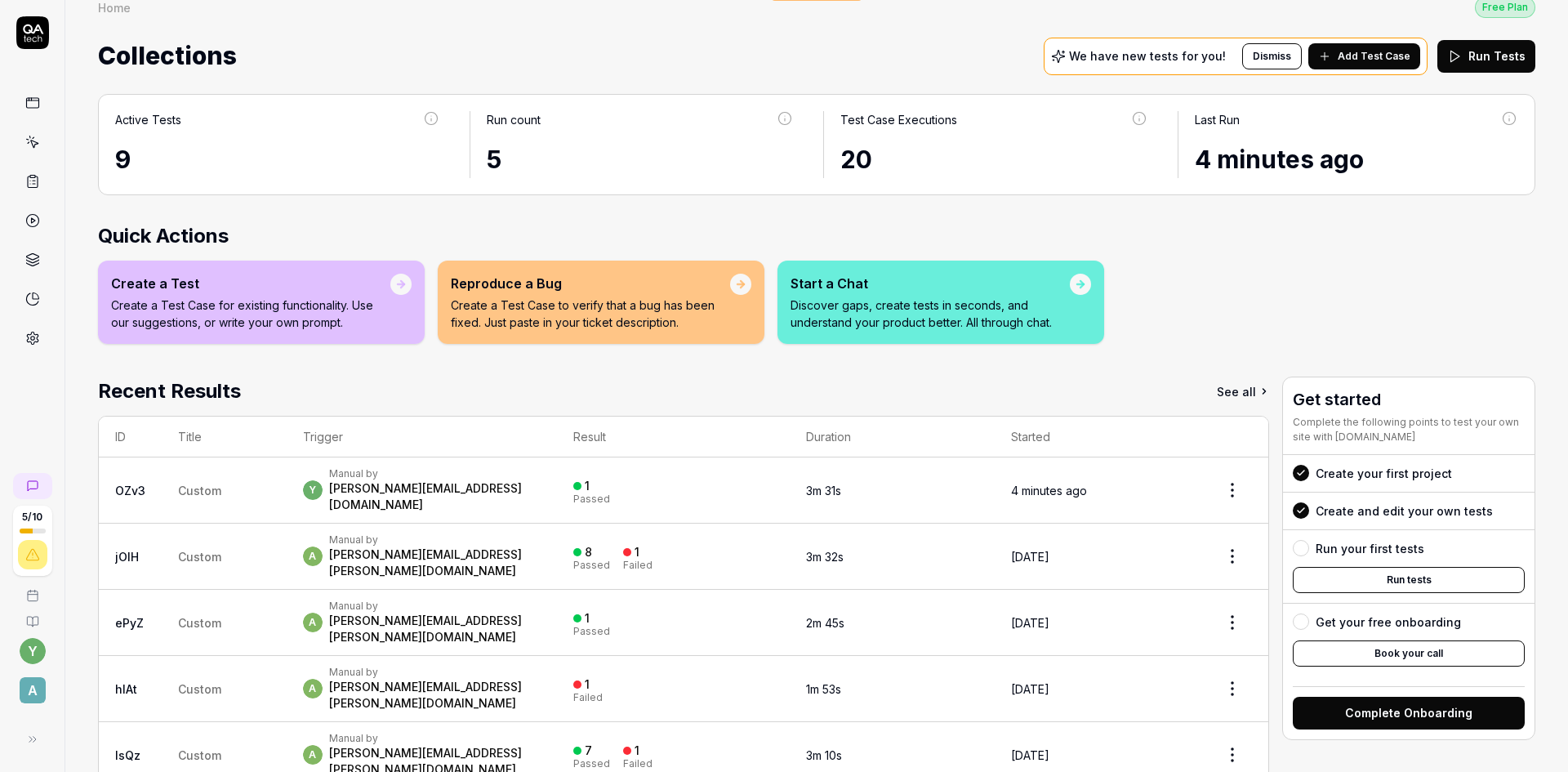
scroll to position [25, 0]
click at [1339, 55] on span "Add Test Case" at bounding box center [1374, 55] width 73 height 15
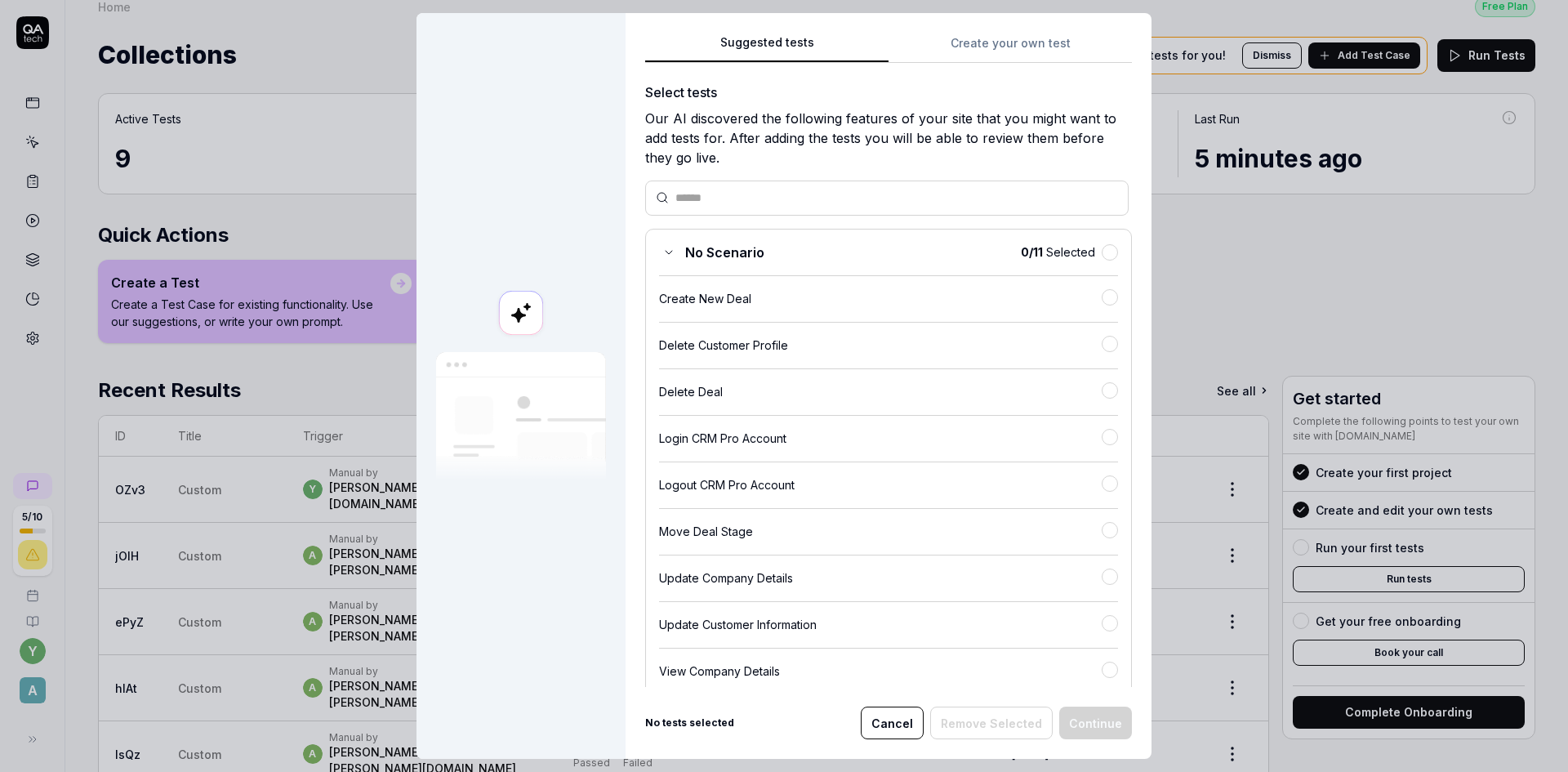
click at [888, 725] on button "Cancel" at bounding box center [892, 723] width 63 height 33
